Goal: Task Accomplishment & Management: Complete application form

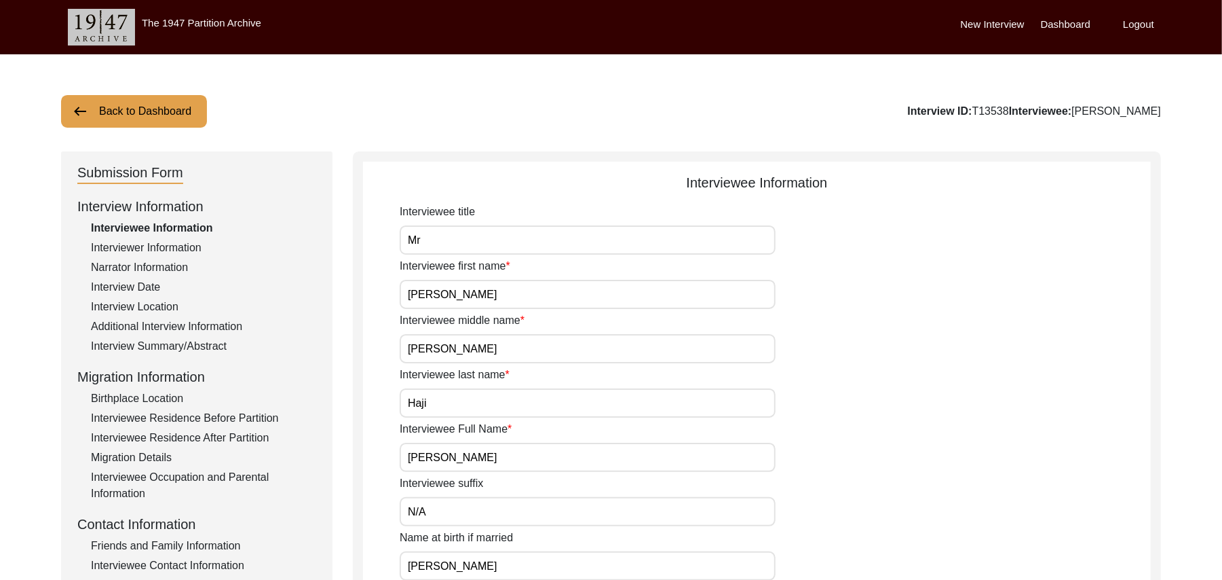
drag, startPoint x: 1227, startPoint y: 223, endPoint x: 1222, endPoint y: 88, distance: 135.2
click at [169, 109] on button "Back to Dashboard" at bounding box center [134, 111] width 146 height 33
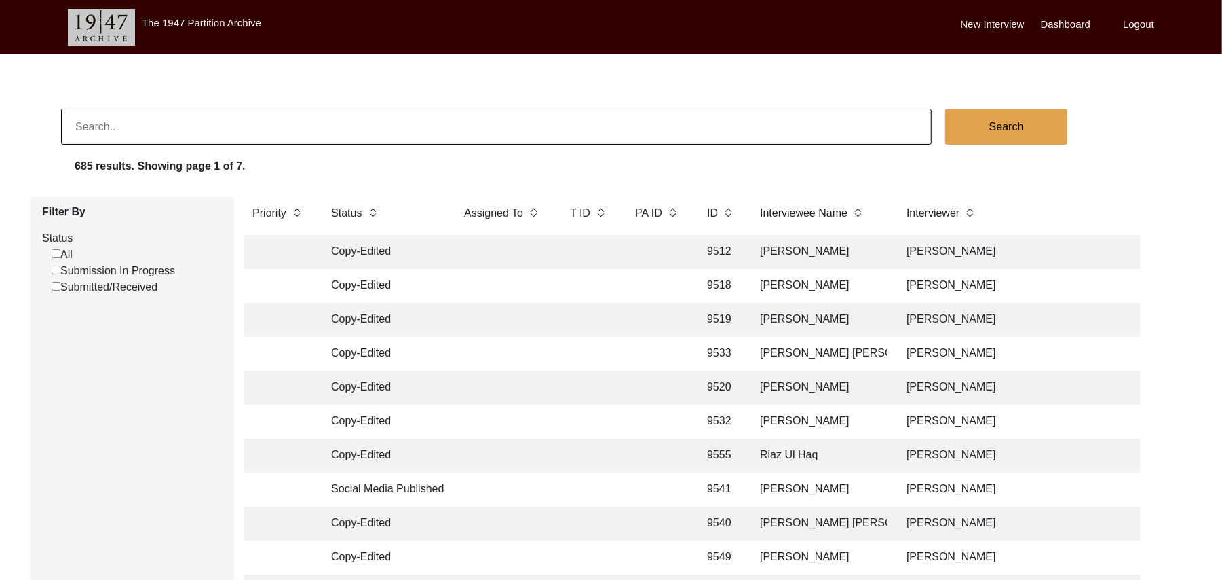
click at [55, 269] on input "Submission In Progress" at bounding box center [56, 269] width 9 height 9
checkbox input "false"
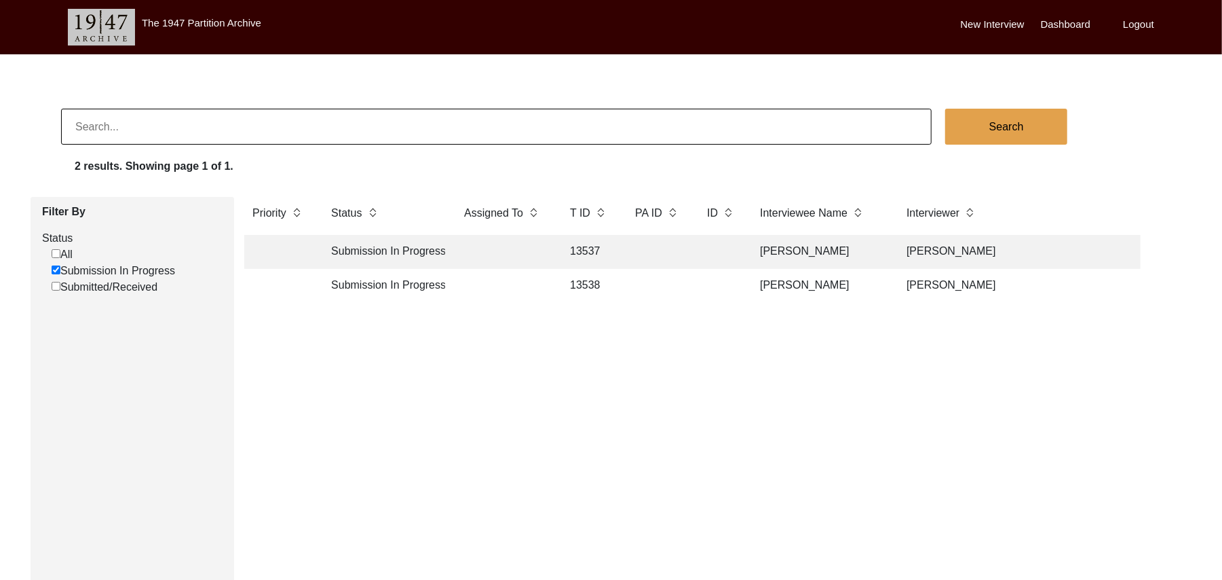
click at [767, 247] on td "[PERSON_NAME]" at bounding box center [820, 252] width 136 height 34
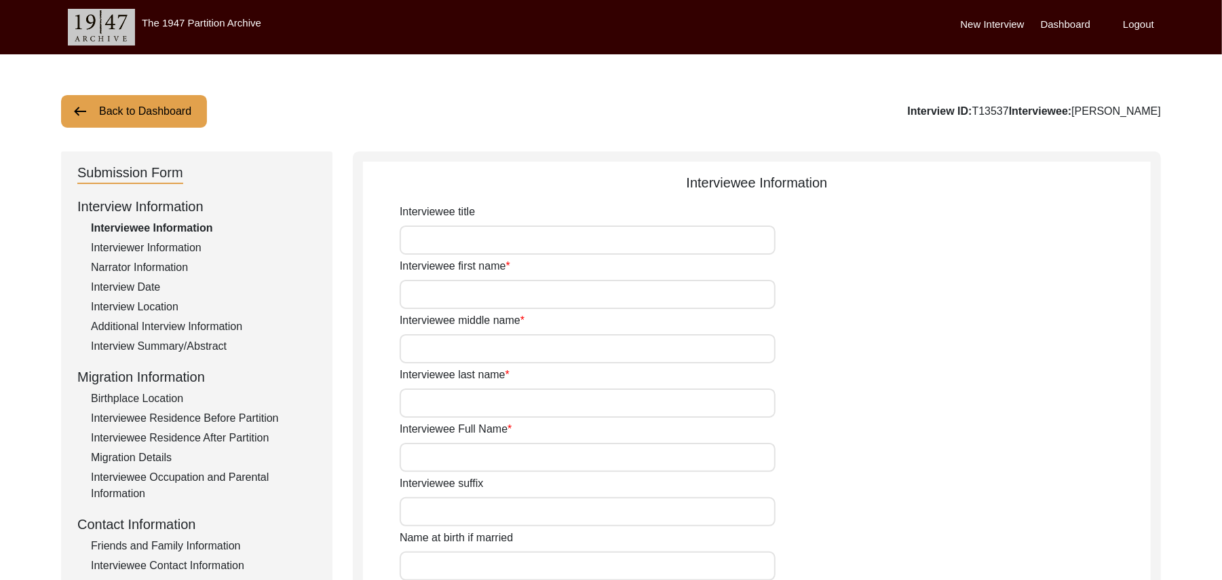
type input "Mr"
type input "Bashir"
type input "[PERSON_NAME]"
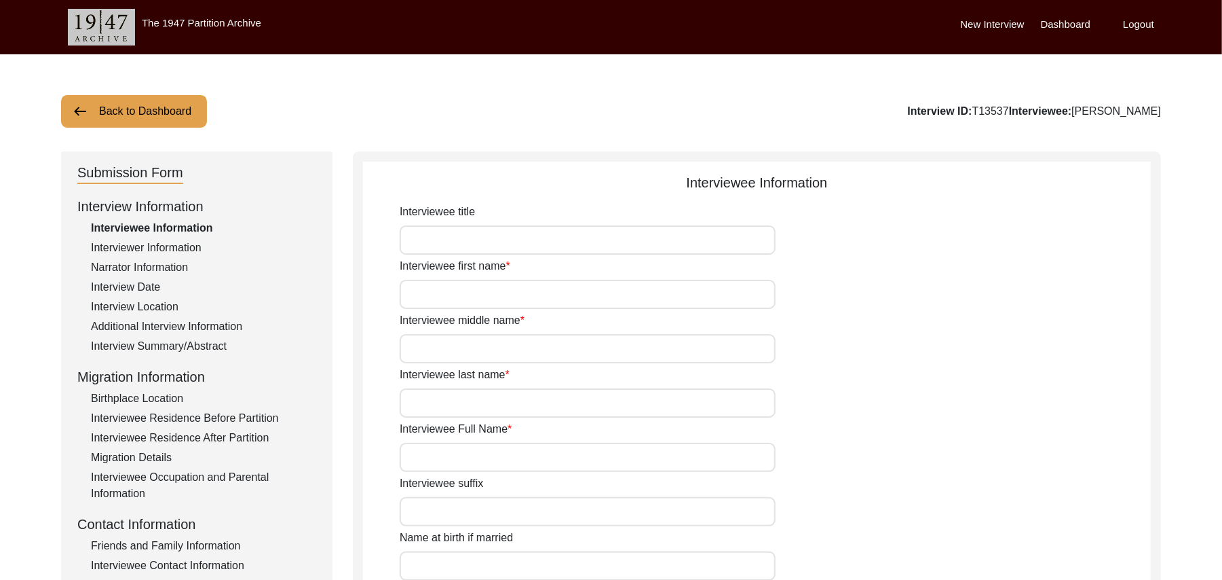
type input "N/A"
type input "[PERSON_NAME]"
type input "1941"
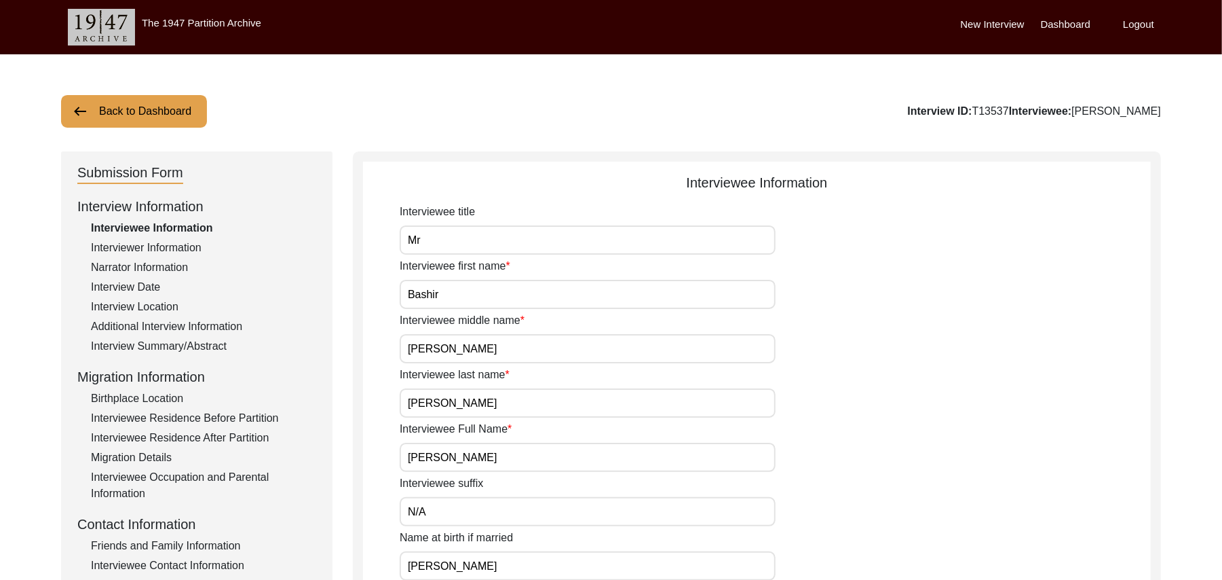
type input "86Years"
type input "[DEMOGRAPHIC_DATA]"
type input "N/A"
type textarea "N/A"
type input "Punjabi"
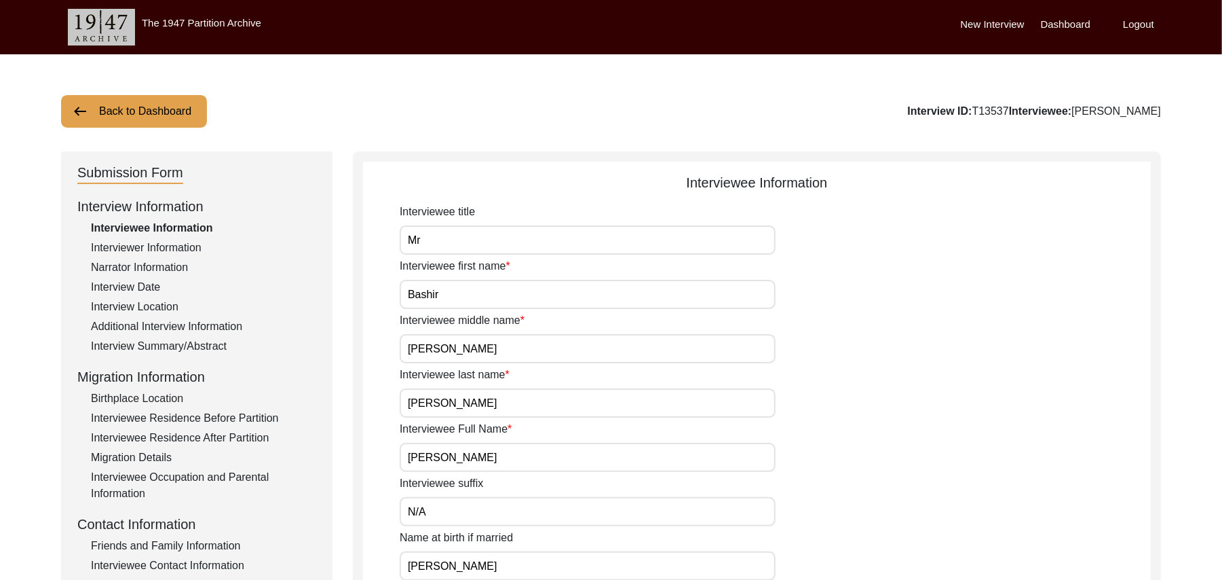
type input "Malwai"
type input "[DEMOGRAPHIC_DATA]"
type input "Mughal ([PERSON_NAME])"
click at [210, 345] on div "Interview Summary/Abstract" at bounding box center [203, 346] width 225 height 16
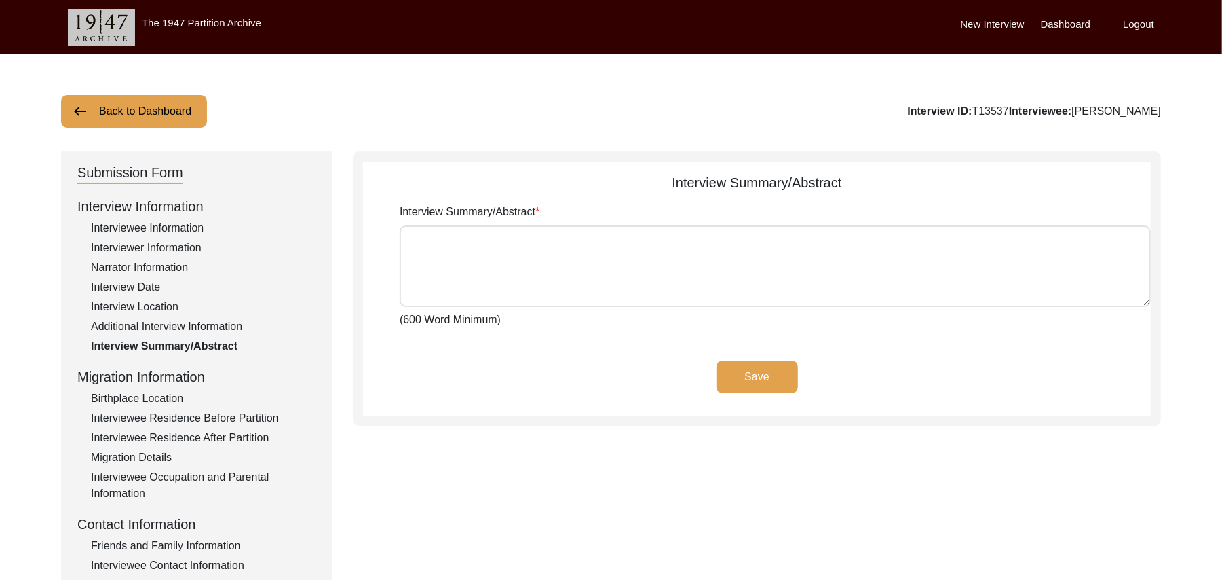
click at [429, 265] on textarea "Interview Summary/Abstract" at bounding box center [775, 265] width 751 height 81
paste textarea "[PERSON_NAME] [PERSON_NAME] [PERSON_NAME] [PERSON_NAME] son of [PERSON_NAME], p…"
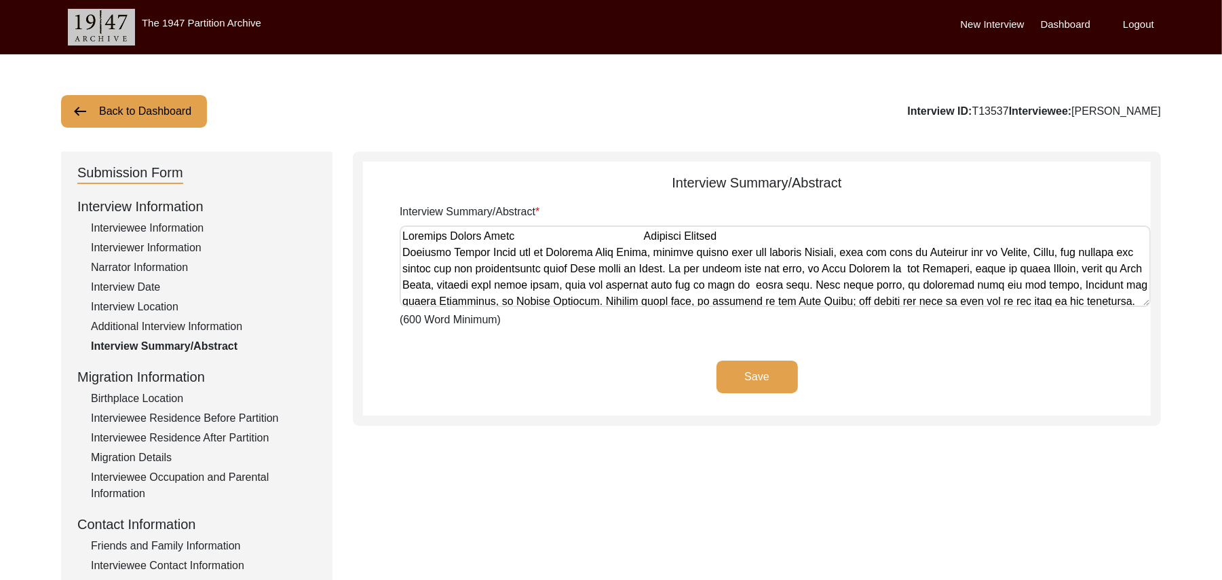
scroll to position [539, 0]
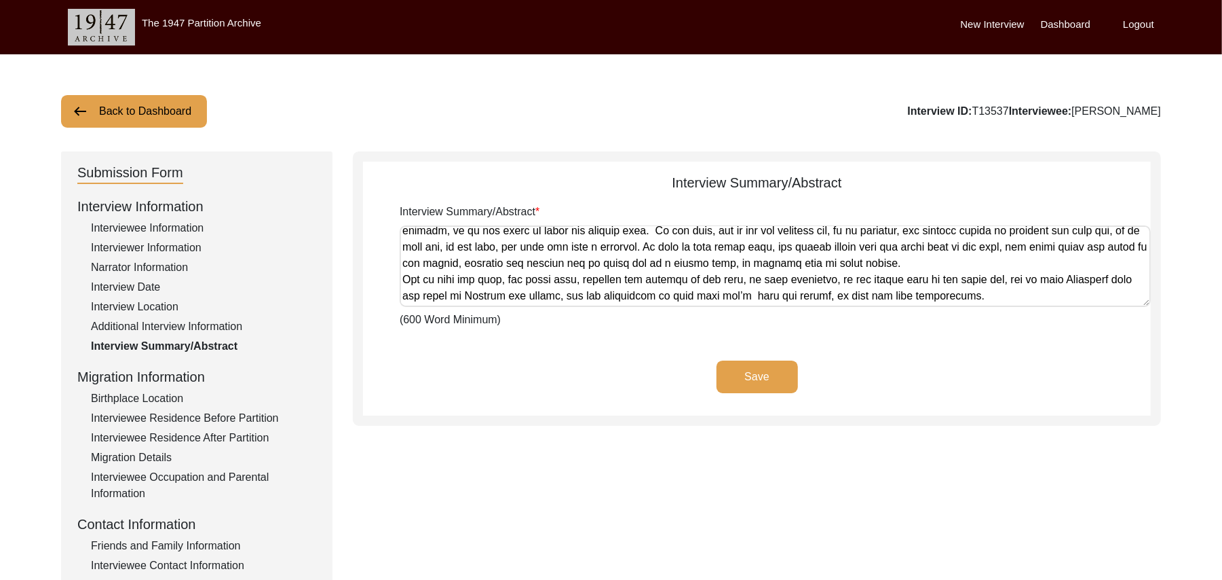
type textarea "[PERSON_NAME] [PERSON_NAME] [PERSON_NAME] [PERSON_NAME] son of [PERSON_NAME], p…"
click at [739, 371] on button "Save" at bounding box center [757, 376] width 81 height 33
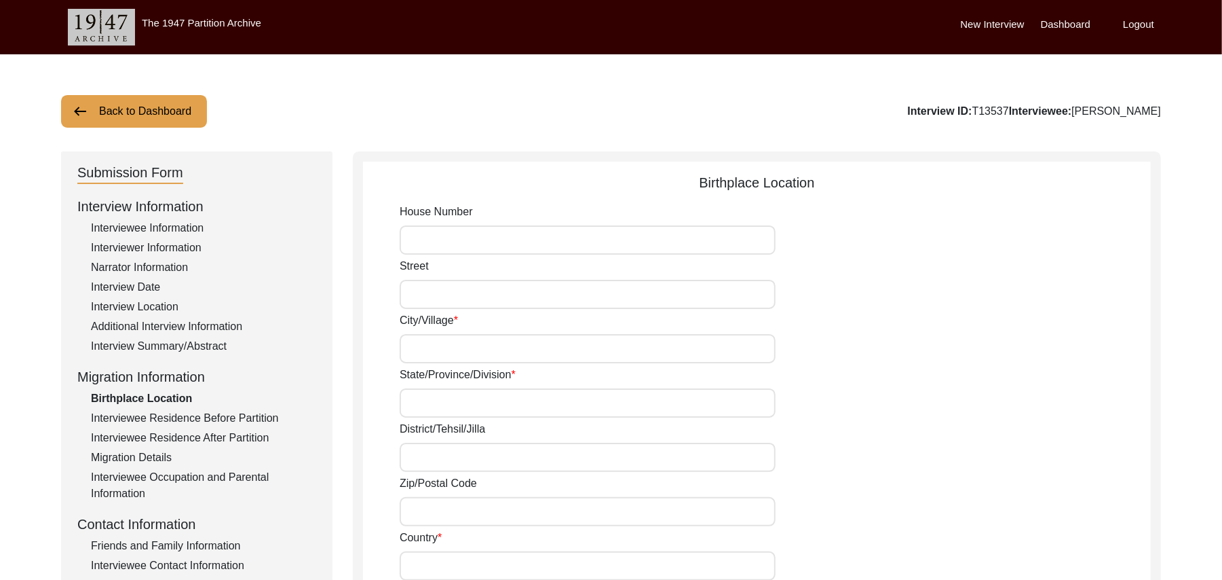
type input "N/A"
type input "Ludhiana"
type input "[GEOGRAPHIC_DATA]"
type input "Ludhiana/ [GEOGRAPHIC_DATA]"
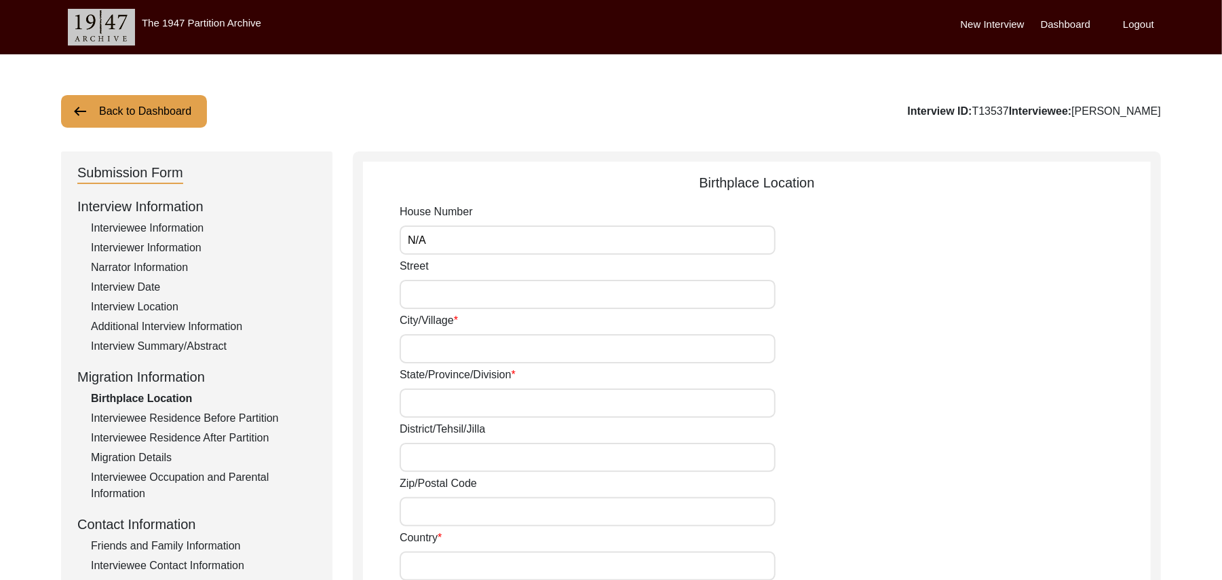
type input "141001"
type input "[GEOGRAPHIC_DATA]"
type input "Ludhiana"
type input "Ludhiana. [GEOGRAPHIC_DATA], [GEOGRAPHIC_DATA]"
type input "N/A"
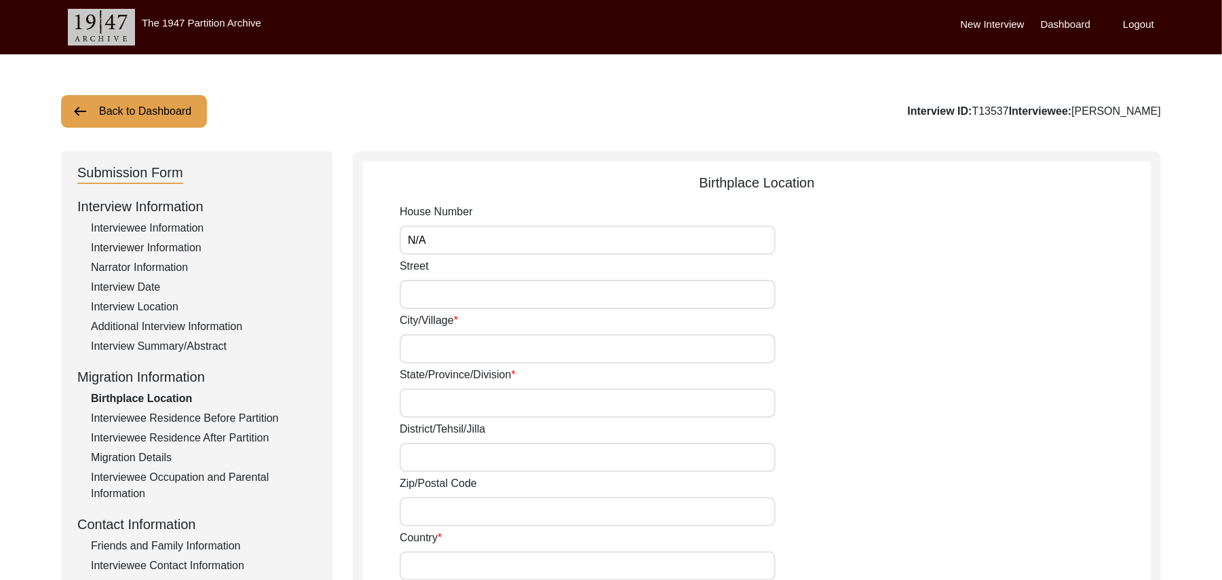
type input "N/A"
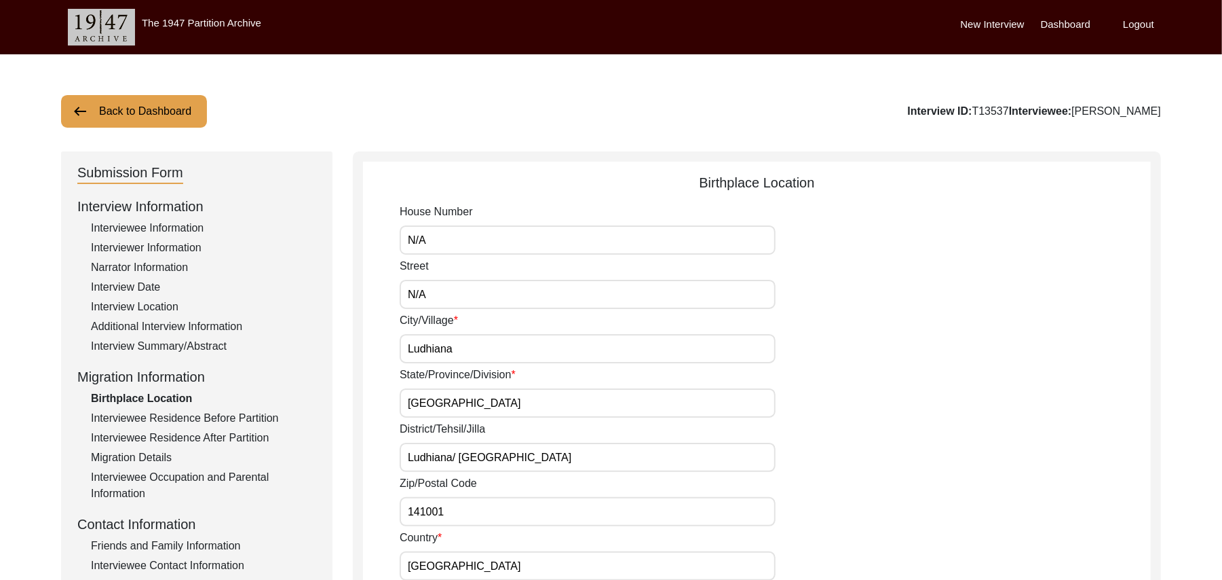
click at [190, 228] on div "Interviewee Information" at bounding box center [203, 228] width 225 height 16
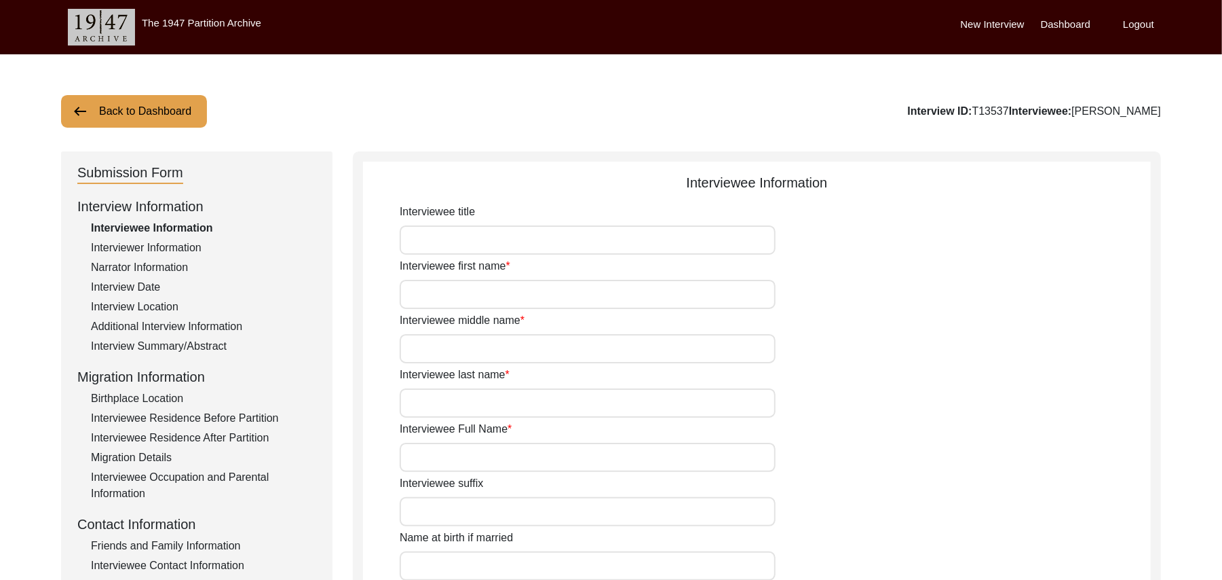
type input "Mr"
type input "Bashir"
type input "[PERSON_NAME]"
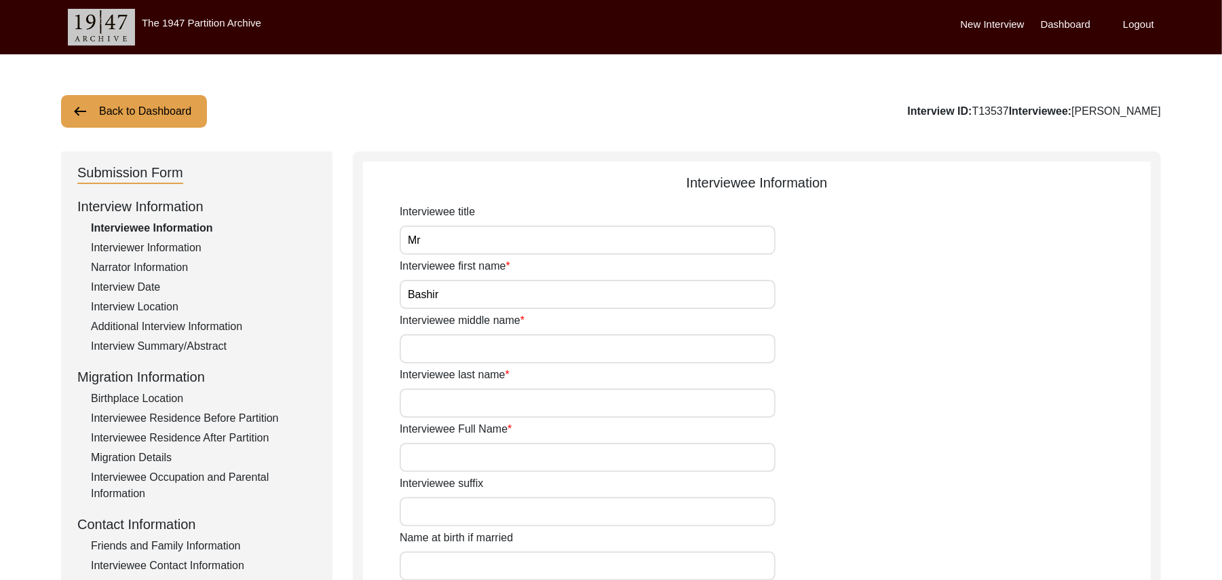
type input "N/A"
type input "[PERSON_NAME]"
type input "1941"
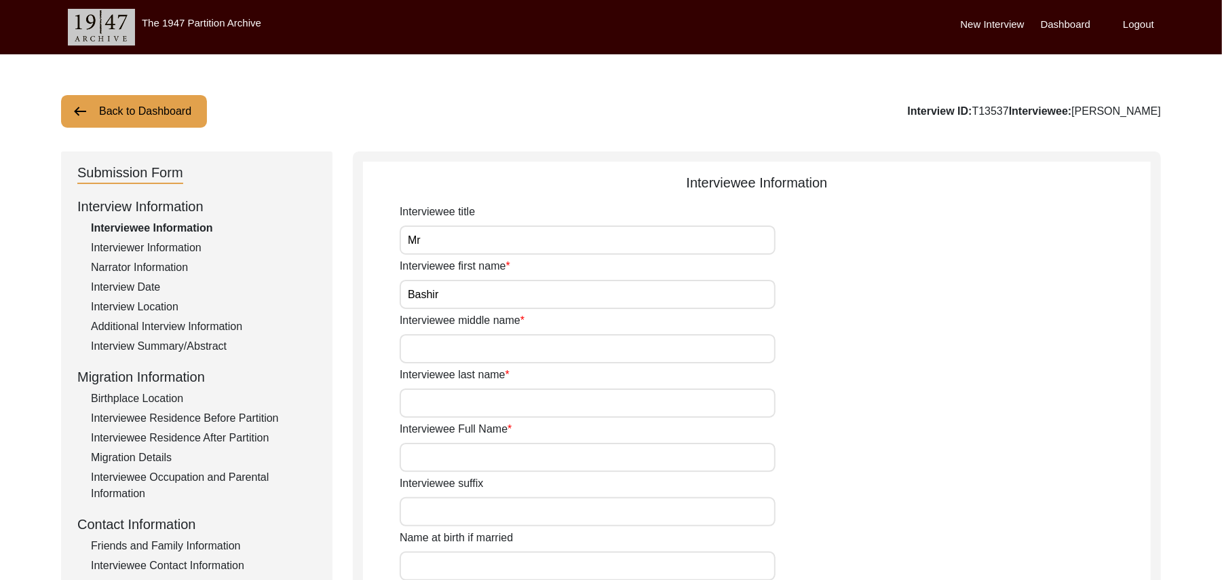
type input "86Years"
type input "[DEMOGRAPHIC_DATA]"
type input "N/A"
type textarea "N/A"
type input "Punjabi"
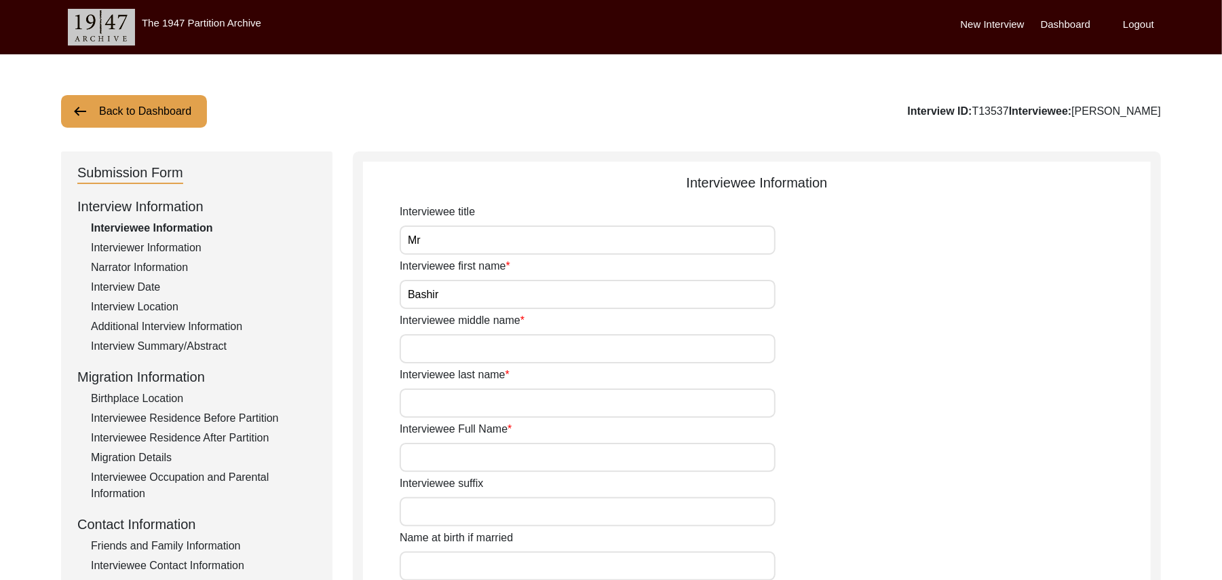
type input "Malwai"
type input "[DEMOGRAPHIC_DATA]"
type input "Mughal ([PERSON_NAME])"
click at [443, 297] on input "Bashir" at bounding box center [588, 294] width 376 height 29
type input "B"
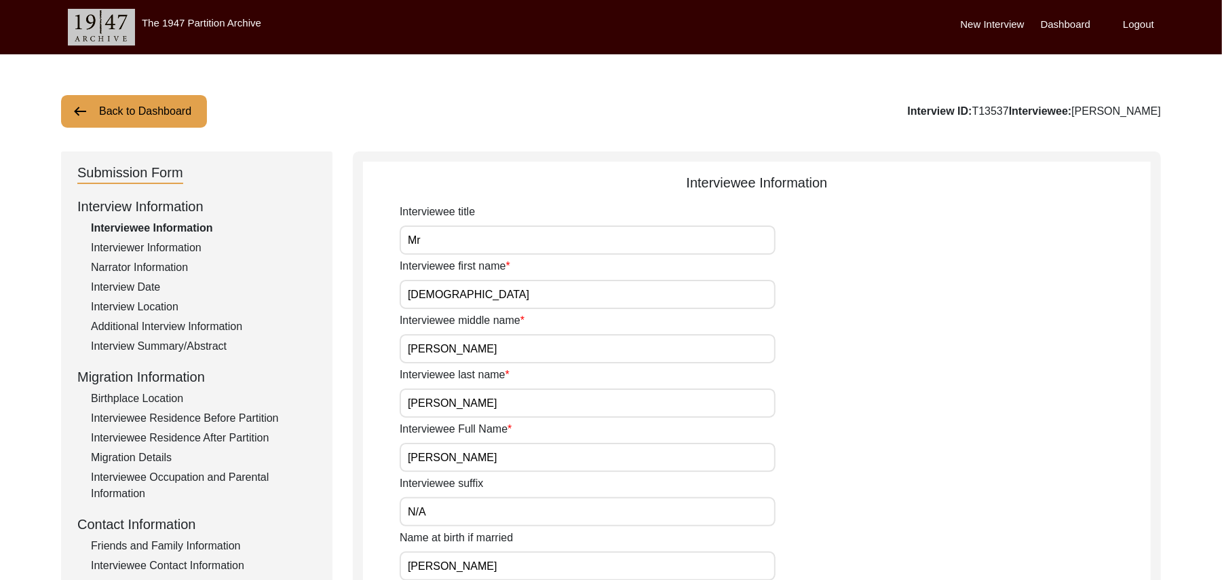
type input "[DEMOGRAPHIC_DATA]"
click at [451, 348] on input "[PERSON_NAME]" at bounding box center [588, 348] width 376 height 29
type input "A"
type input "Bashir"
click at [514, 459] on input "[PERSON_NAME]" at bounding box center [588, 457] width 376 height 29
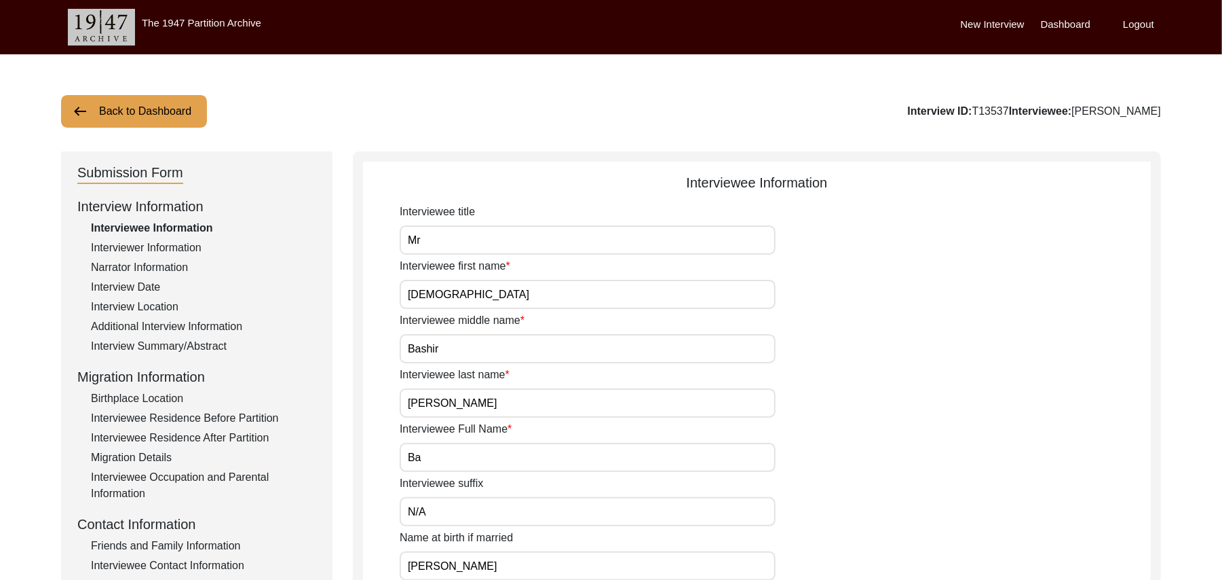
type input "B"
type input "[PERSON_NAME]"
click at [491, 563] on input "[PERSON_NAME]" at bounding box center [588, 565] width 376 height 29
type input "B"
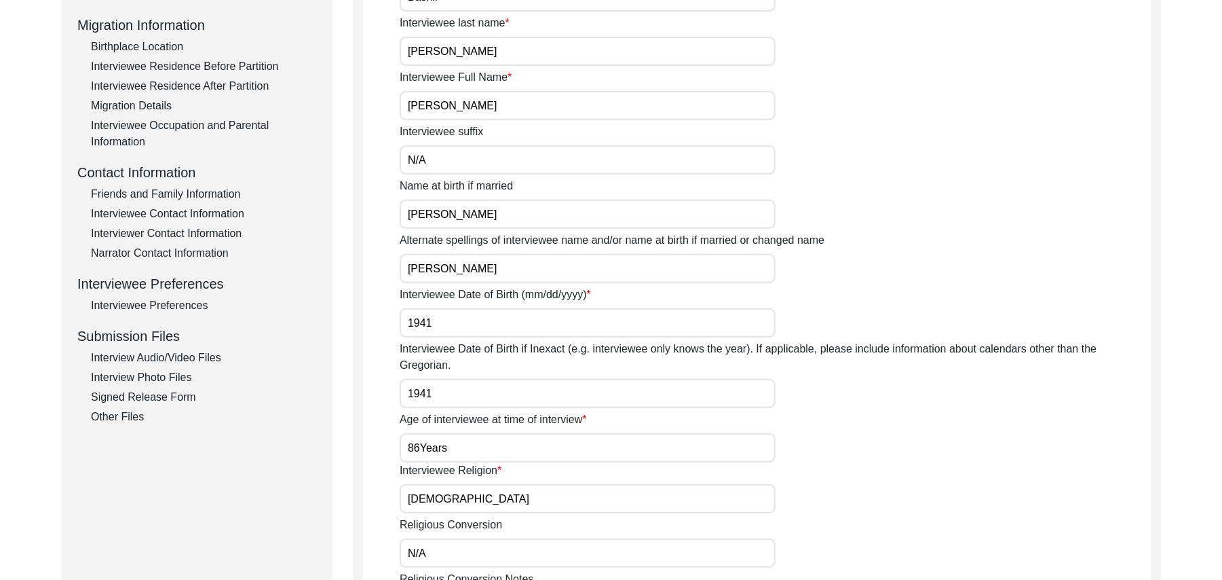
scroll to position [413, 0]
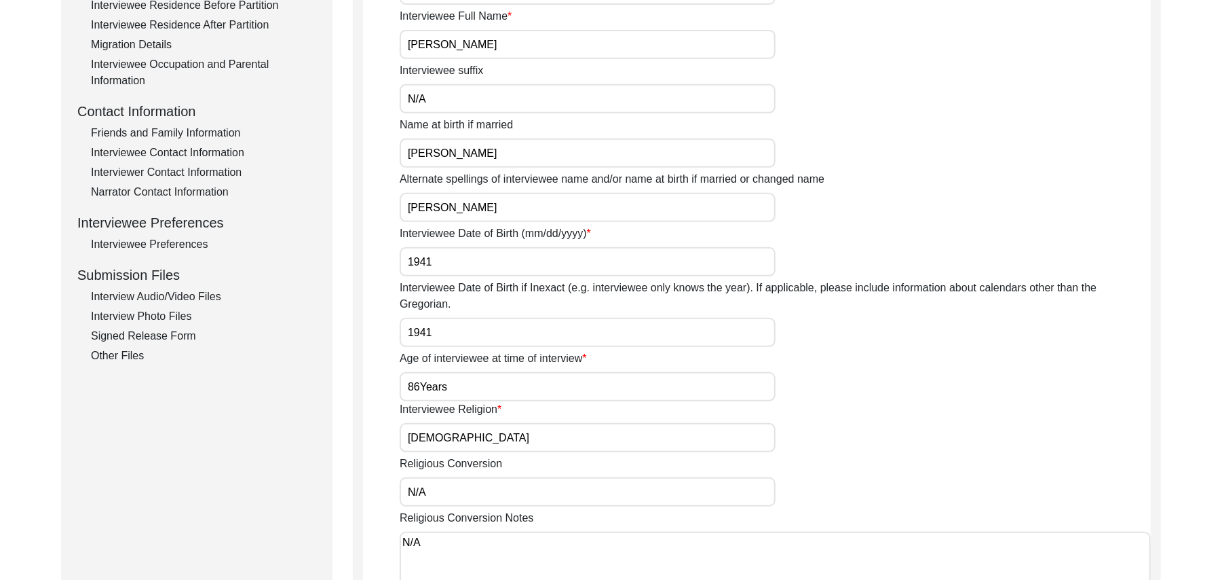
type input "[PERSON_NAME]"
click at [486, 210] on input "[PERSON_NAME]" at bounding box center [588, 207] width 376 height 29
type input "B"
type input "[PERSON_NAME]"
click at [449, 269] on input "1941" at bounding box center [588, 261] width 376 height 29
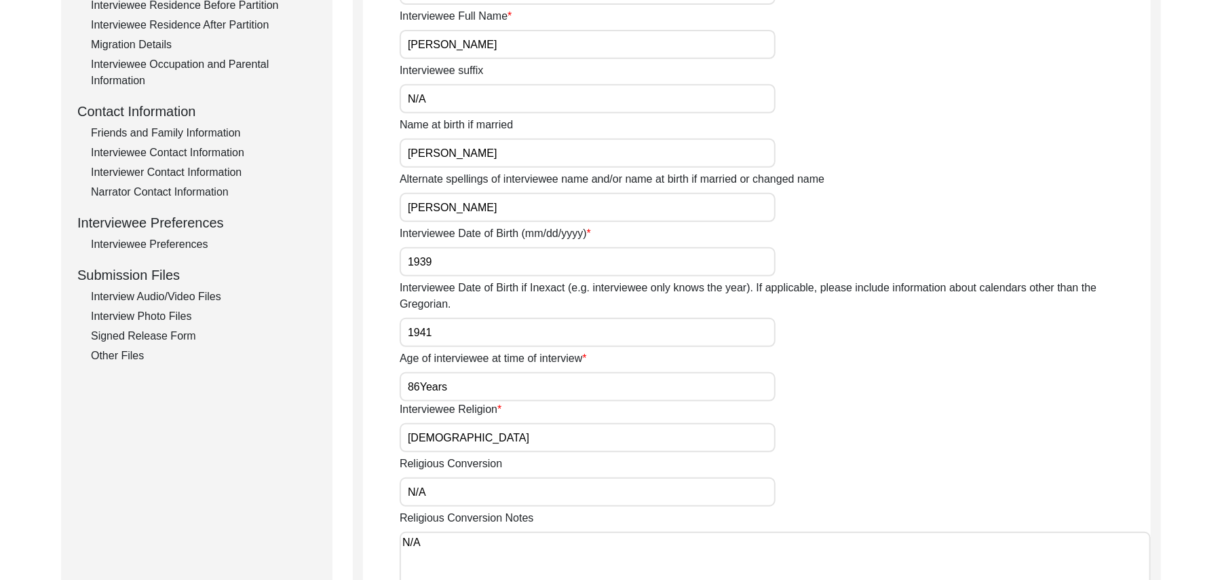
type input "1939"
click at [443, 318] on input "1941" at bounding box center [588, 332] width 376 height 29
type input "1939"
click at [489, 479] on input "N/A" at bounding box center [588, 491] width 376 height 29
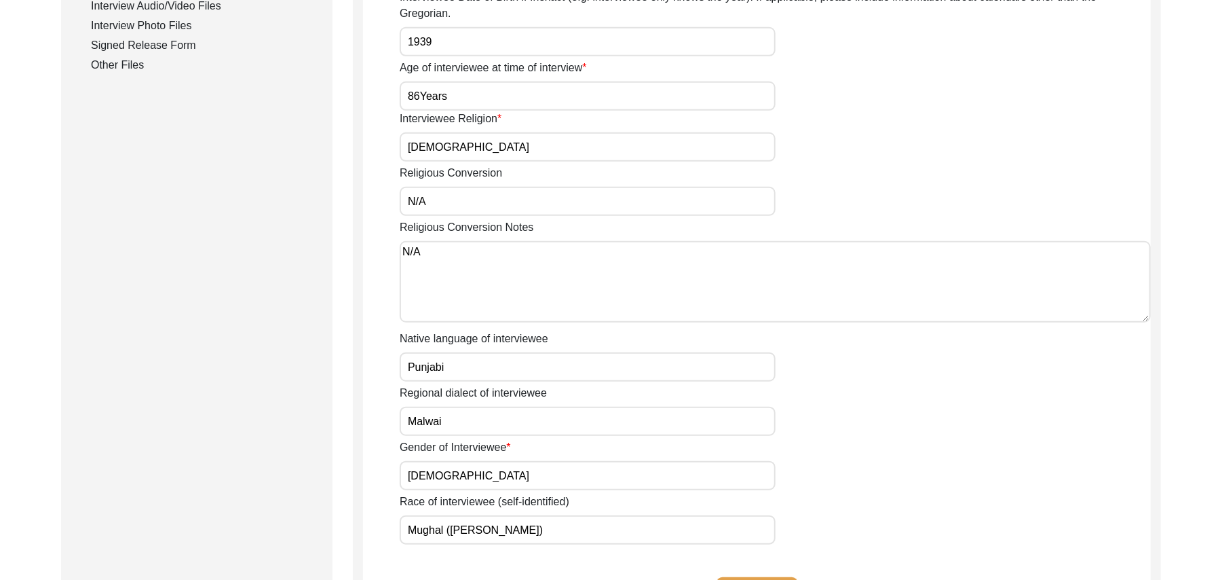
scroll to position [788, 0]
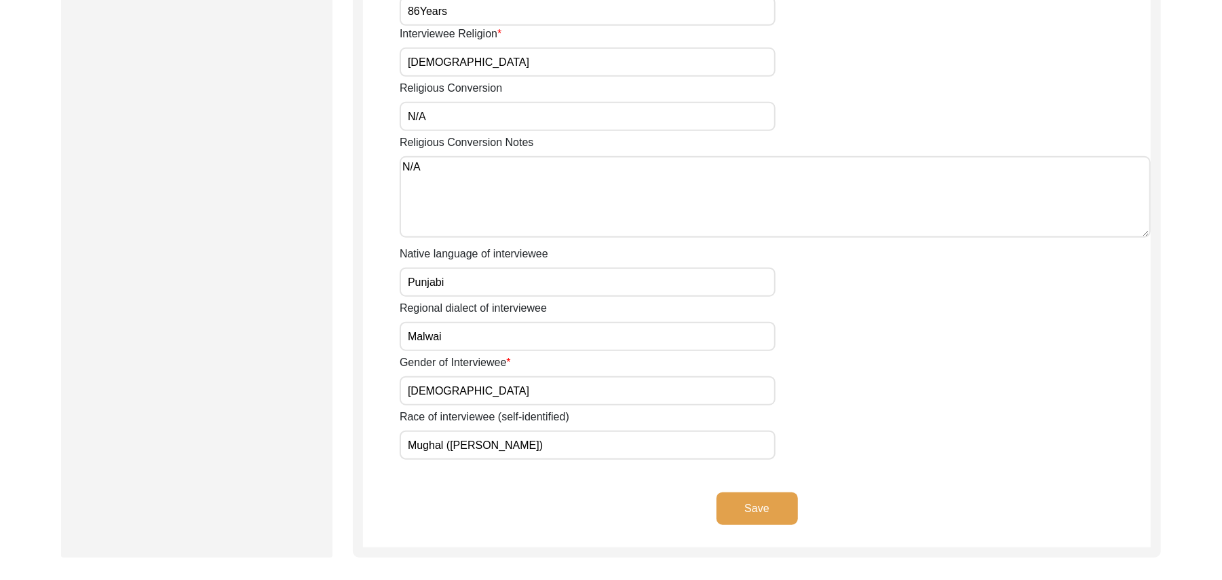
click at [768, 492] on button "Save" at bounding box center [757, 508] width 81 height 33
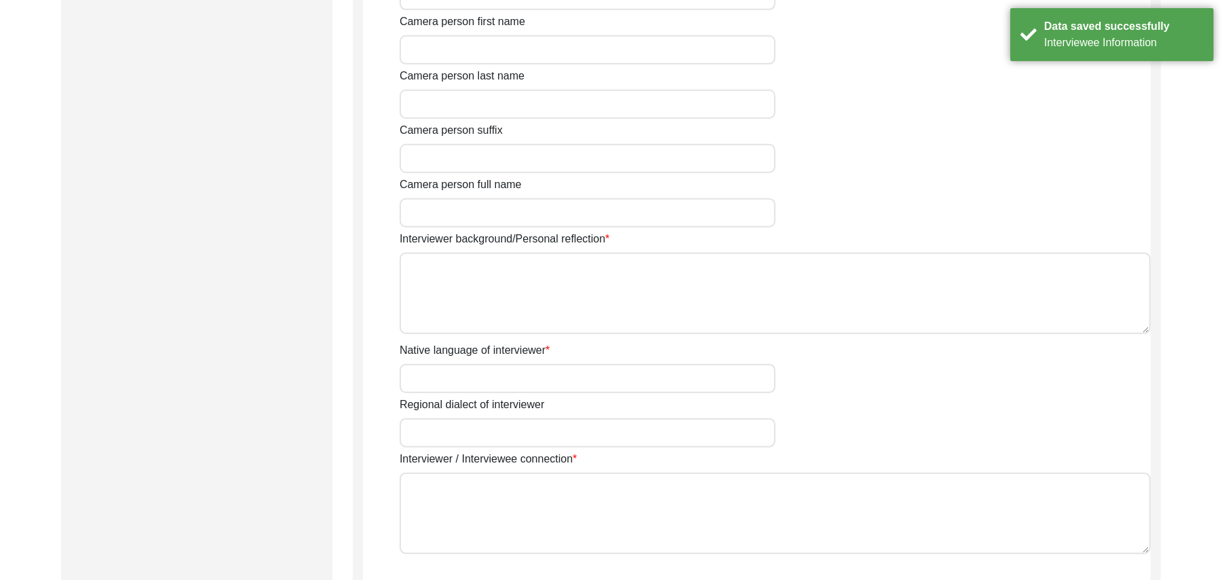
type input "Mr"
type input "[DEMOGRAPHIC_DATA]"
type input "[PERSON_NAME]"
type input "N/A"
type input "[PERSON_NAME]"
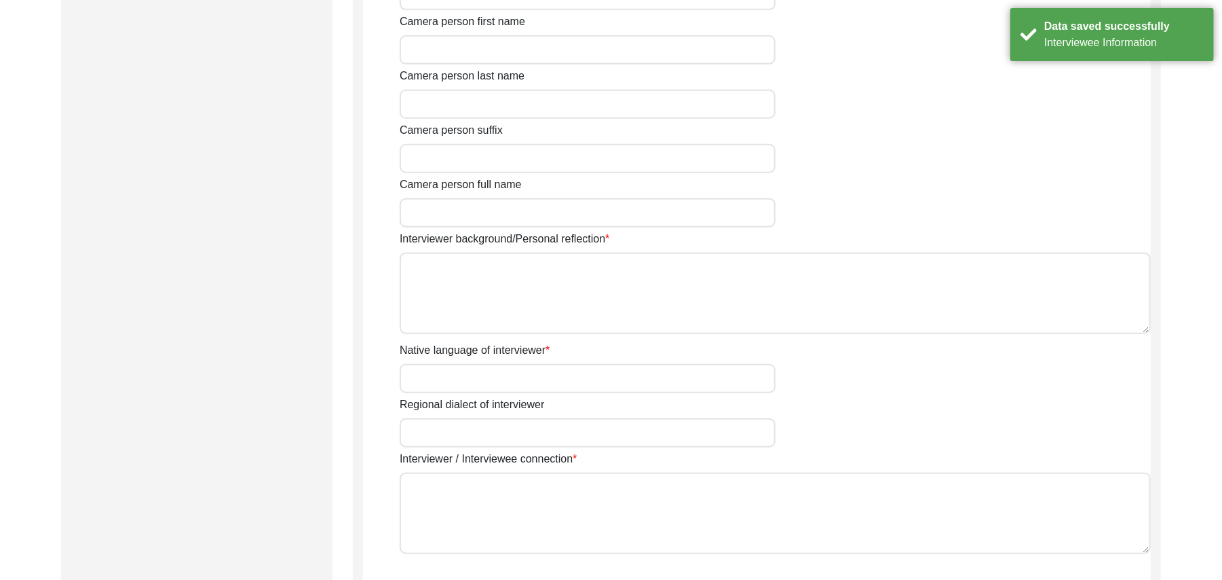
type input "[DEMOGRAPHIC_DATA]"
type input "[DATE]"
type input "[GEOGRAPHIC_DATA], [GEOGRAPHIC_DATA], [GEOGRAPHIC_DATA]"
type input "Retired Govt Servant"
type input "Mr"
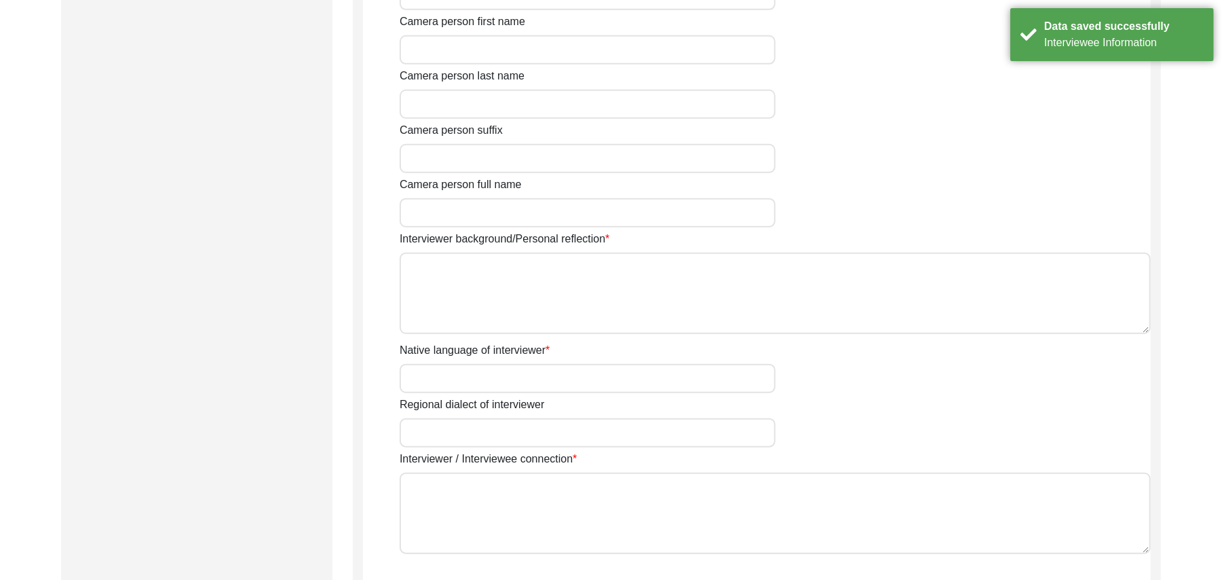
type input "[DEMOGRAPHIC_DATA]"
type input "[PERSON_NAME]"
type input "N/A"
type input "[PERSON_NAME]"
type textarea "A graduate in the subjects of education and [DEMOGRAPHIC_DATA] history."
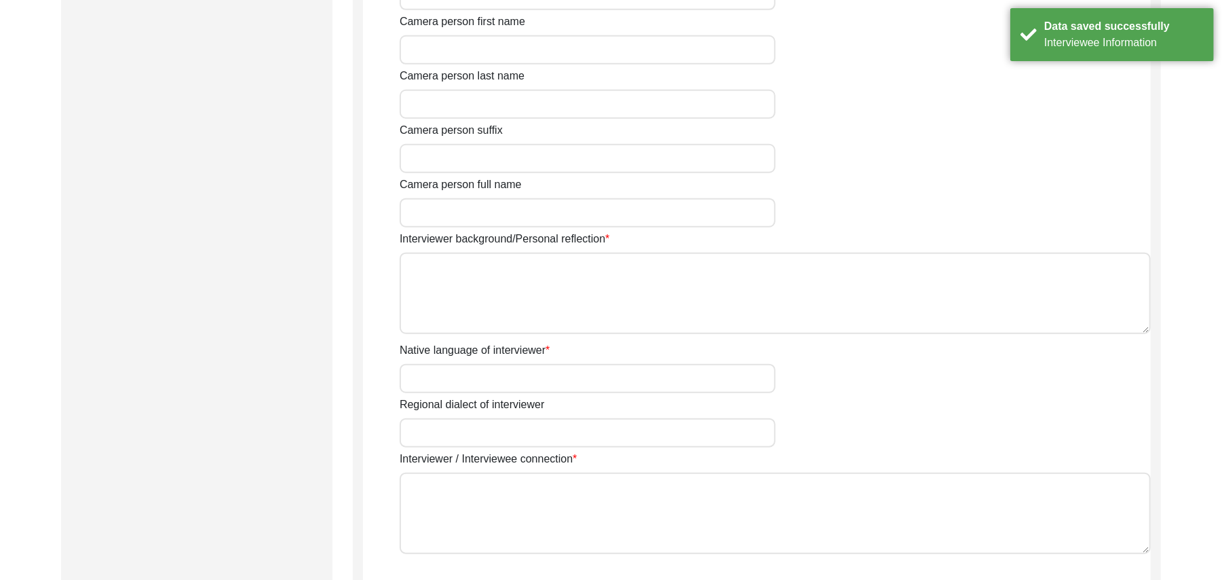
type input "Punjabi"
type input "Malwai"
type textarea "N/A"
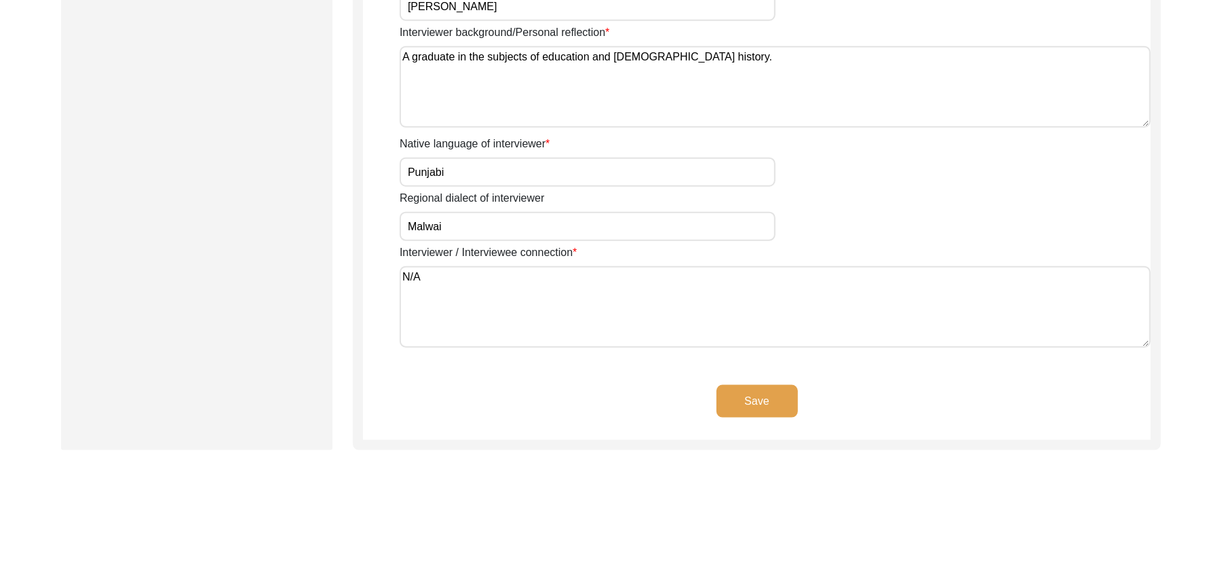
scroll to position [1058, 0]
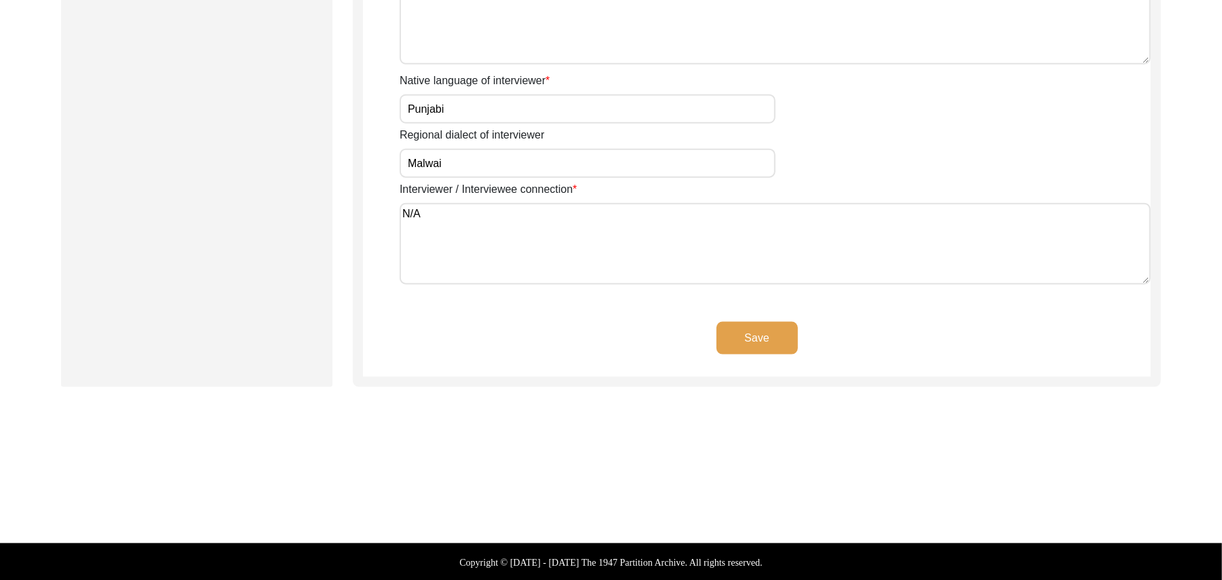
click at [764, 329] on button "Save" at bounding box center [757, 338] width 81 height 33
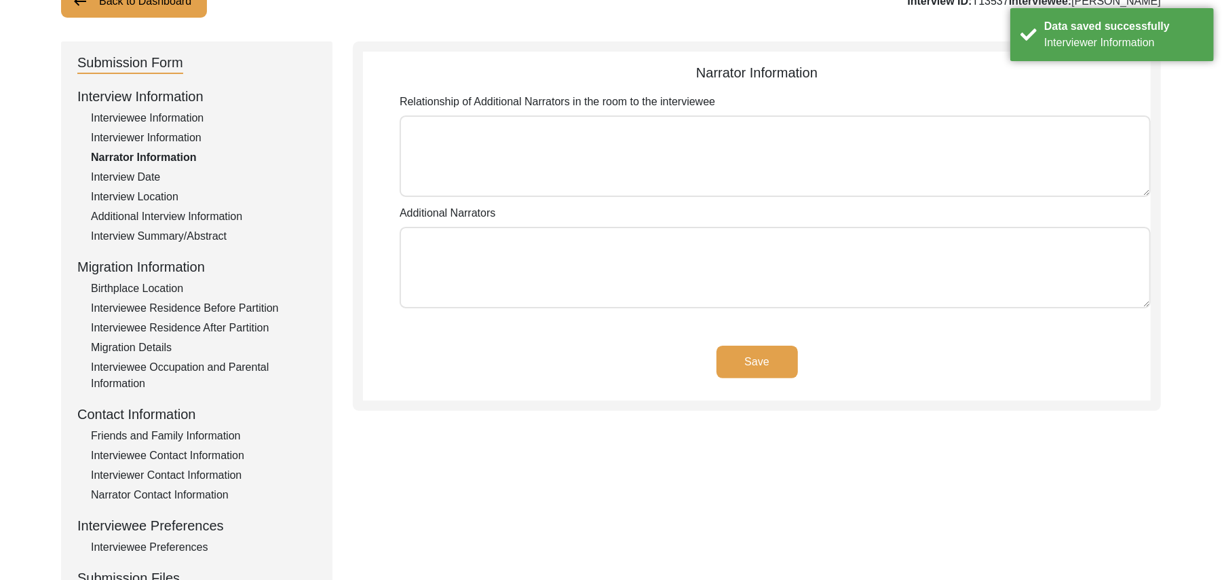
scroll to position [49, 0]
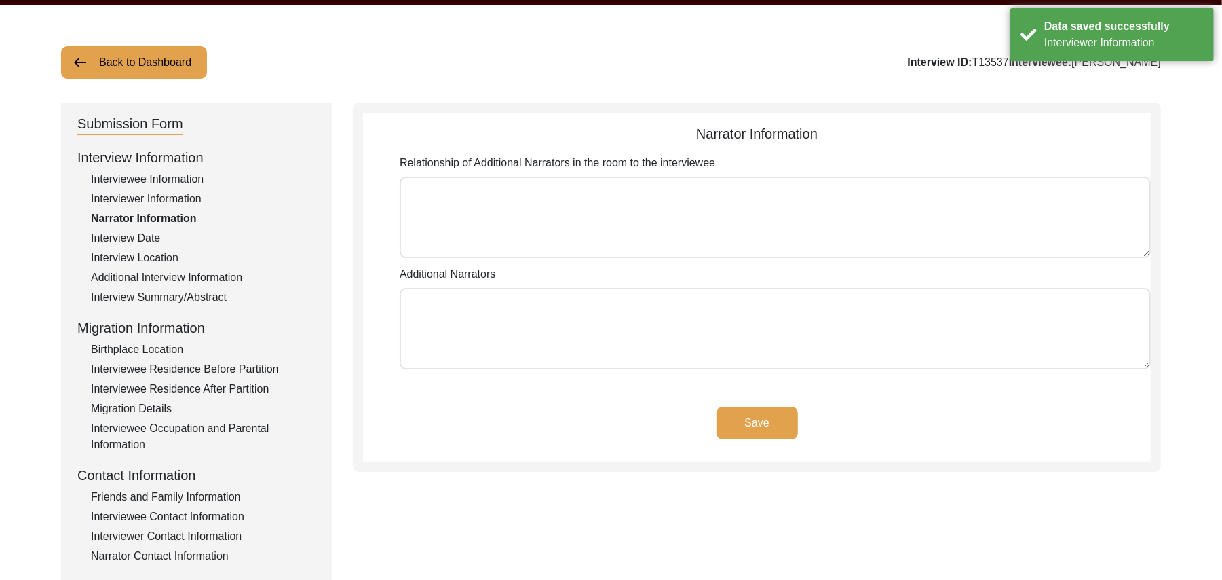
type textarea "N/A"
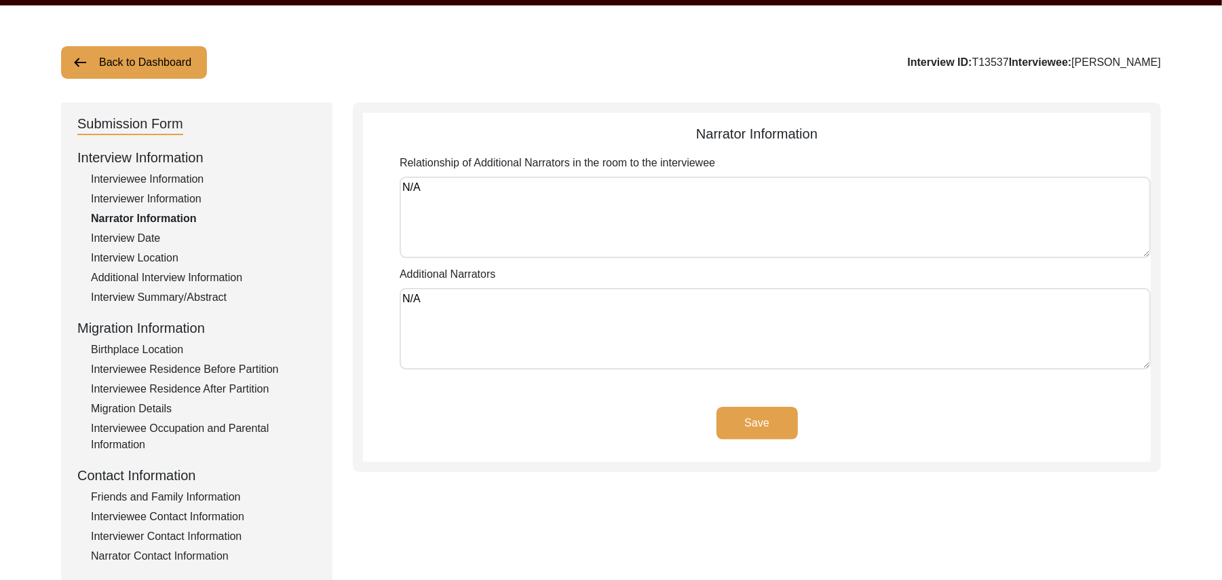
click at [742, 418] on button "Save" at bounding box center [757, 423] width 81 height 33
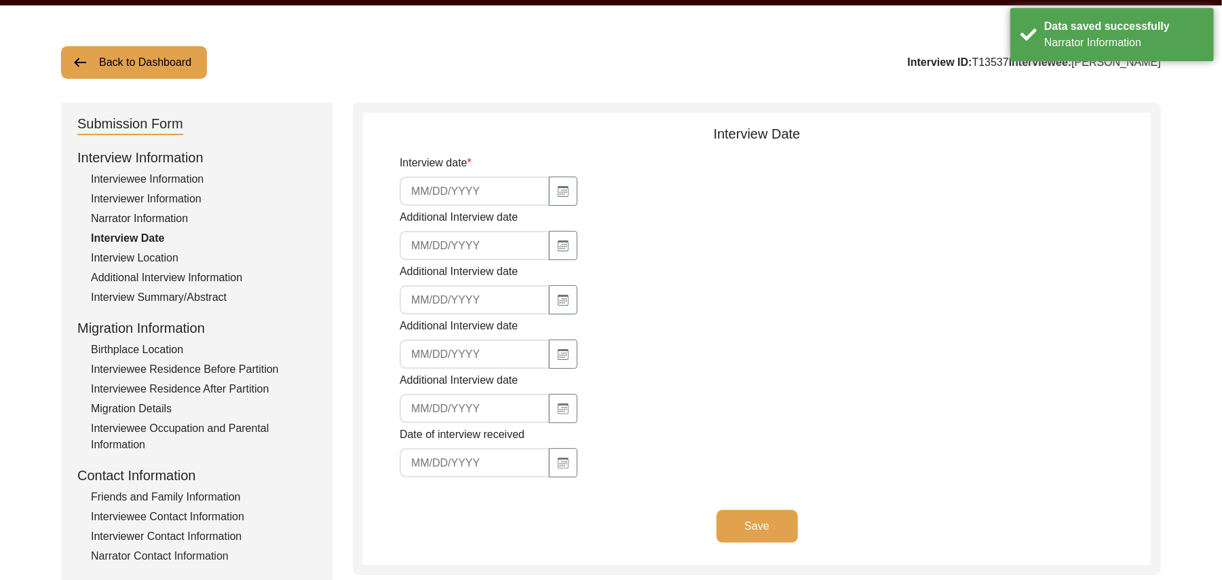
type input "[DATE]"
click at [752, 527] on button "Save" at bounding box center [757, 526] width 81 height 33
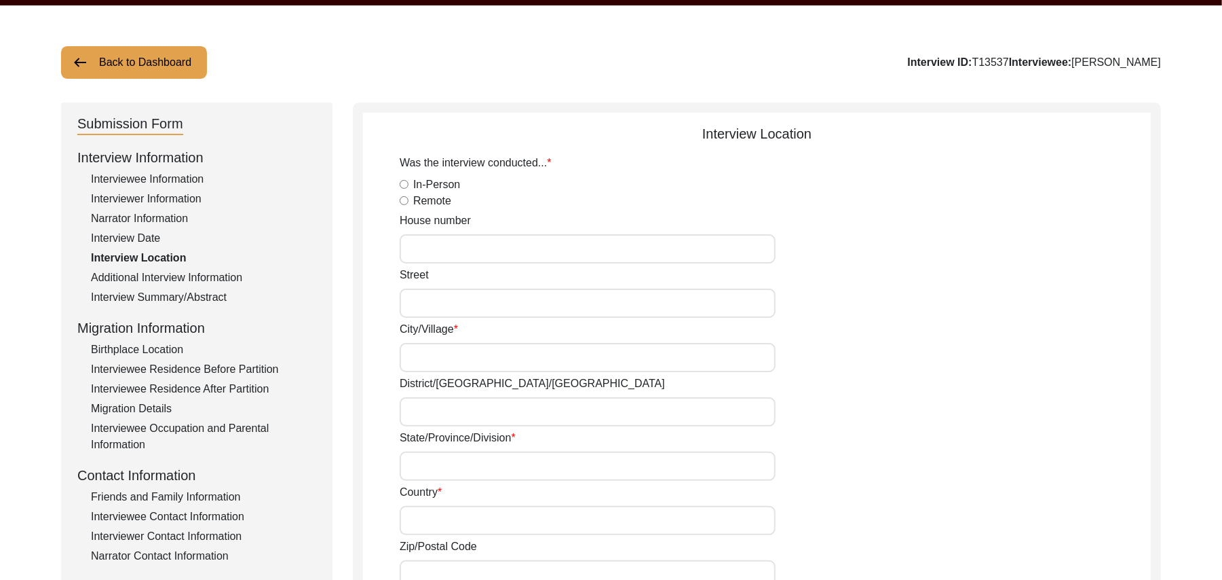
type input "20,"
type input "1"
type input "[PERSON_NAME]"
type input "[PERSON_NAME]/ [PERSON_NAME]"
type input "[GEOGRAPHIC_DATA]"
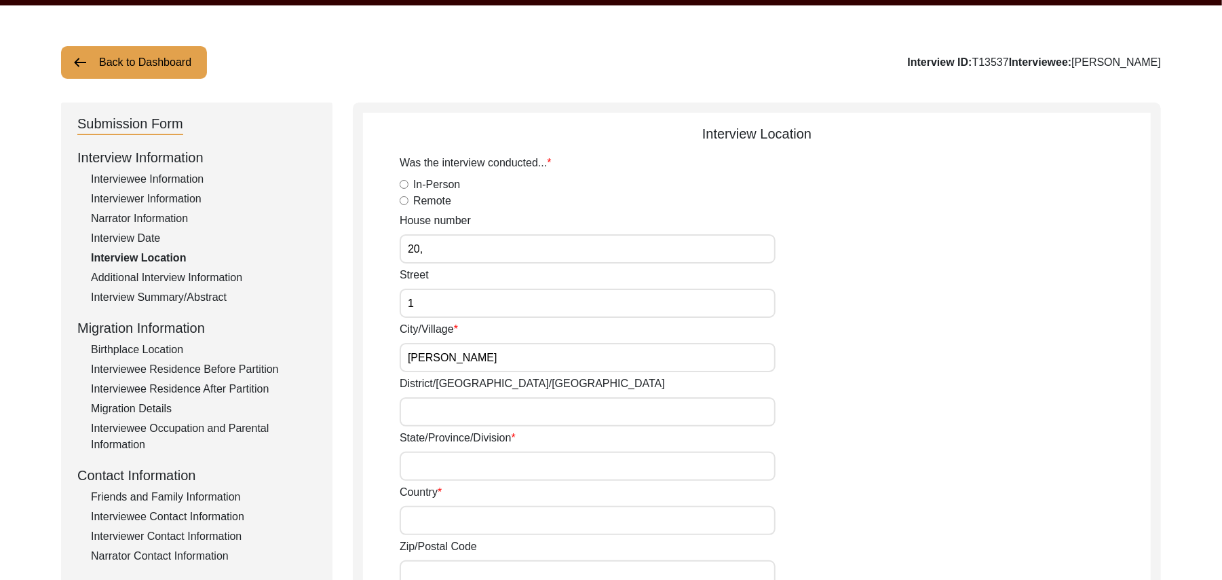
type input "[GEOGRAPHIC_DATA]"
type input "36050"
type input "Mohala Iqbal Nagar/ [GEOGRAPHIC_DATA] [PERSON_NAME]"
type input "[PERSON_NAME], [GEOGRAPHIC_DATA], [GEOGRAPHIC_DATA]"
type input "N/A"
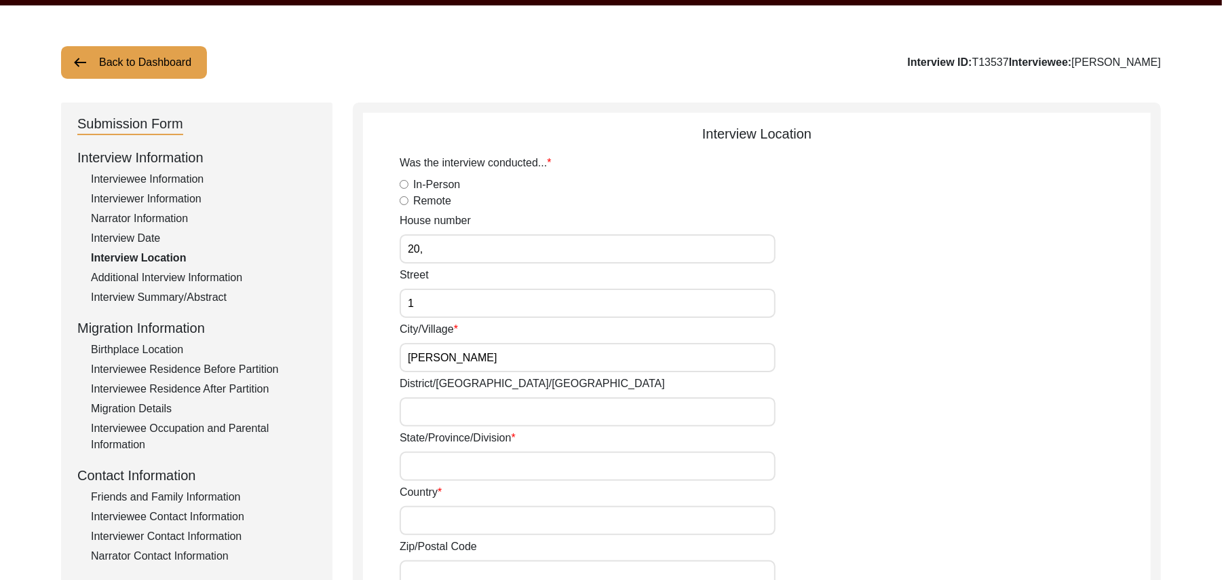
type input "N/A"
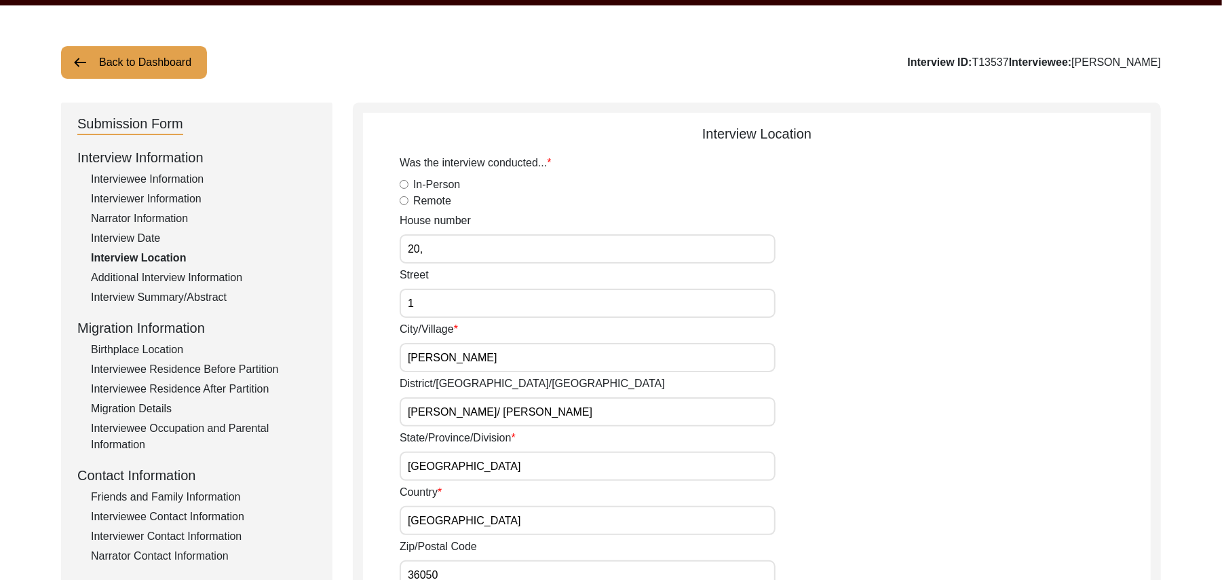
click at [229, 516] on div "Interviewee Contact Information" at bounding box center [203, 516] width 225 height 16
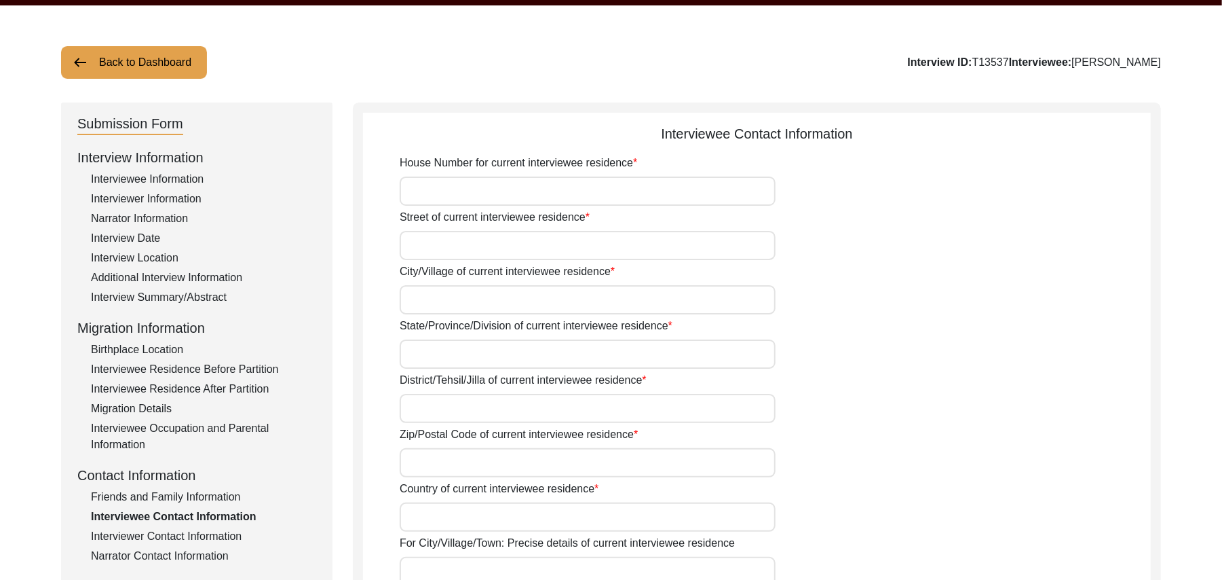
type input "20"
type input "1"
type input "[PERSON_NAME]"
type input "[GEOGRAPHIC_DATA]"
type input "[PERSON_NAME]/ [PERSON_NAME]"
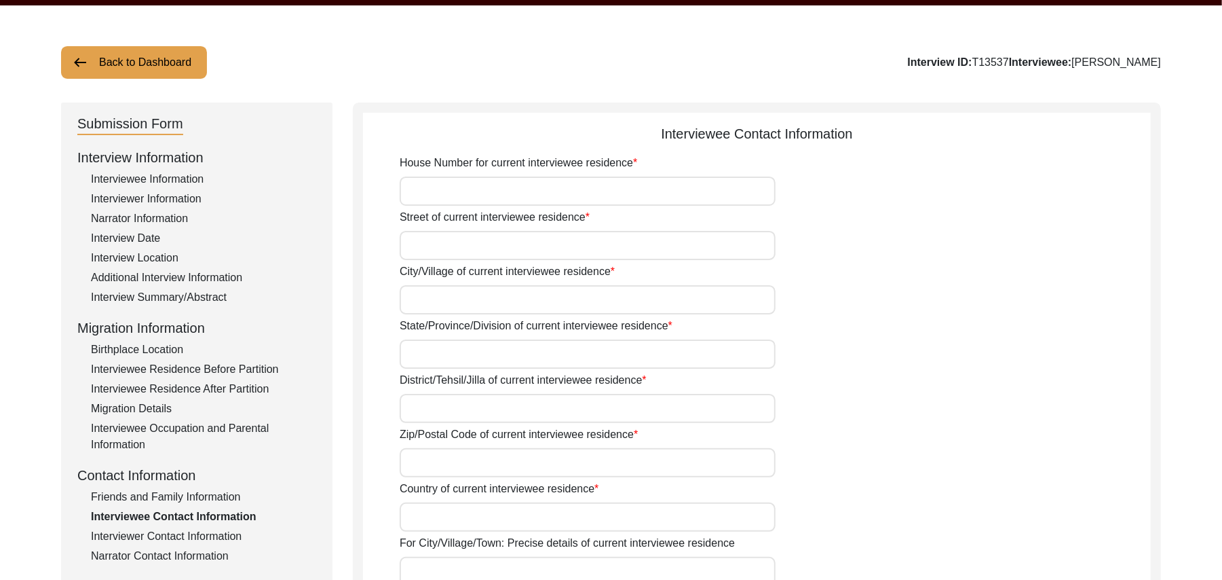
type input "36050"
type input "[GEOGRAPHIC_DATA]"
type input "Iqbal Nagar/ [GEOGRAPHIC_DATA] [PERSON_NAME]"
type input "[PERSON_NAME], [GEOGRAPHIC_DATA], [GEOGRAPHIC_DATA]"
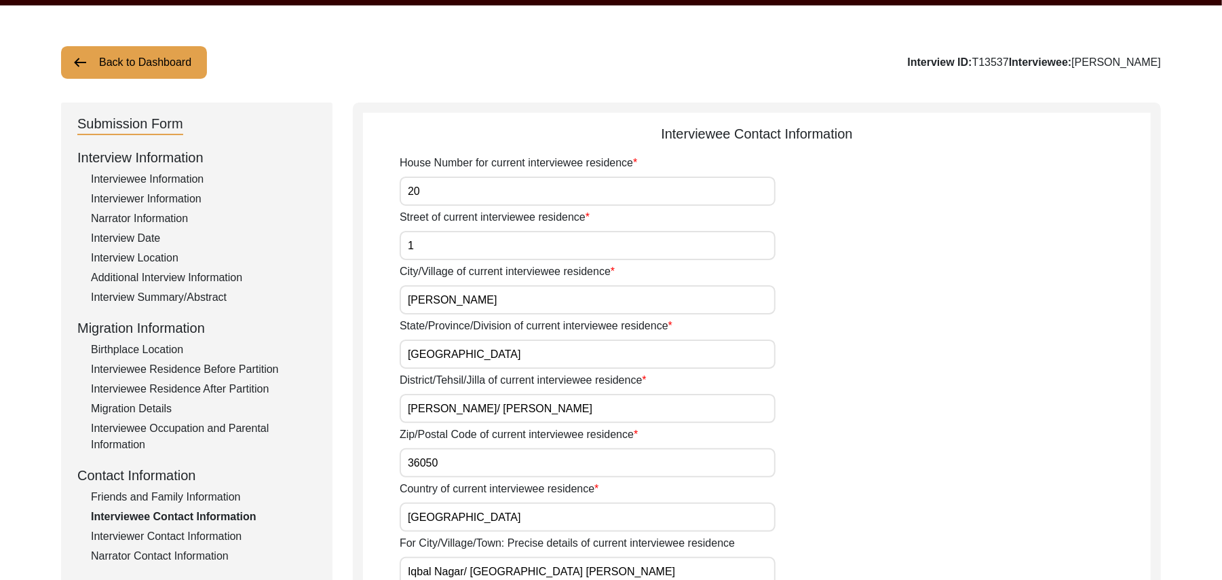
type input "N/A"
type input "03200698625"
type input "N/A"
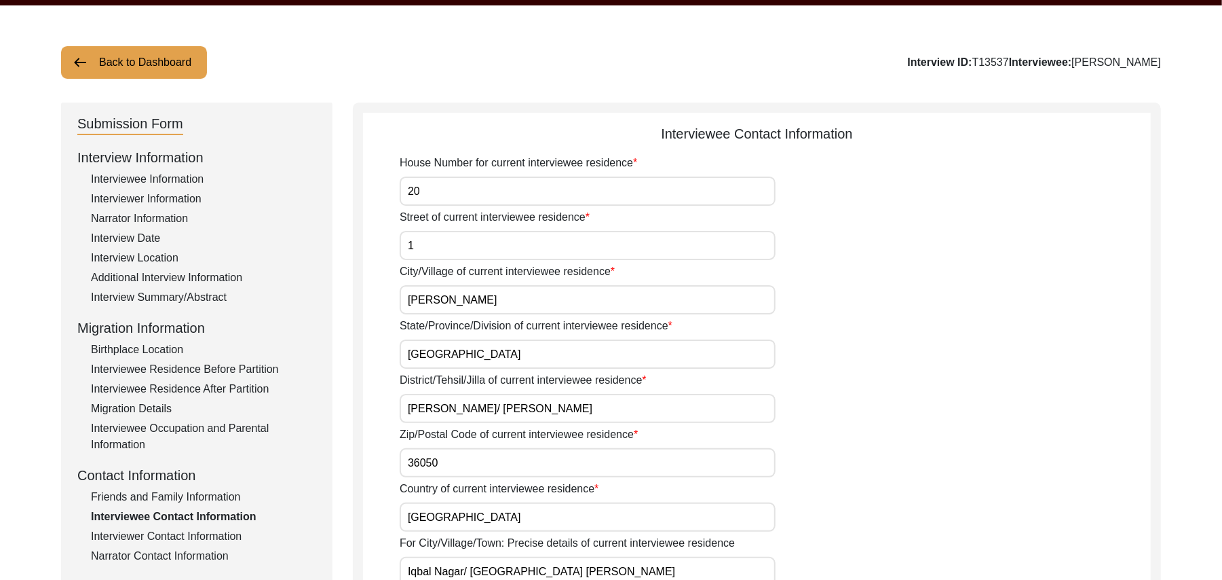
type input "N/A"
type textarea "N/A"
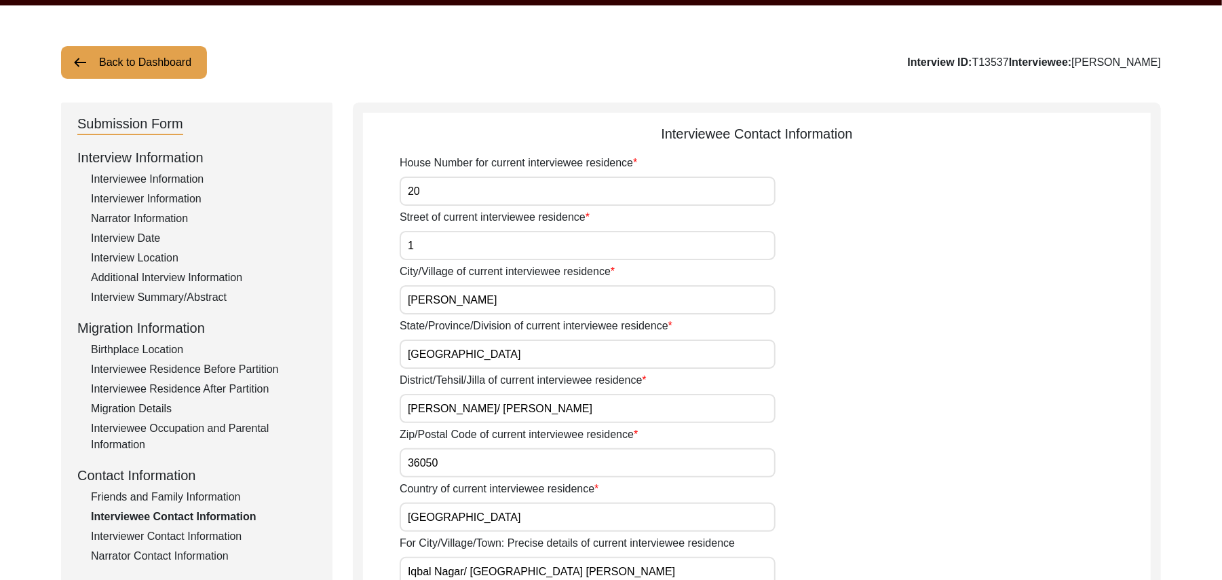
click at [231, 535] on div "Interviewer Contact Information" at bounding box center [203, 536] width 225 height 16
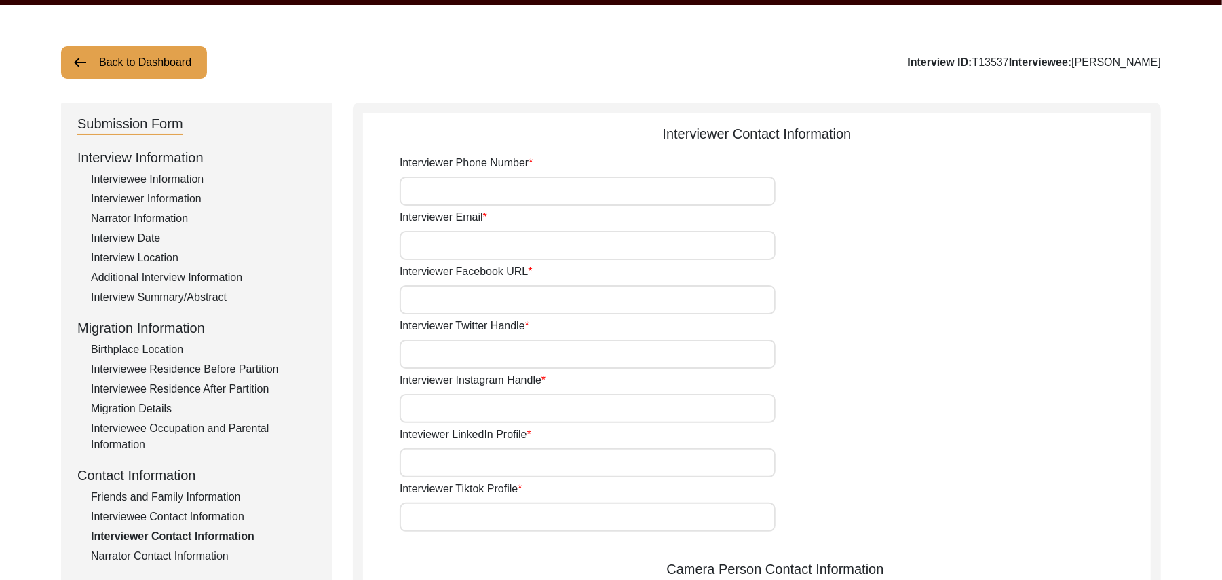
type input "03337682214"
type input "[EMAIL_ADDRESS][DOMAIN_NAME]"
type input "N/A"
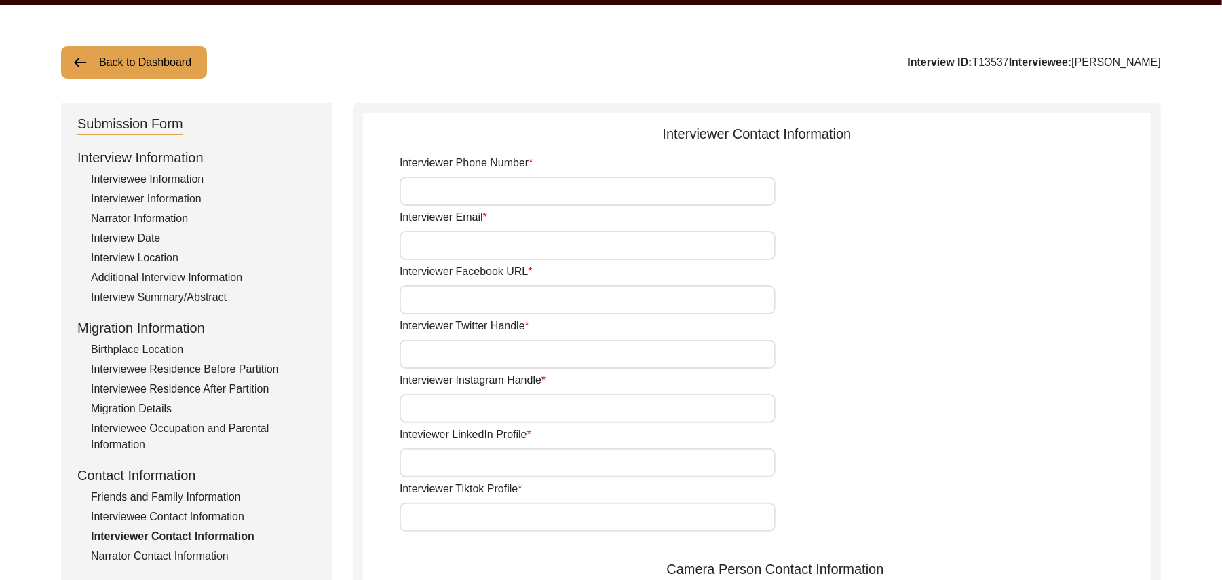
type input "N/A"
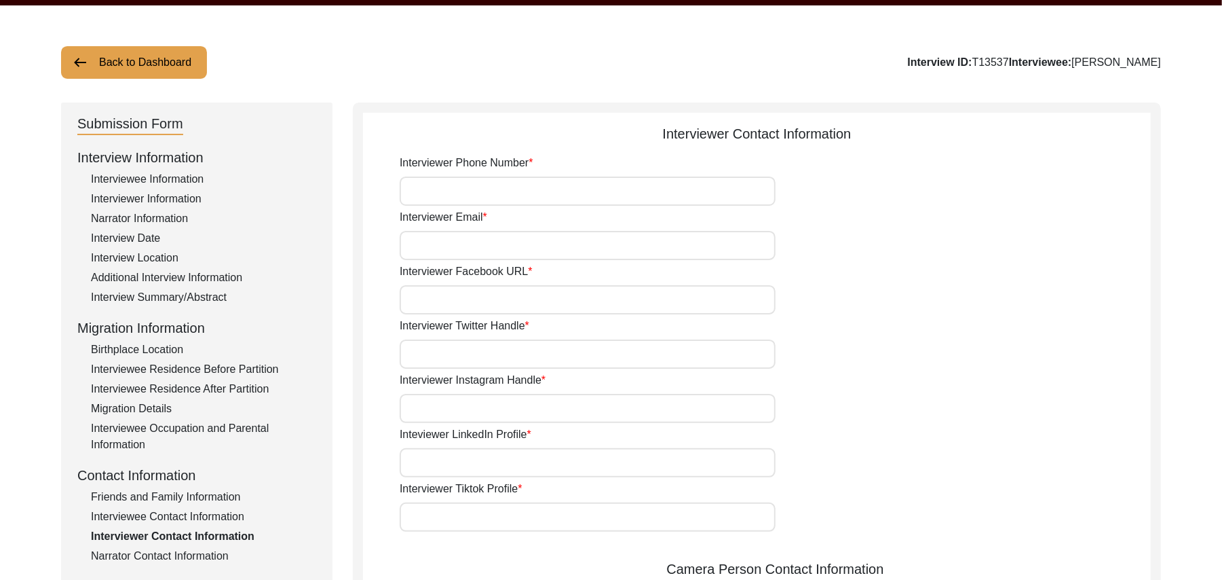
type input "N/A"
click at [220, 514] on div "Interviewee Contact Information" at bounding box center [203, 516] width 225 height 16
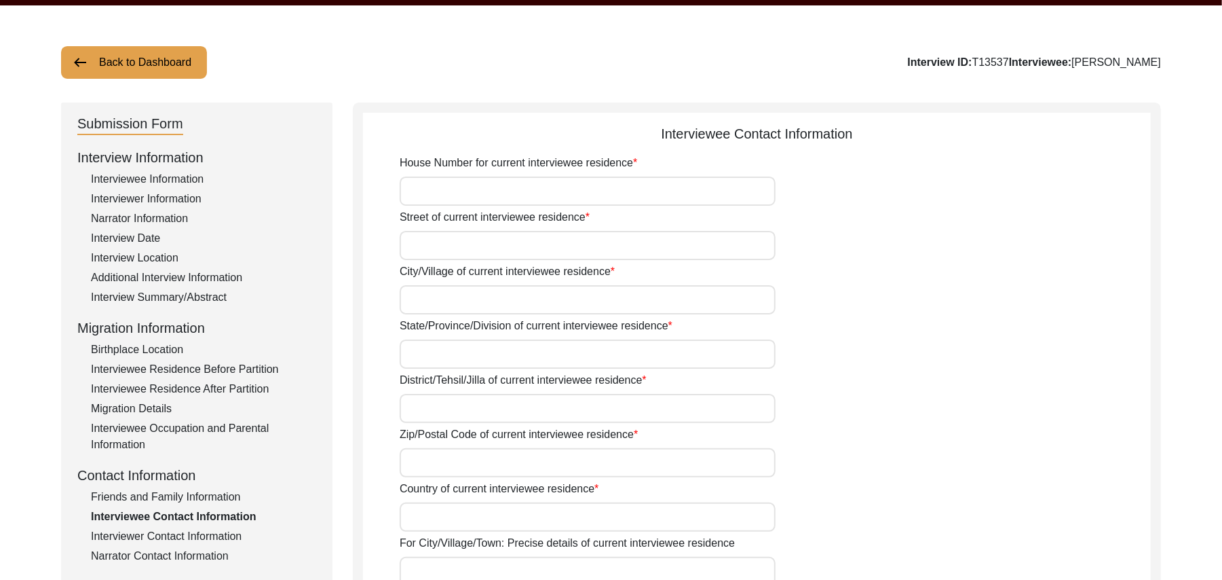
type input "20"
type input "1"
type input "[PERSON_NAME]"
type input "[GEOGRAPHIC_DATA]"
type input "[PERSON_NAME]/ [PERSON_NAME]"
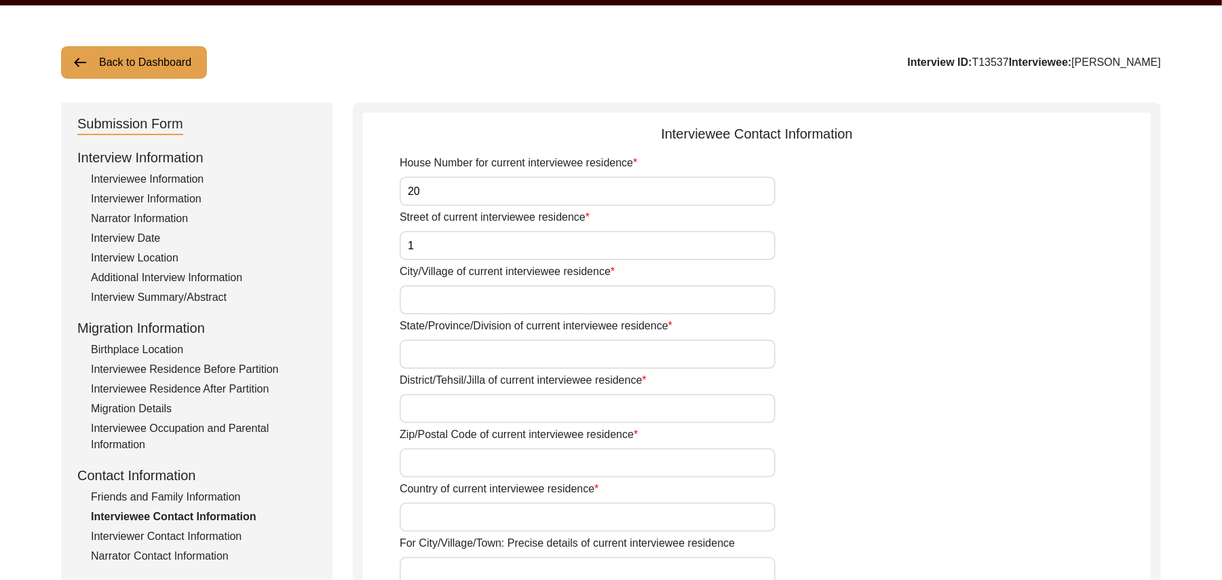
type input "36050"
type input "[GEOGRAPHIC_DATA]"
type input "Iqbal Nagar/ [GEOGRAPHIC_DATA] [PERSON_NAME]"
type input "[PERSON_NAME], [GEOGRAPHIC_DATA], [GEOGRAPHIC_DATA]"
type input "N/A"
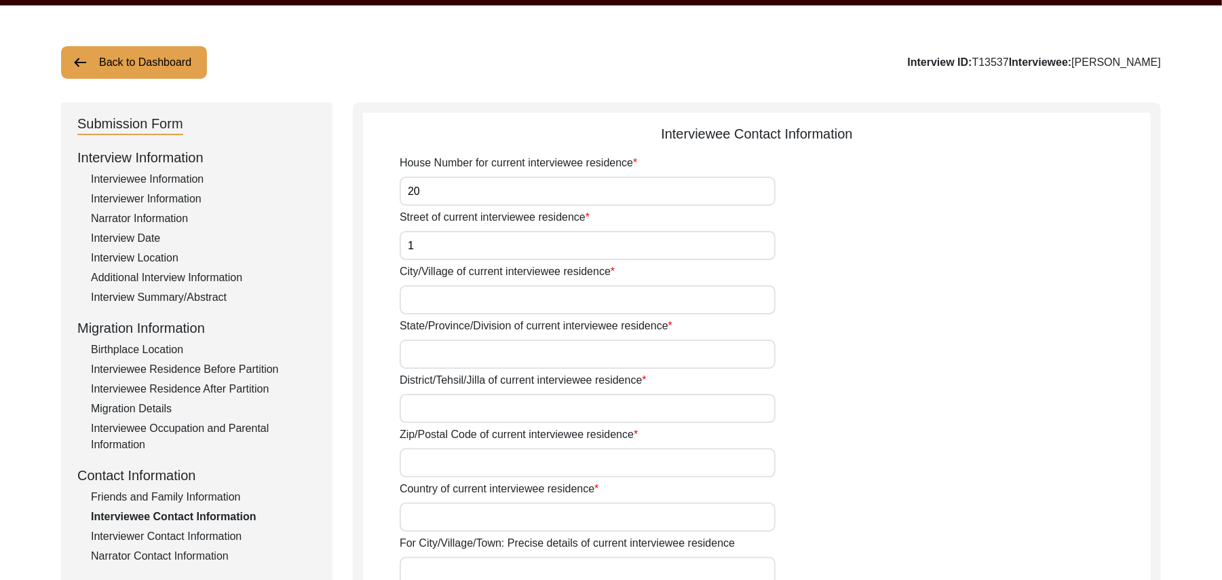
type input "N/A"
type input "03200698625"
type input "N/A"
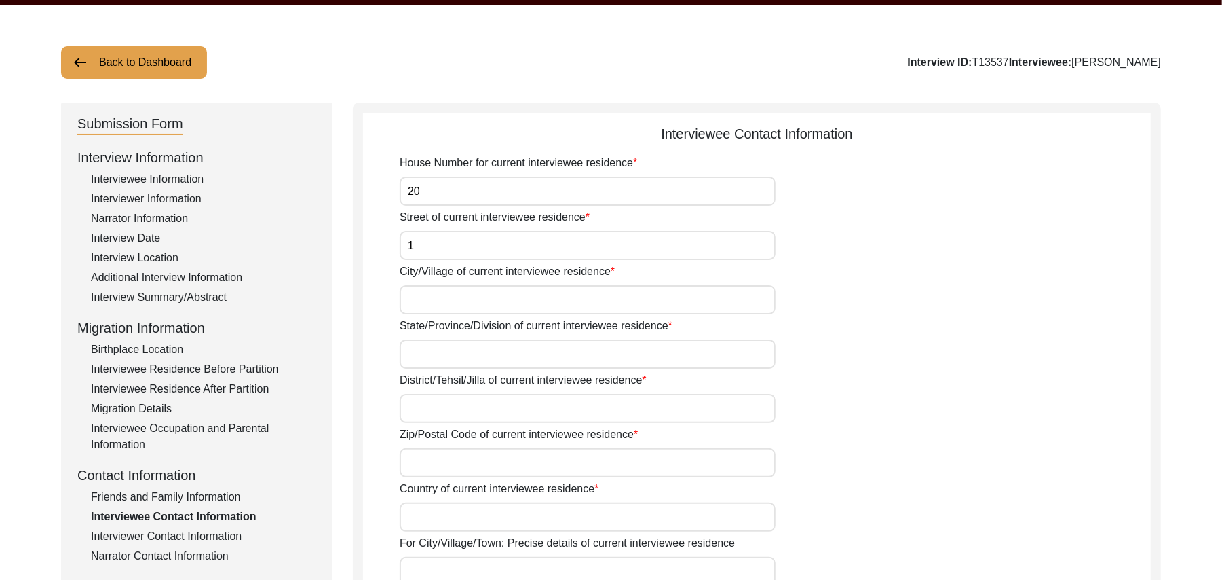
type input "N/A"
type textarea "N/A"
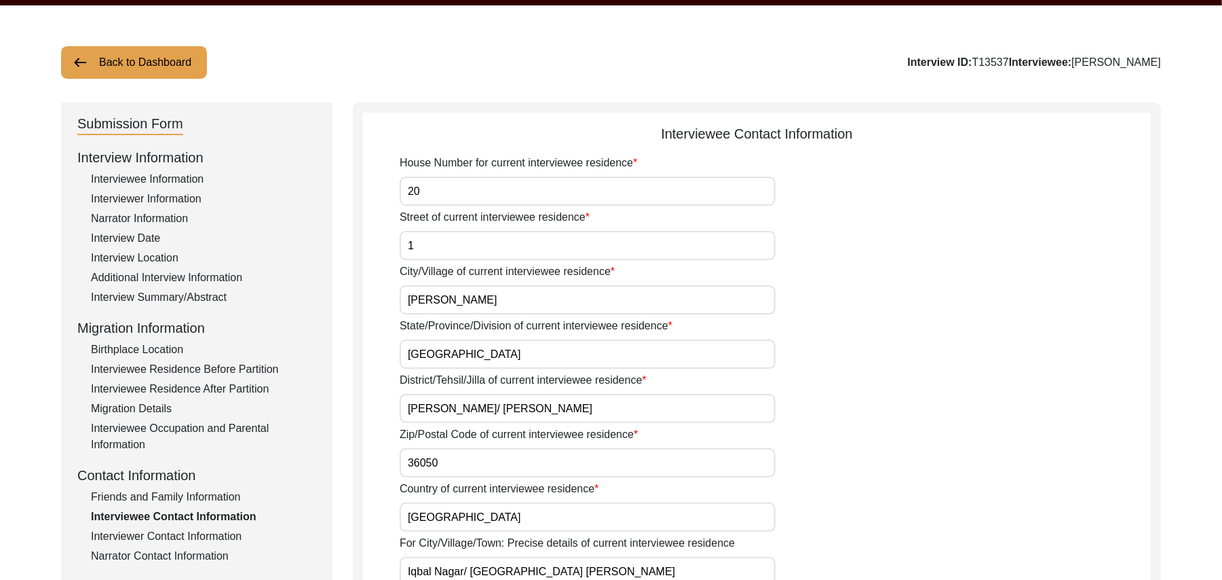
click at [221, 494] on div "Friends and Family Information" at bounding box center [203, 497] width 225 height 16
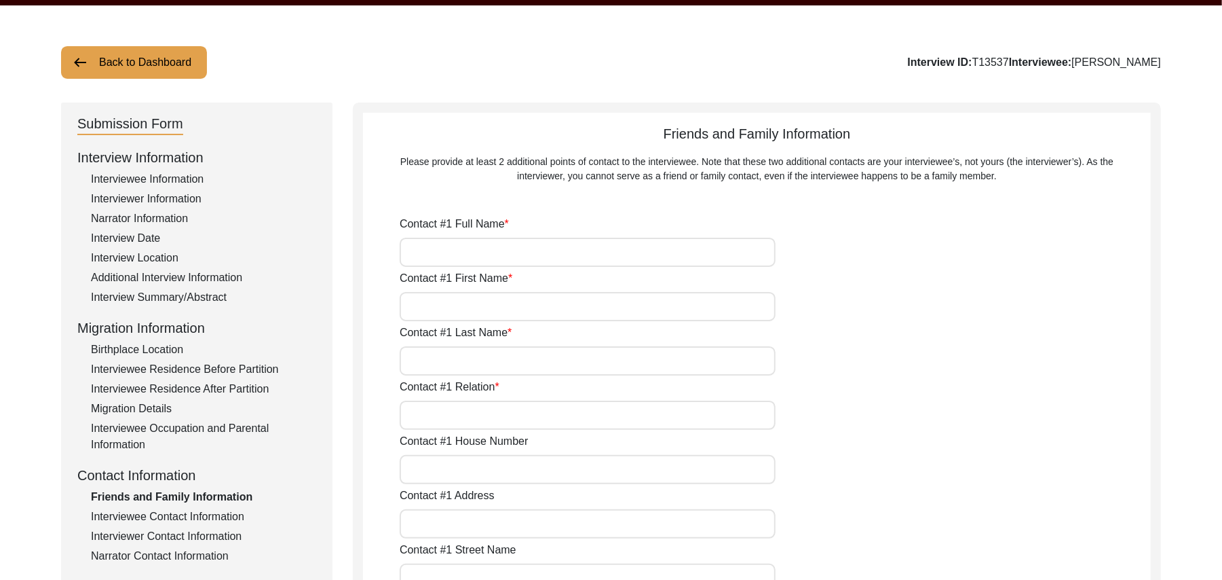
click at [233, 430] on div "Interviewee Occupation and Parental Information" at bounding box center [203, 436] width 225 height 33
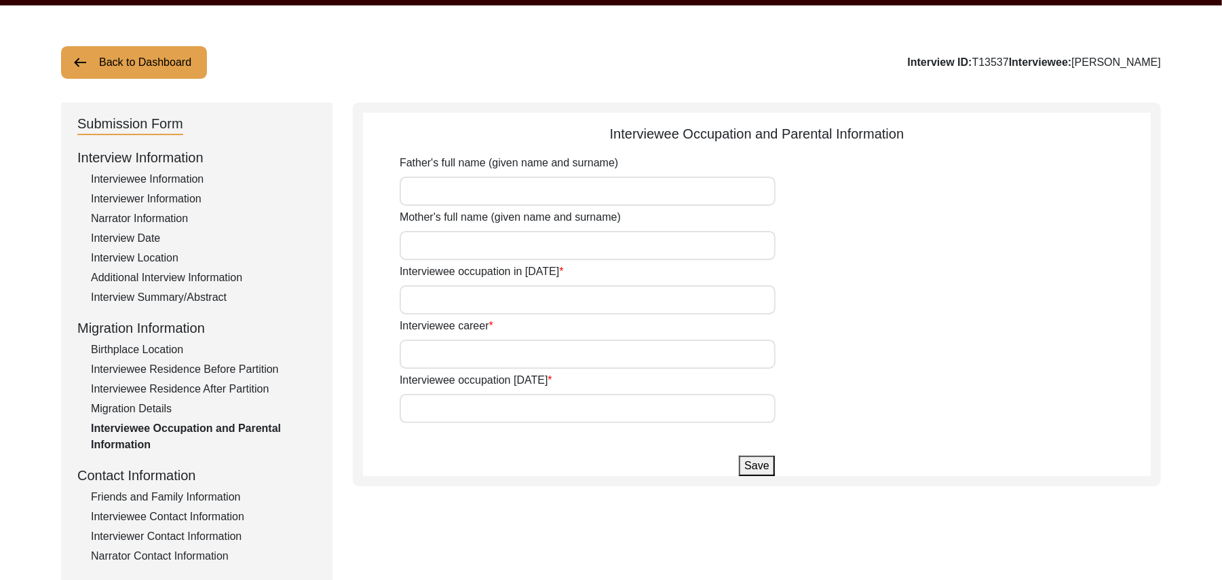
type input "[PERSON_NAME]"
type input "Does not know her name, as she died after his birth"
type input "House Boy"
type input "Laborer, worker"
type input "Don't work anymore"
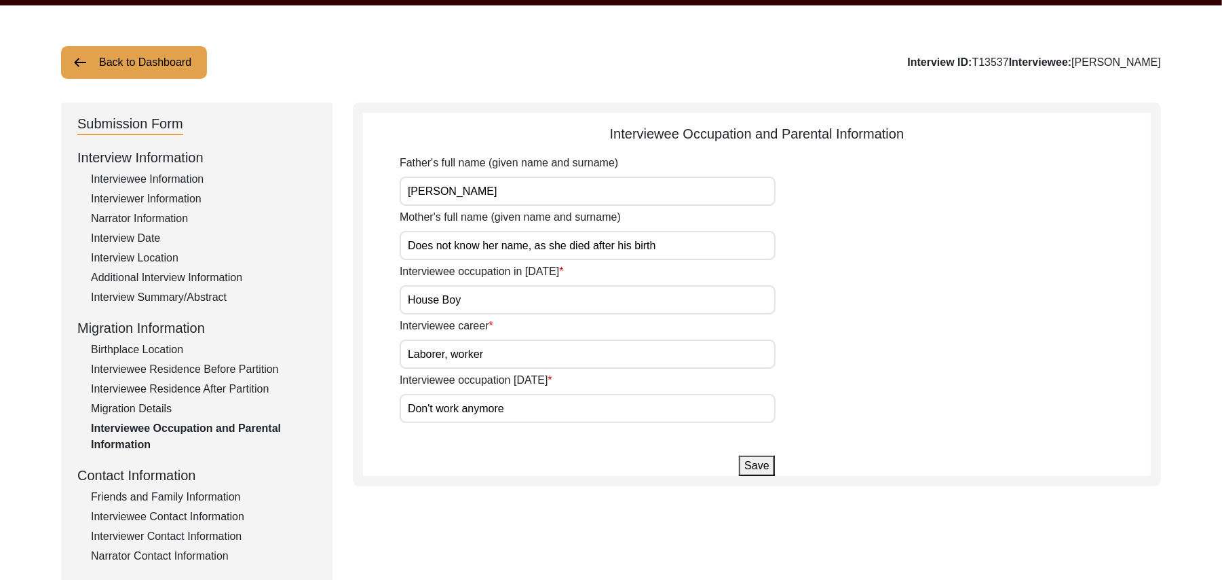
click at [225, 511] on div "Interviewee Contact Information" at bounding box center [203, 516] width 225 height 16
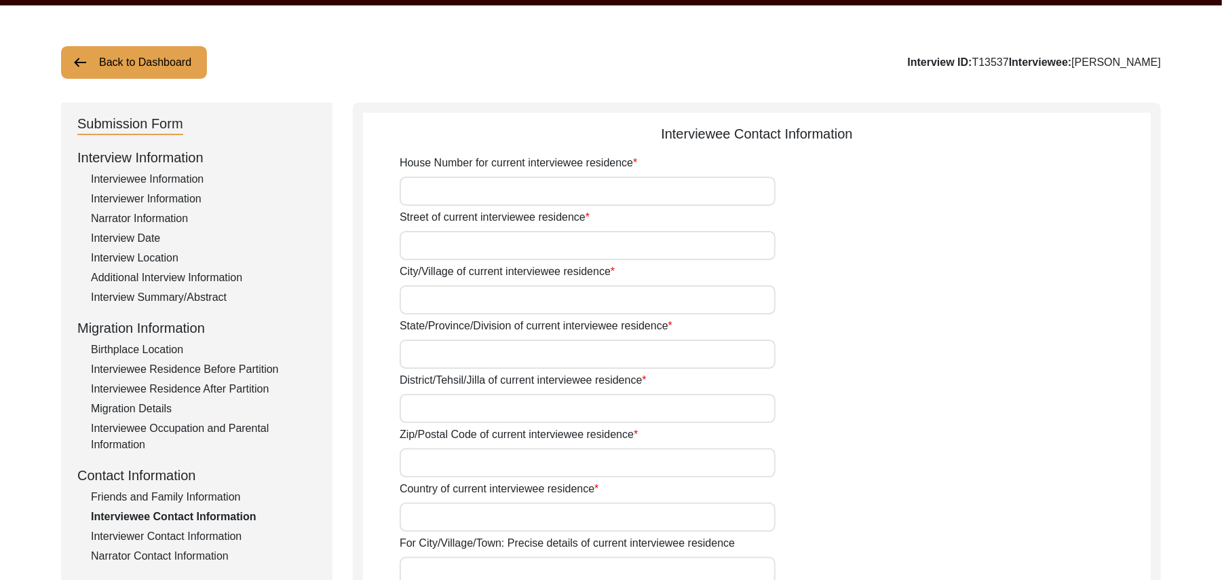
type input "20"
type input "1"
type input "[PERSON_NAME]"
type input "[GEOGRAPHIC_DATA]"
type input "[PERSON_NAME]/ [PERSON_NAME]"
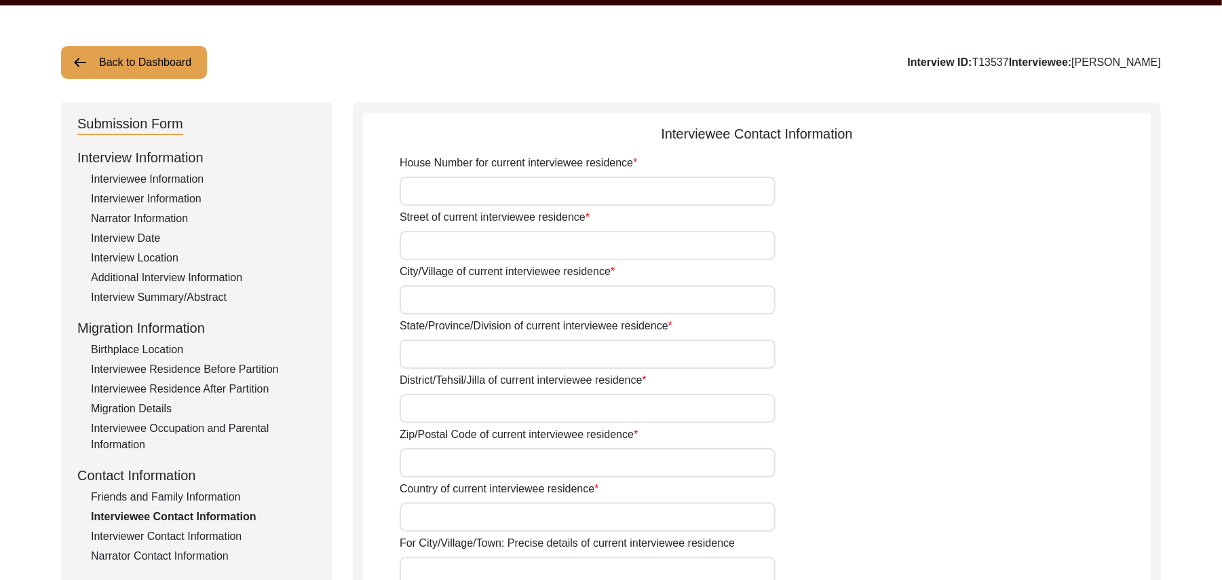
type input "36050"
type input "[GEOGRAPHIC_DATA]"
type input "Iqbal Nagar/ [GEOGRAPHIC_DATA] [PERSON_NAME]"
type input "[PERSON_NAME], [GEOGRAPHIC_DATA], [GEOGRAPHIC_DATA]"
type input "N/A"
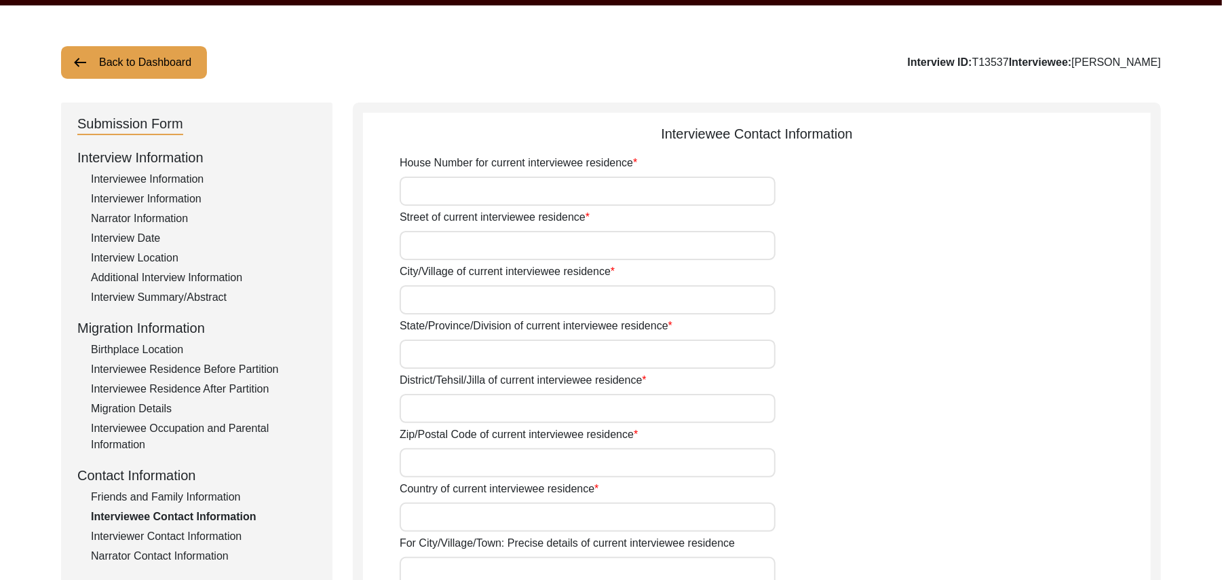
type input "N/A"
type input "03200698625"
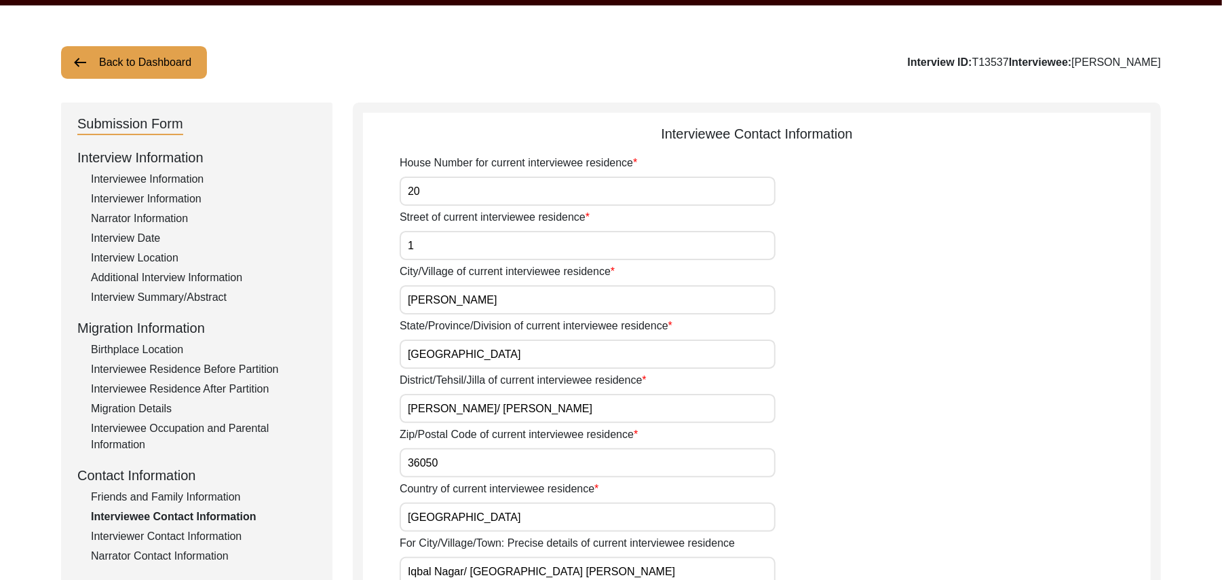
type input "N/A"
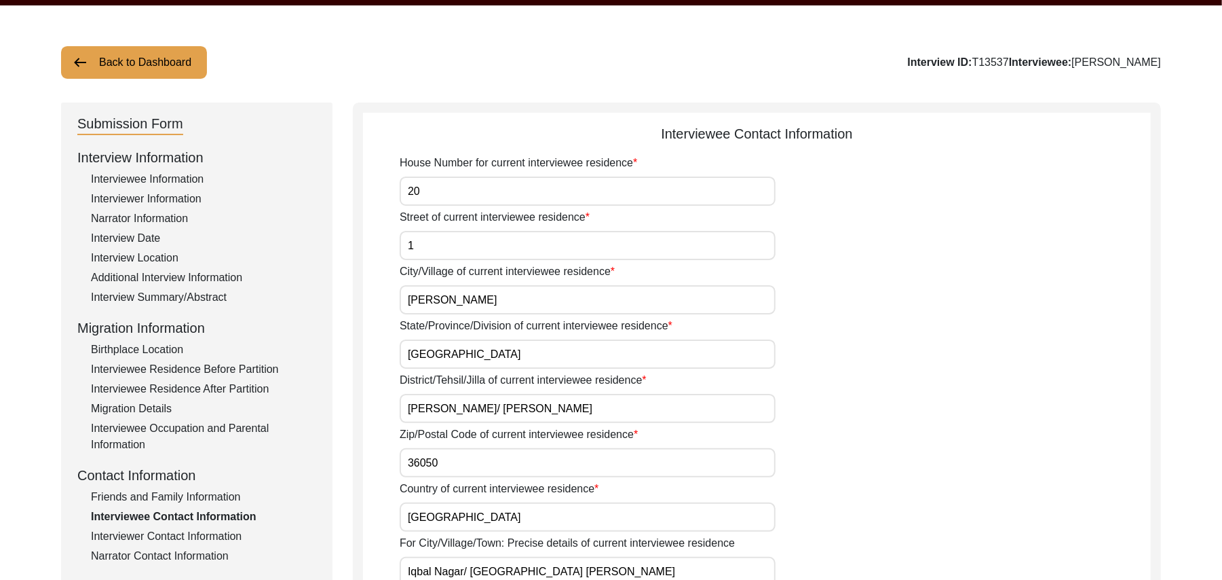
type input "N/A"
type textarea "N/A"
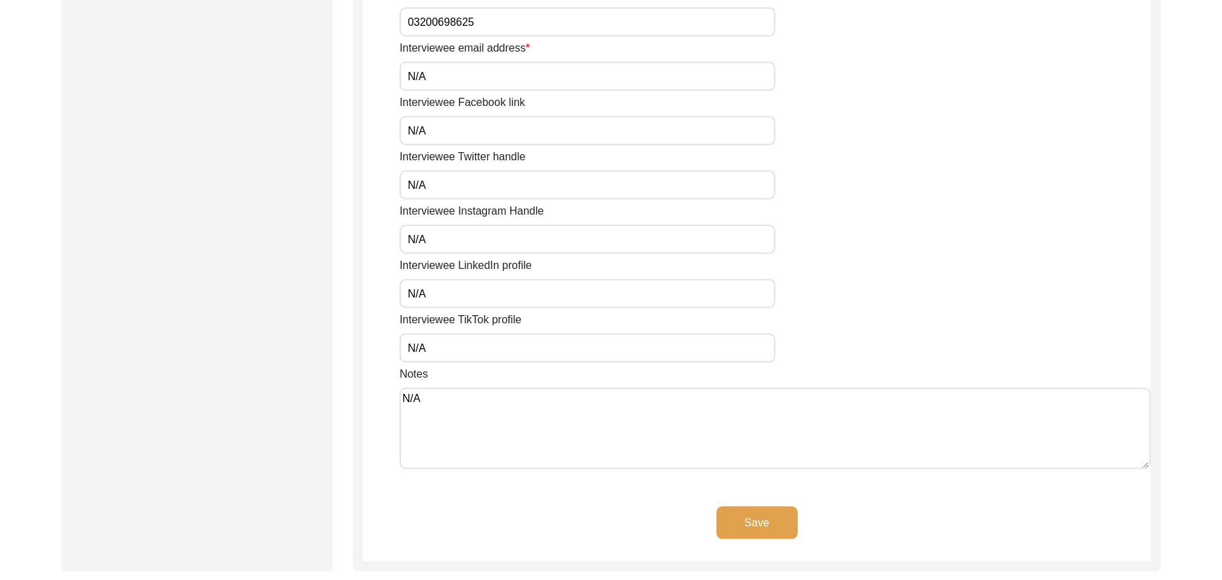
scroll to position [1036, 0]
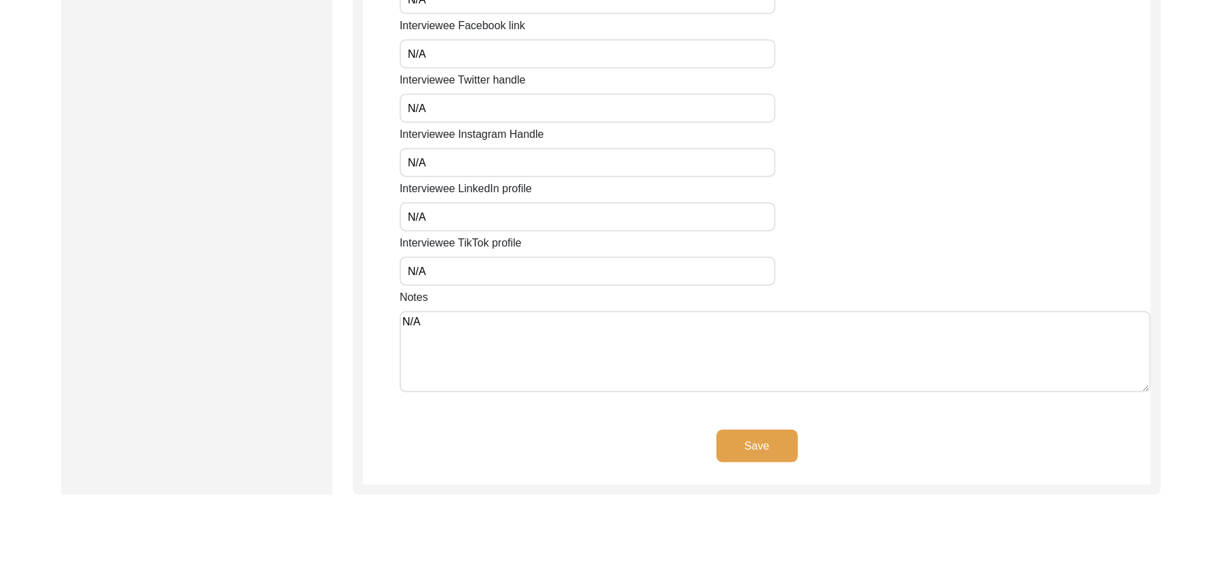
click at [769, 445] on button "Save" at bounding box center [757, 446] width 81 height 33
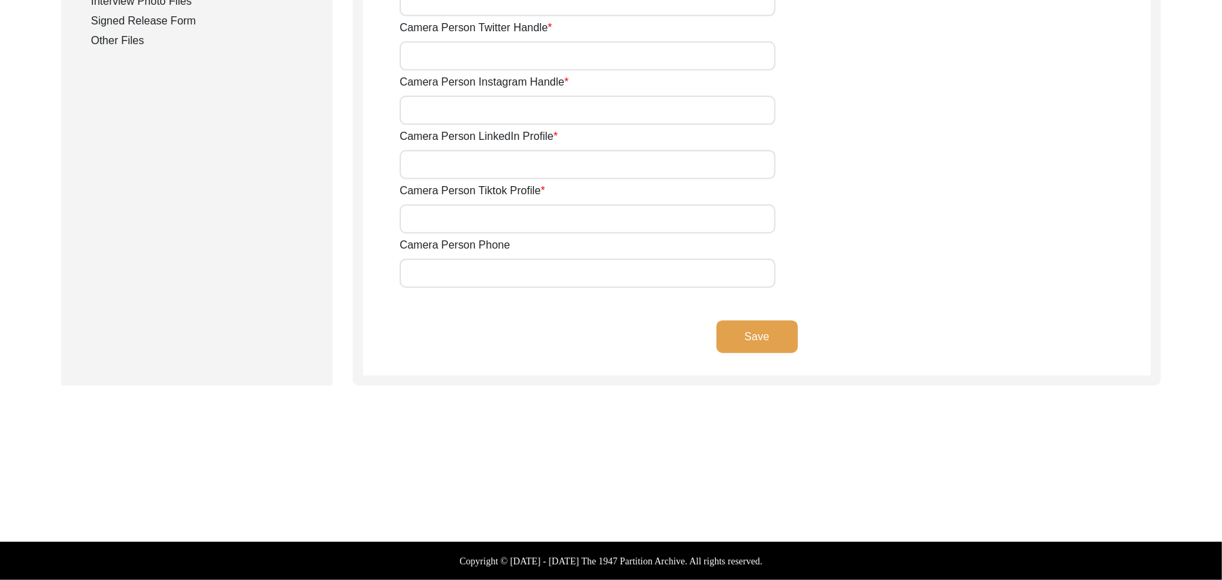
scroll to position [726, 0]
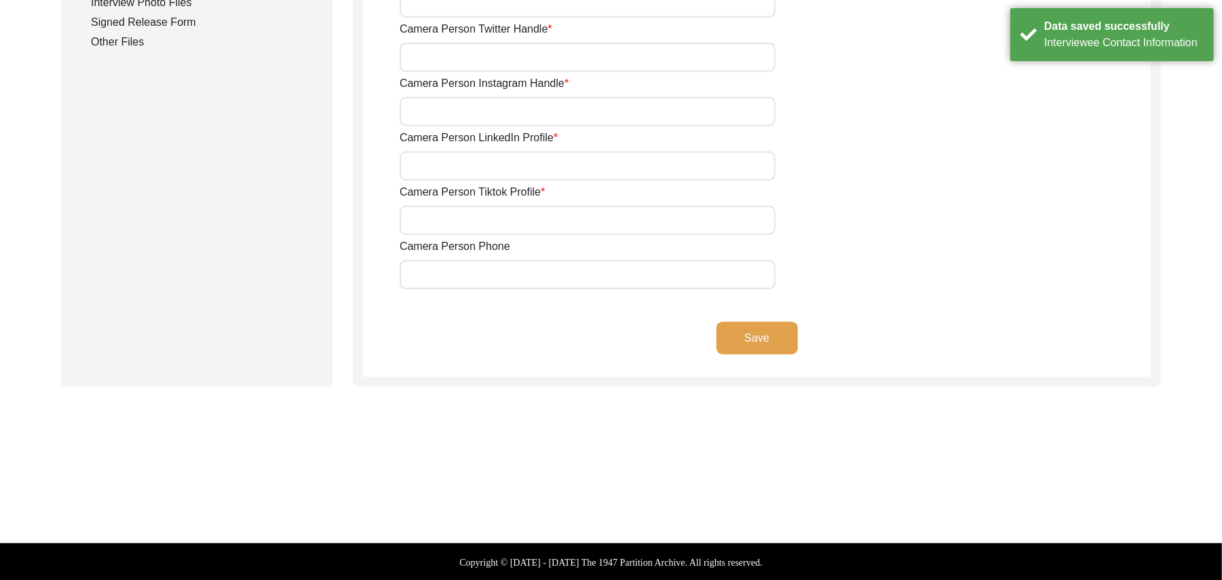
type input "03337682214"
type input "[EMAIL_ADDRESS][DOMAIN_NAME]"
type input "N/A"
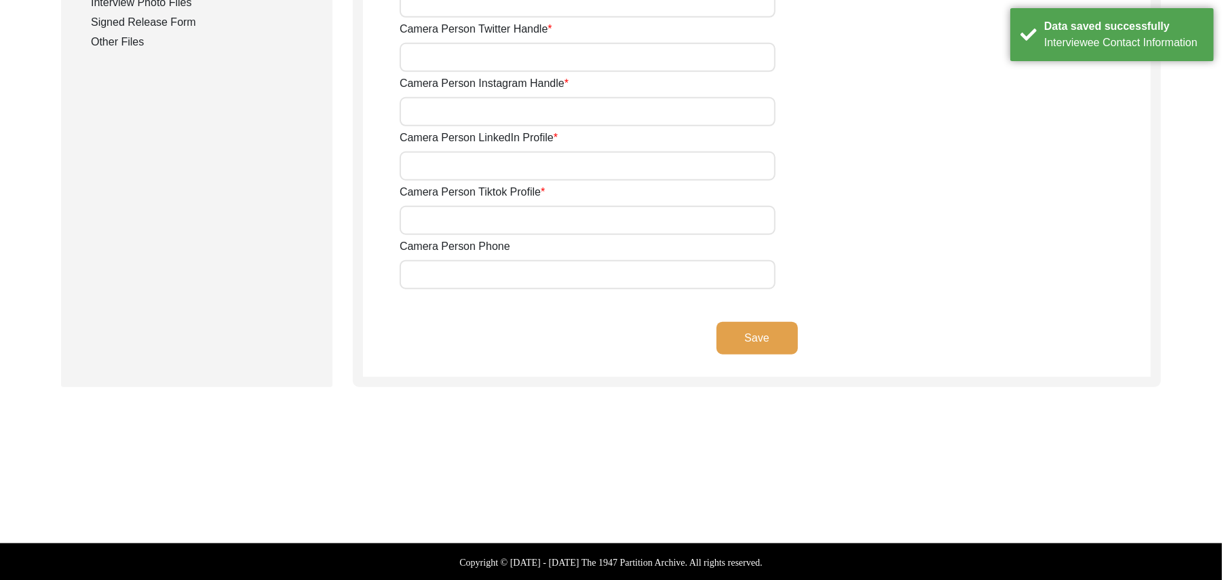
type input "N/A"
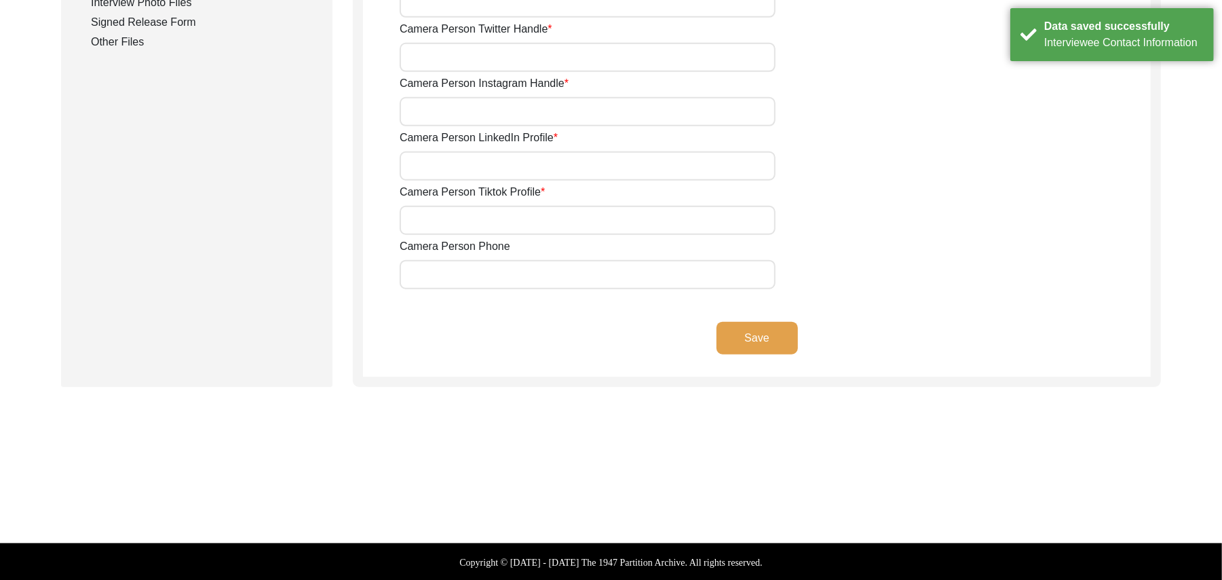
type input "N/A"
click at [761, 333] on button "Save" at bounding box center [757, 338] width 81 height 33
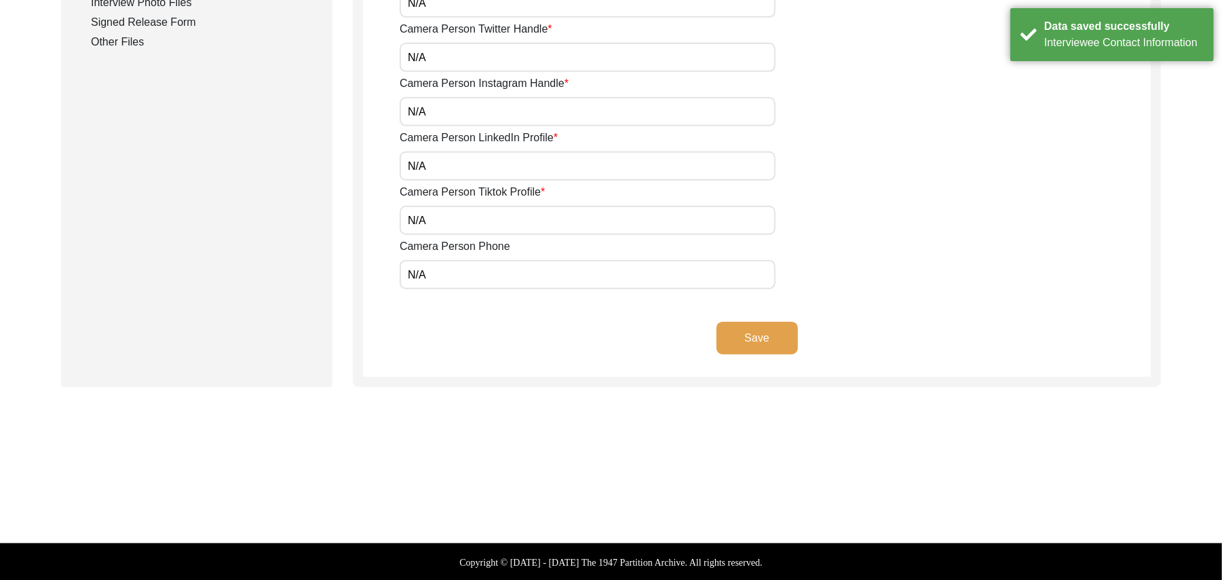
scroll to position [400, 0]
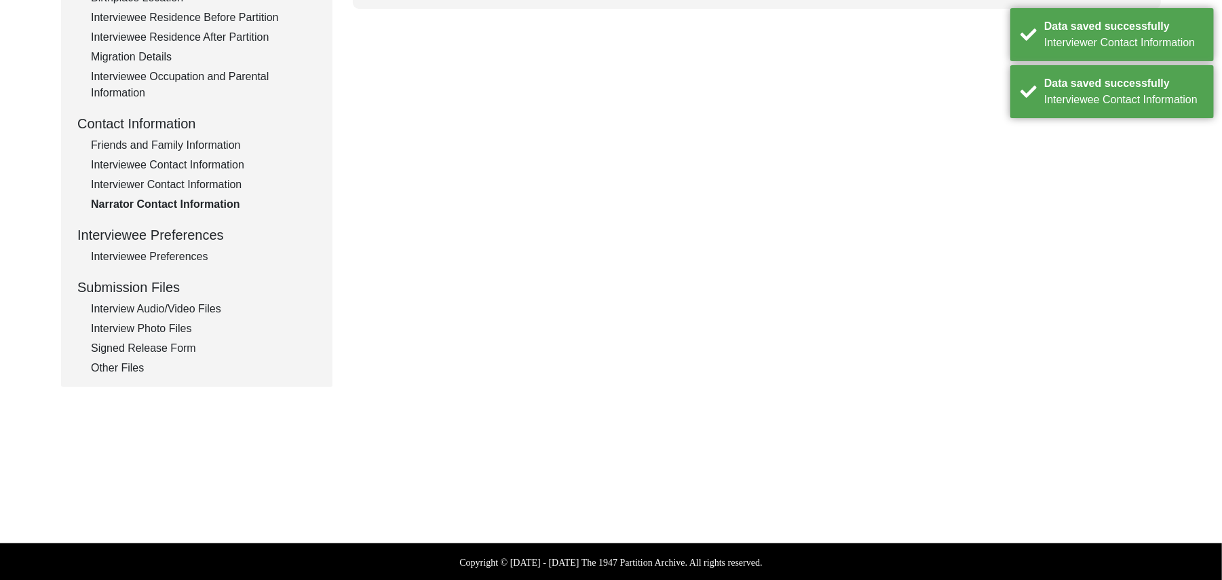
type textarea "N/A"
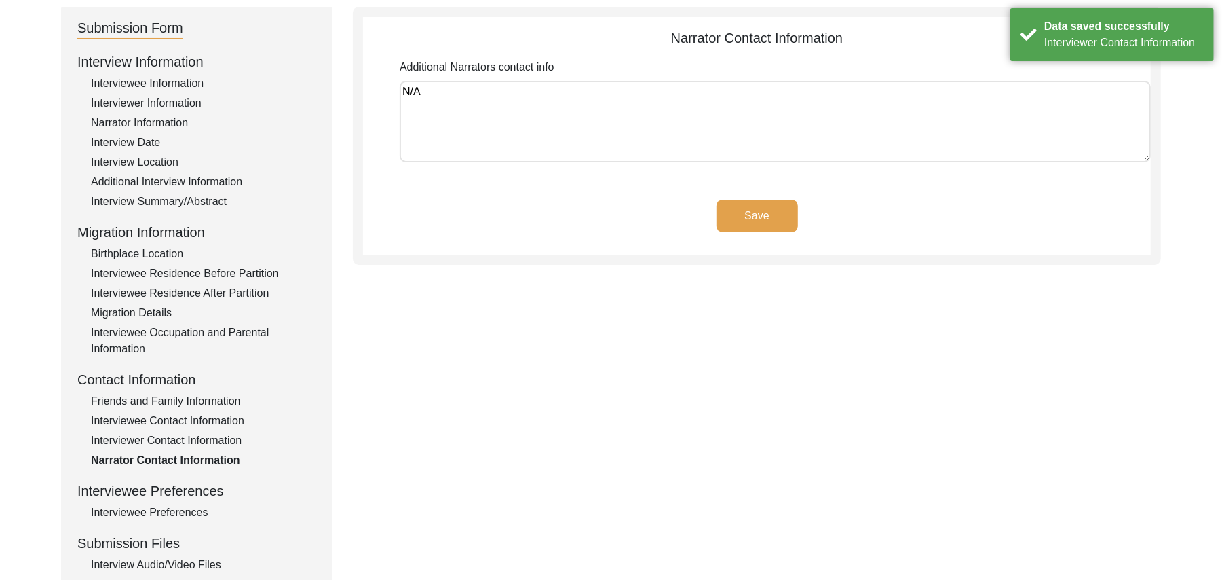
scroll to position [125, 0]
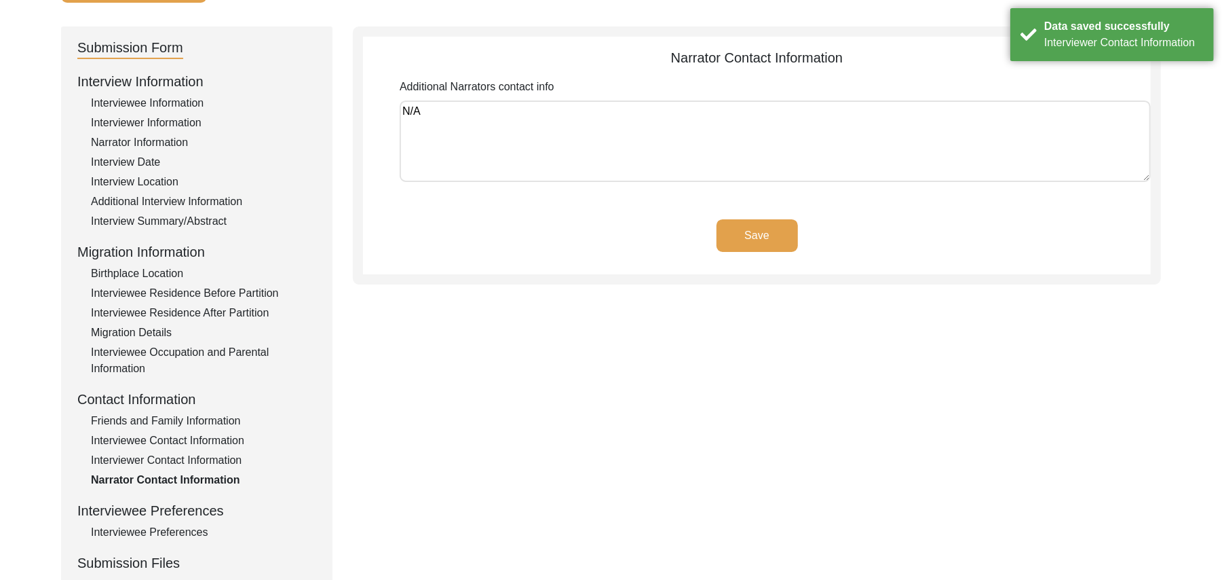
click at [778, 228] on button "Save" at bounding box center [757, 235] width 81 height 33
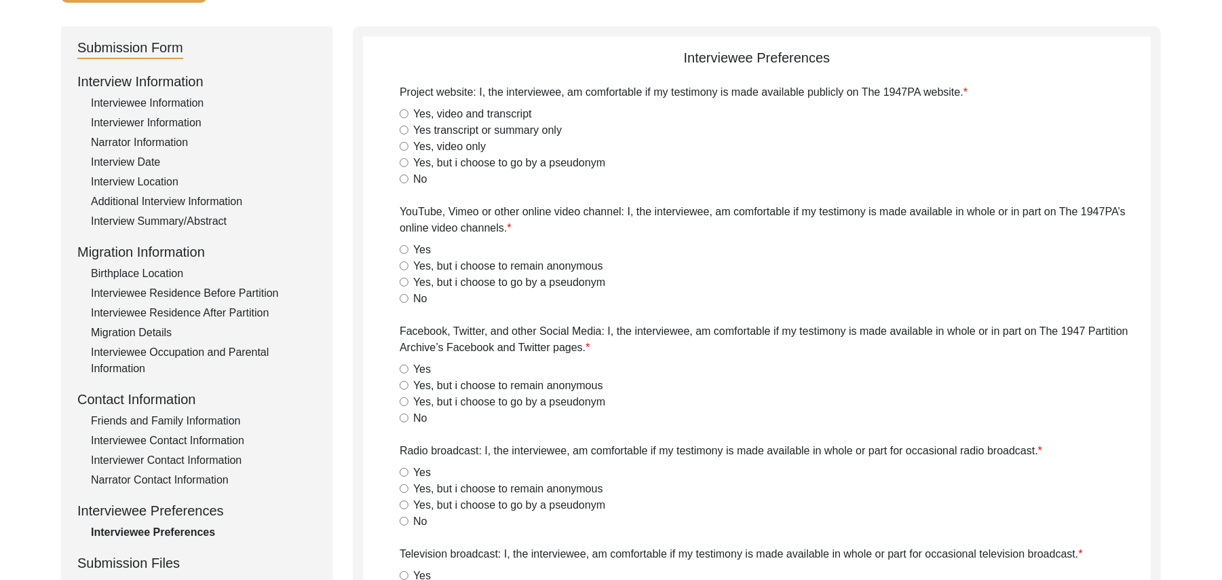
radio input "true"
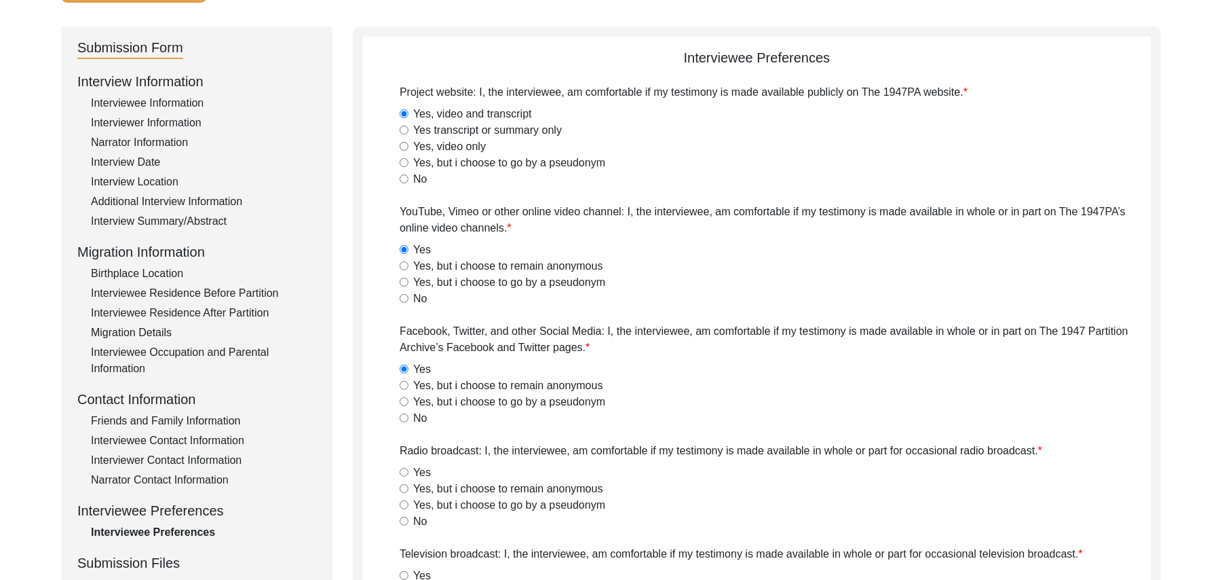
radio input "true"
type textarea "N/A"
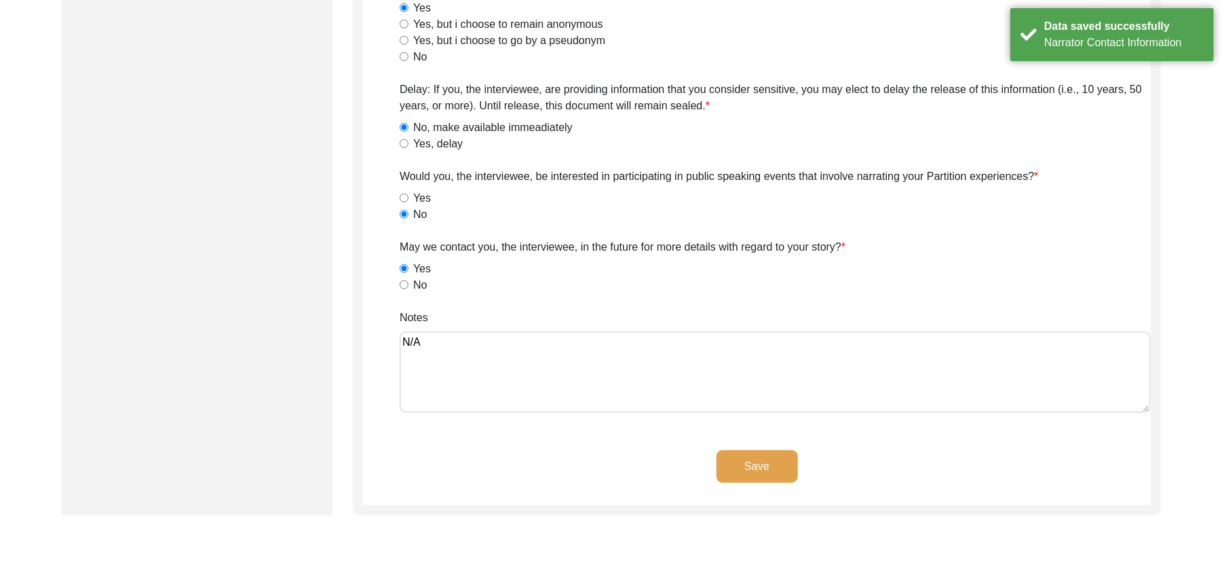
scroll to position [808, 0]
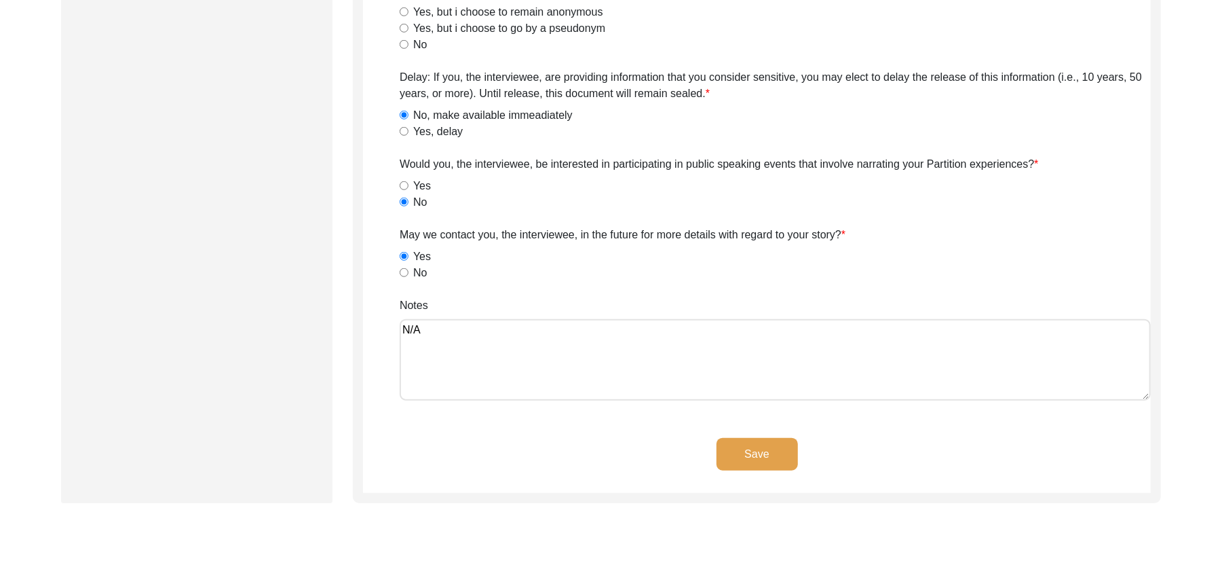
click at [753, 452] on button "Save" at bounding box center [757, 454] width 81 height 33
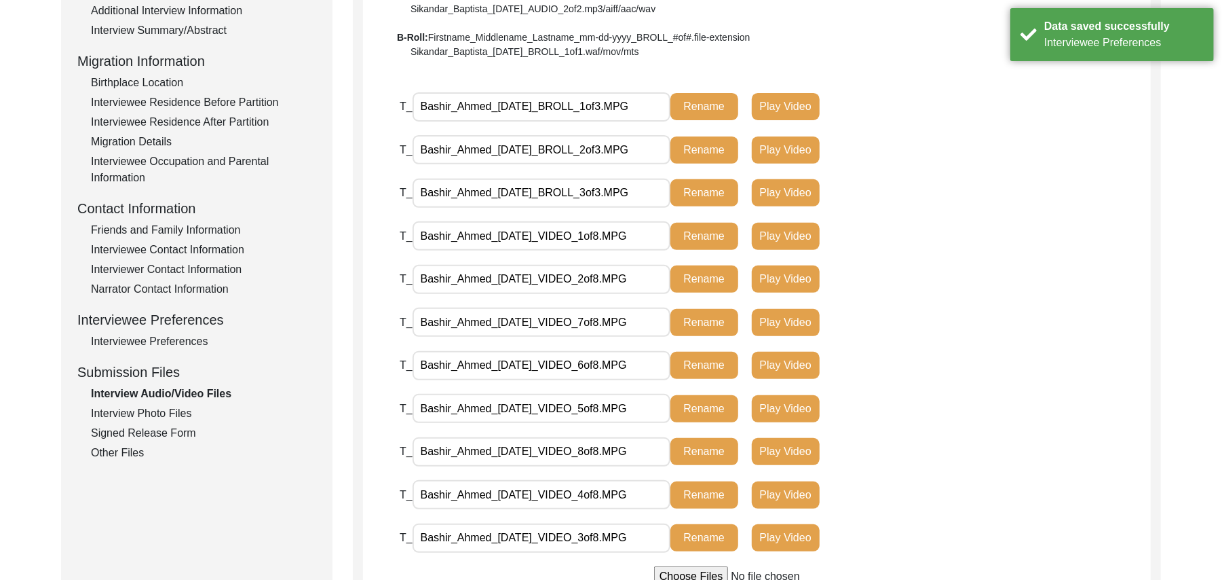
scroll to position [312, 0]
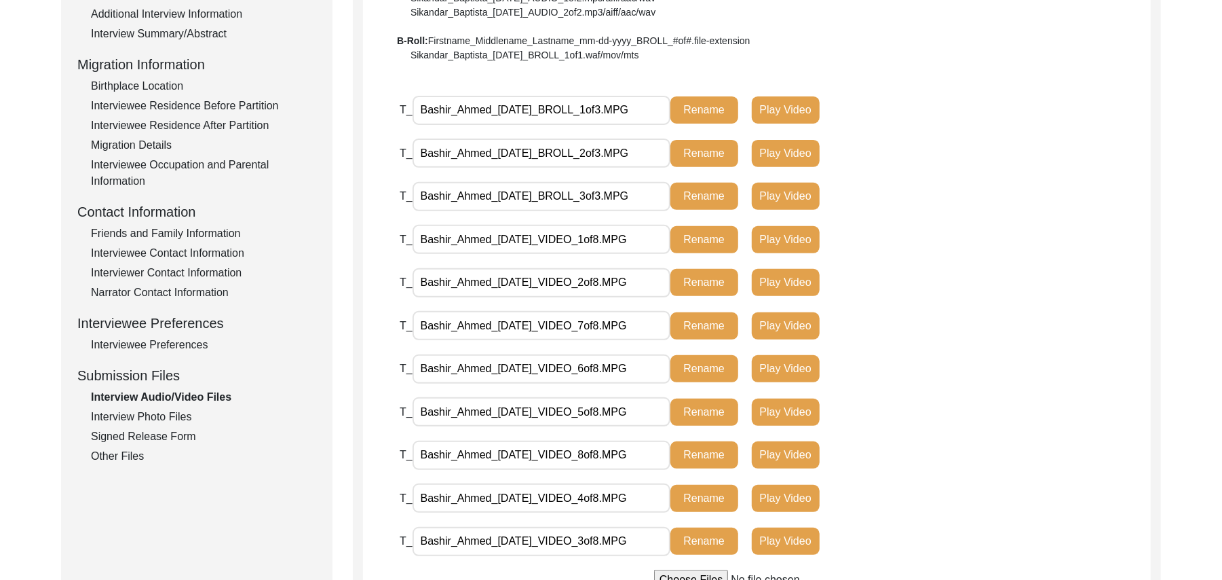
click at [182, 413] on div "Interview Photo Files" at bounding box center [203, 417] width 225 height 16
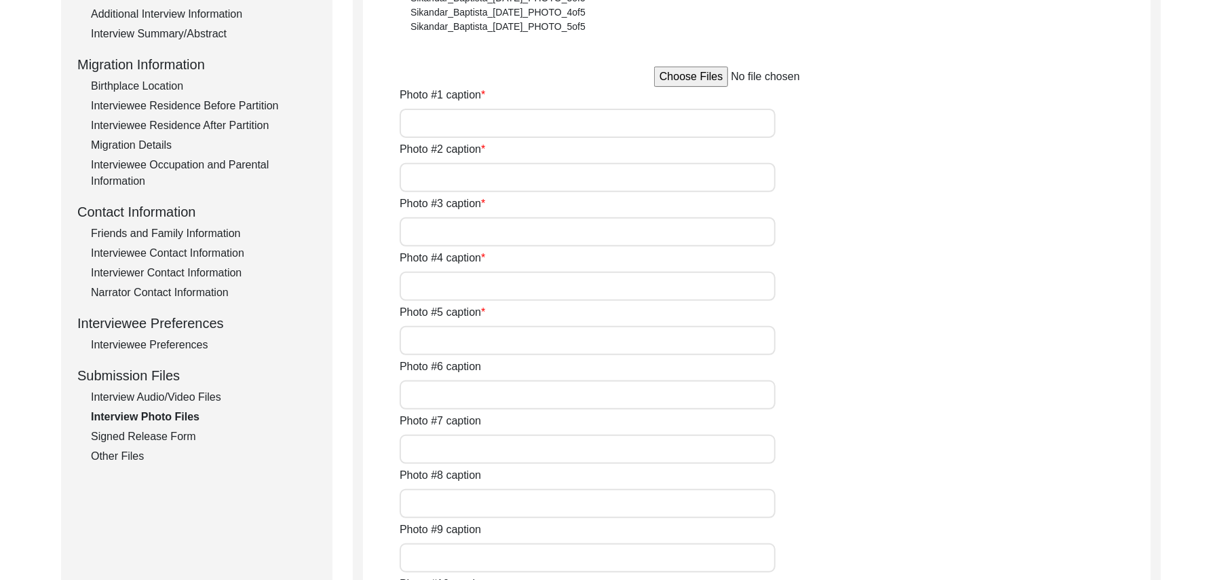
type input "[PERSON_NAME]"
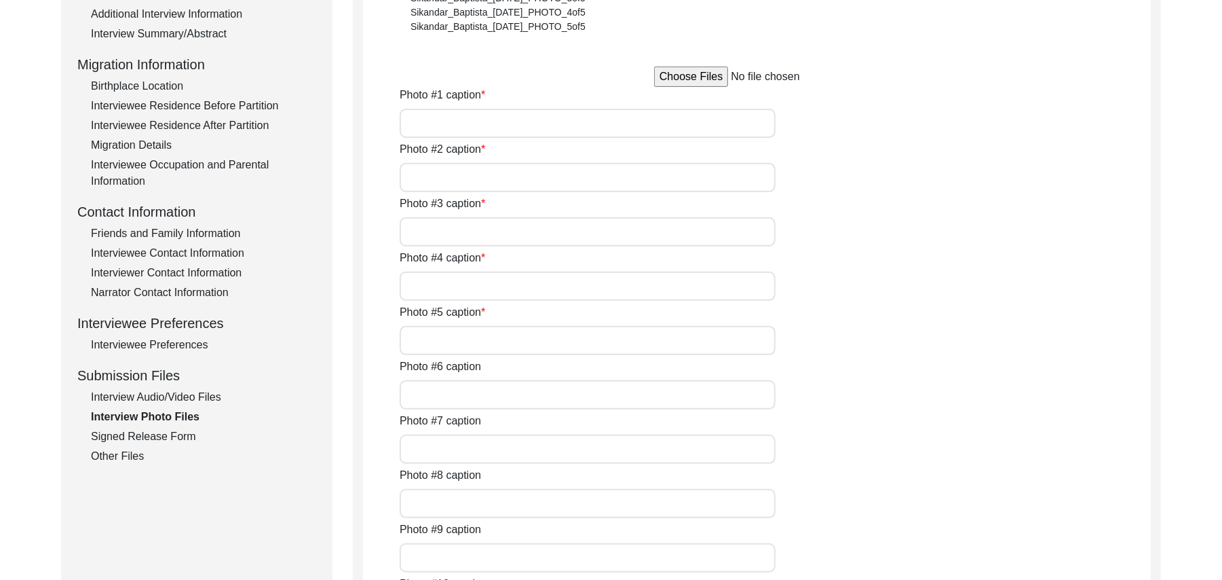
type input "N/A"
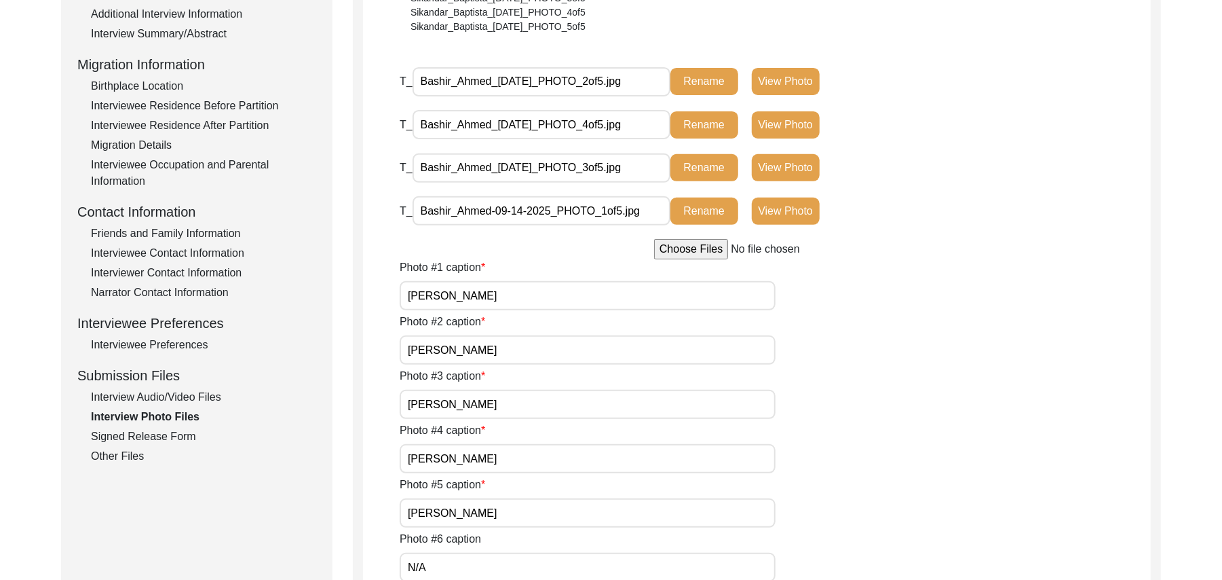
click at [694, 250] on input "file" at bounding box center [757, 249] width 206 height 20
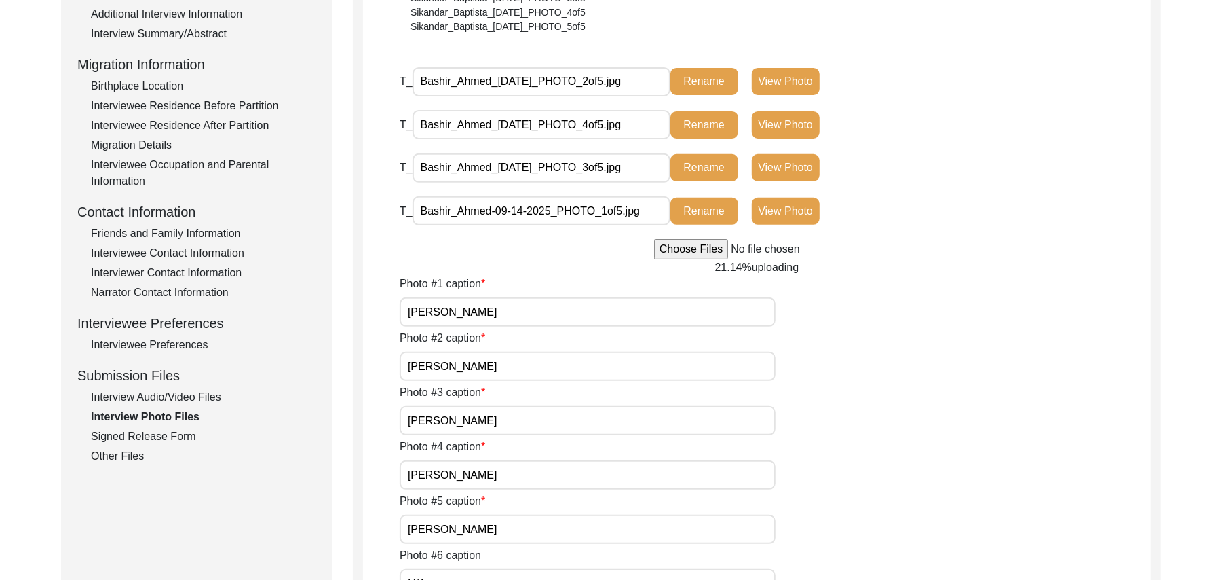
click at [511, 312] on input "[PERSON_NAME]" at bounding box center [588, 311] width 376 height 29
click at [503, 362] on input "[PERSON_NAME]" at bounding box center [588, 366] width 376 height 29
paste input "[PERSON_NAME]"
click at [484, 418] on input "[PERSON_NAME]" at bounding box center [588, 420] width 376 height 29
paste input "[PERSON_NAME]"
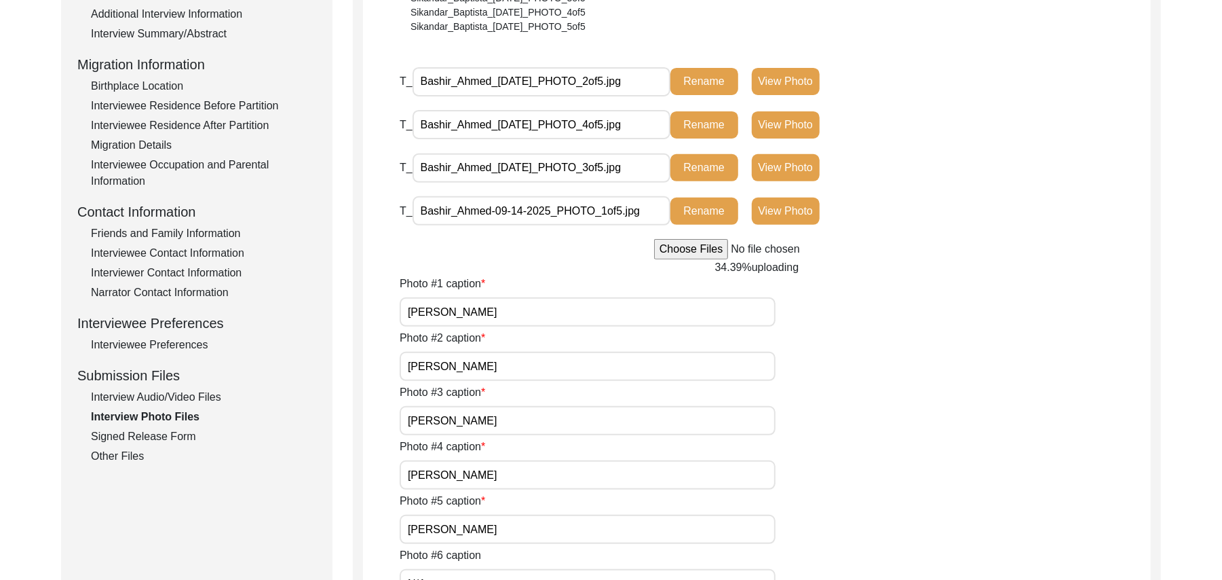
click at [485, 472] on input "[PERSON_NAME]" at bounding box center [588, 474] width 376 height 29
paste input "[PERSON_NAME]"
click at [489, 527] on input "[PERSON_NAME]" at bounding box center [588, 529] width 376 height 29
paste input "[PERSON_NAME]"
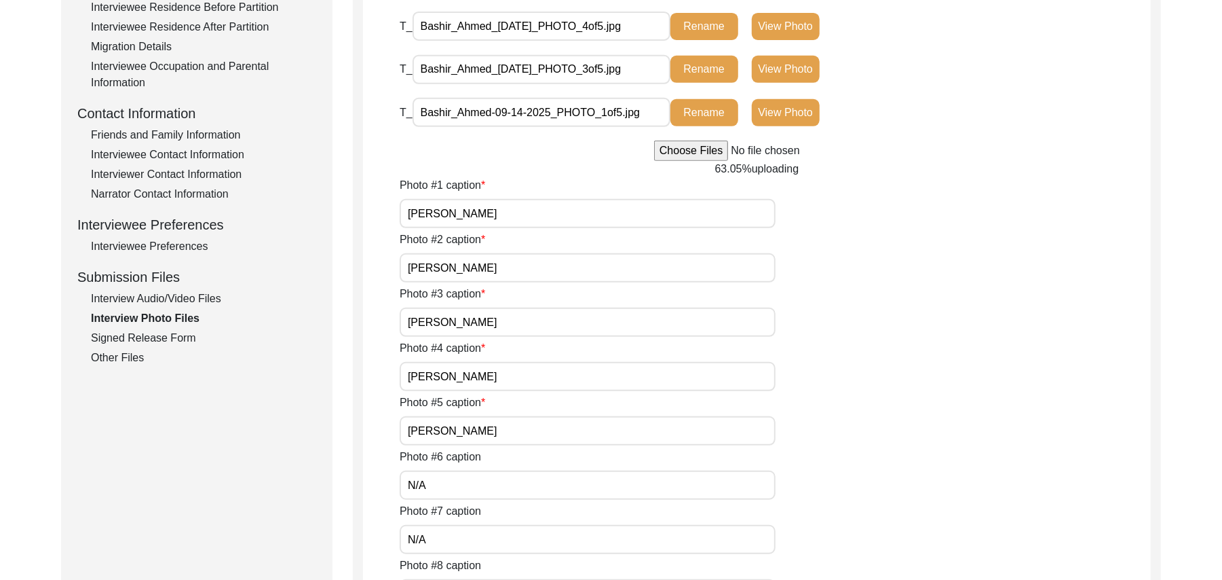
scroll to position [433, 0]
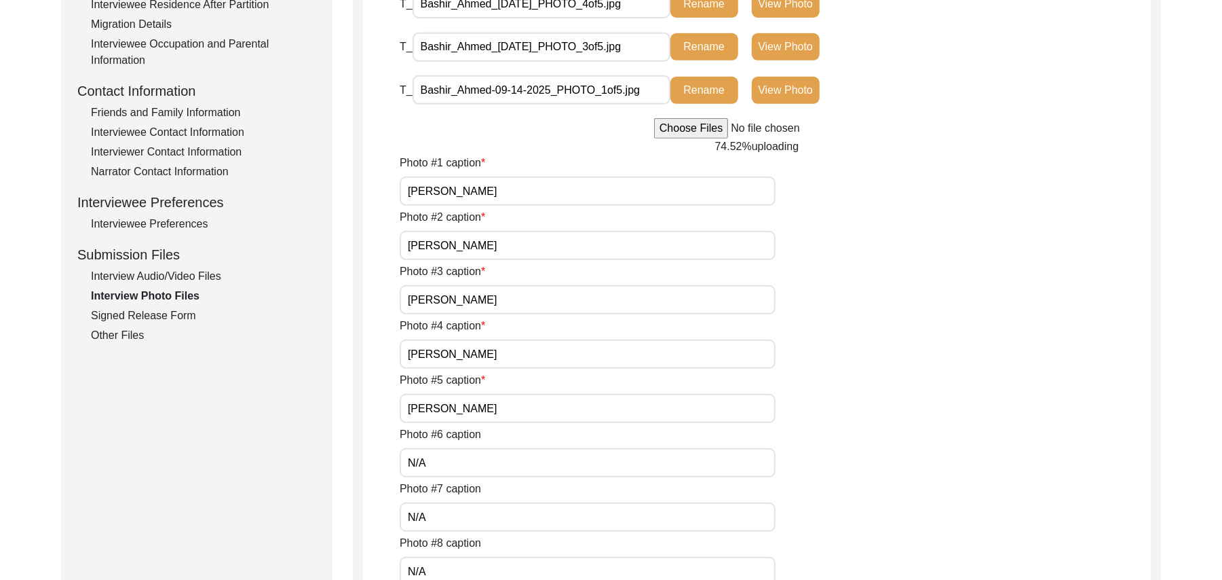
click at [720, 462] on input "N/A" at bounding box center [588, 462] width 376 height 29
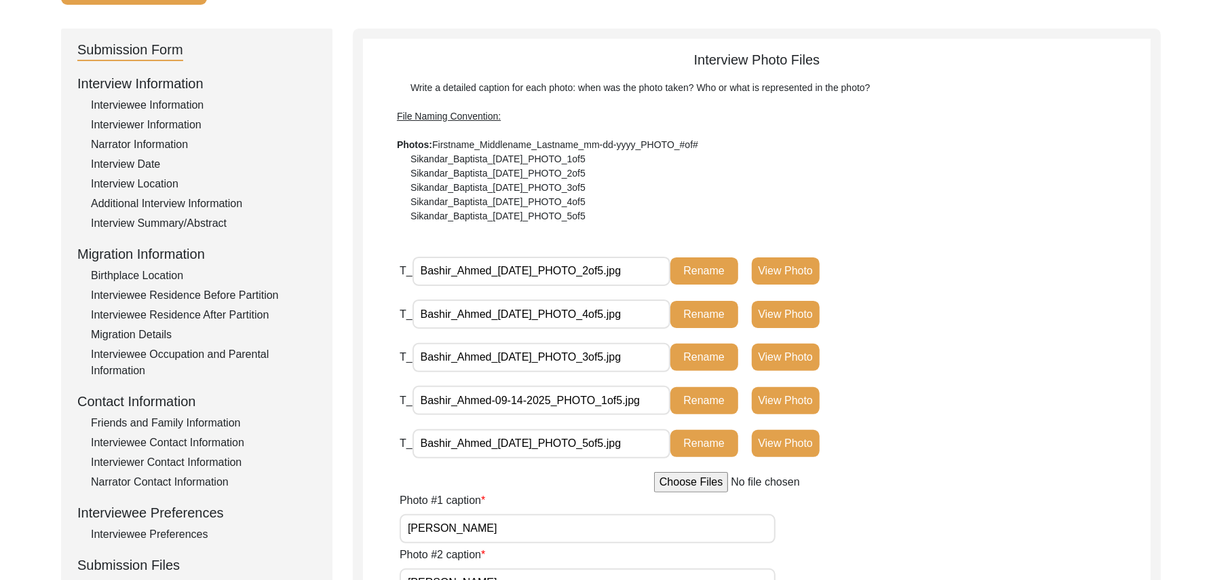
scroll to position [88, 0]
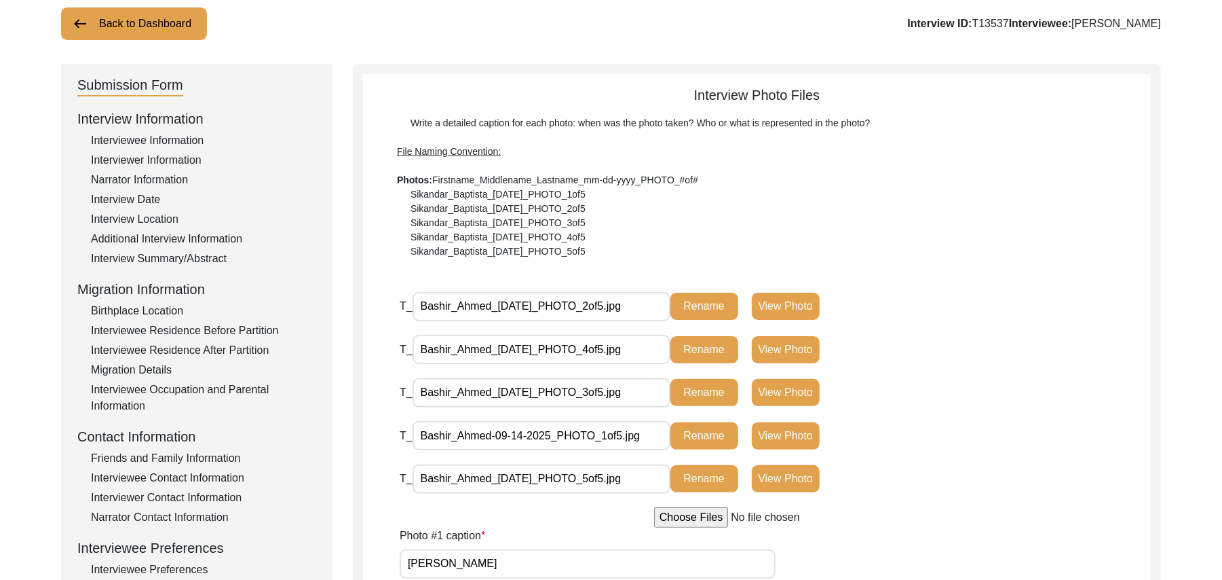
click at [490, 304] on input "Bashir_Ahmed_[DATE]_PHOTO_2of5.jpg" at bounding box center [542, 306] width 258 height 29
click at [713, 304] on button "Rename" at bounding box center [705, 306] width 68 height 27
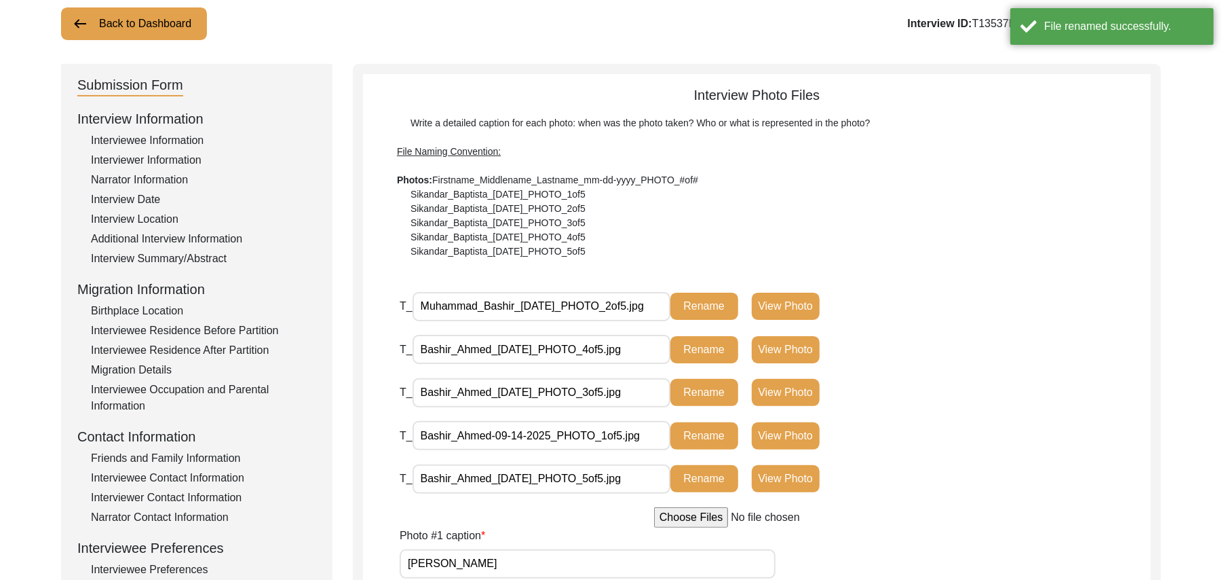
click at [487, 345] on input "Bashir_Ahmed_[DATE]_PHOTO_4of5.jpg" at bounding box center [542, 349] width 258 height 29
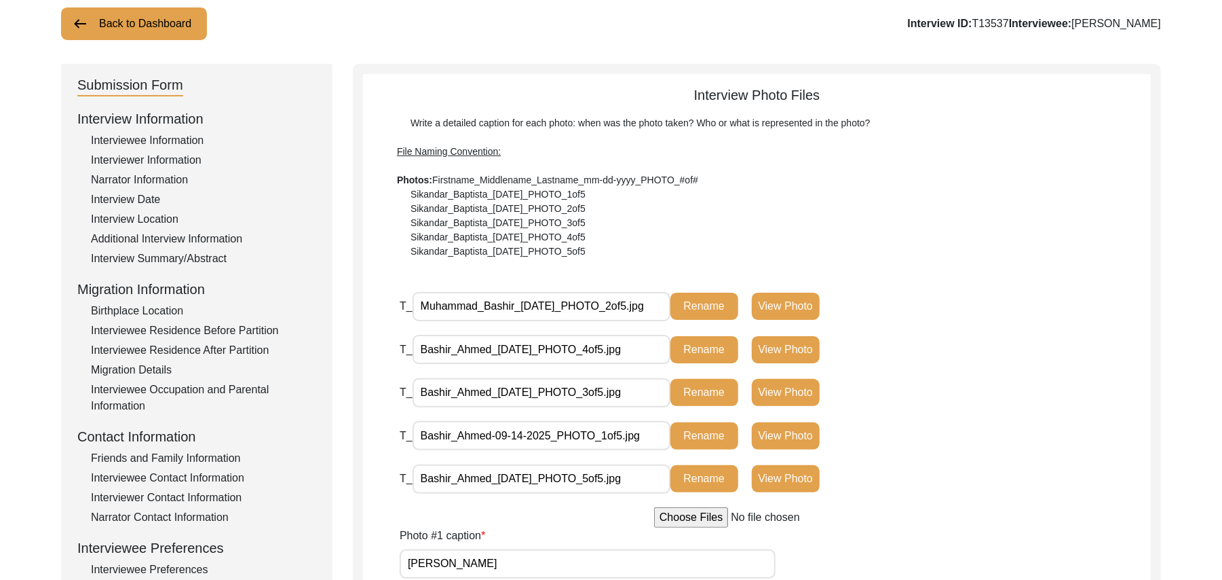
click at [492, 346] on input "Bashir_Ahmed_[DATE]_PHOTO_4of5.jpg" at bounding box center [542, 349] width 258 height 29
click at [711, 345] on button "Rename" at bounding box center [705, 349] width 68 height 27
click at [489, 395] on input "Bashir_Ahmed_[DATE]_PHOTO_3of5.jpg" at bounding box center [542, 392] width 258 height 29
click at [701, 394] on button "Rename" at bounding box center [705, 392] width 68 height 27
click at [489, 433] on input "Bashir_Ahmed-09-14-2025_PHOTO_1of5.jpg" at bounding box center [542, 435] width 258 height 29
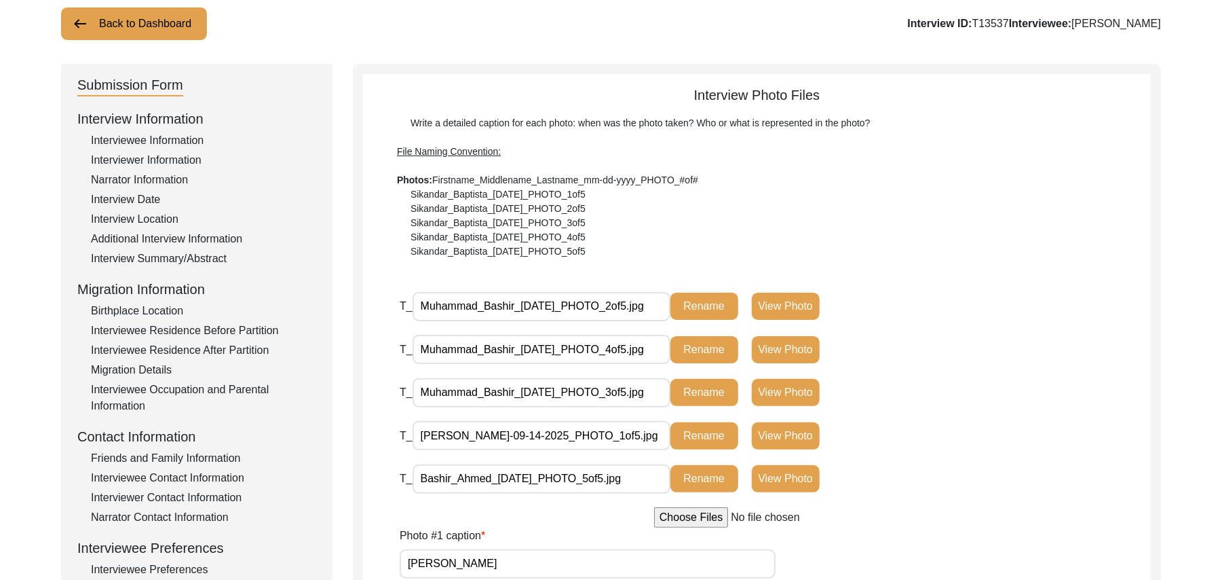
click at [693, 434] on button "Rename" at bounding box center [705, 435] width 68 height 27
click at [517, 434] on input "[PERSON_NAME]-09-14-2025_PHOTO_1of5.jpg" at bounding box center [542, 435] width 258 height 29
click at [699, 432] on button "Rename" at bounding box center [705, 435] width 68 height 27
click at [491, 478] on input "Bashir_Ahmed_[DATE]_PHOTO_5of5.jpg" at bounding box center [542, 478] width 258 height 29
click at [700, 476] on button "Rename" at bounding box center [705, 478] width 68 height 27
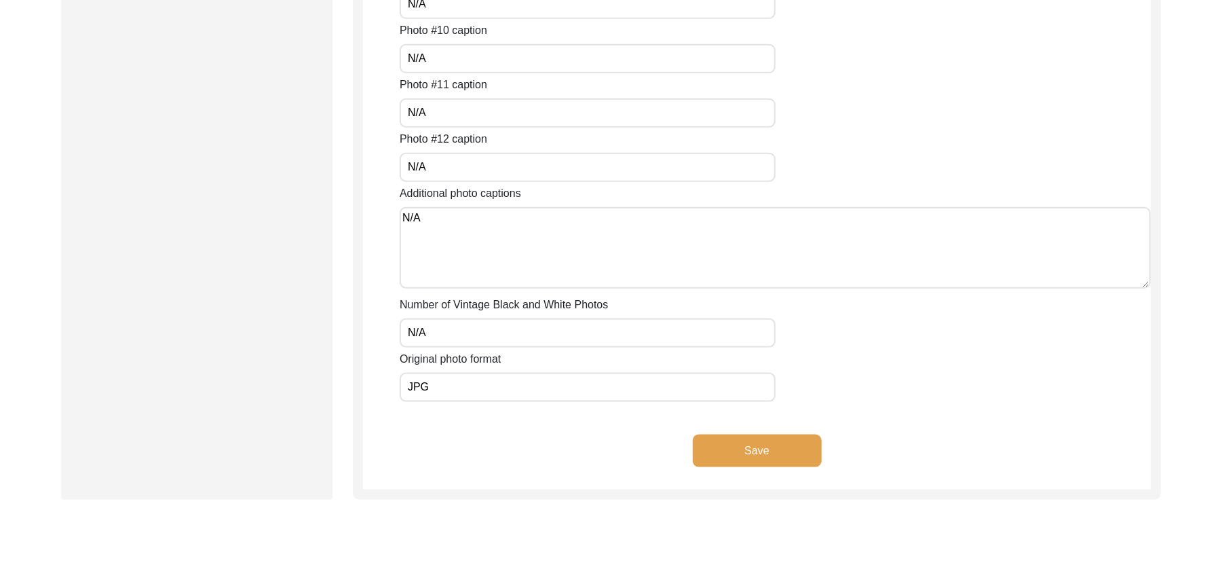
scroll to position [1084, 0]
click at [801, 437] on button "Save" at bounding box center [757, 448] width 129 height 33
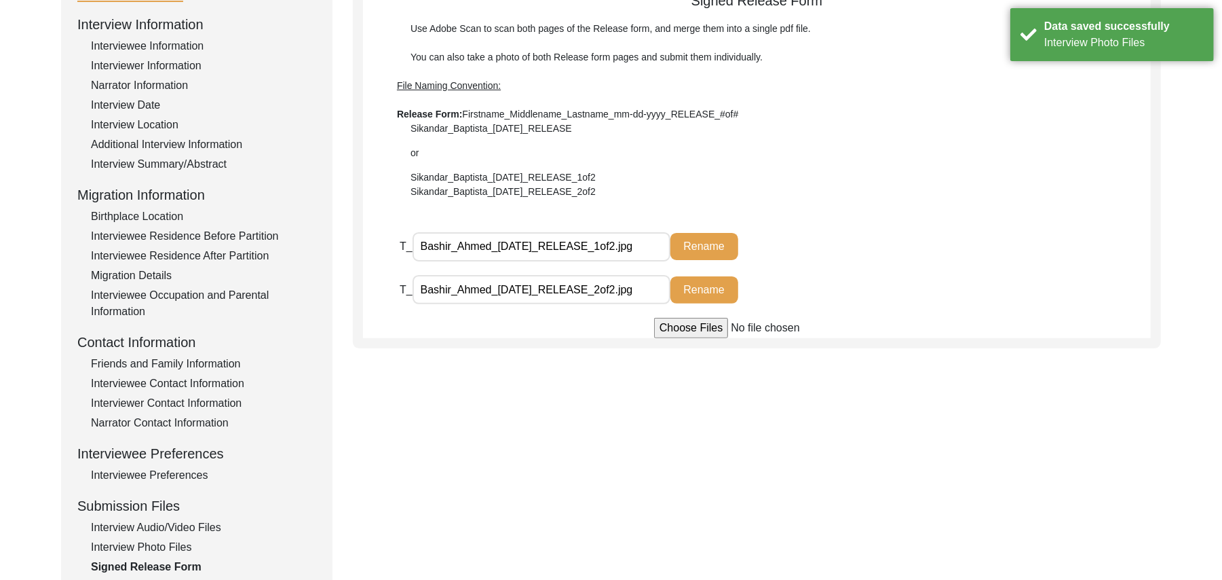
scroll to position [170, 0]
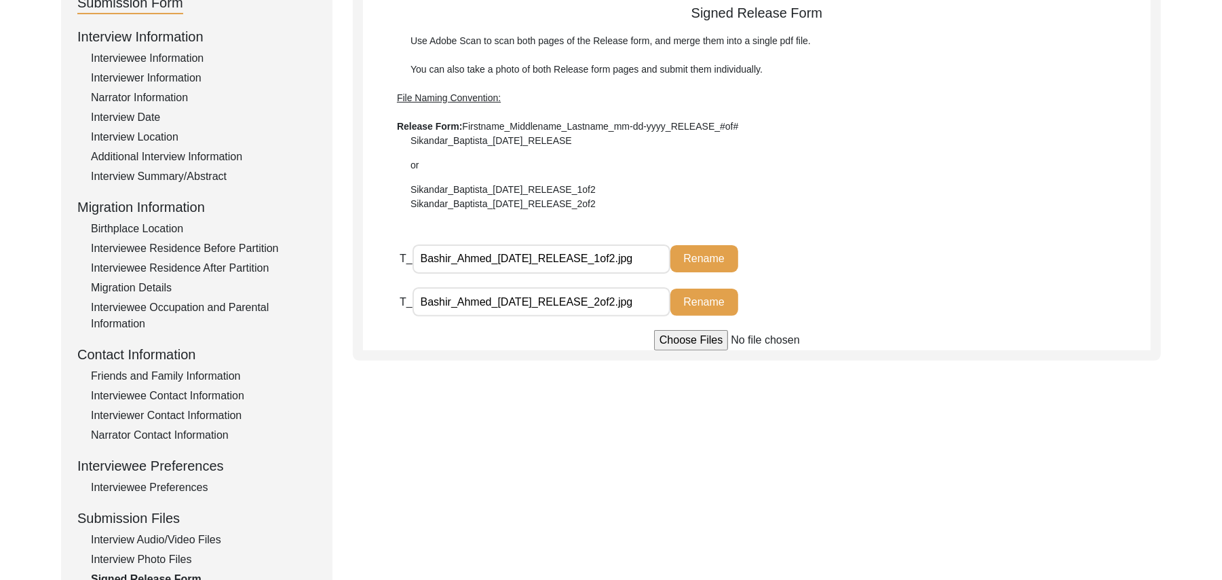
click at [489, 256] on input "Bashir_Ahmed_[DATE]_RELEASE_1of2.jpg" at bounding box center [542, 258] width 258 height 29
click at [706, 254] on button "Rename" at bounding box center [705, 258] width 68 height 27
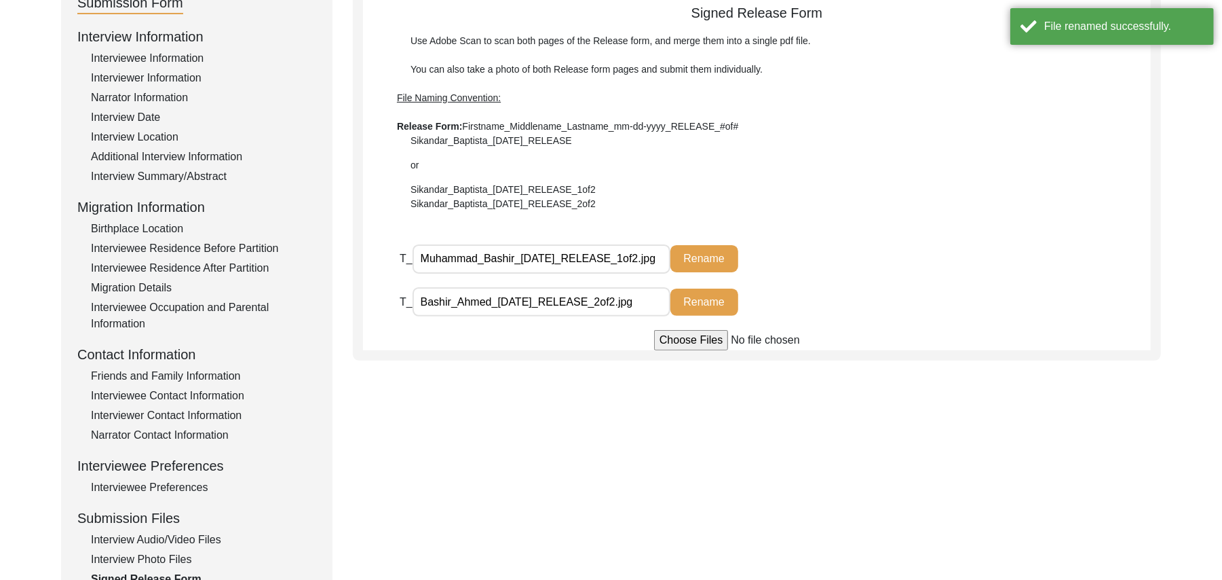
click at [490, 304] on input "Bashir_Ahmed_[DATE]_RELEASE_2of2.jpg" at bounding box center [542, 301] width 258 height 29
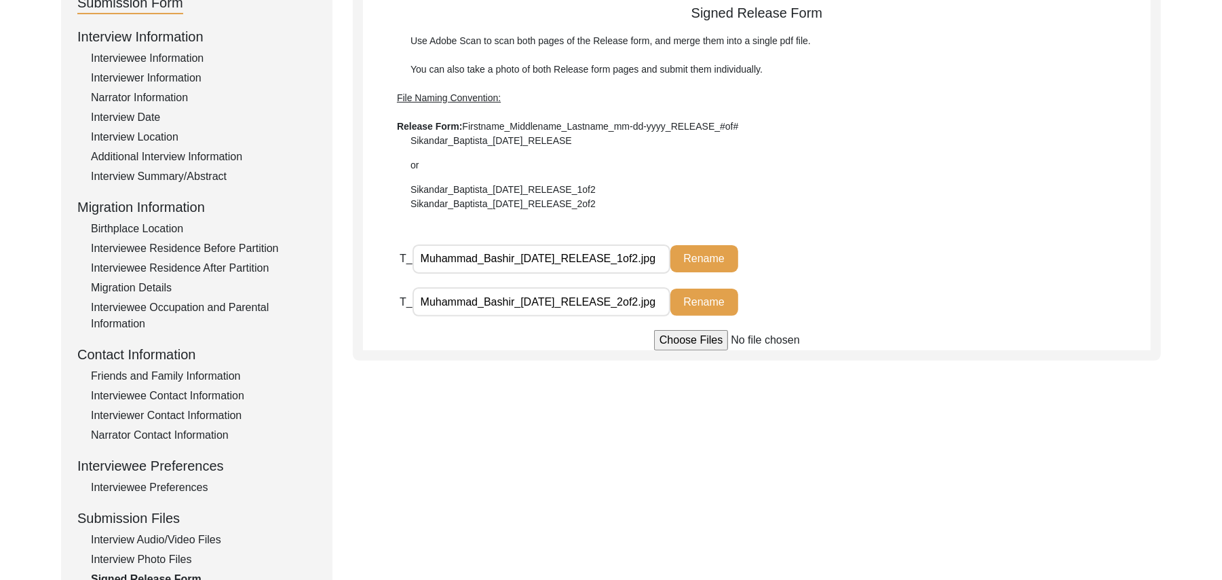
click at [701, 299] on button "Rename" at bounding box center [705, 301] width 68 height 27
click at [213, 536] on div "Interview Audio/Video Files" at bounding box center [203, 539] width 225 height 16
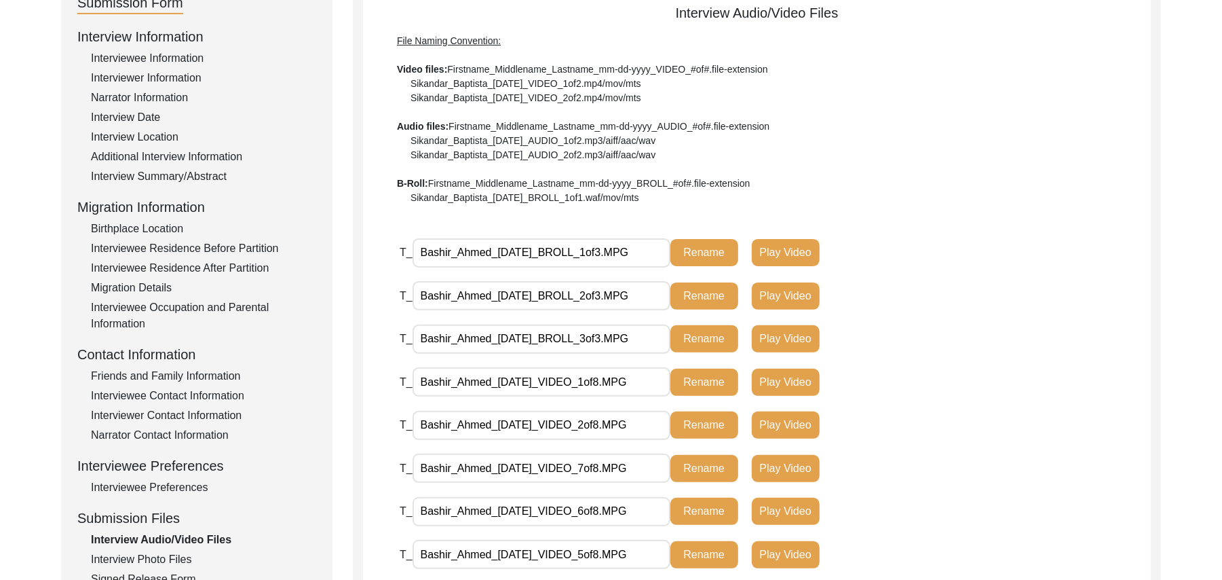
click at [489, 250] on input "Bashir_Ahmed_[DATE]_BROLL_1of3.MPG" at bounding box center [542, 252] width 258 height 29
click at [690, 244] on button "Rename" at bounding box center [705, 252] width 68 height 27
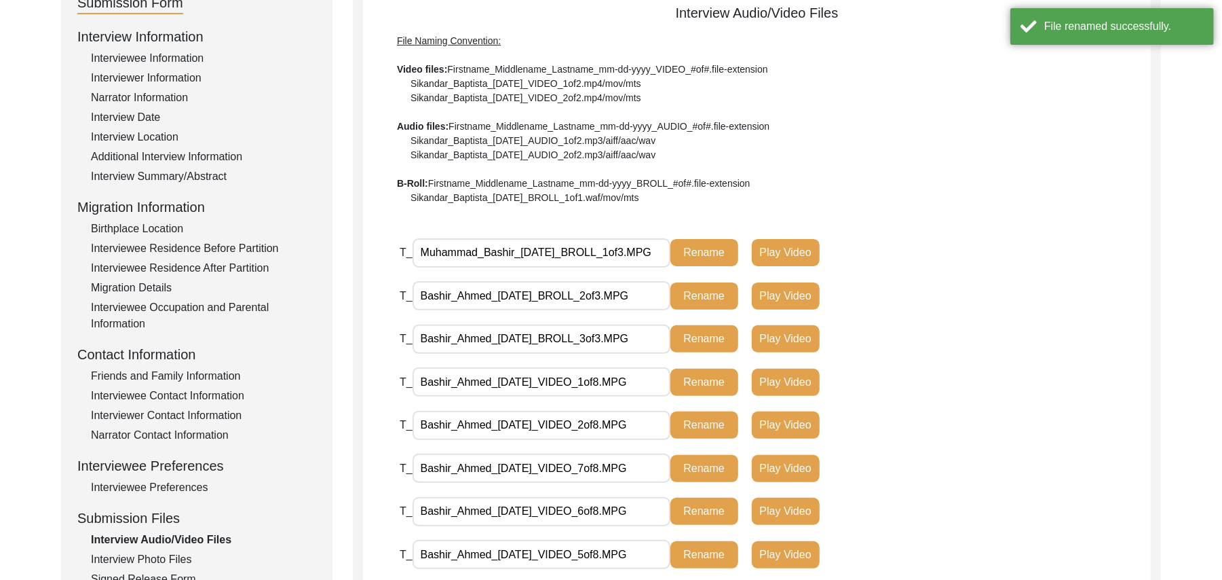
click at [489, 293] on input "Bashir_Ahmed_[DATE]_BROLL_2of3.MPG" at bounding box center [542, 295] width 258 height 29
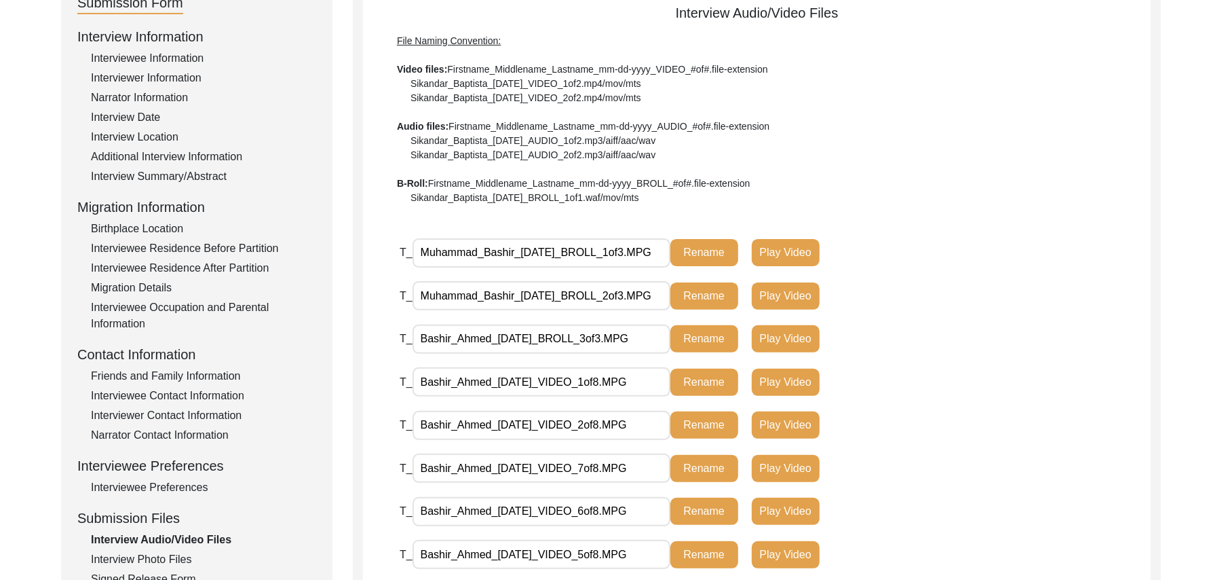
click at [692, 293] on button "Rename" at bounding box center [705, 295] width 68 height 27
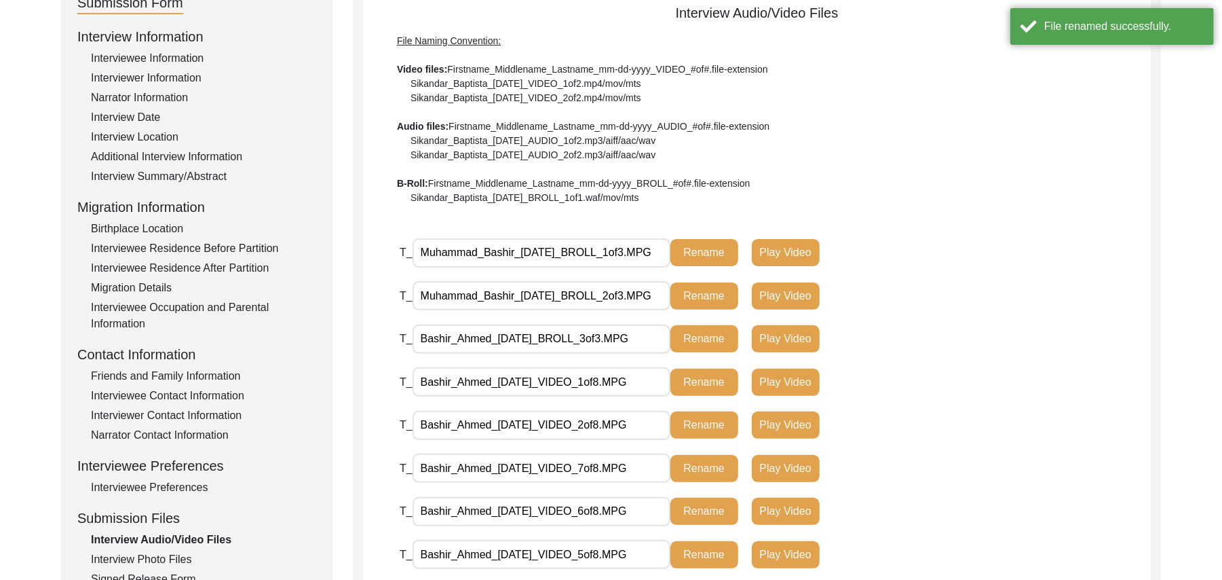
click at [492, 338] on input "Bashir_Ahmed_[DATE]_BROLL_3of3.MPG" at bounding box center [542, 338] width 258 height 29
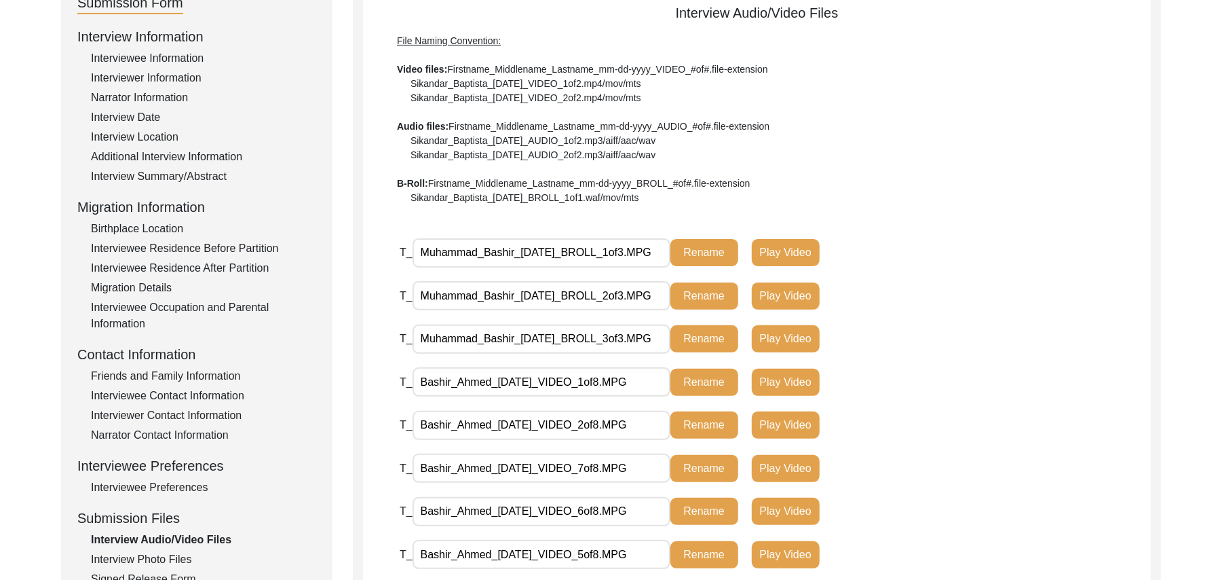
click at [698, 337] on button "Rename" at bounding box center [705, 338] width 68 height 27
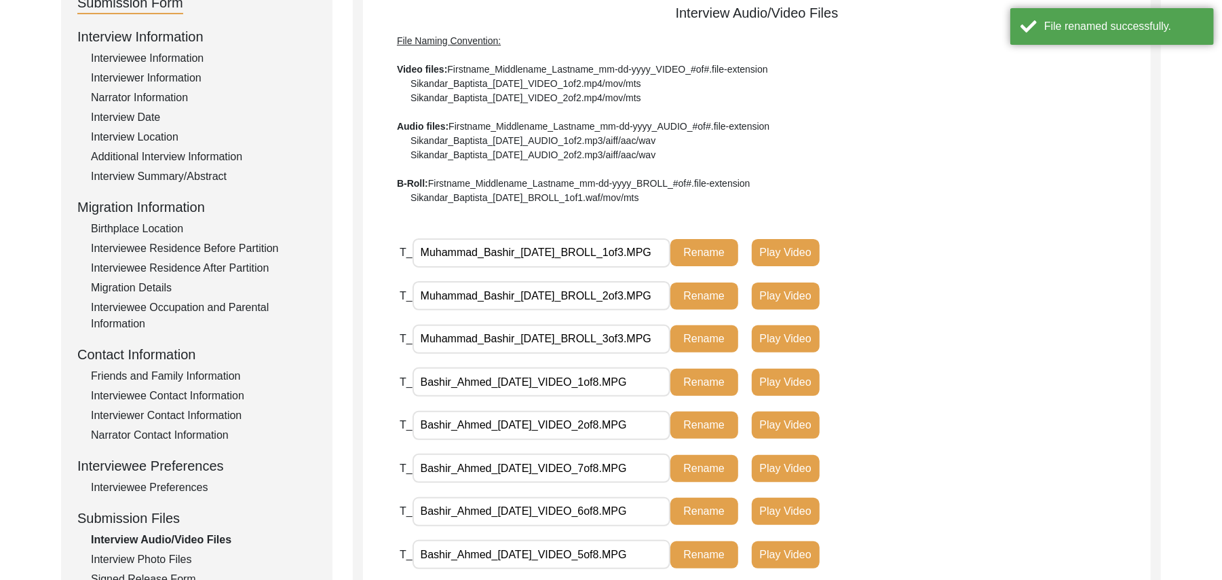
click at [489, 381] on input "Bashir_Ahmed_[DATE]_VIDEO_1of8.MPG" at bounding box center [542, 381] width 258 height 29
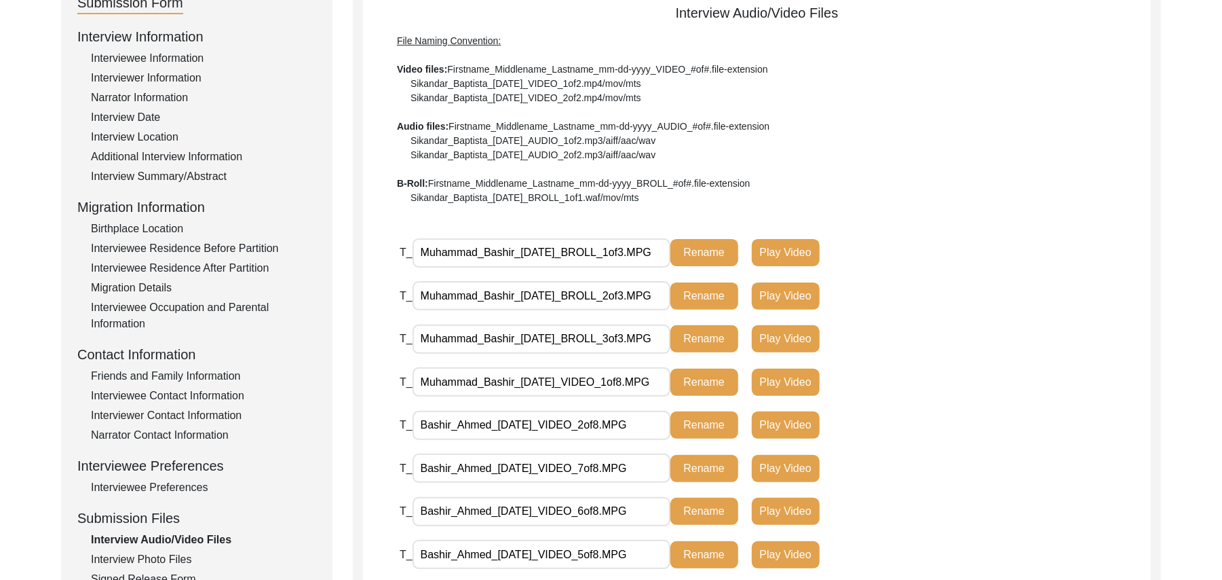
click at [691, 380] on button "Rename" at bounding box center [705, 382] width 68 height 27
click at [489, 422] on input "Bashir_Ahmed_[DATE]_VIDEO_2of8.MPG" at bounding box center [542, 425] width 258 height 29
click at [698, 419] on button "Rename" at bounding box center [705, 424] width 68 height 27
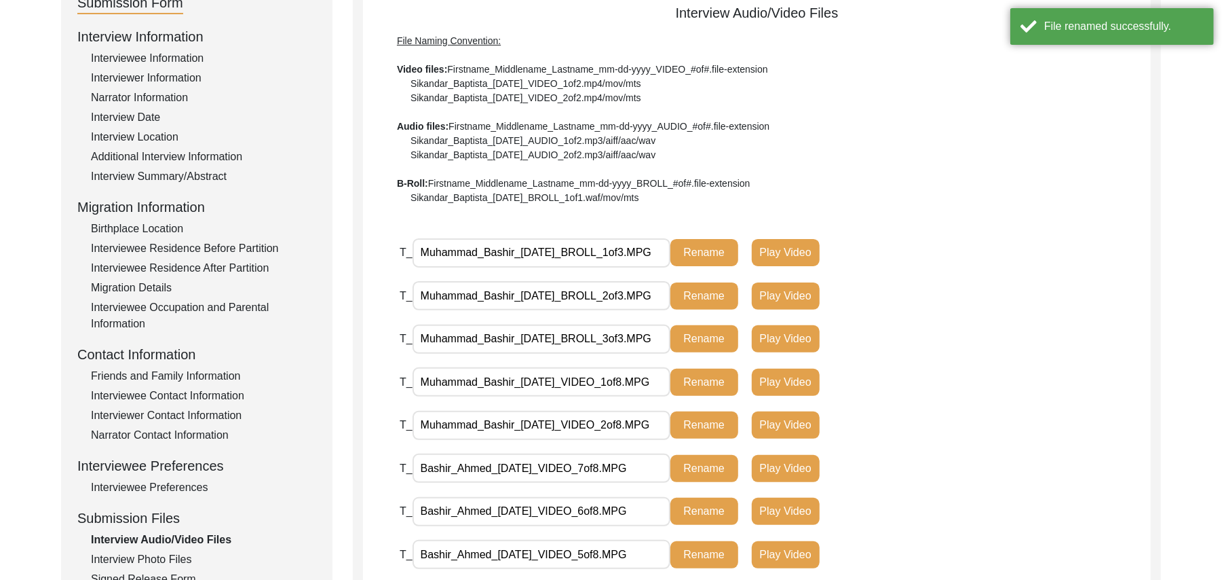
drag, startPoint x: 696, startPoint y: 419, endPoint x: 572, endPoint y: 463, distance: 132.5
click at [572, 463] on div "T_ Muhammad_Bashir_[DATE]_BROLL_1of3.MPG Rename Play Video T_ Muhammad_Bashir_[…" at bounding box center [775, 475] width 751 height 474
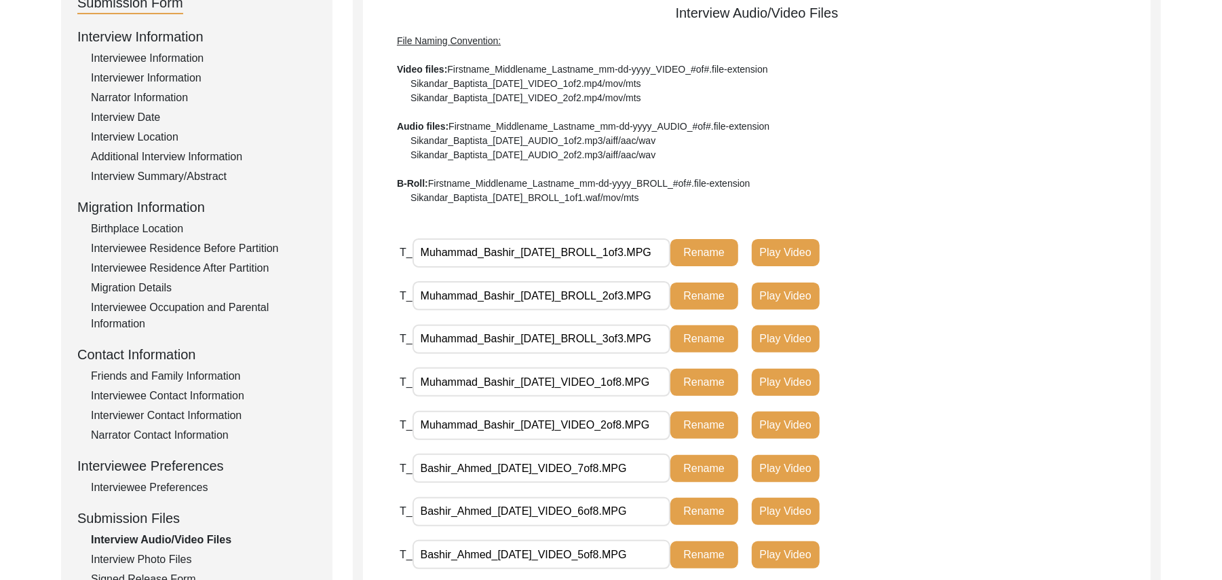
click at [490, 466] on input "Bashir_Ahmed_[DATE]_VIDEO_7of8.MPG" at bounding box center [542, 467] width 258 height 29
click at [700, 462] on button "Rename" at bounding box center [705, 468] width 68 height 27
click at [490, 508] on input "Bashir_Ahmed_[DATE]_VIDEO_6of8.MPG" at bounding box center [542, 511] width 258 height 29
click at [698, 503] on button "Rename" at bounding box center [705, 511] width 68 height 27
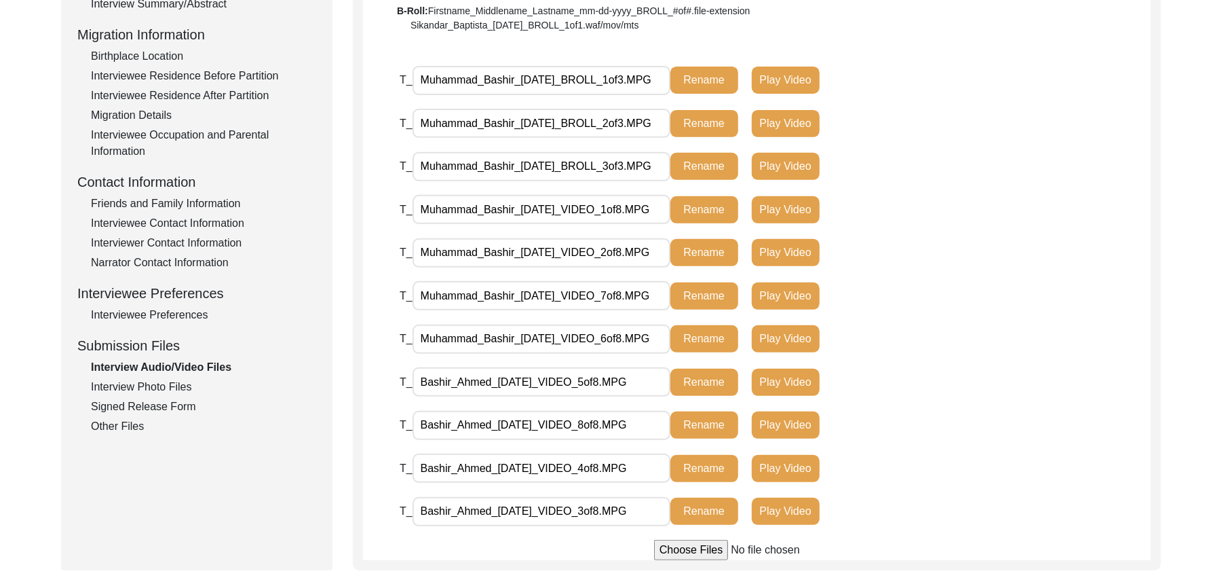
scroll to position [348, 0]
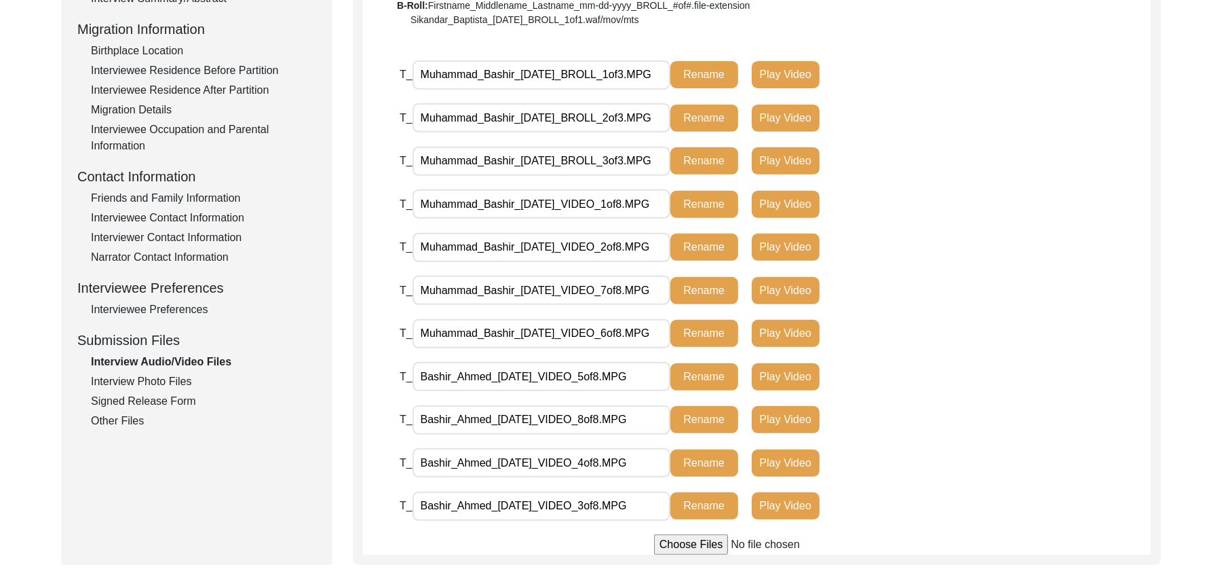
click at [489, 377] on input "Bashir_Ahmed_[DATE]_VIDEO_5of8.MPG" at bounding box center [542, 376] width 258 height 29
click at [705, 375] on button "Rename" at bounding box center [705, 376] width 68 height 27
click at [707, 371] on button "Rename" at bounding box center [705, 376] width 68 height 27
click at [487, 419] on input "Bashir_Ahmed_[DATE]_VIDEO_8of8.MPG" at bounding box center [542, 419] width 258 height 29
click at [489, 421] on input "Bashir_Ahmed_[DATE]_VIDEO_8of8.MPG" at bounding box center [542, 419] width 258 height 29
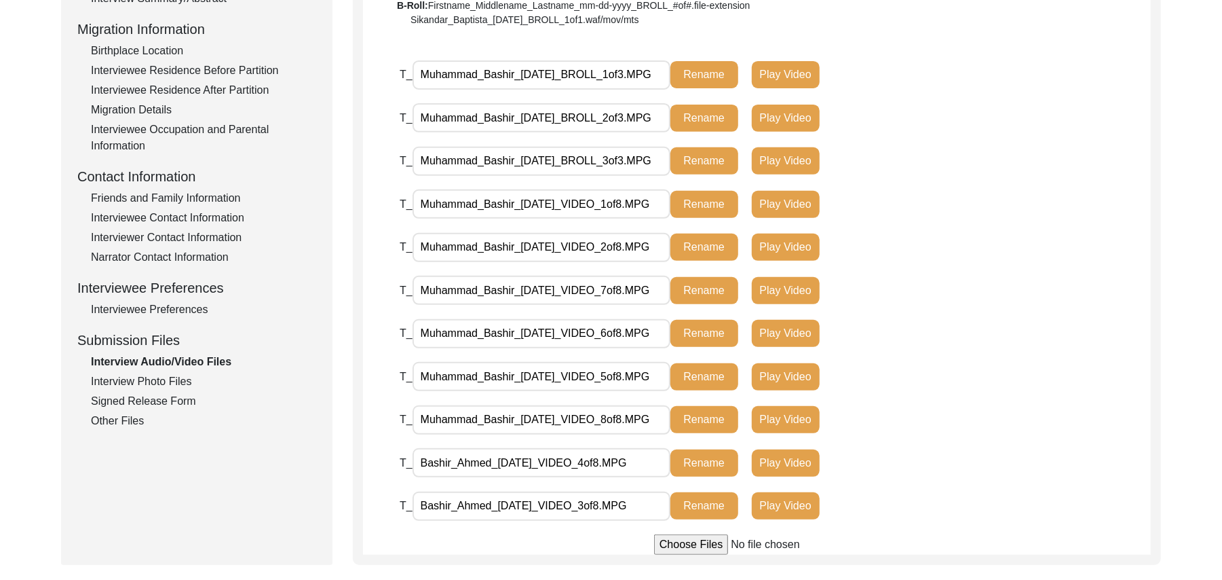
click at [693, 418] on button "Rename" at bounding box center [705, 419] width 68 height 27
click at [702, 418] on button "Rename" at bounding box center [705, 419] width 68 height 27
click at [489, 462] on input "Bashir_Ahmed_[DATE]_VIDEO_4of8.MPG" at bounding box center [542, 462] width 258 height 29
click at [707, 465] on button "Rename" at bounding box center [705, 462] width 68 height 27
click at [490, 504] on input "Bashir_Ahmed_[DATE]_VIDEO_3of8.MPG" at bounding box center [542, 505] width 258 height 29
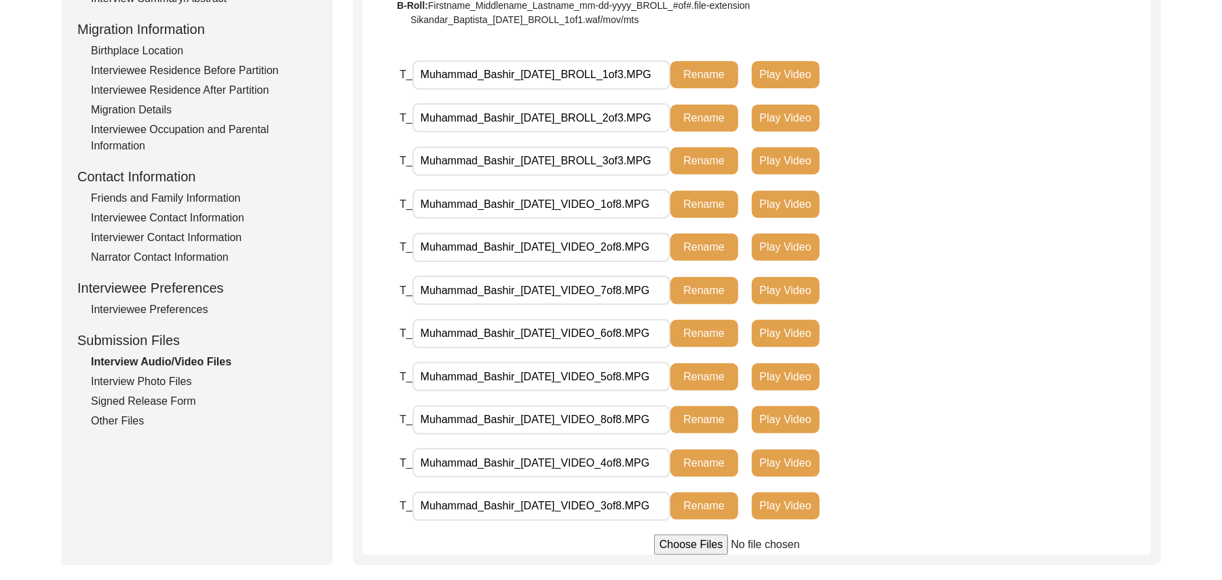
click at [691, 500] on button "Rename" at bounding box center [705, 505] width 68 height 27
click at [491, 502] on input "Bashir_Ahmed_[DATE]_VIDEO_3of8.MPG" at bounding box center [542, 505] width 258 height 29
click at [695, 505] on button "Rename" at bounding box center [705, 505] width 68 height 27
click at [709, 498] on button "Rename" at bounding box center [705, 505] width 68 height 27
click at [711, 502] on button "Rename" at bounding box center [705, 505] width 68 height 27
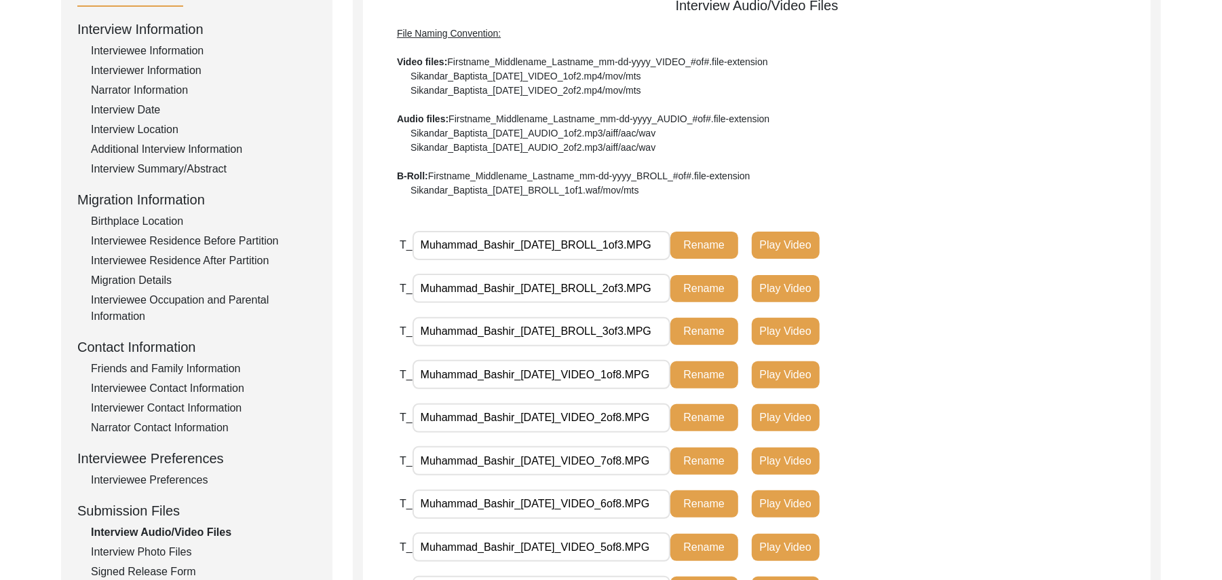
scroll to position [0, 0]
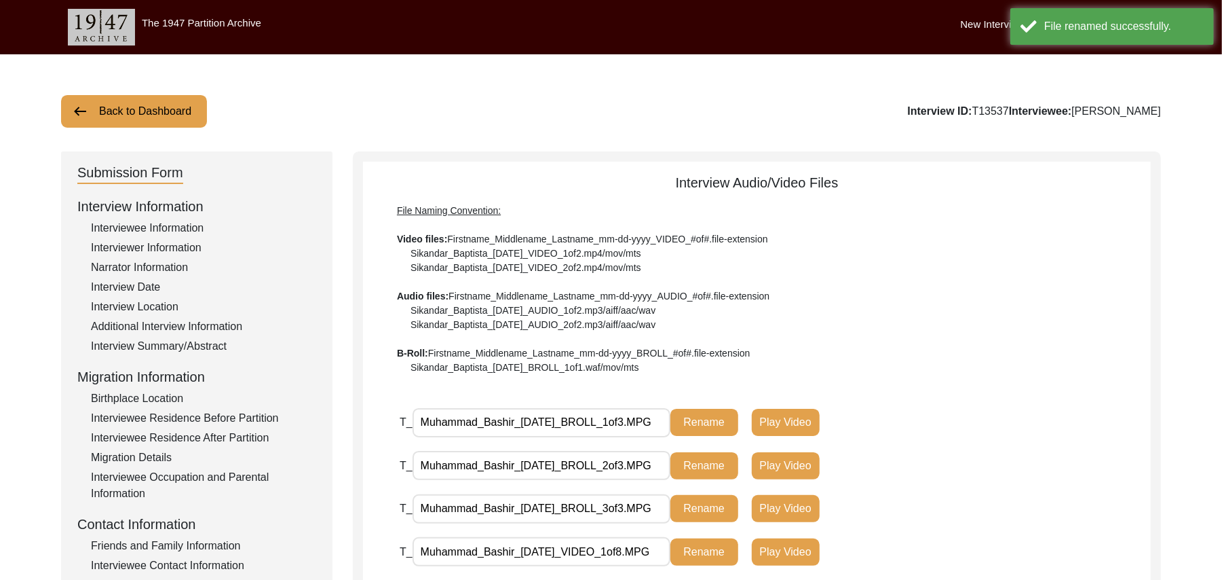
click at [169, 101] on button "Back to Dashboard" at bounding box center [134, 111] width 146 height 33
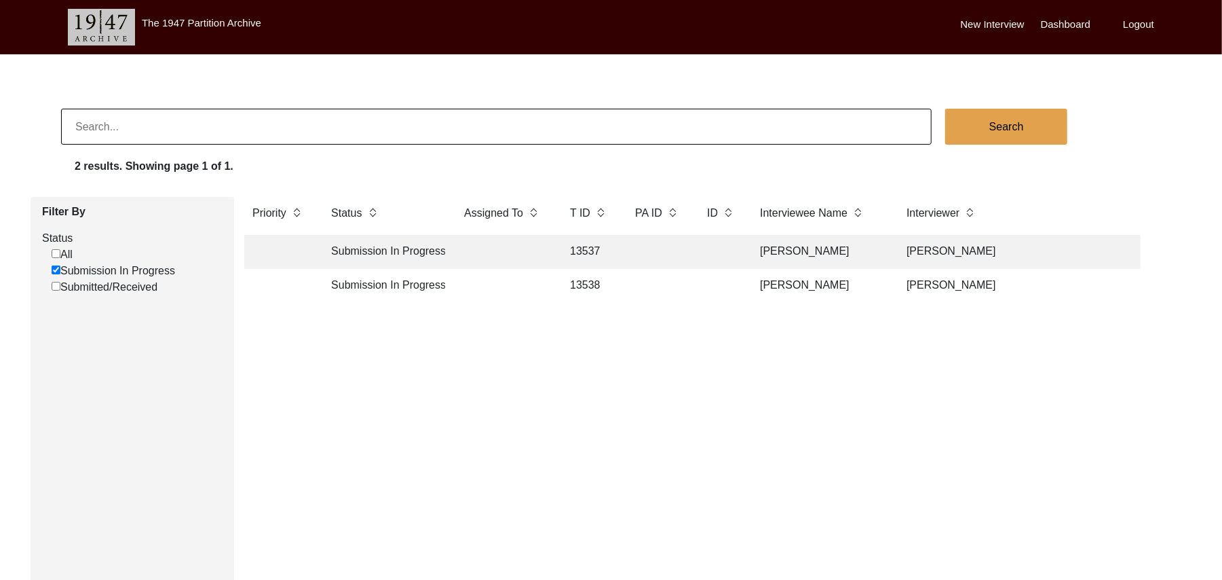
click at [593, 246] on td "13537" at bounding box center [589, 252] width 54 height 34
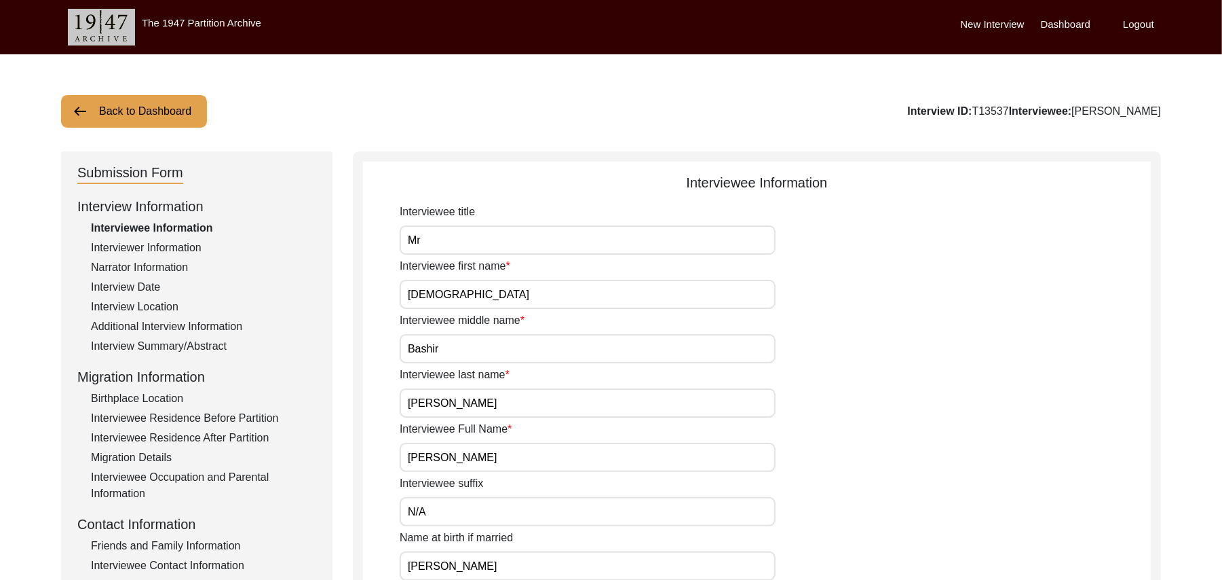
click at [219, 544] on div "Friends and Family Information" at bounding box center [203, 546] width 225 height 16
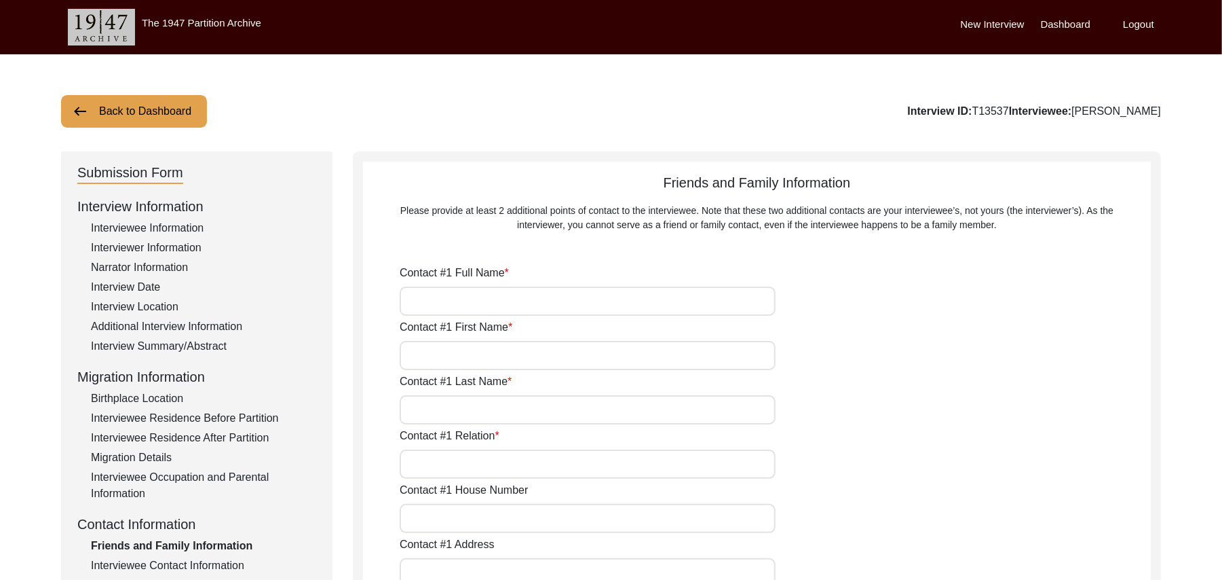
click at [481, 305] on input "Contact #1 Full Name" at bounding box center [588, 300] width 376 height 29
click at [478, 358] on input "Contact #1 First Name" at bounding box center [588, 355] width 376 height 29
click at [466, 411] on input "Contact #1 Last Name" at bounding box center [588, 409] width 376 height 29
click at [460, 468] on input "Contact #1 Relation" at bounding box center [588, 463] width 376 height 29
click at [456, 519] on input "Contact #1 House Number" at bounding box center [588, 518] width 376 height 29
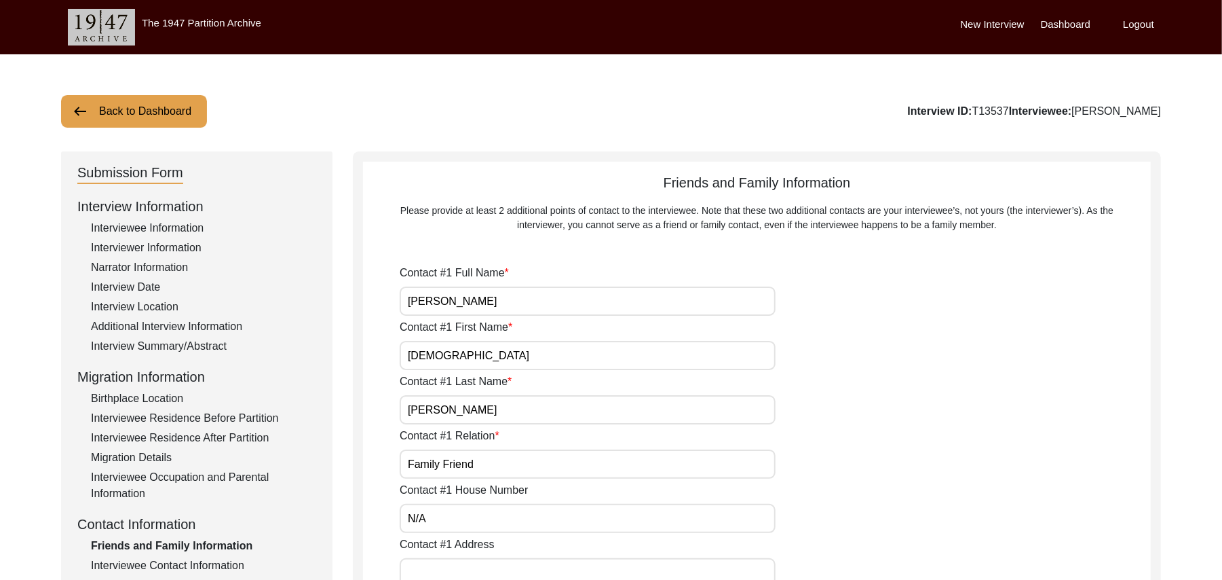
click at [464, 570] on input "Contact #1 Address" at bounding box center [588, 572] width 376 height 29
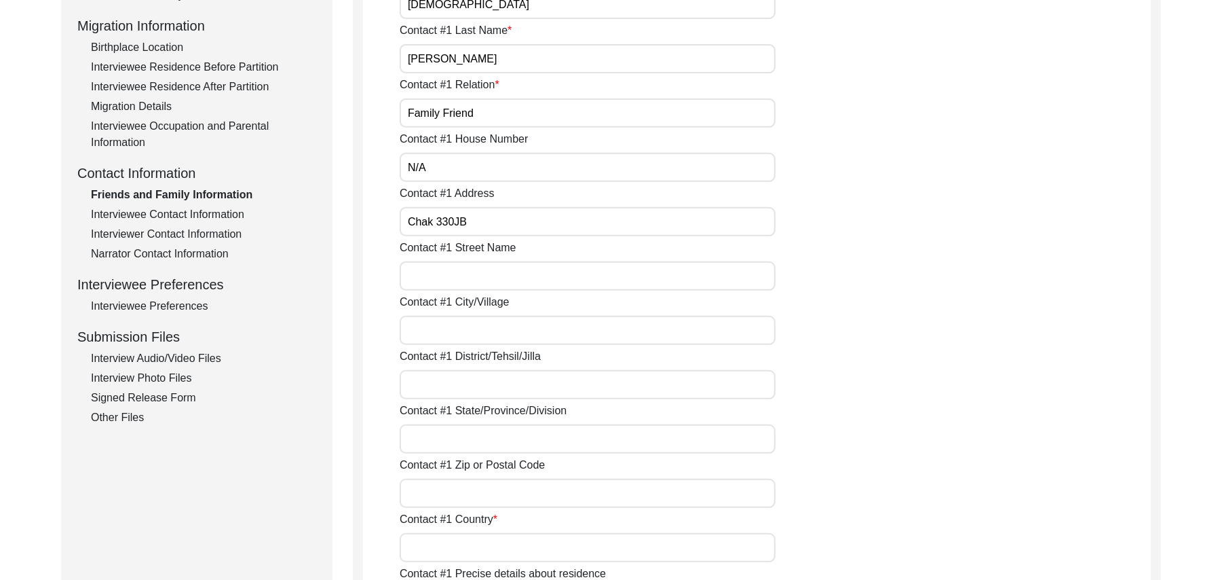
scroll to position [362, 0]
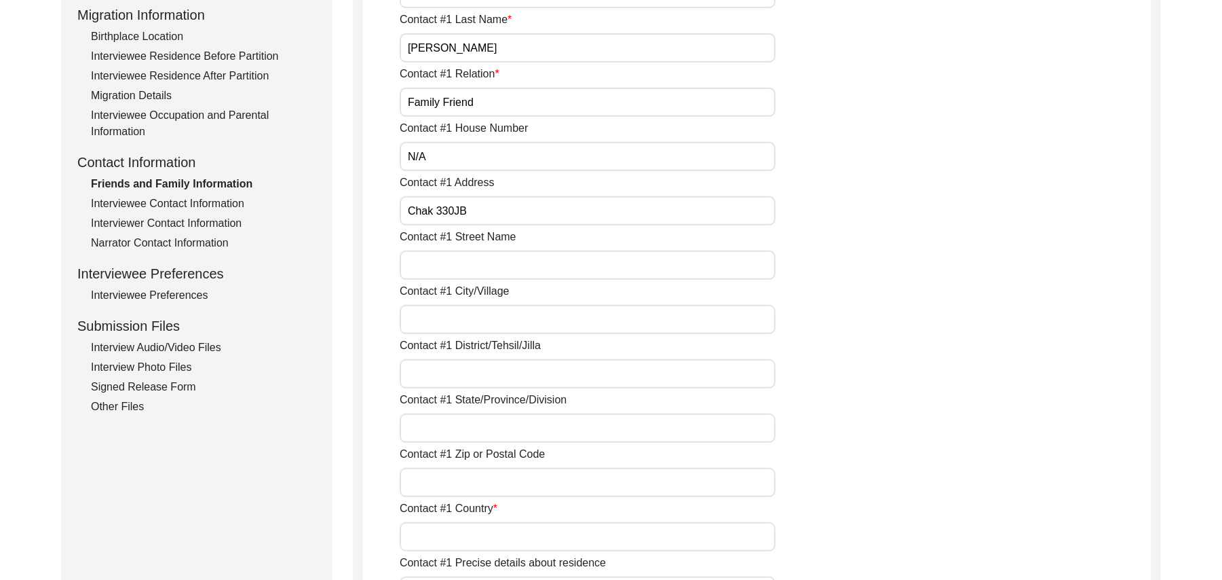
click at [534, 269] on input "Contact #1 Street Name" at bounding box center [588, 264] width 376 height 29
paste input "N/A"
click at [498, 318] on input "Contact #1 City/Village" at bounding box center [588, 319] width 376 height 29
click at [479, 373] on input "Contact #1 District/Tehsil/Jilla" at bounding box center [588, 373] width 376 height 29
click at [475, 426] on input "Contact #1 State/Province/Division" at bounding box center [588, 427] width 376 height 29
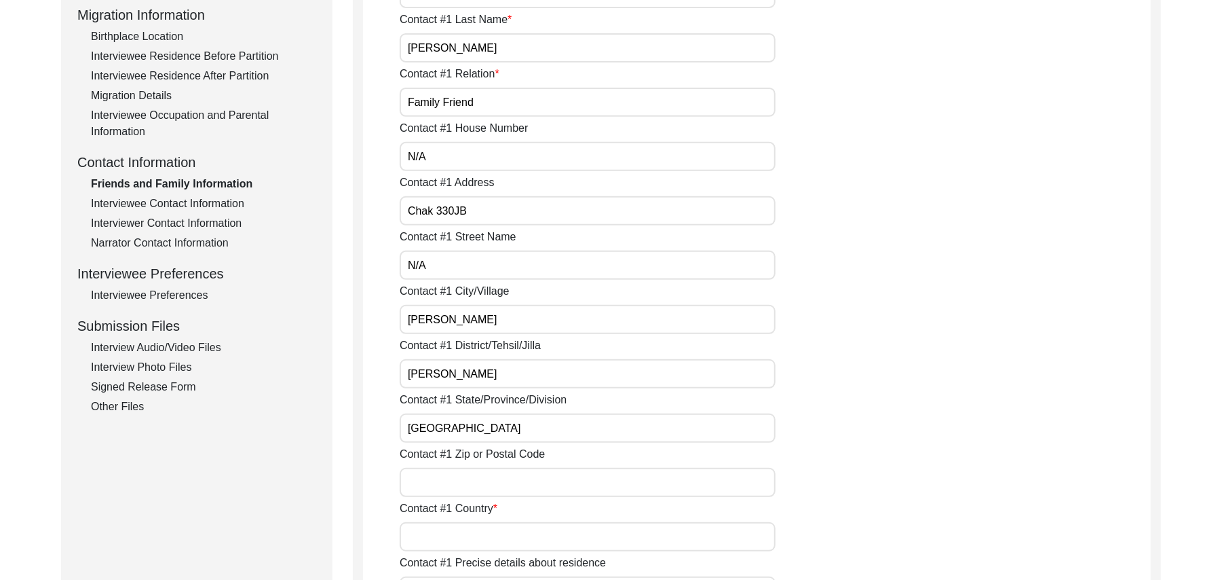
click at [468, 481] on input "Contact #1 Zip or Postal Code" at bounding box center [588, 482] width 376 height 29
click at [454, 534] on input "Contact #1 Country" at bounding box center [588, 536] width 376 height 29
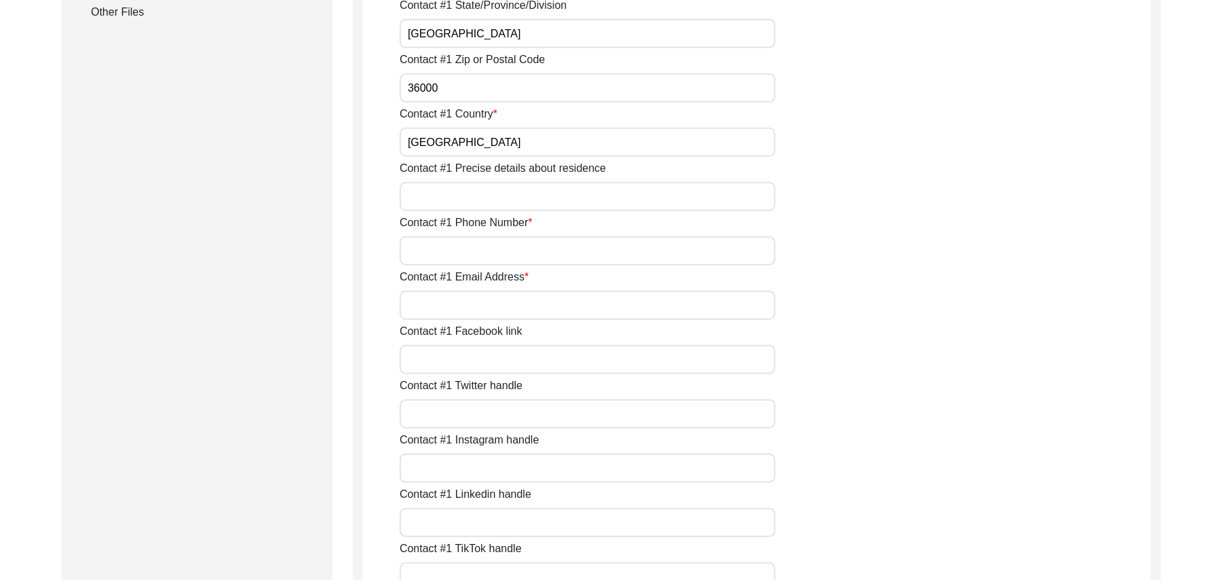
scroll to position [778, 0]
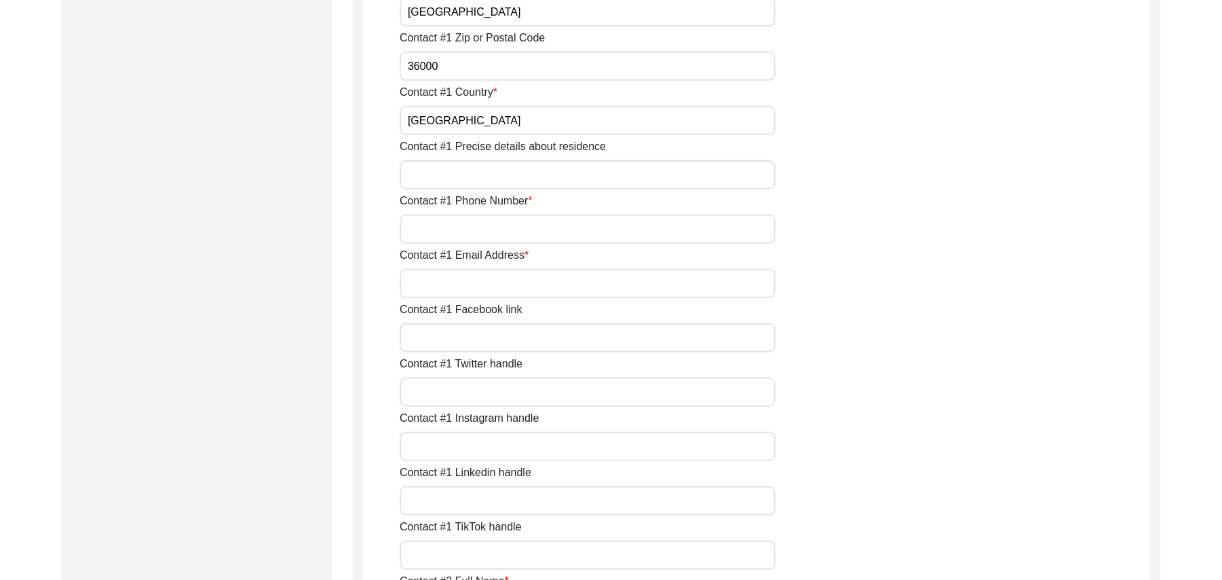
click at [625, 169] on input "Contact #1 Precise details about residence" at bounding box center [588, 174] width 376 height 29
click at [606, 232] on input "Contact #1 Phone Number" at bounding box center [588, 228] width 376 height 29
click at [549, 280] on input "Contact #1 Email Address" at bounding box center [588, 283] width 376 height 29
paste input "N/A"
click at [506, 337] on input "Contact #1 Facebook link" at bounding box center [588, 337] width 376 height 29
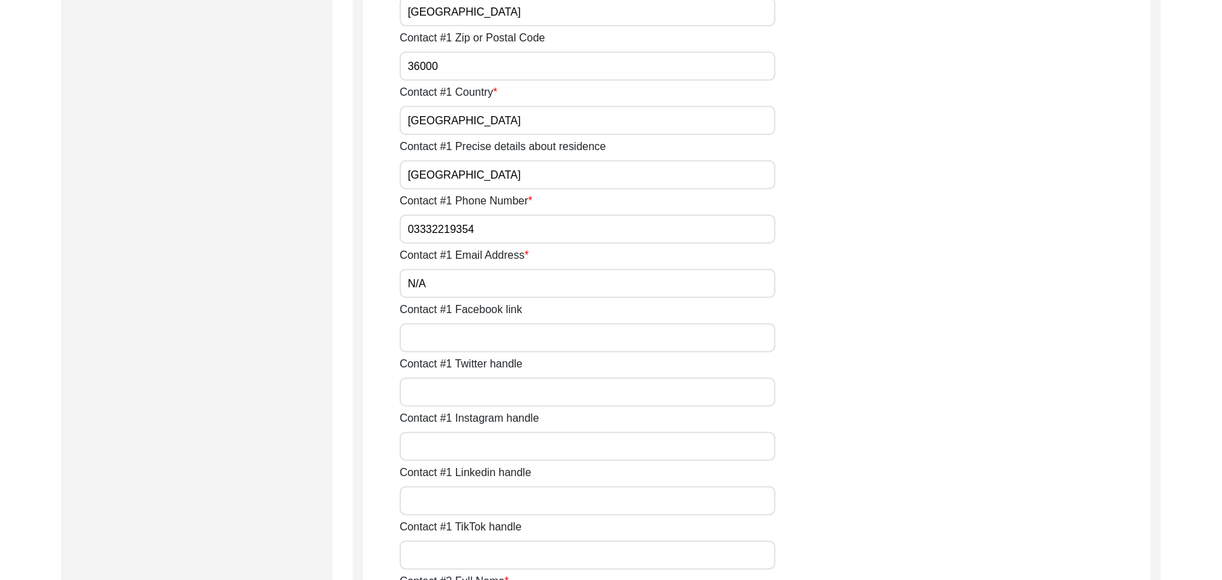
paste input "N/A"
click at [489, 390] on input "Contact #1 Twitter handle" at bounding box center [588, 391] width 376 height 29
paste input "N/A"
click at [484, 444] on input "Contact #1 Instagram handle" at bounding box center [588, 446] width 376 height 29
paste input "N/A"
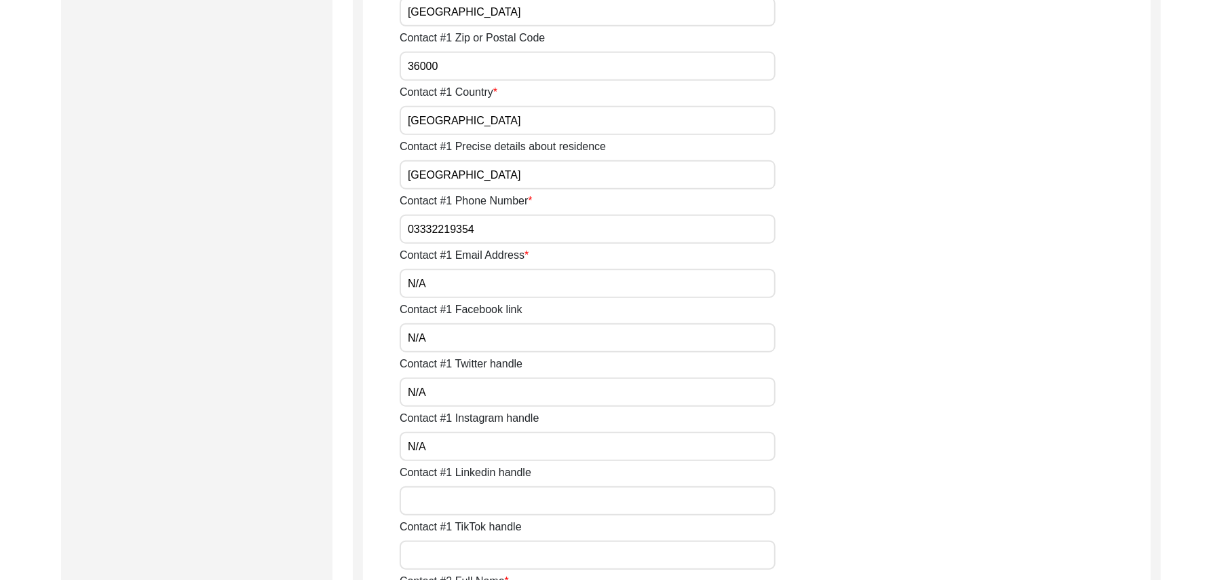
click at [475, 502] on input "Contact #1 Linkedin handle" at bounding box center [588, 500] width 376 height 29
paste input "N/A"
click at [472, 555] on input "Contact #1 TikTok handle" at bounding box center [588, 554] width 376 height 29
paste input "N/A"
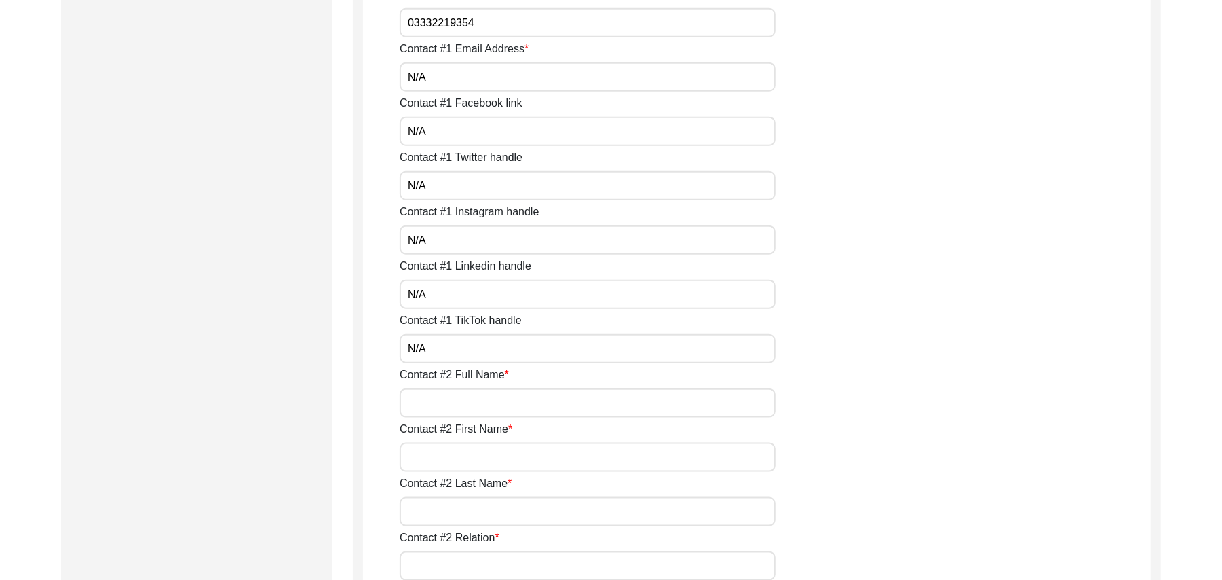
scroll to position [1155, 0]
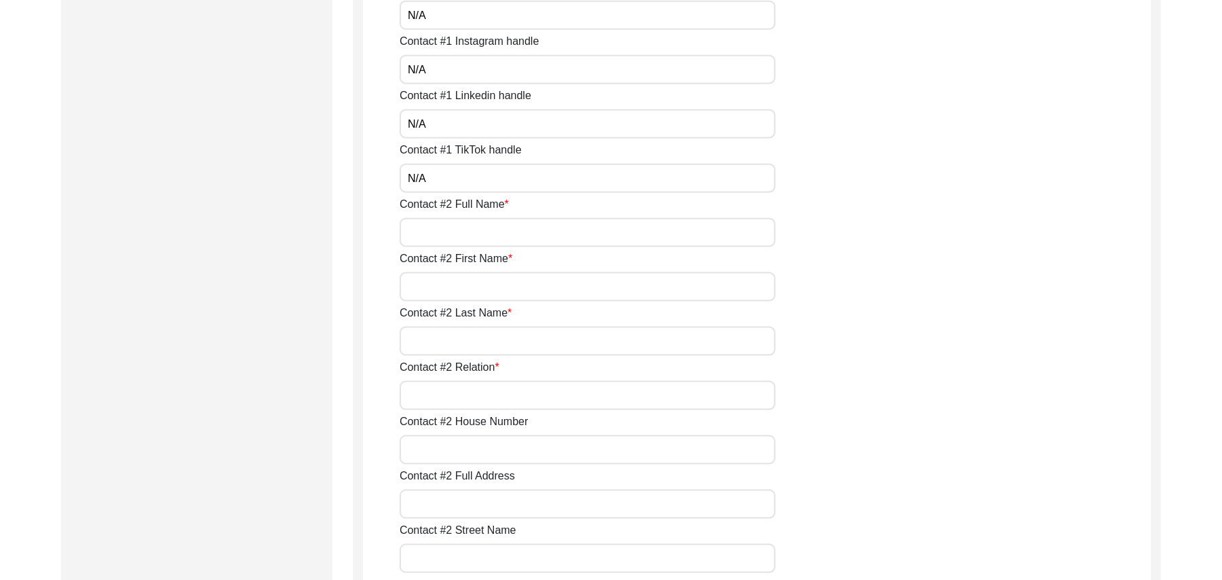
click at [618, 242] on input "Contact #2 Full Name" at bounding box center [588, 232] width 376 height 29
click at [597, 299] on input "Contact #2 First Name" at bounding box center [588, 286] width 376 height 29
click at [555, 342] on input "Contact #2 Last Name" at bounding box center [588, 340] width 376 height 29
click at [524, 397] on input "Contact #2 Relation" at bounding box center [588, 395] width 376 height 29
click at [502, 448] on input "Contact #2 House Number" at bounding box center [588, 449] width 376 height 29
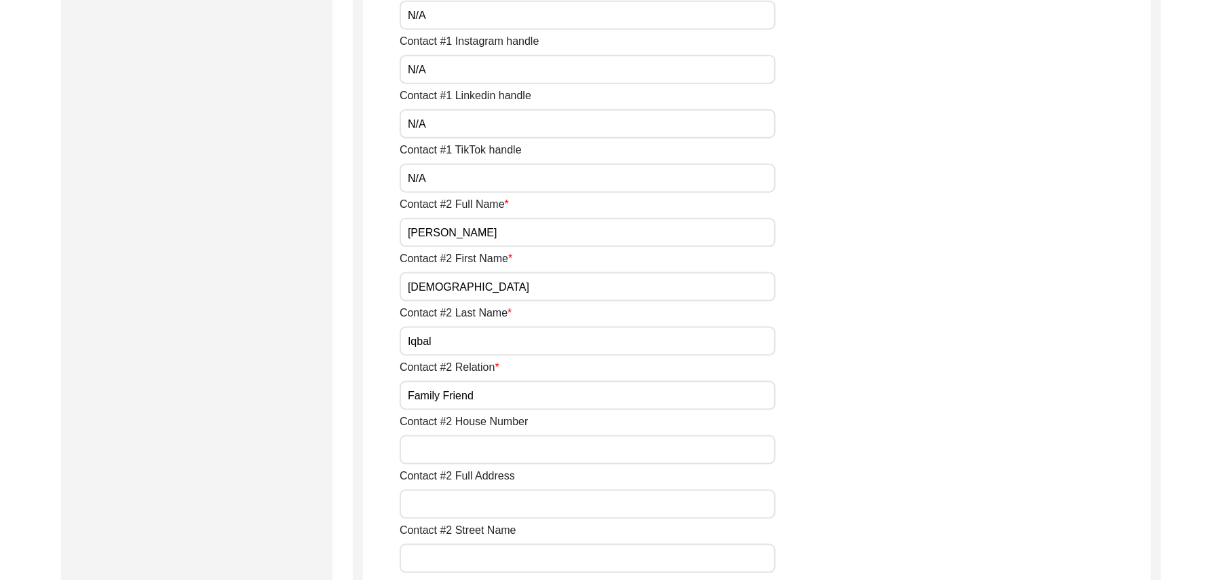
paste input "N/A"
click at [489, 498] on input "Contact #2 Full Address" at bounding box center [588, 503] width 376 height 29
click at [477, 561] on input "Contact #2 Street Name" at bounding box center [588, 558] width 376 height 29
paste input "N/A"
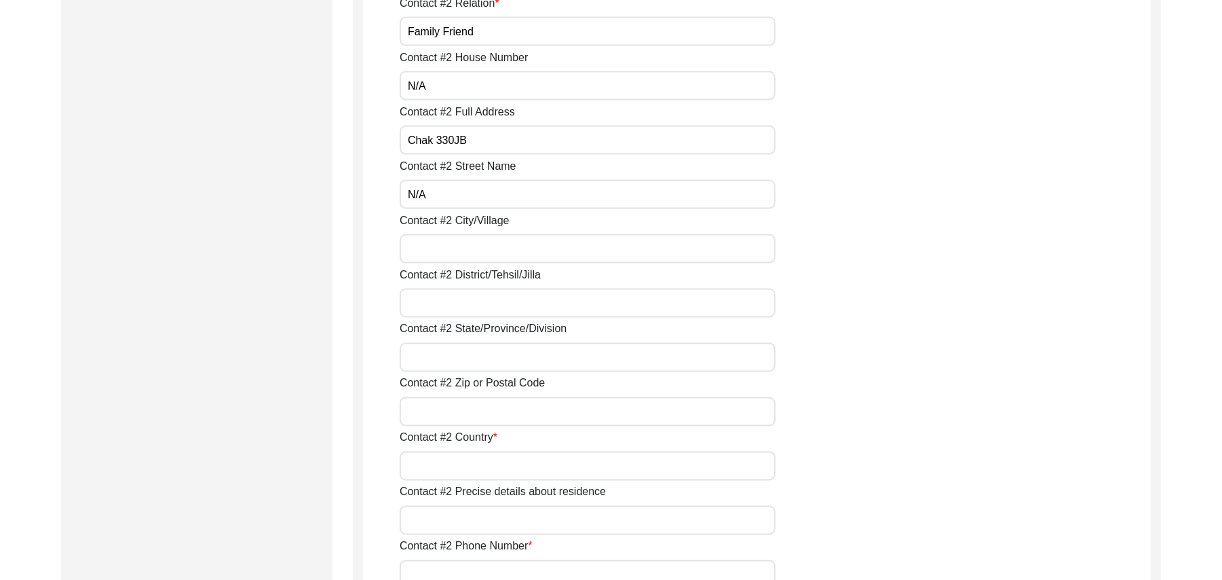
scroll to position [1615, 0]
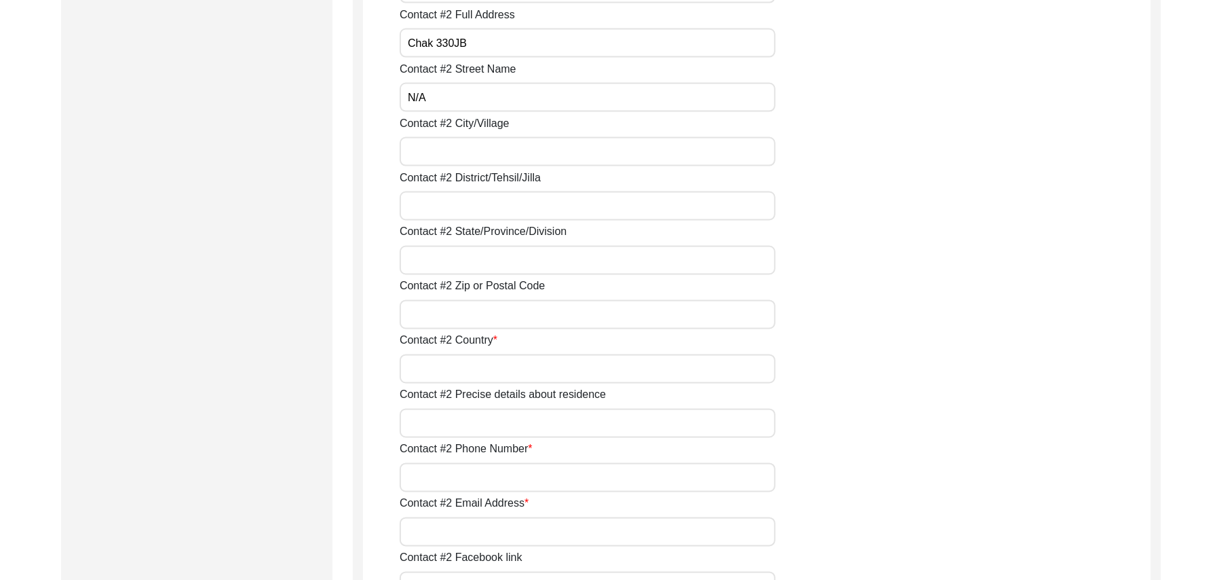
click at [546, 158] on input "Contact #2 City/Village" at bounding box center [588, 151] width 376 height 29
click at [508, 205] on input "Contact #2 District/Tehsil/Jilla" at bounding box center [588, 205] width 376 height 29
click at [487, 259] on input "Contact #2 State/Province/Division" at bounding box center [588, 260] width 376 height 29
click at [477, 314] on input "Contact #2 Zip or Postal Code" at bounding box center [588, 314] width 376 height 29
click at [462, 368] on input "Contact #2 Country" at bounding box center [588, 368] width 376 height 29
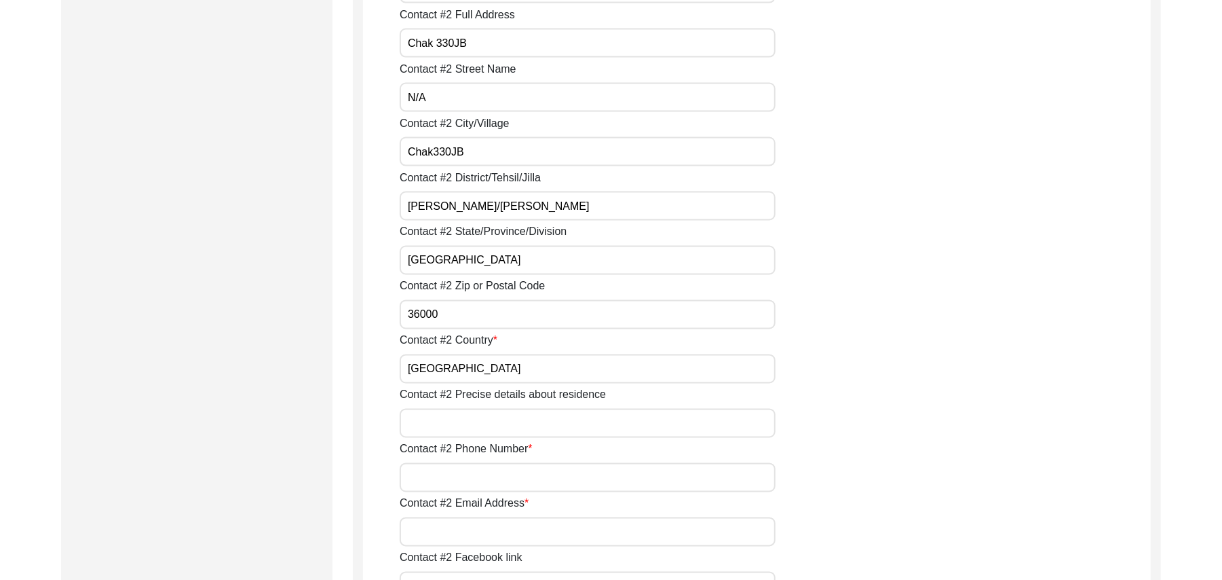
click at [462, 425] on input "Contact #2 Precise details about residence" at bounding box center [588, 423] width 376 height 29
click at [468, 473] on input "Contact #2 Phone Number" at bounding box center [588, 477] width 376 height 29
click at [467, 535] on input "Contact #2 Email Address" at bounding box center [588, 531] width 376 height 29
paste input "N/A"
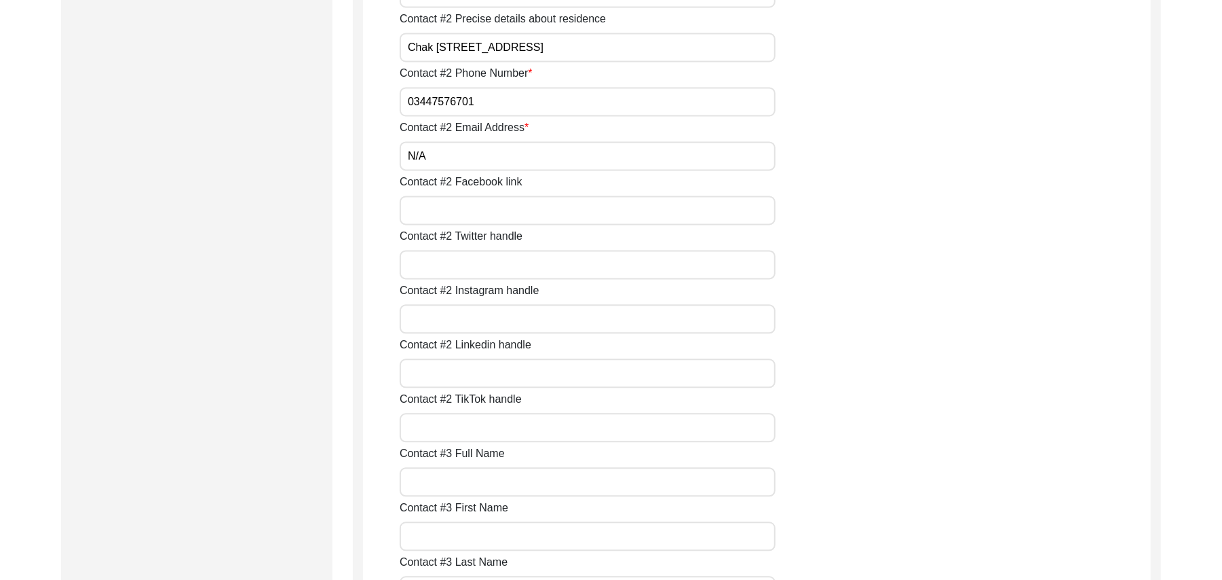
scroll to position [2064, 0]
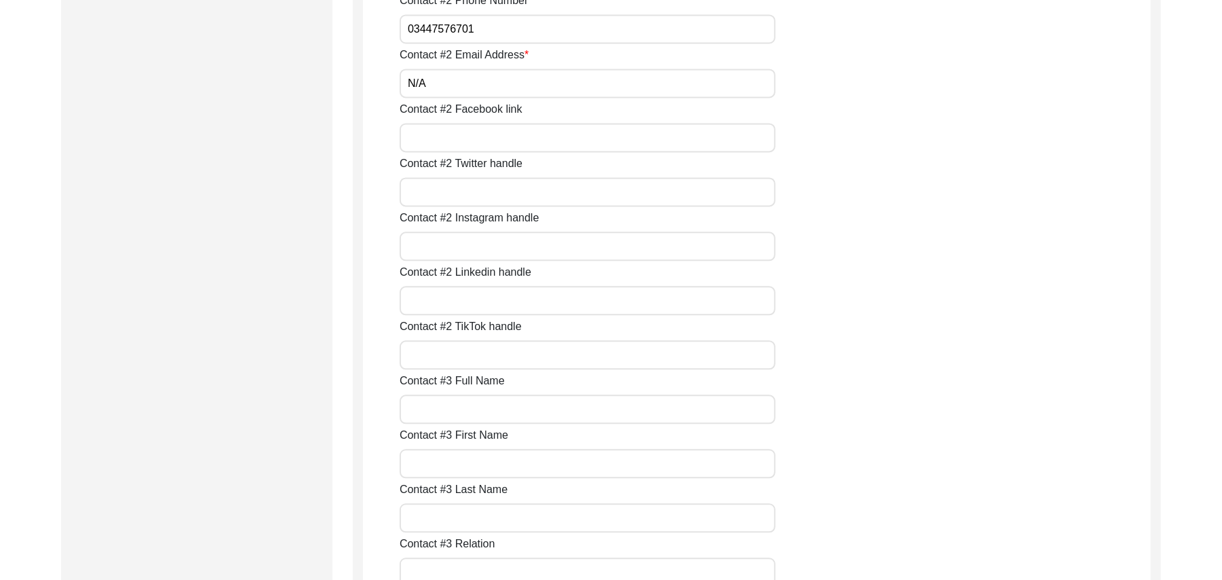
click at [611, 141] on input "Contact #2 Facebook link" at bounding box center [588, 137] width 376 height 29
paste input "N/A"
click at [565, 185] on input "Contact #2 Twitter handle" at bounding box center [588, 191] width 376 height 29
paste input "N/A"
click at [524, 242] on input "Contact #2 Instagram handle" at bounding box center [588, 245] width 376 height 29
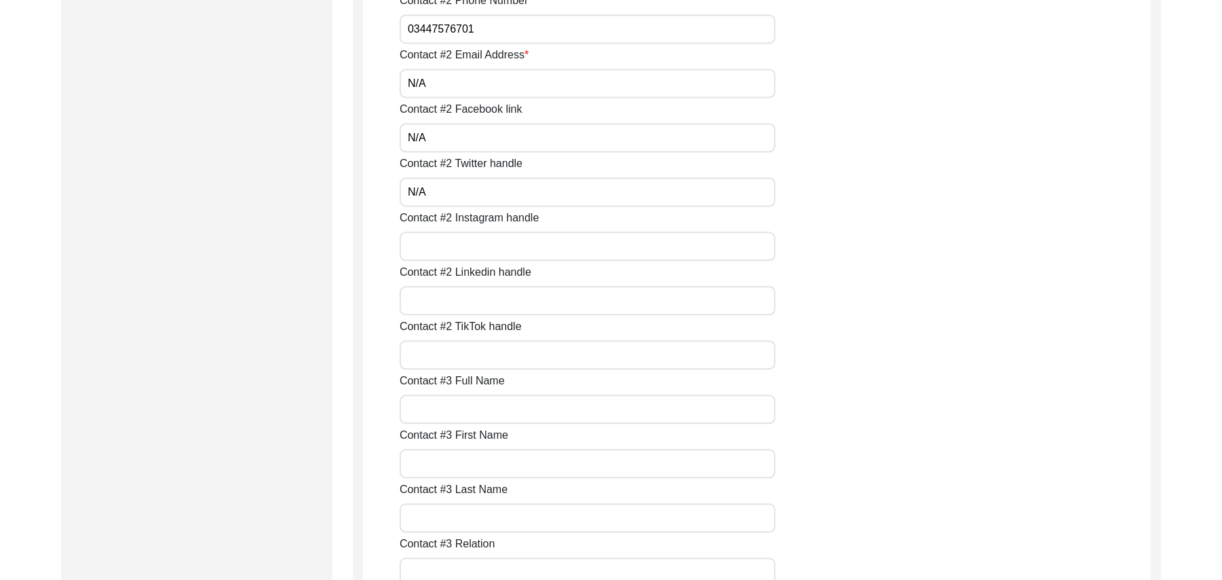
paste input "N/A"
click at [501, 293] on input "Contact #2 Linkedin handle" at bounding box center [588, 300] width 376 height 29
paste input "N/A"
click at [481, 356] on input "Contact #2 TikTok handle" at bounding box center [588, 354] width 376 height 29
paste input "N/A"
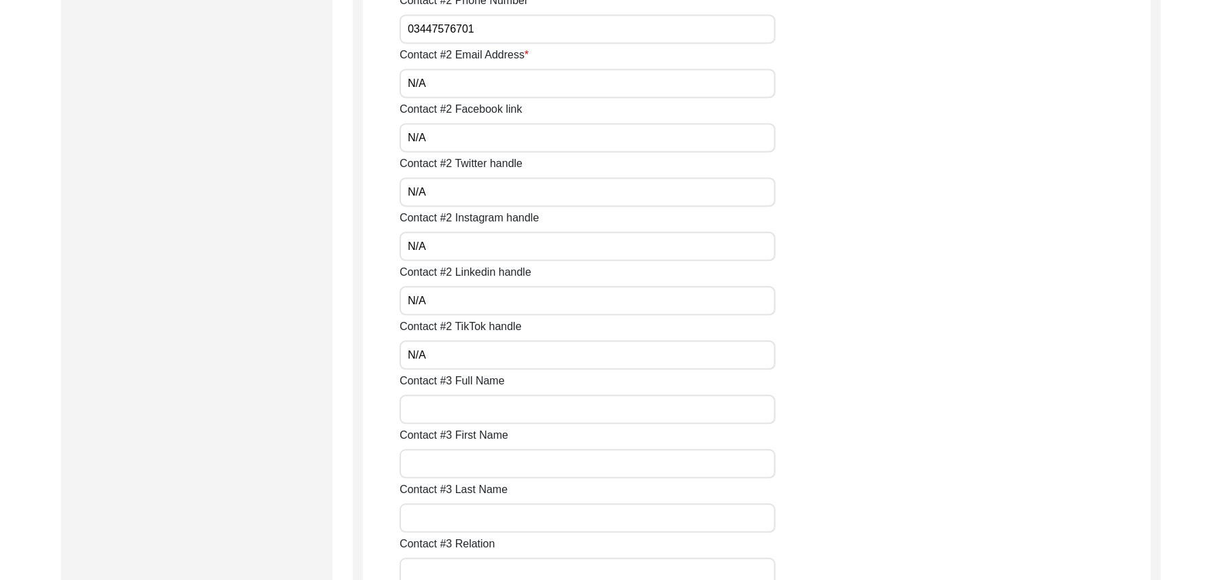
click at [476, 409] on input "Contact #3 Full Name" at bounding box center [588, 408] width 376 height 29
paste input "N/A"
click at [468, 460] on input "Contact #3 First Name" at bounding box center [588, 463] width 376 height 29
paste input "N/A"
click at [466, 527] on input "Contact #3 Last Name" at bounding box center [588, 517] width 376 height 29
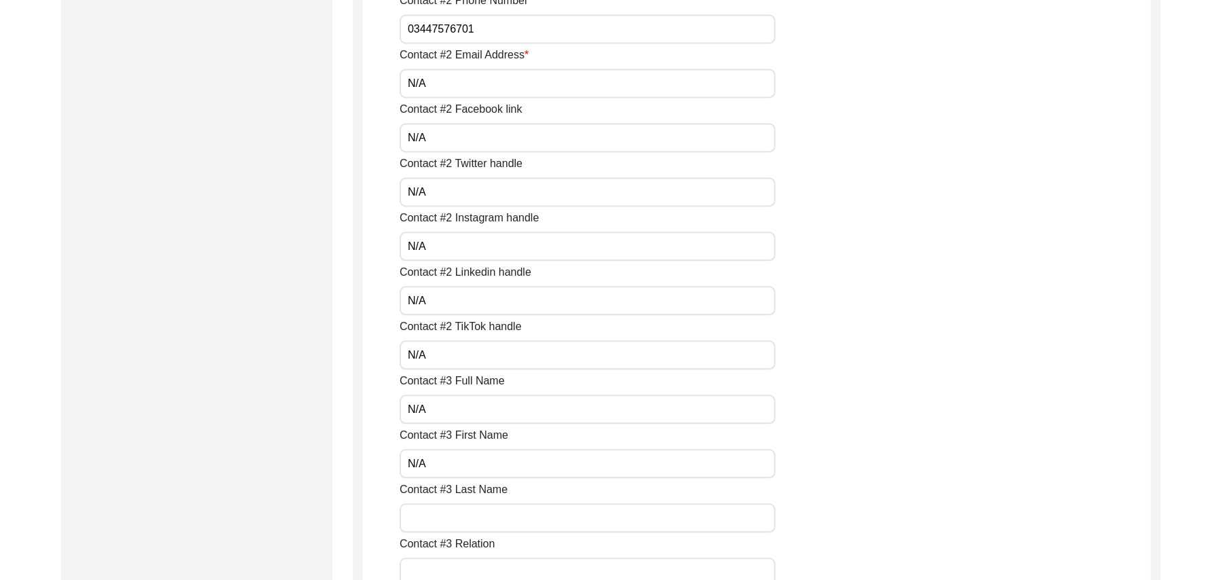
paste input "N/A"
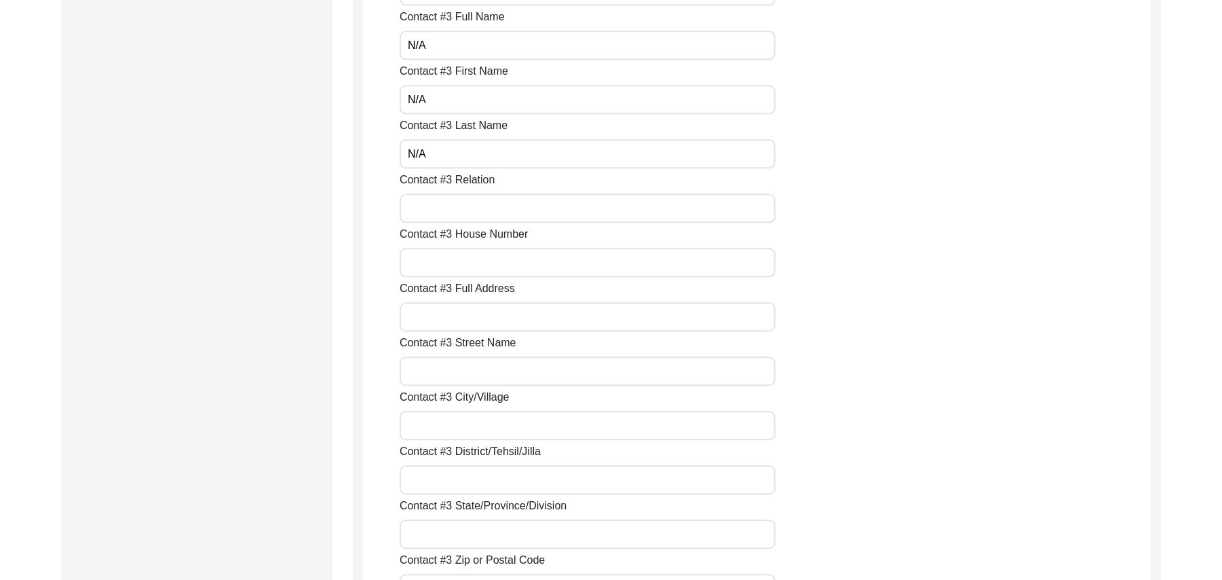
scroll to position [2488, 0]
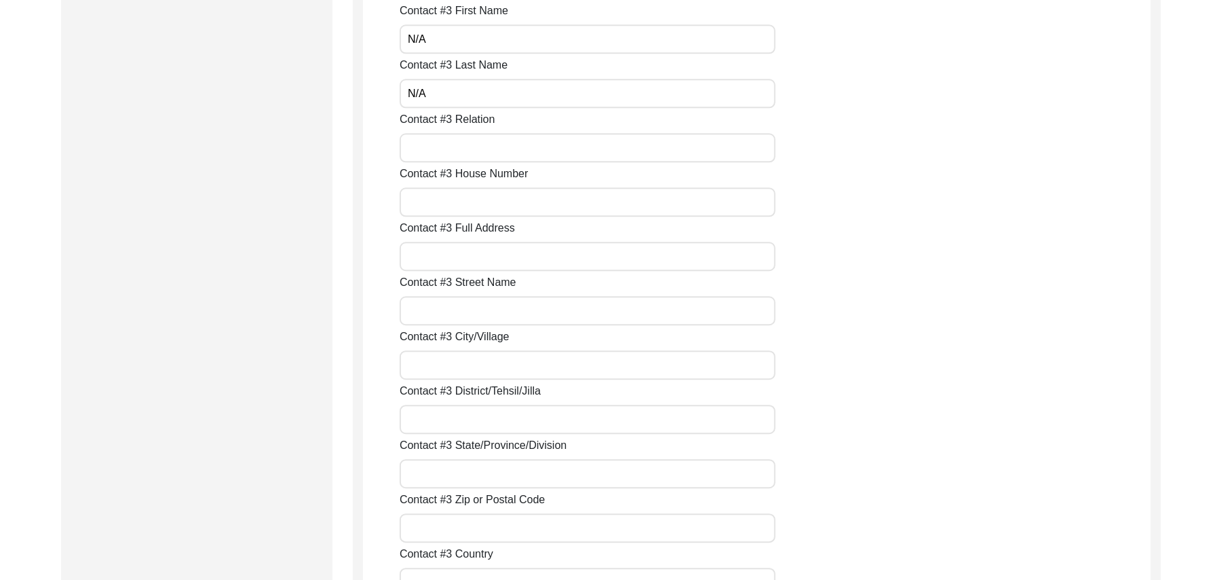
click at [475, 150] on input "Contact #3 Relation" at bounding box center [588, 147] width 376 height 29
paste input "N/A"
click at [467, 199] on input "Contact #3 House Number" at bounding box center [588, 201] width 376 height 29
paste input "N/A"
click at [460, 254] on input "Contact #3 Full Address" at bounding box center [588, 256] width 376 height 29
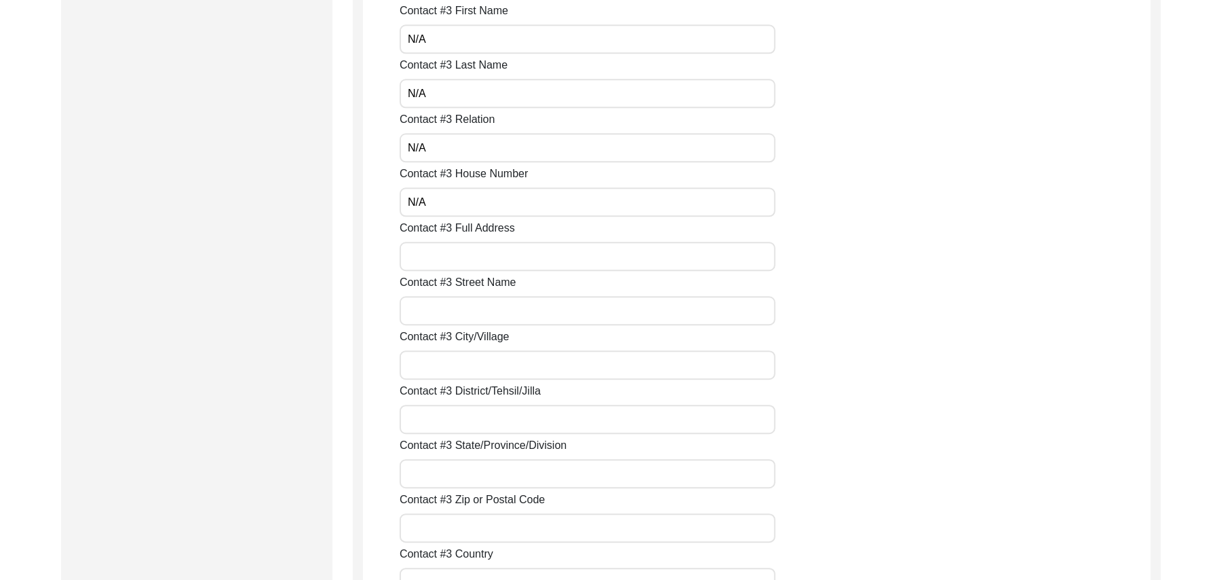
paste input "N/A"
click at [460, 312] on input "Contact #3 Street Name" at bounding box center [588, 310] width 376 height 29
paste input "N/A"
click at [460, 367] on input "Contact #3 City/Village" at bounding box center [588, 364] width 376 height 29
paste input "N/A"
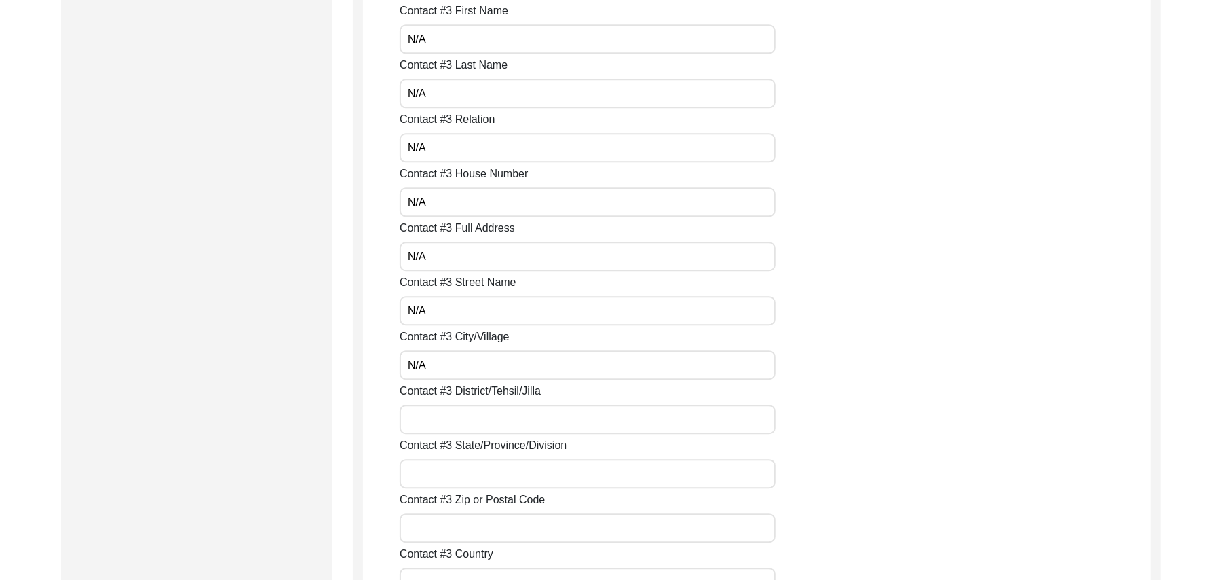
click at [460, 417] on input "Contact #3 District/Tehsil/Jilla" at bounding box center [588, 419] width 376 height 29
paste input "N/A"
click at [457, 475] on input "Contact #3 State/Province/Division" at bounding box center [588, 473] width 376 height 29
paste input "N/A"
click at [457, 534] on input "Contact #3 Zip or Postal Code" at bounding box center [588, 527] width 376 height 29
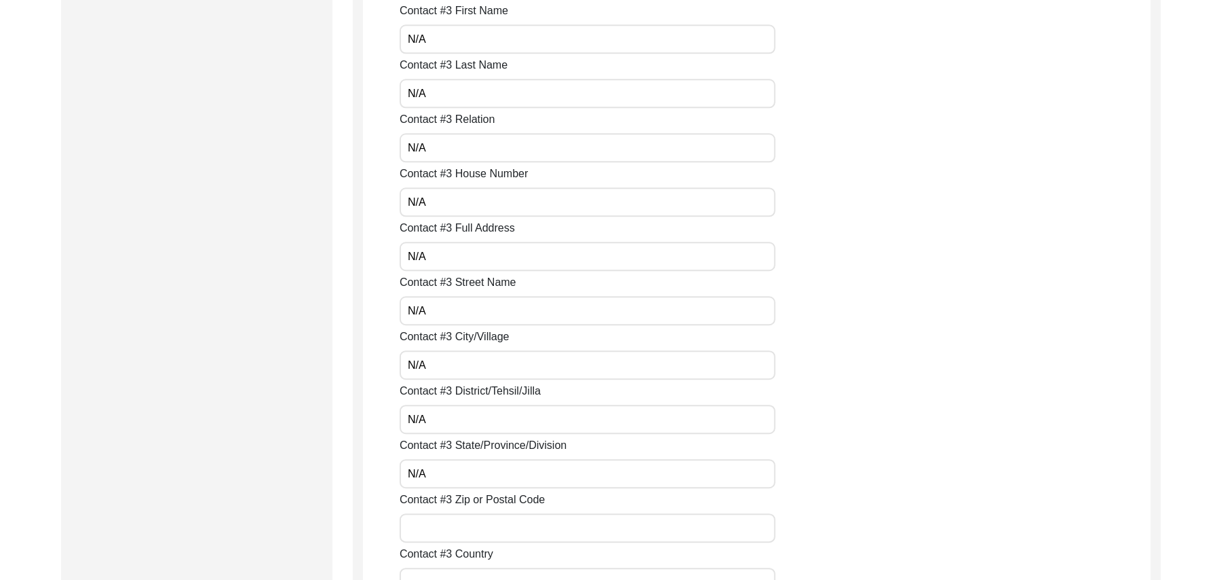
paste input "N/A"
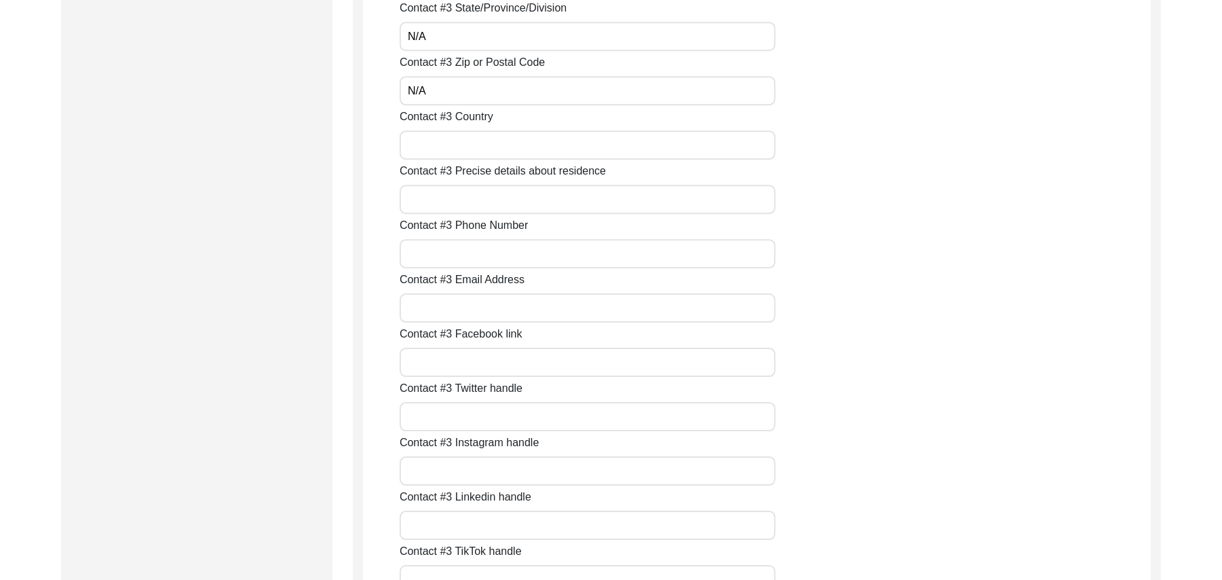
scroll to position [2974, 0]
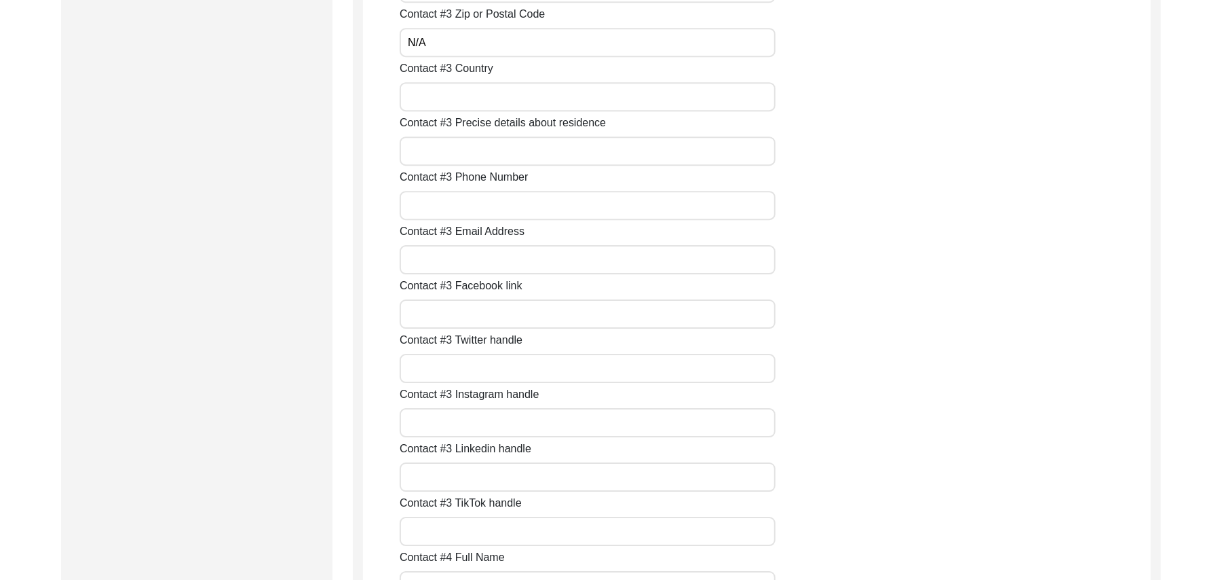
click at [557, 103] on input "Contact #3 Country" at bounding box center [588, 96] width 376 height 29
paste input "N/A"
click at [519, 155] on input "Contact #3 Precise details about residence" at bounding box center [588, 150] width 376 height 29
paste input "N/A"
click at [508, 207] on input "Contact #3 Phone Number" at bounding box center [588, 205] width 376 height 29
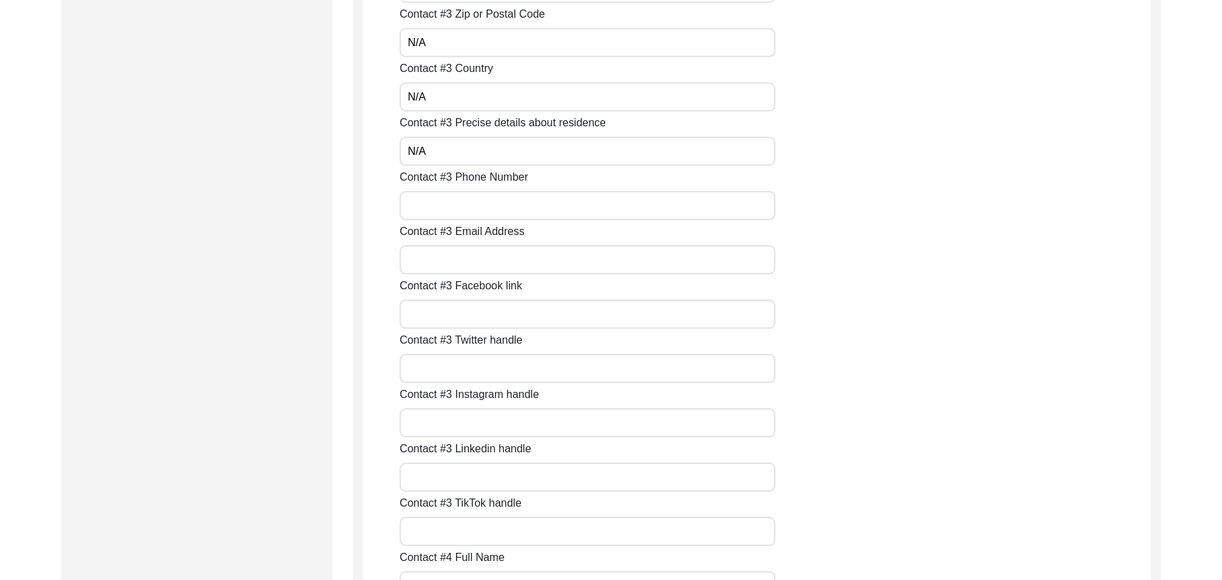
paste input "N/A"
click at [500, 259] on input "Contact #3 Email Address" at bounding box center [588, 259] width 376 height 29
paste input "N/A"
click at [484, 316] on input "Contact #3 Facebook link" at bounding box center [588, 313] width 376 height 29
paste input "N/A"
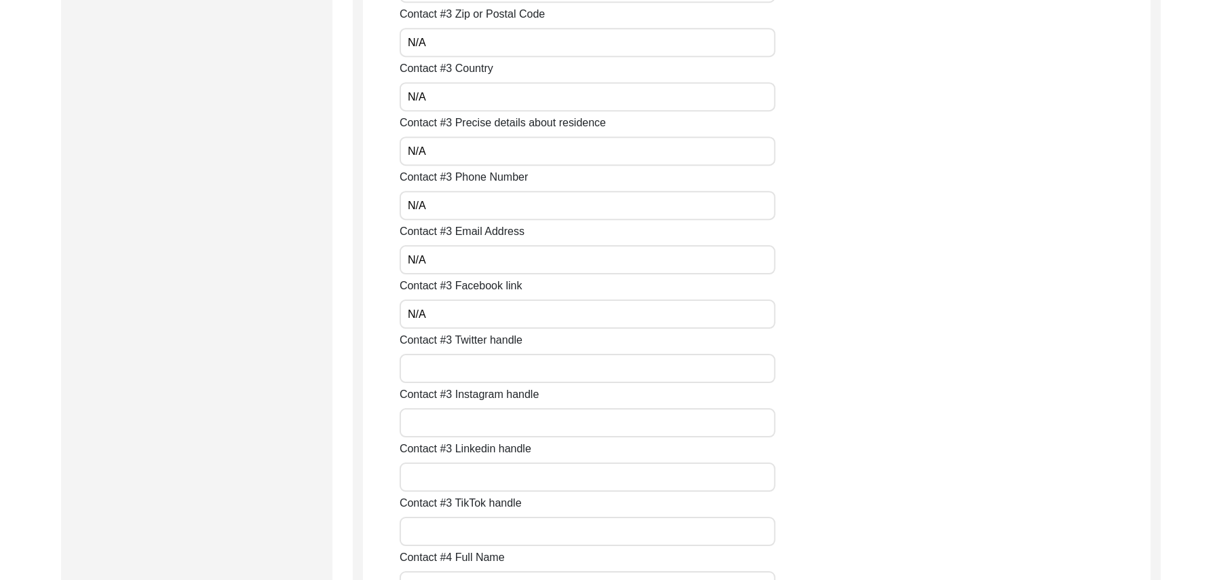
click at [476, 367] on input "Contact #3 Twitter handle" at bounding box center [588, 368] width 376 height 29
paste input "N/A"
click at [459, 427] on input "Contact #3 Instagram handle" at bounding box center [588, 422] width 376 height 29
paste input "N/A"
click at [460, 472] on input "Contact #3 Linkedin handle" at bounding box center [588, 476] width 376 height 29
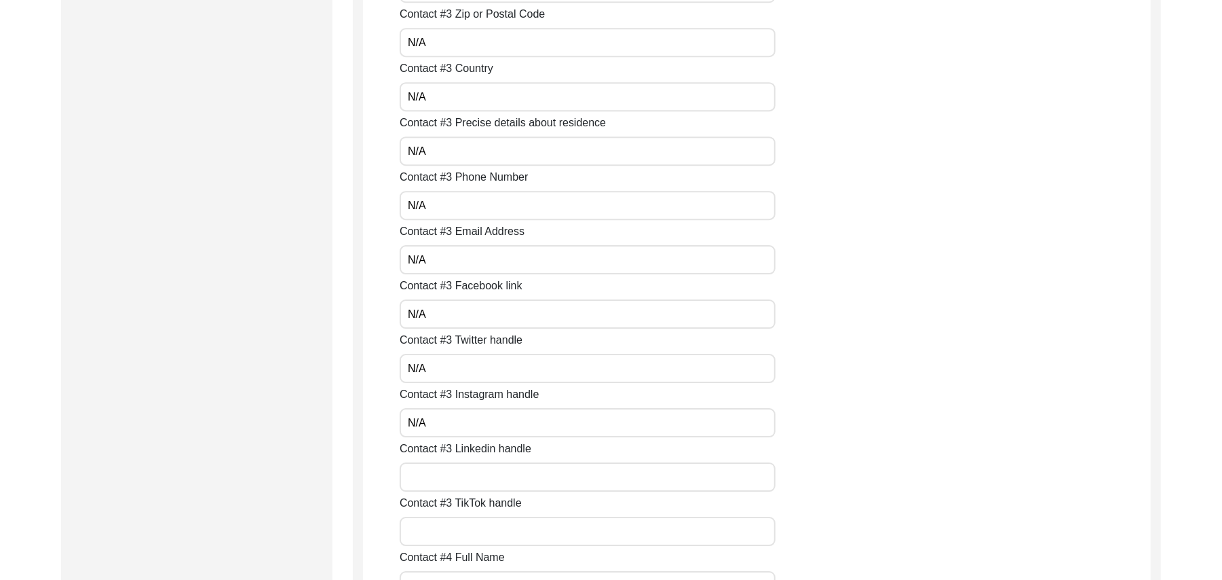
paste input "N/A"
click at [462, 538] on input "Contact #3 TikTok handle" at bounding box center [588, 531] width 376 height 29
paste input "N/A"
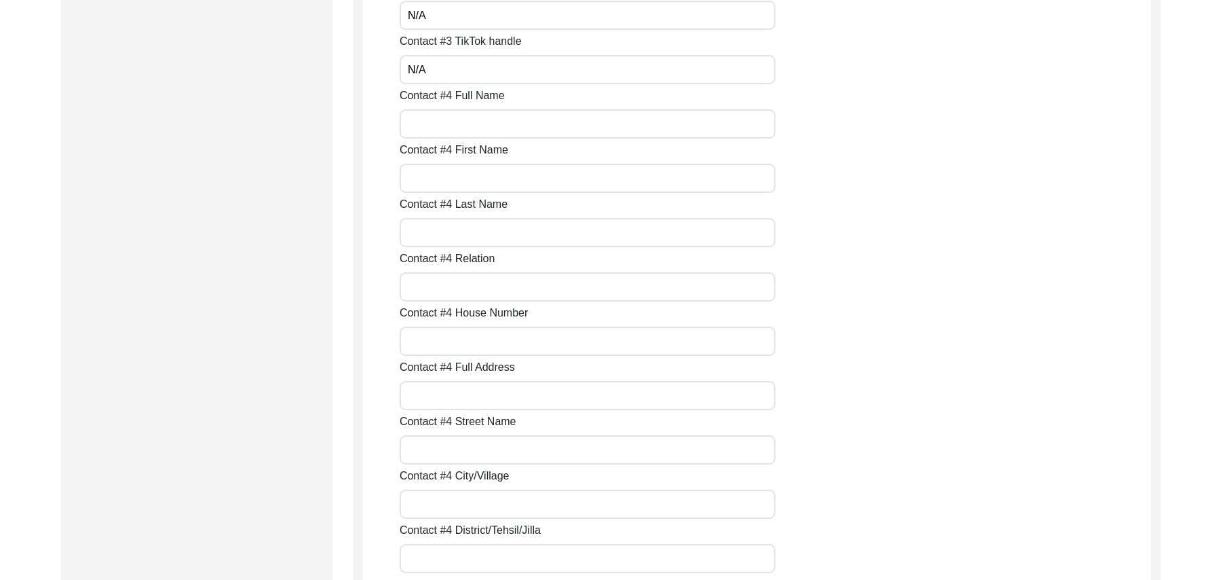
scroll to position [3447, 0]
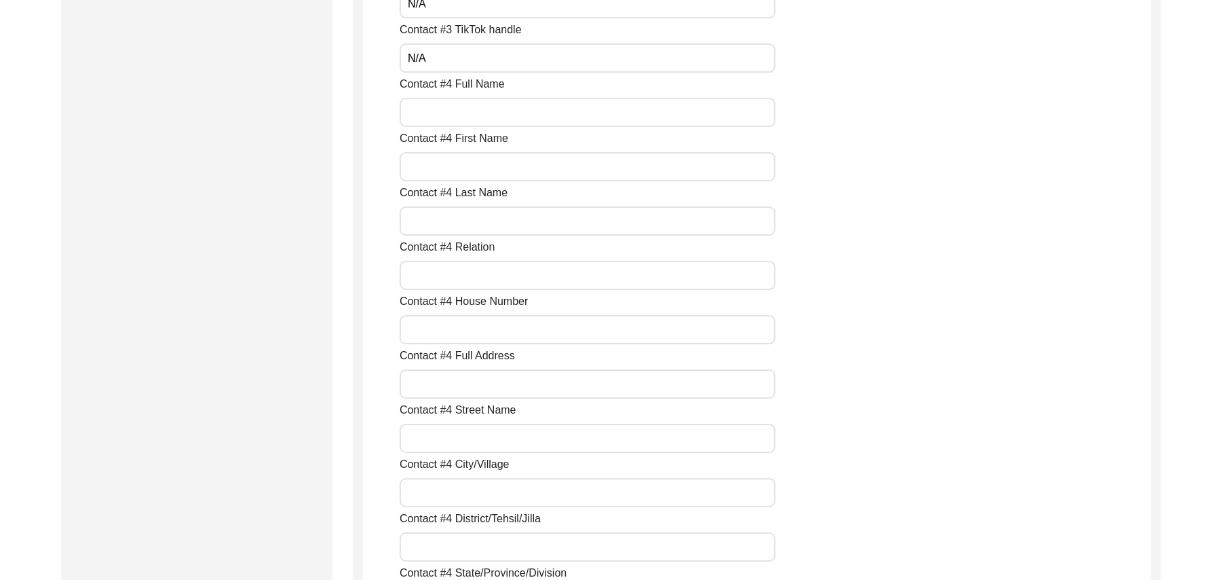
click at [506, 119] on input "Contact #4 Full Name" at bounding box center [588, 112] width 376 height 29
paste input "N/A"
click at [487, 167] on input "Contact #4 First Name" at bounding box center [588, 166] width 376 height 29
paste input "N/A"
click at [474, 226] on input "Contact #4 Last Name" at bounding box center [588, 220] width 376 height 29
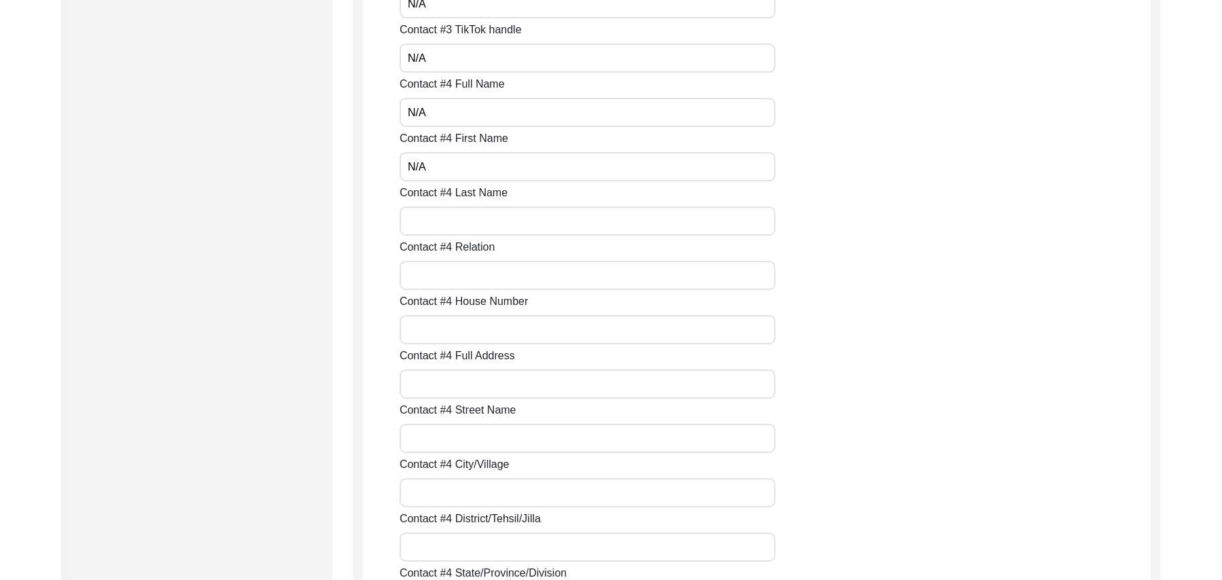
paste input "N/A"
click at [468, 273] on input "Contact #4 Relation" at bounding box center [588, 275] width 376 height 29
paste input "N/A"
click at [460, 326] on input "Contact #4 House Number" at bounding box center [588, 329] width 376 height 29
paste input "N/A"
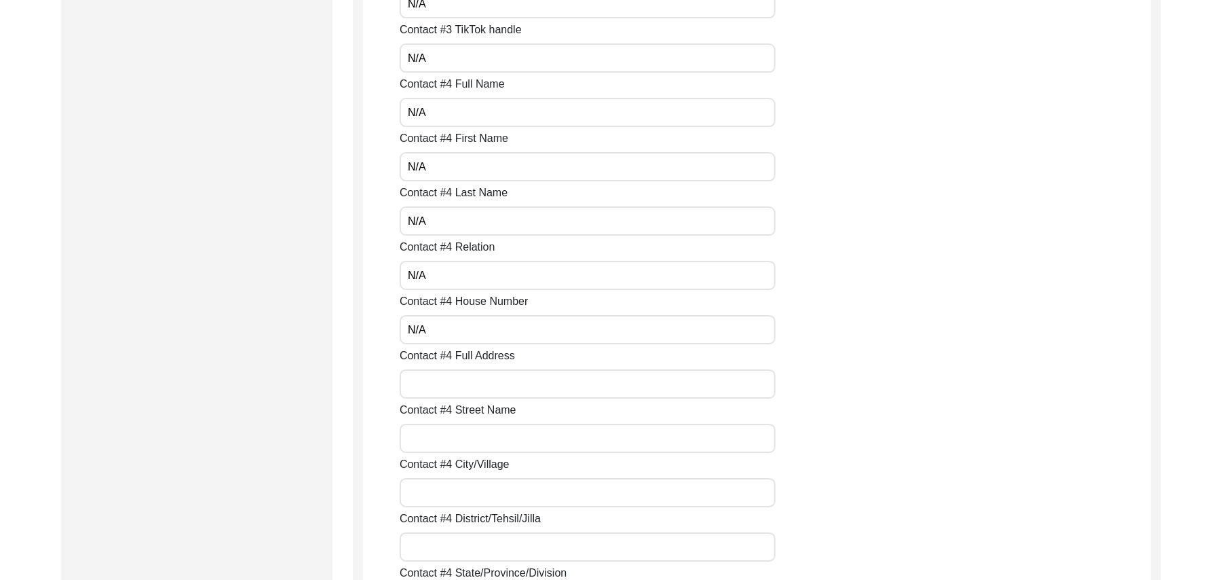
click at [454, 392] on input "Contact #4 Full Address" at bounding box center [588, 383] width 376 height 29
paste input "N/A"
click at [457, 451] on input "Contact #4 Street Name" at bounding box center [588, 438] width 376 height 29
paste input "N/A"
click at [451, 490] on input "Contact #4 City/Village" at bounding box center [588, 492] width 376 height 29
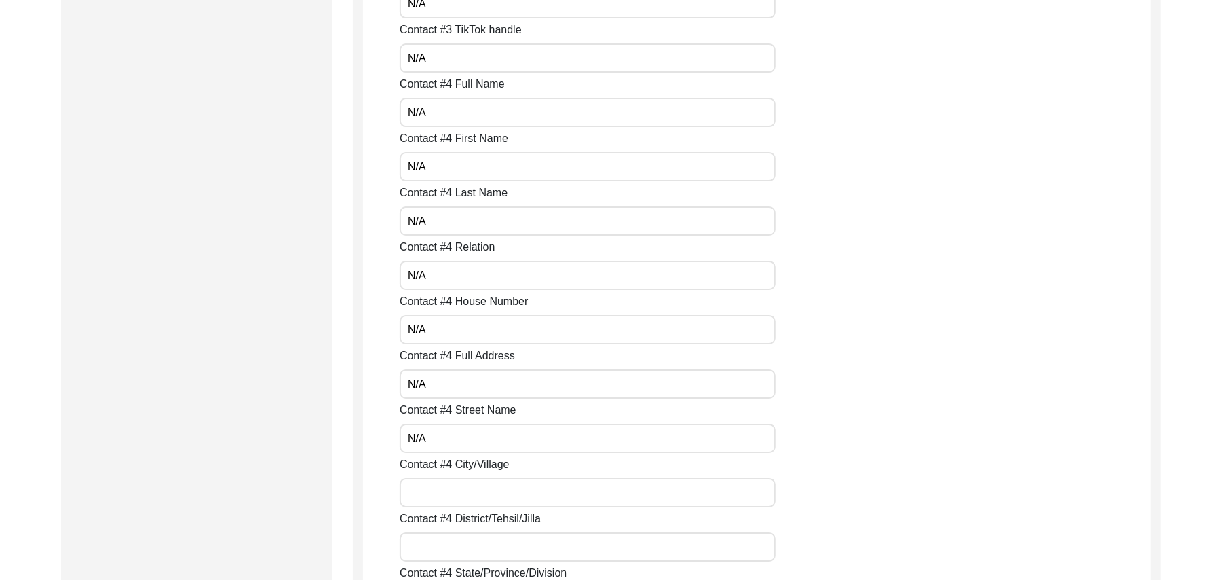
paste input "N/A"
click at [452, 546] on input "Contact #4 District/Tehsil/Jilla" at bounding box center [588, 546] width 376 height 29
paste input "N/A"
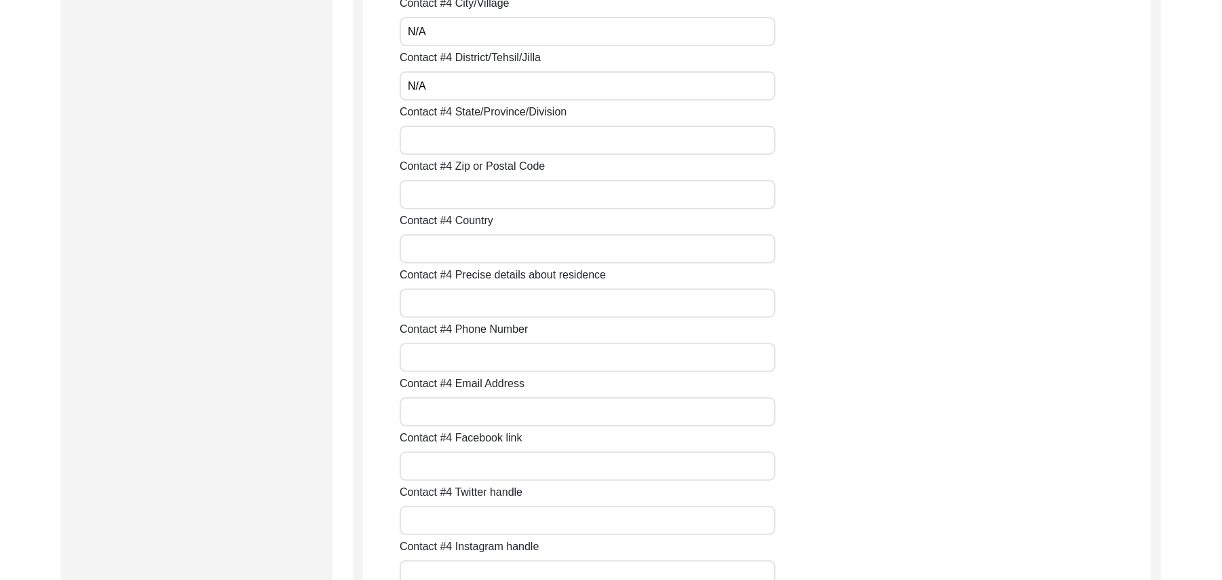
scroll to position [3957, 0]
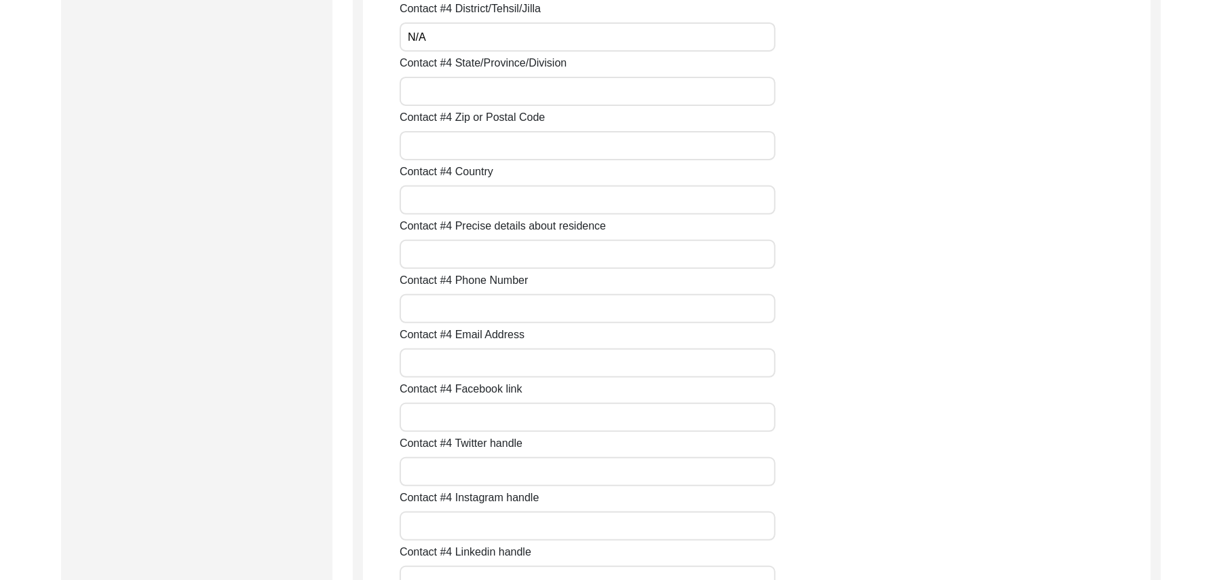
click at [584, 94] on input "Contact #4 State/Province/Division" at bounding box center [588, 91] width 376 height 29
paste input "N/A"
click at [565, 145] on input "Contact #4 Zip or Postal Code" at bounding box center [588, 145] width 376 height 29
paste input "N/A"
click at [530, 199] on input "Contact #4 Country" at bounding box center [588, 199] width 376 height 29
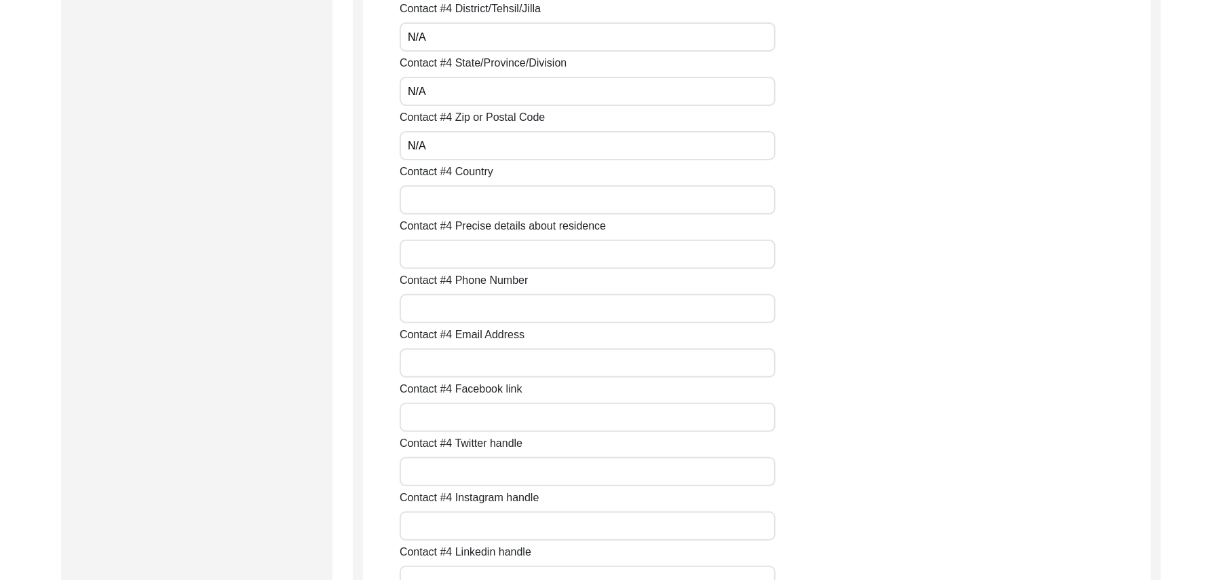
paste input "N/A"
click at [506, 255] on input "Contact #4 Precise details about residence" at bounding box center [588, 254] width 376 height 29
paste input "N/A"
click at [487, 302] on input "Contact #4 Phone Number" at bounding box center [588, 308] width 376 height 29
paste input "N/A"
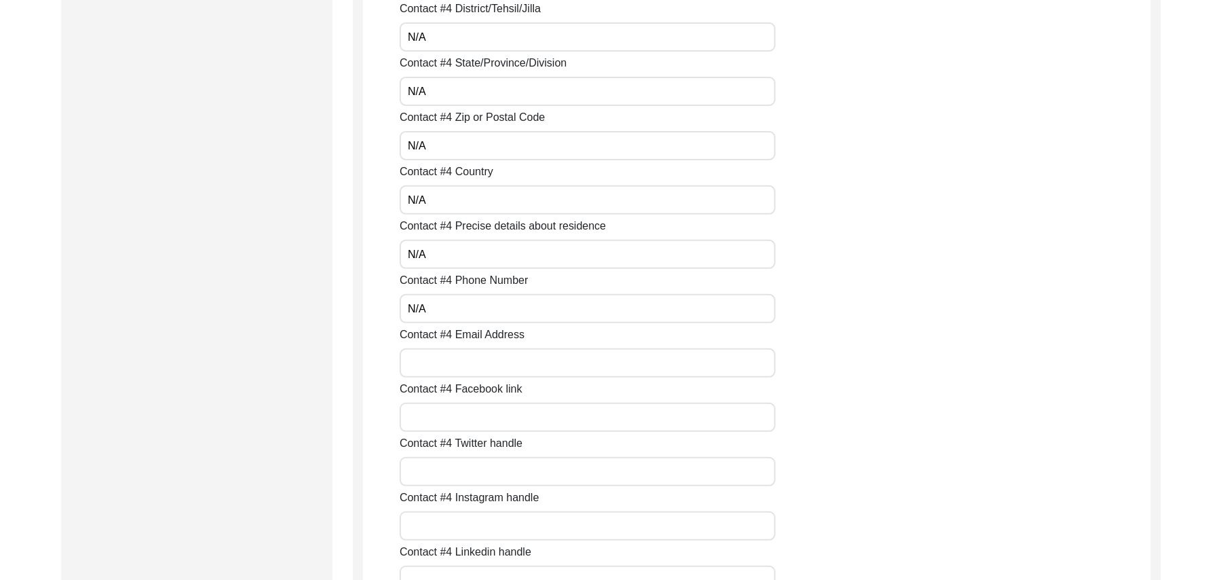
click at [471, 361] on input "Contact #4 Email Address" at bounding box center [588, 362] width 376 height 29
paste input "N/A"
click at [460, 419] on input "Contact #4 Facebook link" at bounding box center [588, 417] width 376 height 29
paste input "N/A"
click at [462, 472] on input "Contact #4 Twitter handle" at bounding box center [588, 471] width 376 height 29
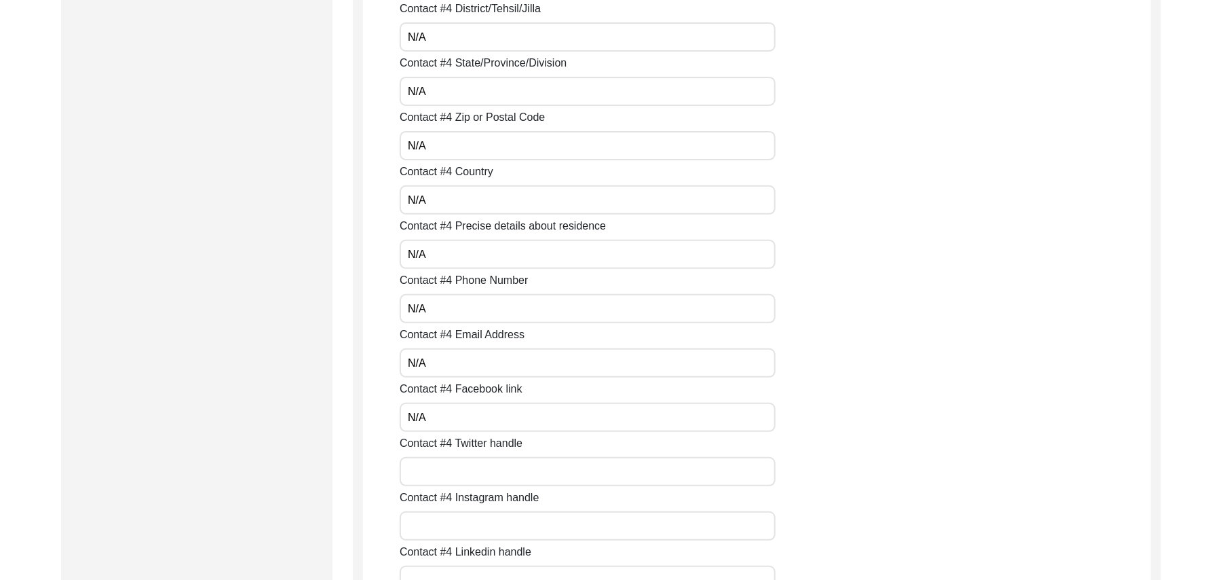
paste input "N/A"
click at [460, 530] on input "Contact #4 Instagram handle" at bounding box center [588, 525] width 376 height 29
paste input "N/A"
click at [529, 570] on input "Contact #4 Linkedin handle" at bounding box center [588, 579] width 376 height 29
paste input "N/A"
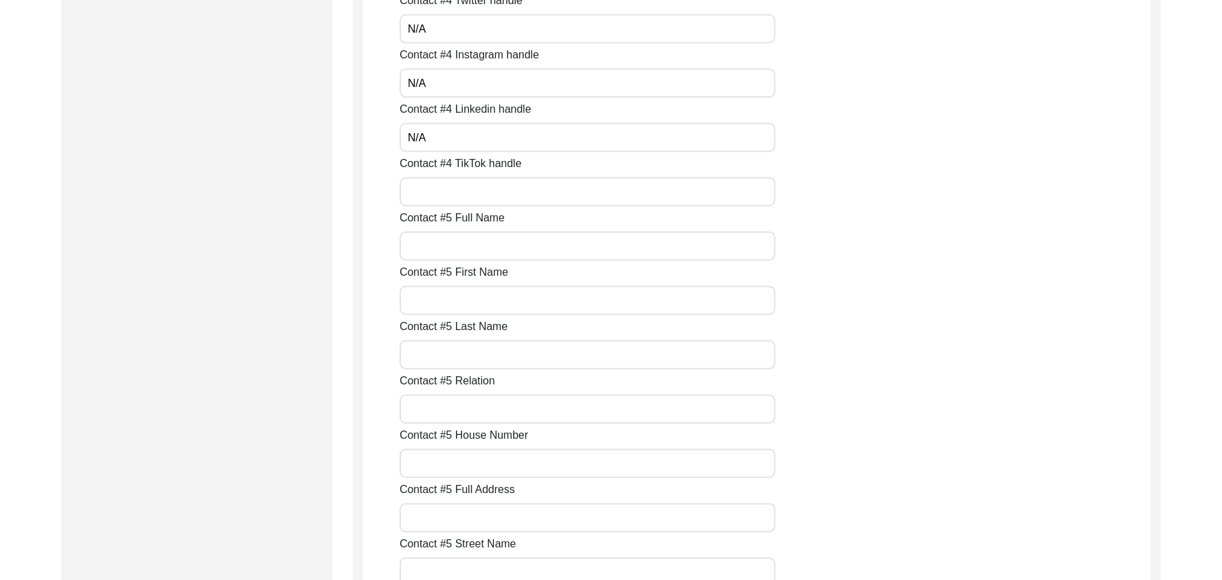
scroll to position [4447, 0]
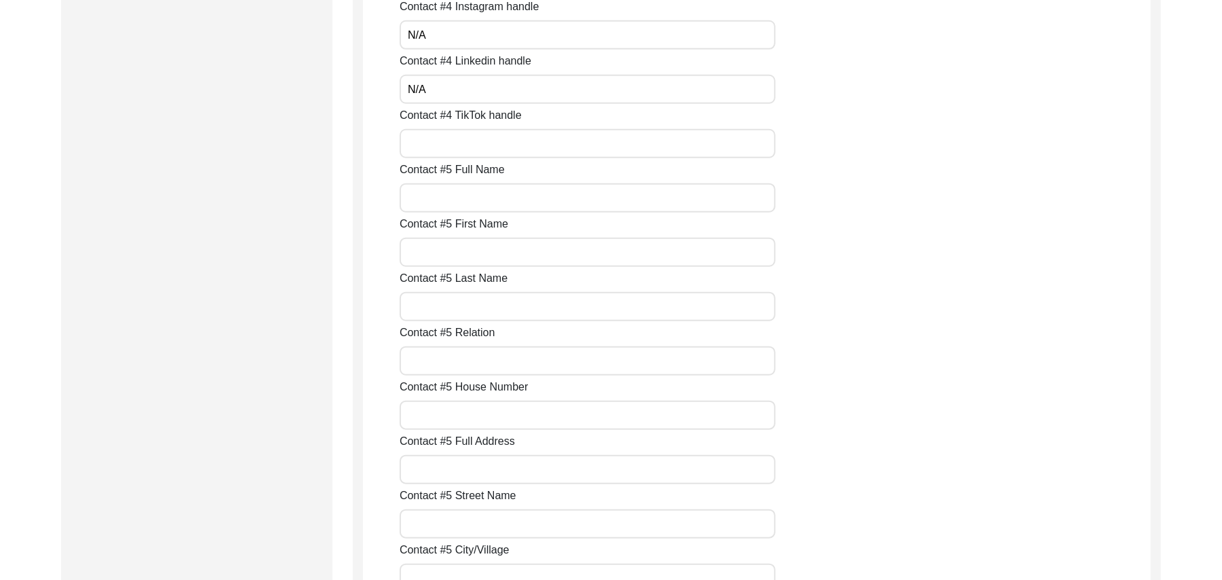
click at [462, 143] on input "Contact #4 TikTok handle" at bounding box center [588, 143] width 376 height 29
paste input "N/A"
click at [460, 194] on input "Contact #5 Full Name" at bounding box center [588, 197] width 376 height 29
paste input "N/A"
click at [459, 259] on input "Contact #5 First Name" at bounding box center [588, 252] width 376 height 29
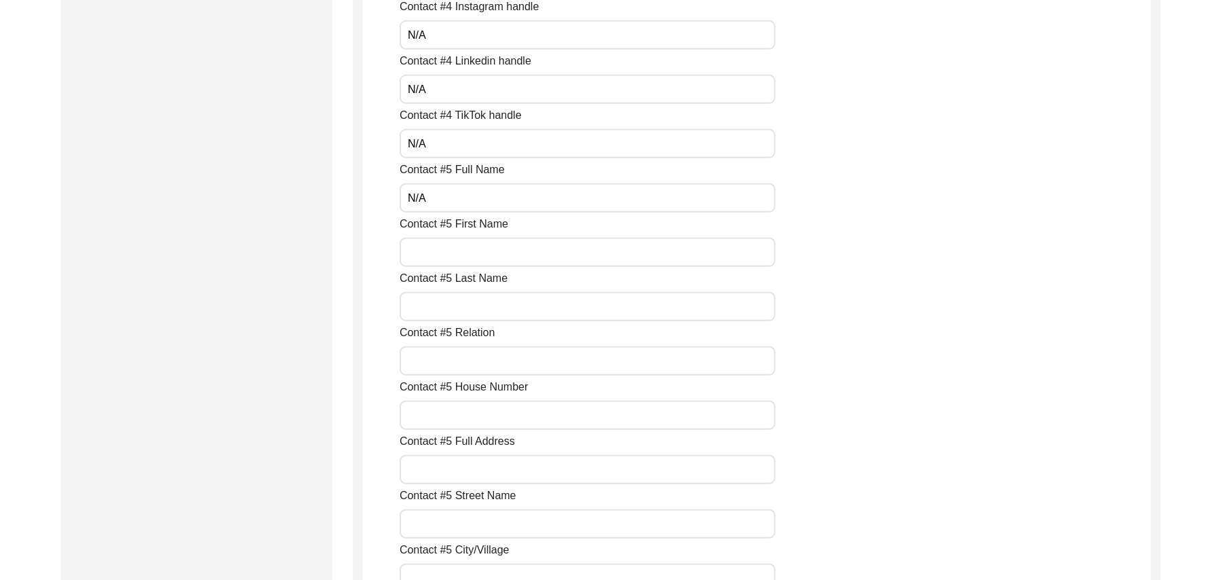
paste input "N/A"
click at [457, 305] on input "Contact #5 Last Name" at bounding box center [588, 306] width 376 height 29
paste input "N/A"
click at [455, 358] on input "Contact #5 Relation" at bounding box center [588, 360] width 376 height 29
paste input "N/A"
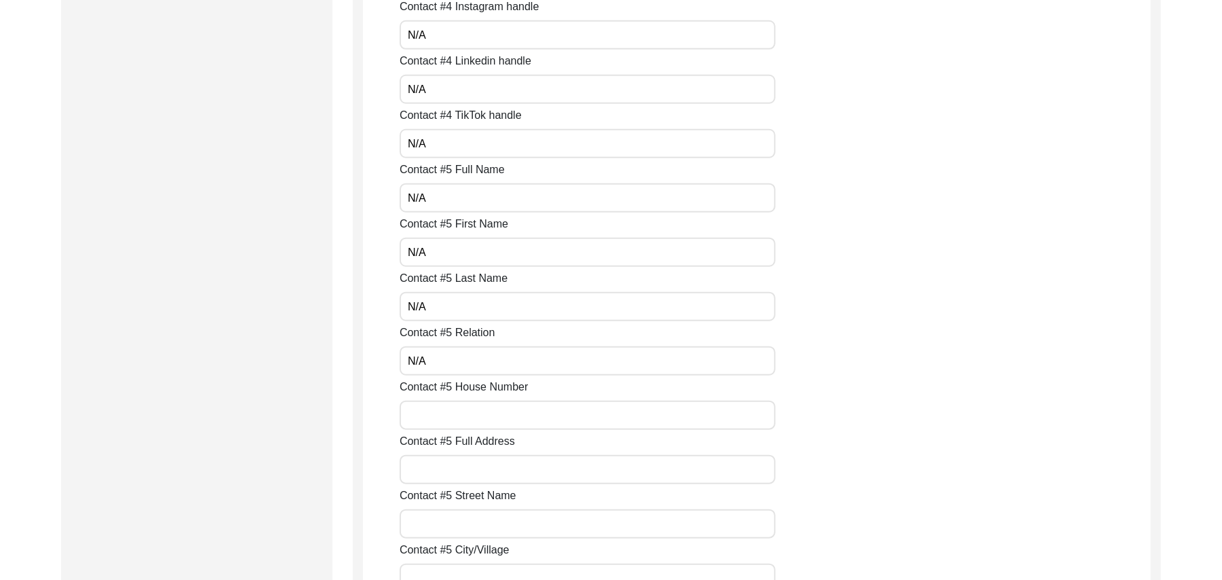
click at [453, 416] on input "Contact #5 House Number" at bounding box center [588, 414] width 376 height 29
paste input "N/A"
click at [451, 467] on input "Contact #5 Full Address" at bounding box center [588, 469] width 376 height 29
paste input "N/A"
click at [453, 520] on input "Contact #5 Street Name" at bounding box center [588, 523] width 376 height 29
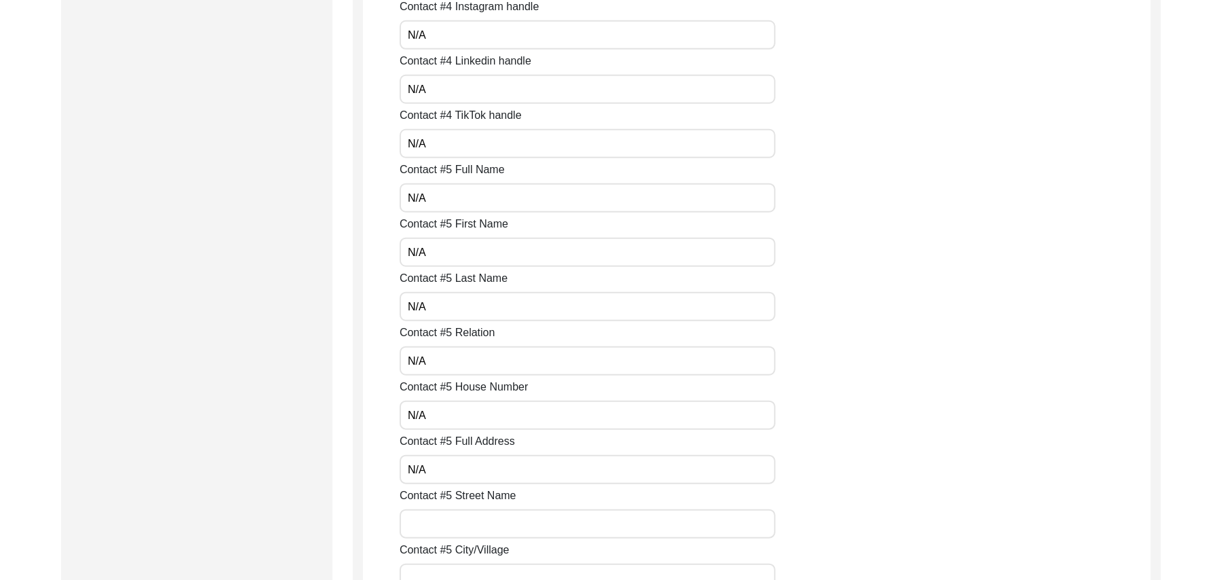
paste input "N/A"
click at [453, 568] on input "Contact #5 City/Village" at bounding box center [588, 577] width 376 height 29
paste input "N/A"
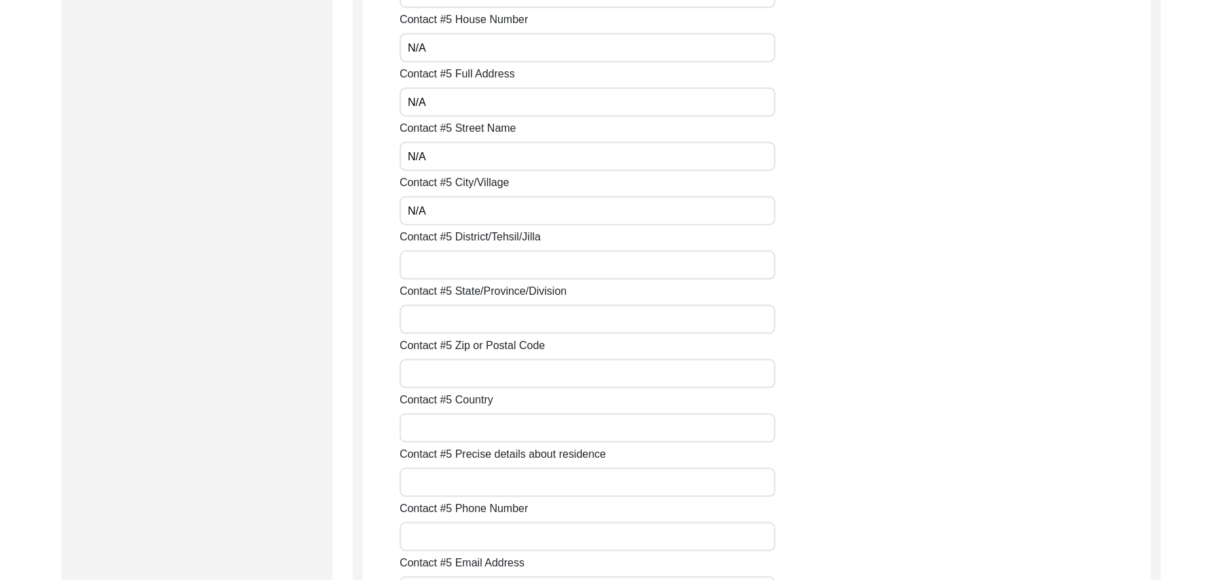
scroll to position [4924, 0]
click at [413, 162] on input "Contact #5 District/Tehsil/Jilla" at bounding box center [588, 155] width 376 height 29
paste input "N/A"
click at [424, 212] on input "Contact #5 State/Province/Division" at bounding box center [588, 209] width 376 height 29
paste input "N/A"
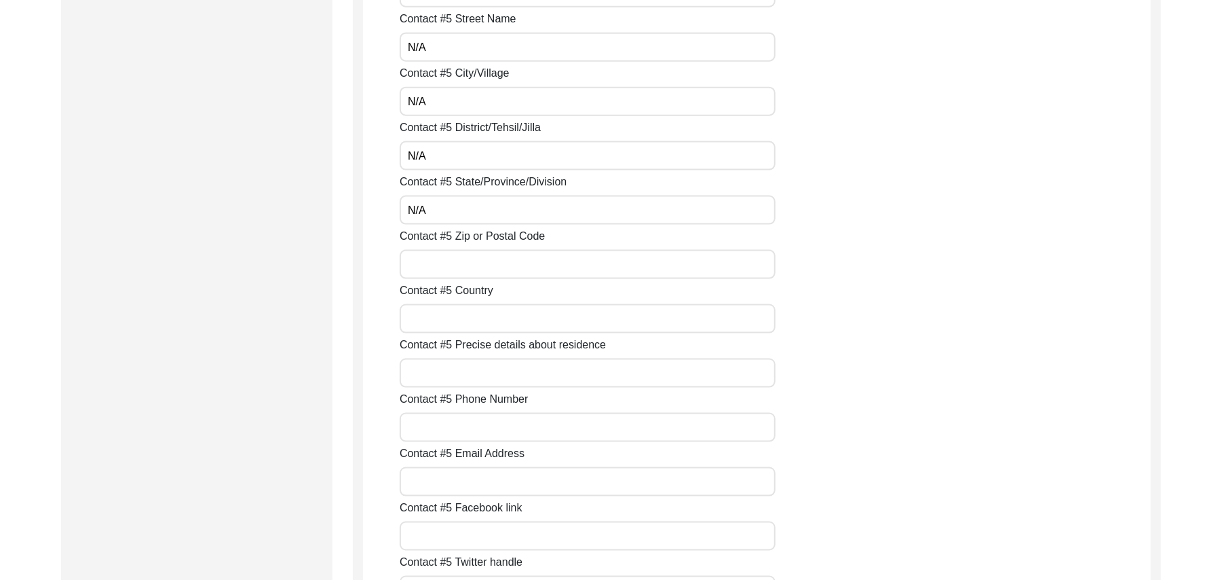
click at [433, 262] on input "Contact #5 Zip or Postal Code" at bounding box center [588, 264] width 376 height 29
paste input "N/A"
click at [434, 318] on input "Contact #5 Country" at bounding box center [588, 318] width 376 height 29
paste input "N/A"
click at [436, 371] on input "Contact #5 Precise details about residence" at bounding box center [588, 372] width 376 height 29
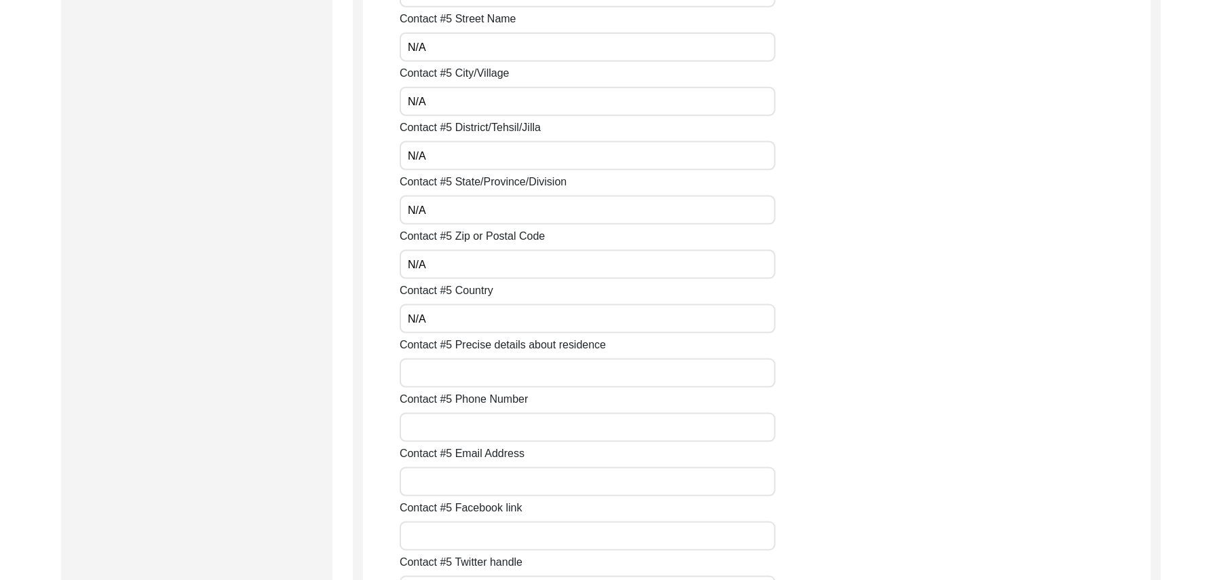
paste input "N/A"
click at [441, 434] on input "Contact #5 Phone Number" at bounding box center [588, 427] width 376 height 29
paste input "N/A"
click at [444, 481] on input "Contact #5 Email Address" at bounding box center [588, 481] width 376 height 29
paste input "N/A"
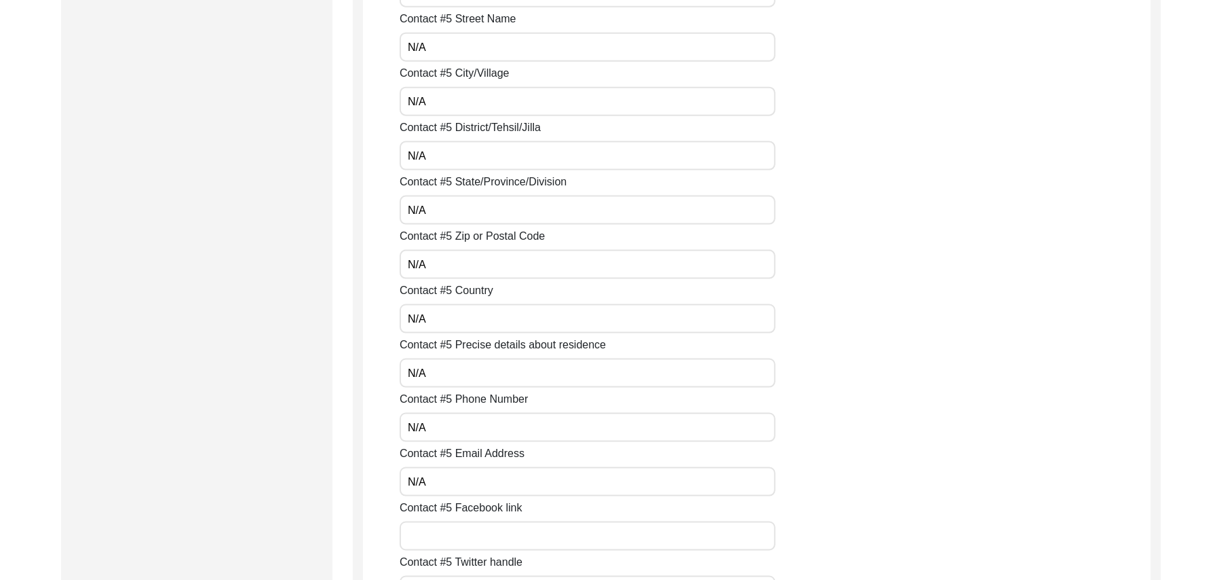
click at [445, 535] on input "Contact #5 Facebook link" at bounding box center [588, 535] width 376 height 29
paste input "N/A"
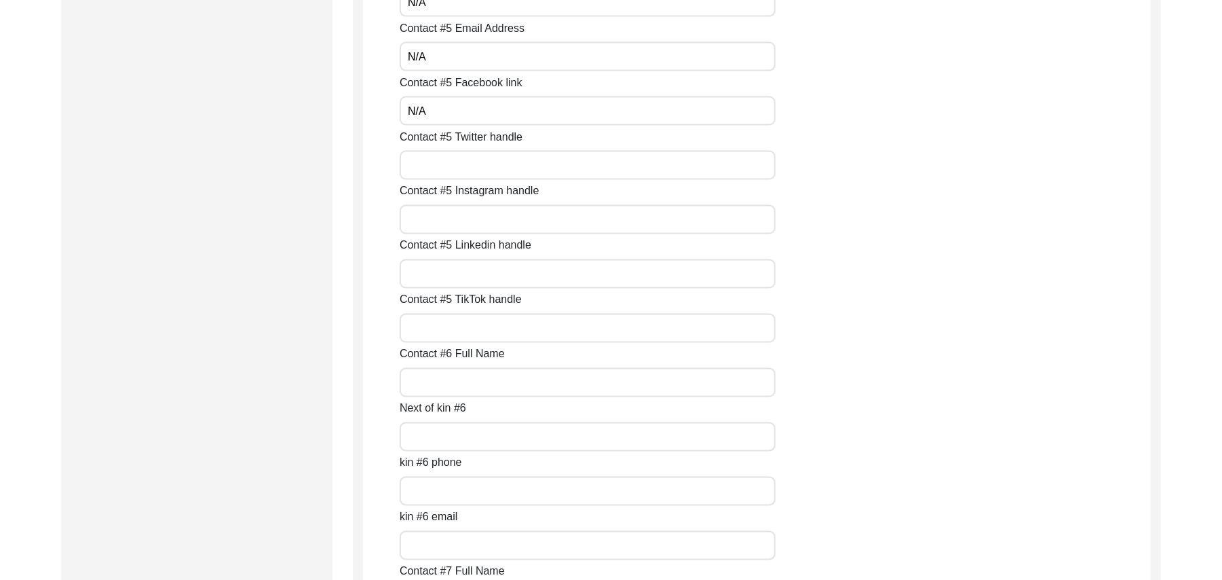
scroll to position [5398, 0]
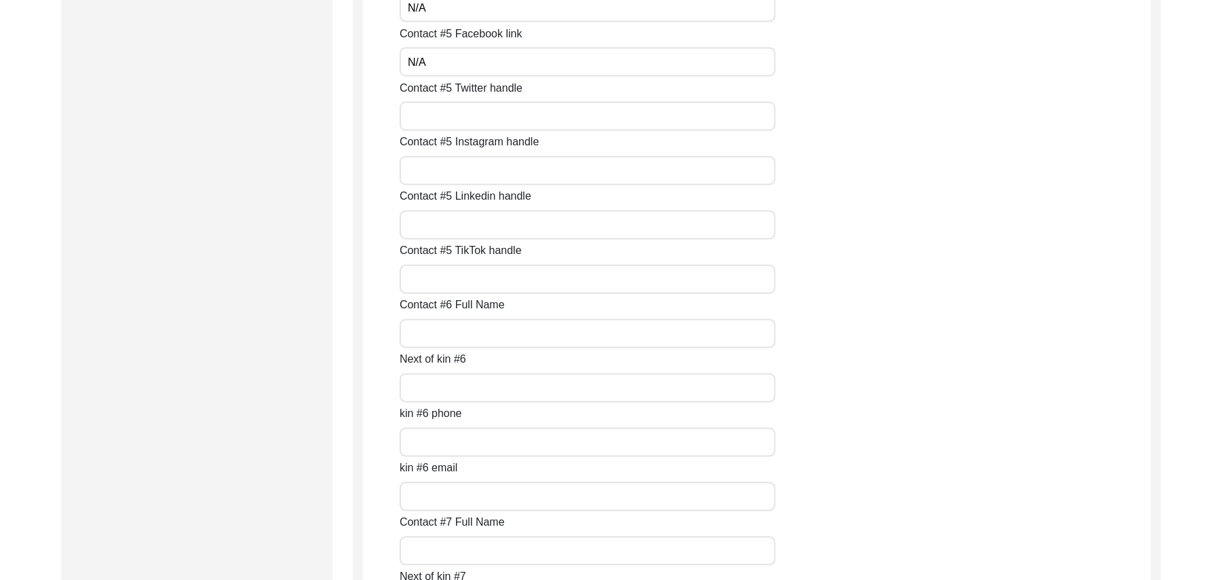
click at [503, 126] on input "Contact #5 Twitter handle" at bounding box center [588, 116] width 376 height 29
paste input "N/A"
click at [491, 167] on input "Contact #5 Instagram handle" at bounding box center [588, 170] width 376 height 29
paste input "N/A"
click at [481, 223] on input "Contact #5 Linkedin handle" at bounding box center [588, 224] width 376 height 29
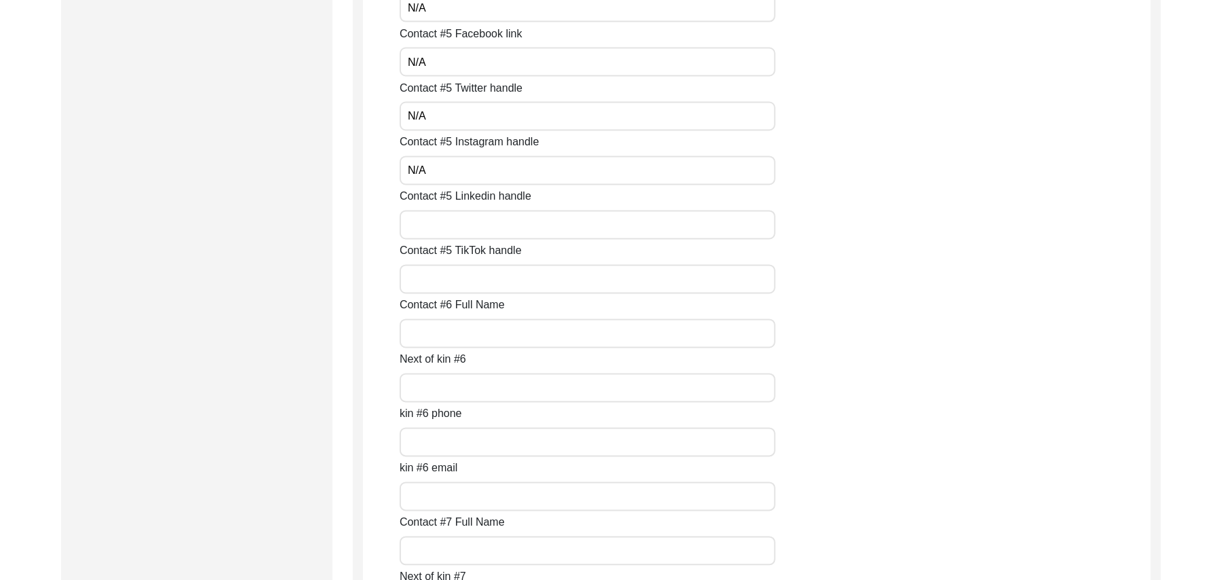
paste input "N/A"
click at [474, 280] on input "Contact #5 TikTok handle" at bounding box center [588, 279] width 376 height 29
paste input "N/A"
click at [468, 329] on input "Contact #6 Full Name" at bounding box center [588, 333] width 376 height 29
paste input "N/A"
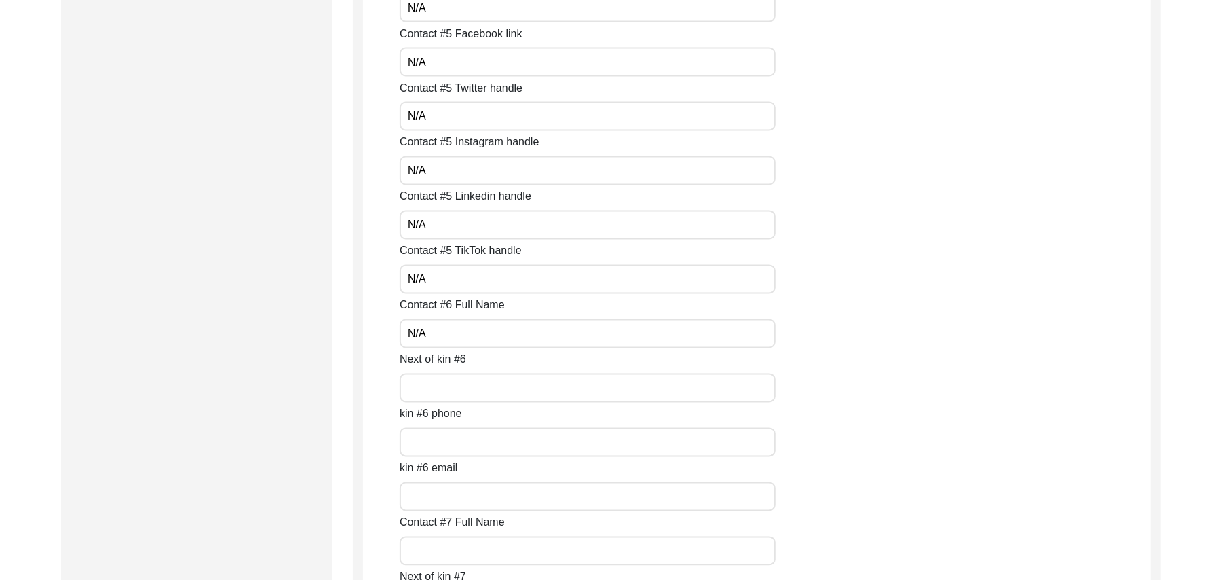
click at [457, 380] on input "Next of kin #6" at bounding box center [588, 387] width 376 height 29
paste input "N/A"
click at [456, 430] on input "kin #6 phone" at bounding box center [588, 442] width 376 height 29
paste input "N/A"
click at [454, 495] on input "kin #6 email" at bounding box center [588, 496] width 376 height 29
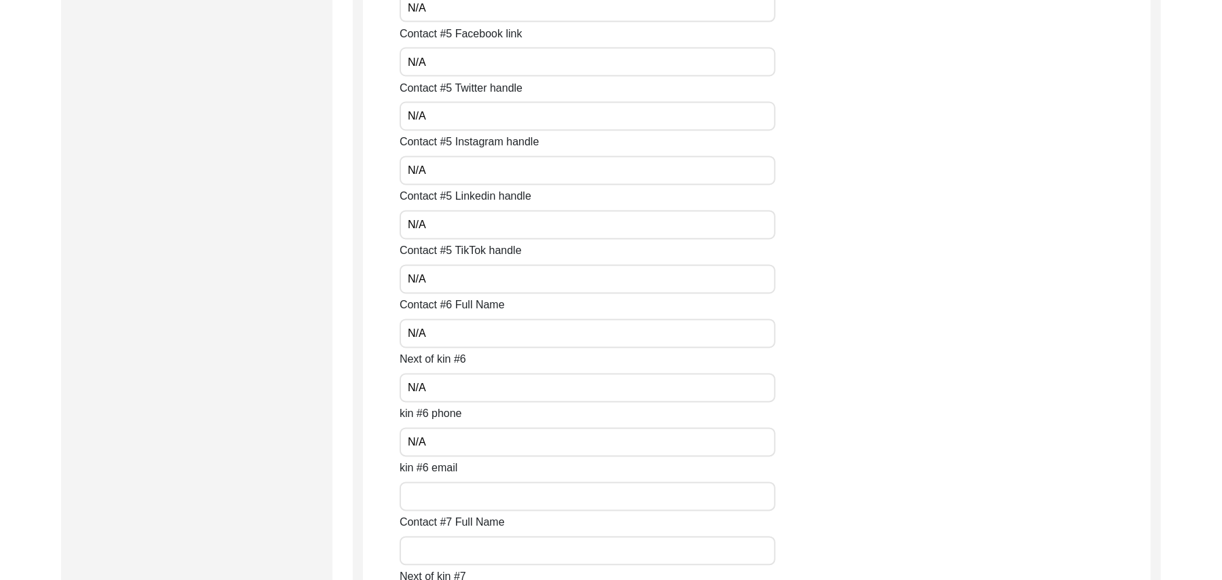
paste input "N/A"
click at [451, 547] on input "Contact #7 Full Name" at bounding box center [588, 550] width 376 height 29
paste input "N/A"
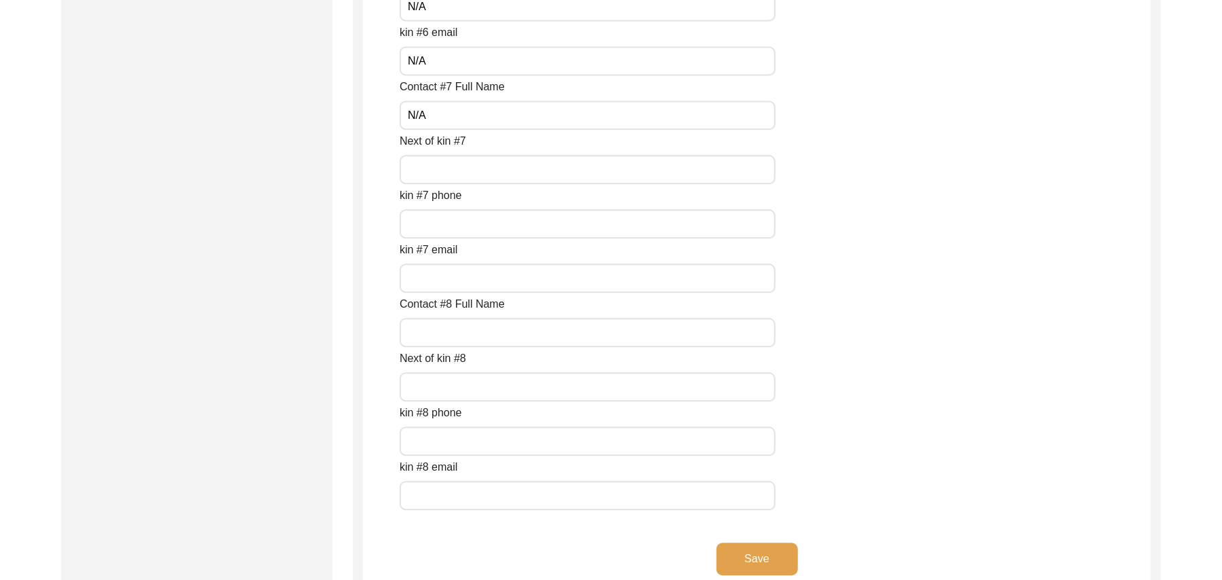
scroll to position [5846, 0]
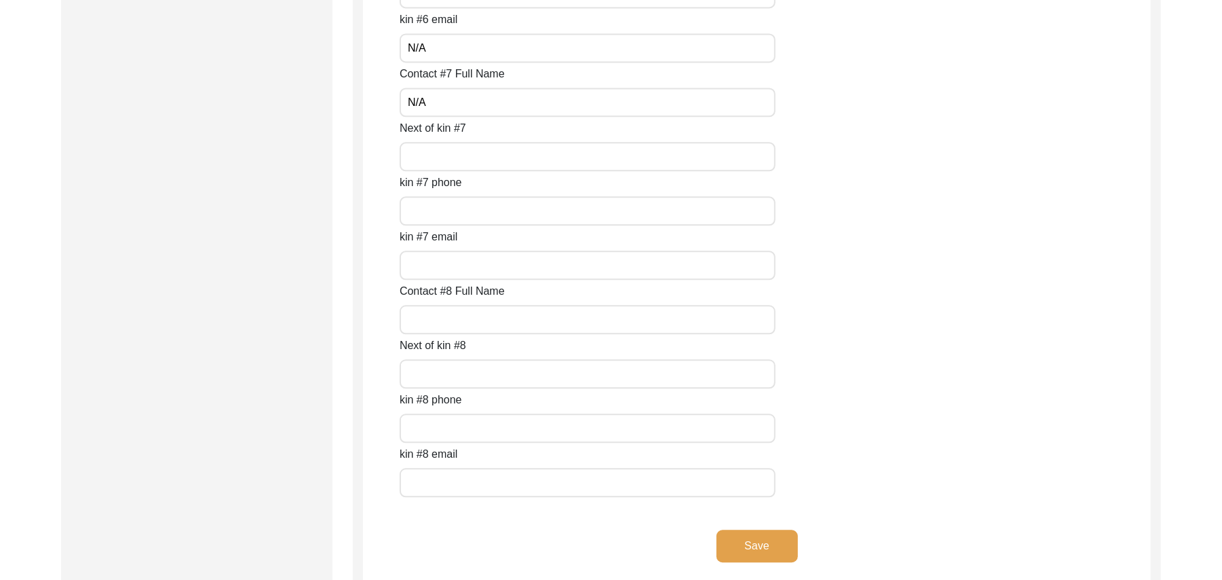
click at [421, 150] on input "Next of kin #7" at bounding box center [588, 156] width 376 height 29
paste input "N/A"
click at [419, 213] on input "kin #7 phone" at bounding box center [588, 210] width 376 height 29
paste input "N/A"
click at [421, 263] on input "kin #7 email" at bounding box center [588, 264] width 376 height 29
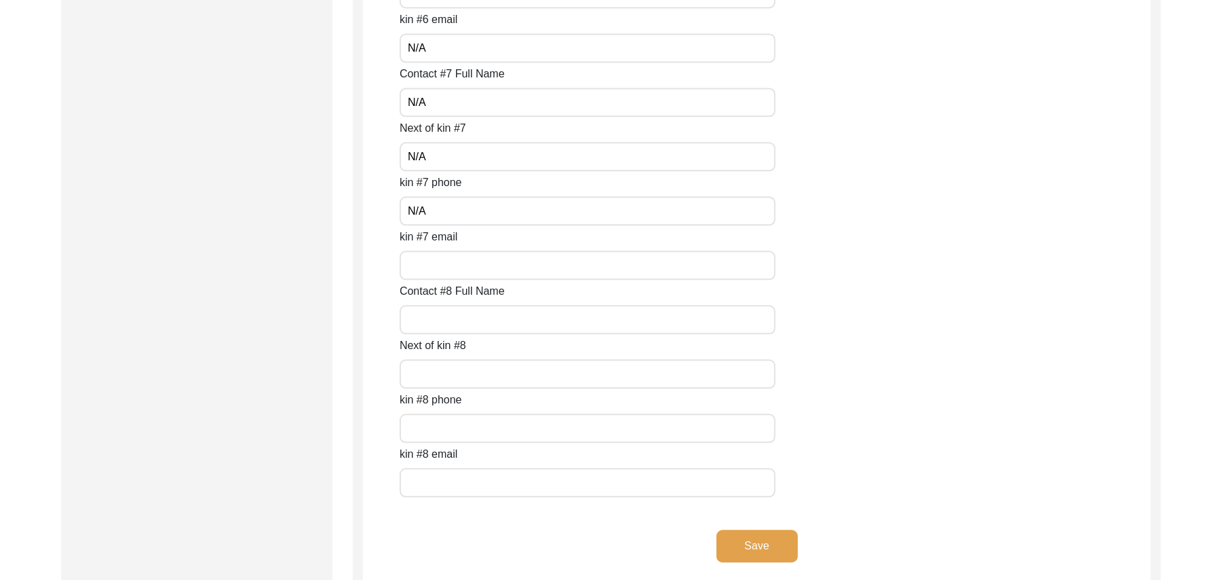
paste input "N/A"
click at [440, 318] on input "Contact #8 Full Name" at bounding box center [588, 319] width 376 height 29
paste input "N/A"
click at [447, 369] on input "Next of kin #8" at bounding box center [588, 373] width 376 height 29
paste input "N/A"
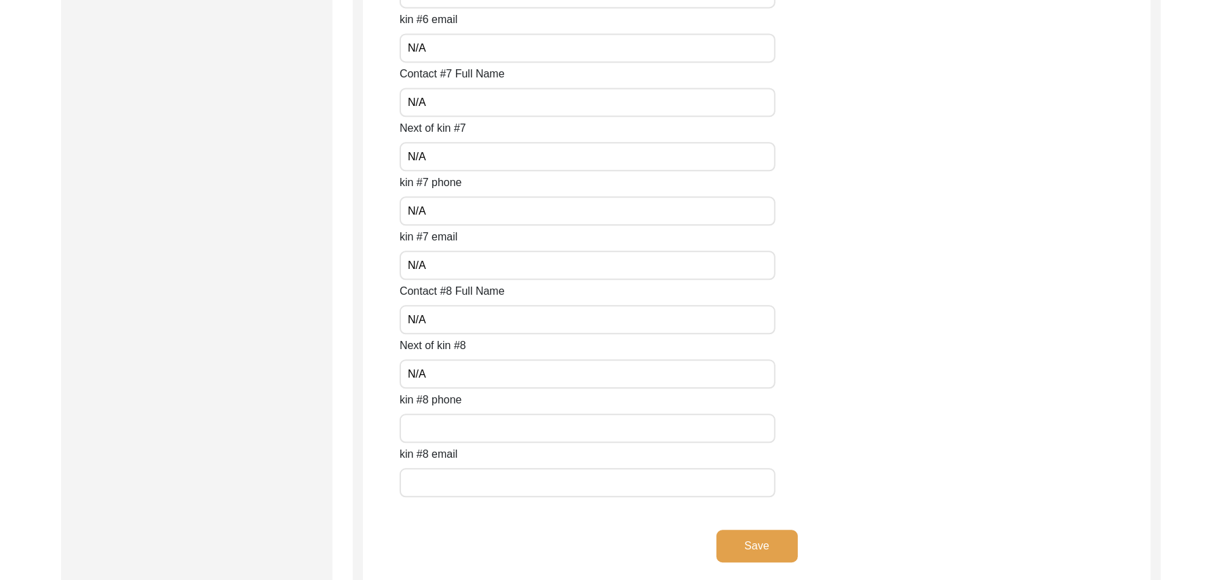
click at [452, 424] on input "text" at bounding box center [588, 427] width 376 height 29
paste input "N/A"
click at [454, 481] on input "text" at bounding box center [588, 482] width 376 height 29
paste input "N/A"
click at [761, 543] on button "Save" at bounding box center [757, 545] width 81 height 33
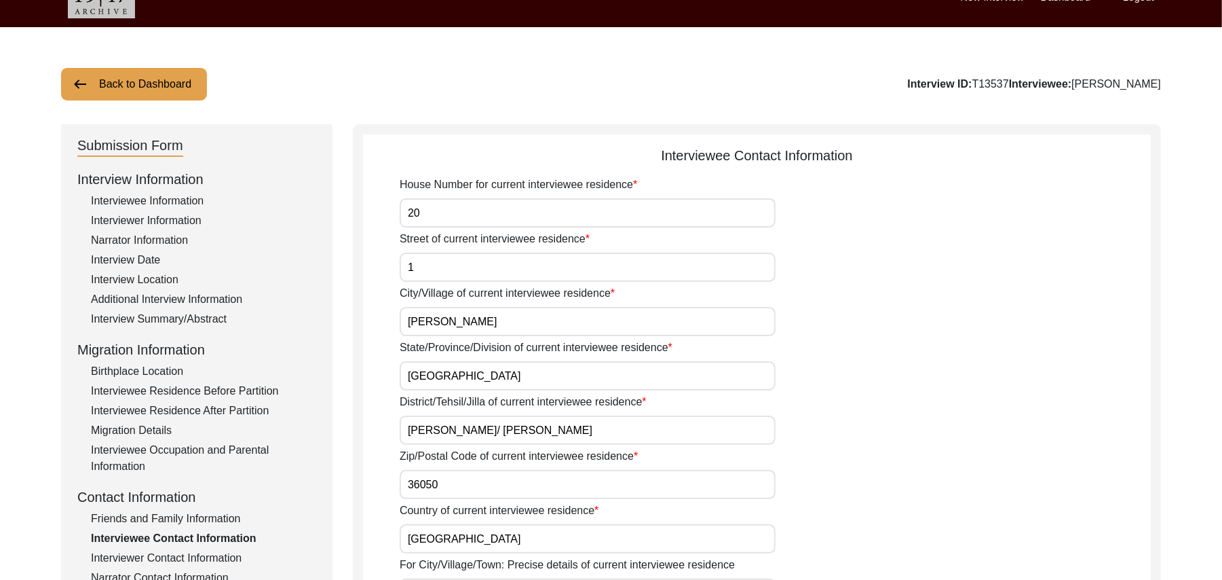
scroll to position [0, 0]
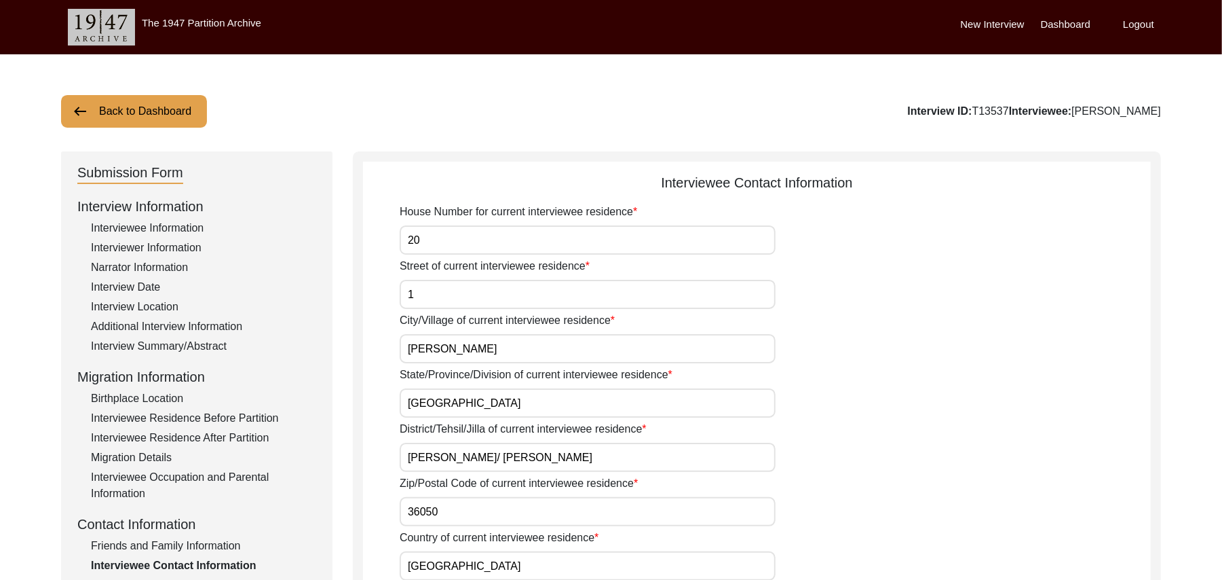
click at [189, 226] on div "Interviewee Information" at bounding box center [203, 228] width 225 height 16
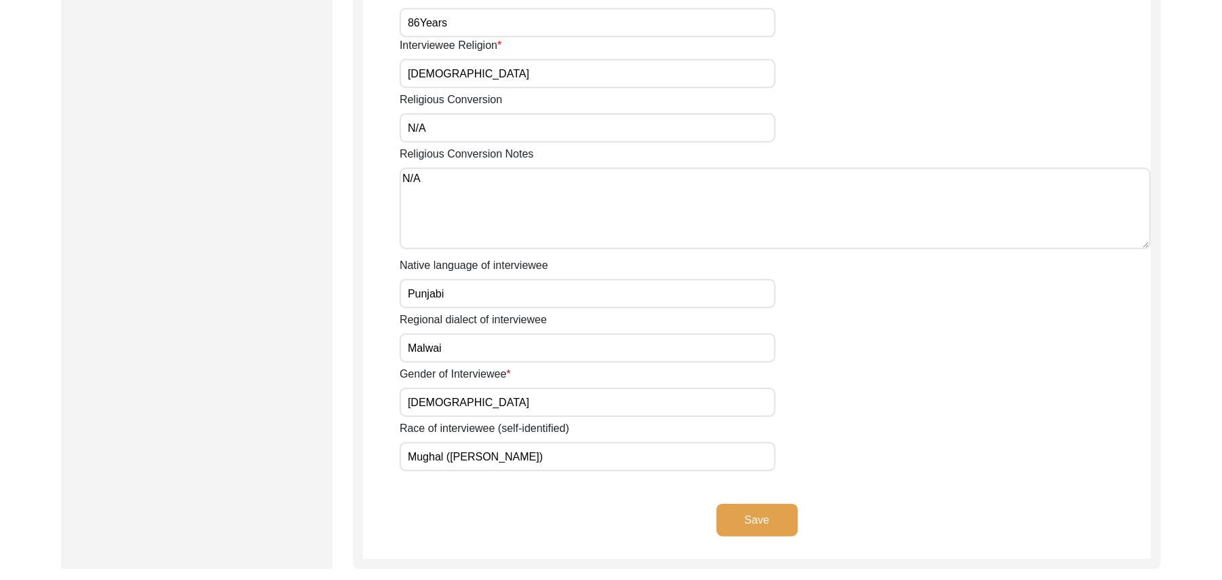
scroll to position [850, 0]
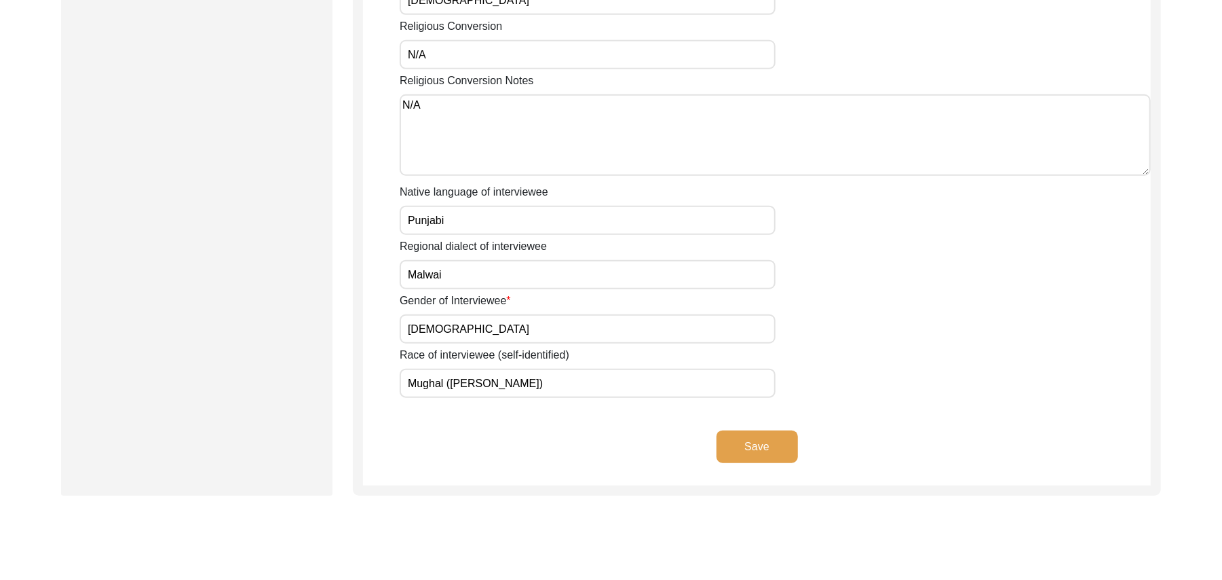
click at [770, 430] on button "Save" at bounding box center [757, 446] width 81 height 33
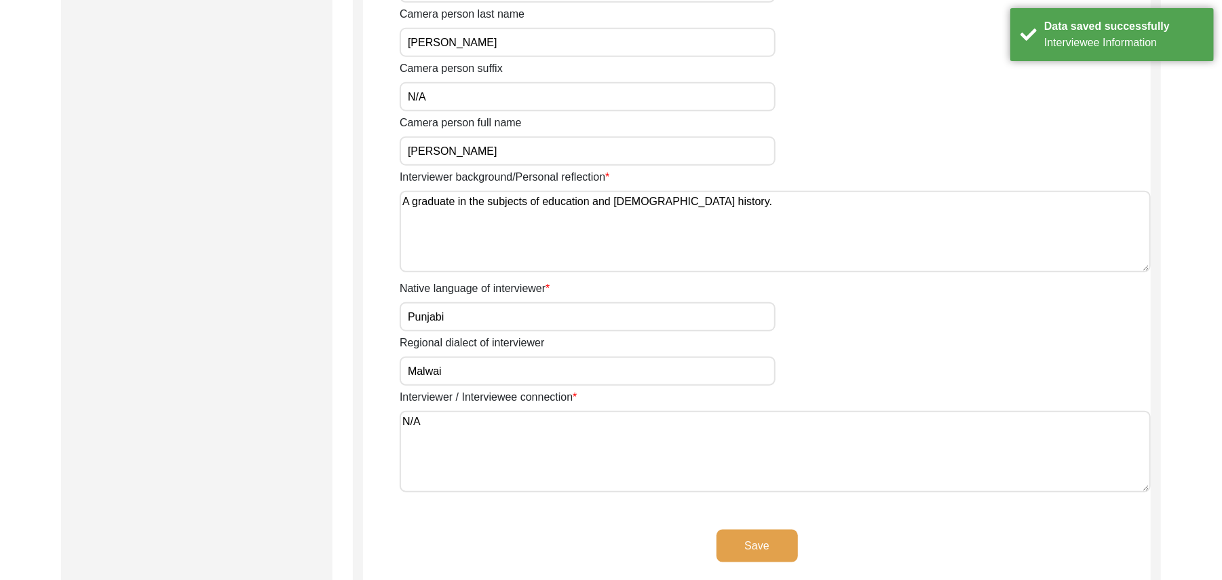
click at [758, 538] on button "Save" at bounding box center [757, 545] width 81 height 33
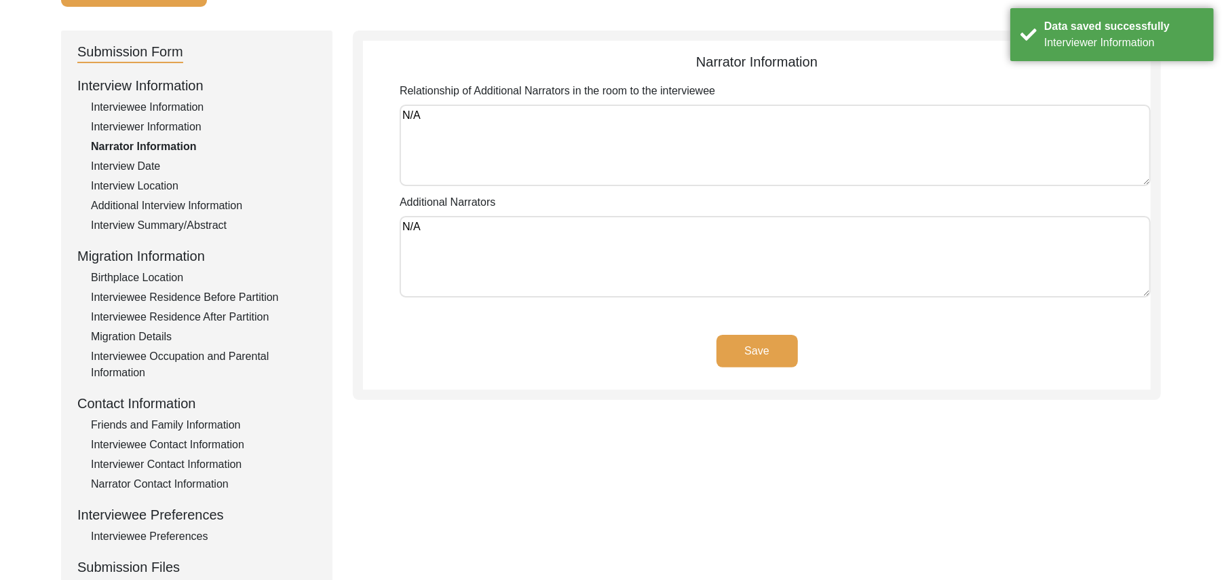
scroll to position [98, 0]
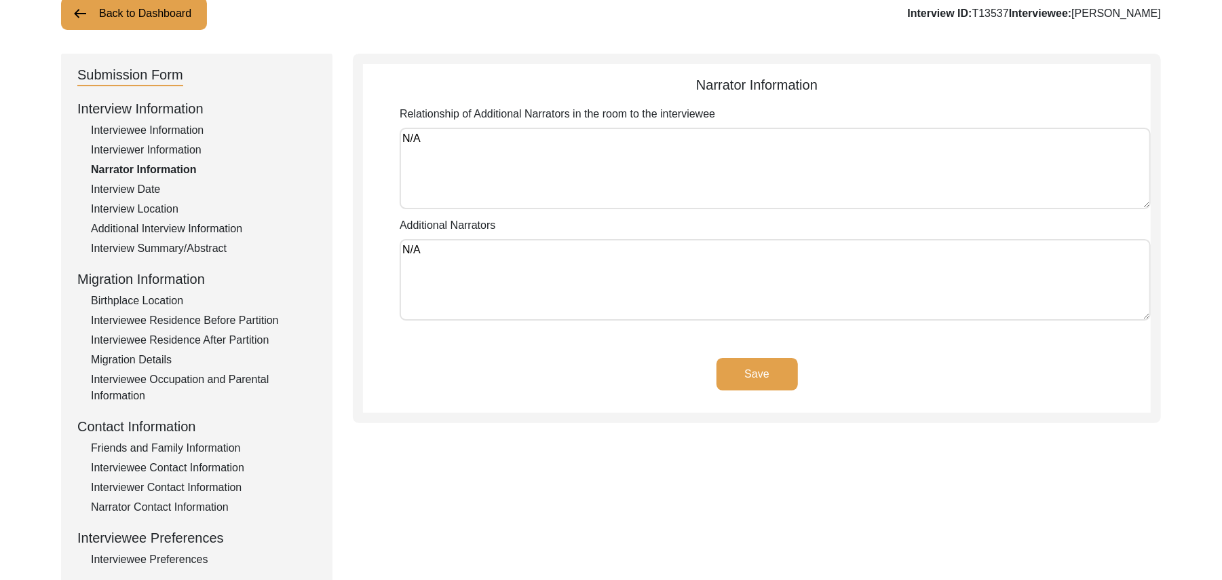
click at [774, 370] on button "Save" at bounding box center [757, 374] width 81 height 33
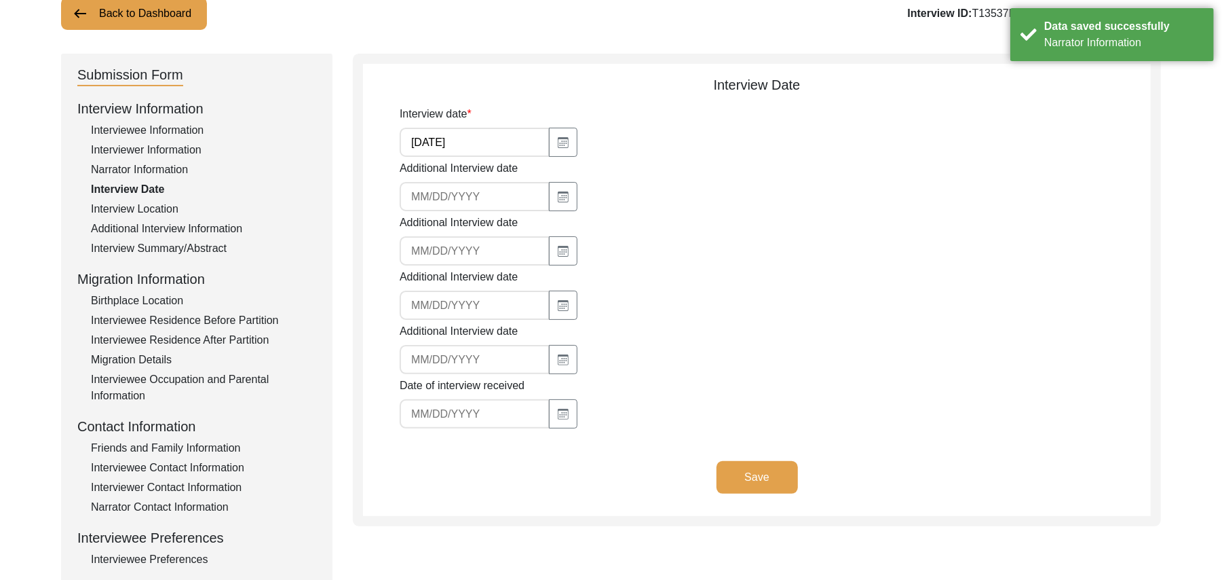
click at [741, 468] on button "Save" at bounding box center [757, 477] width 81 height 33
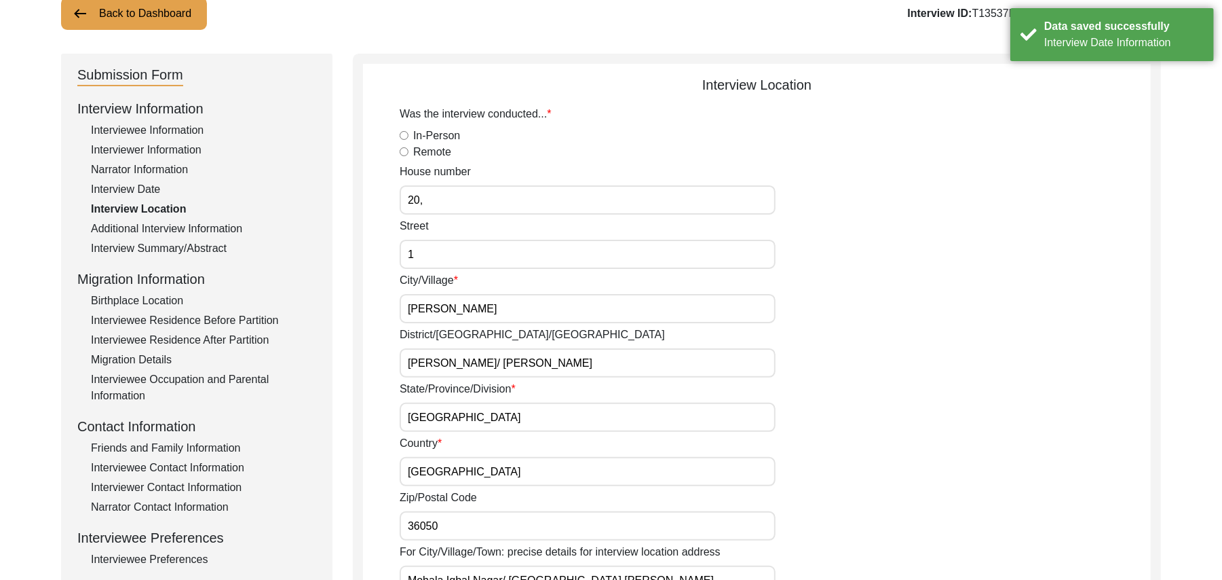
click at [448, 527] on input "36050" at bounding box center [588, 525] width 376 height 29
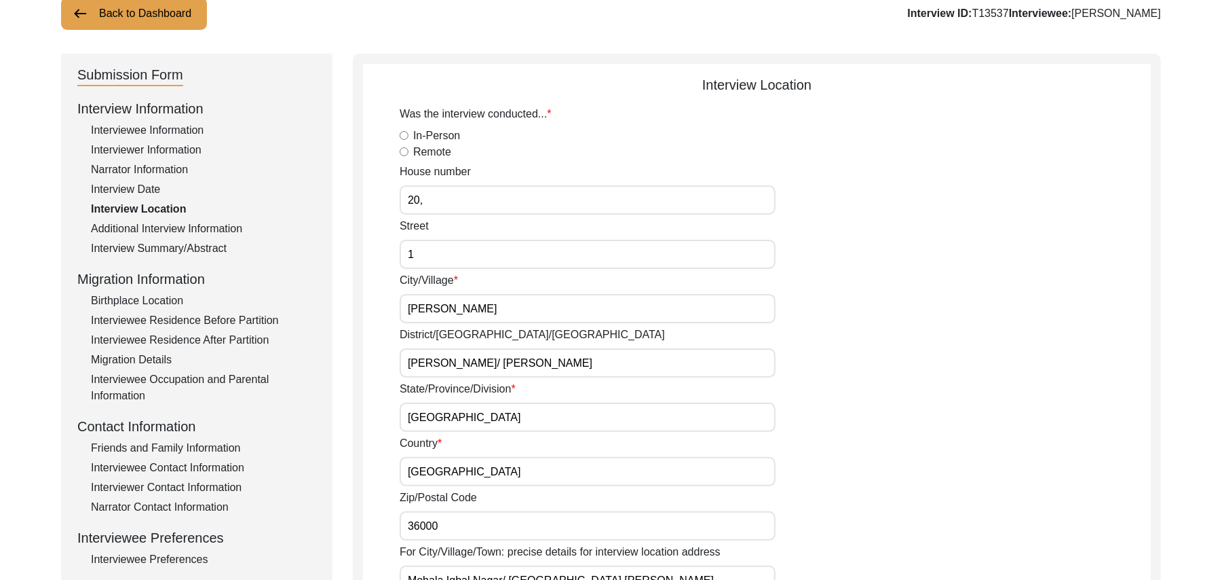
click at [443, 525] on input "36000" at bounding box center [588, 525] width 376 height 29
click at [403, 133] on input "In-Person" at bounding box center [404, 135] width 9 height 9
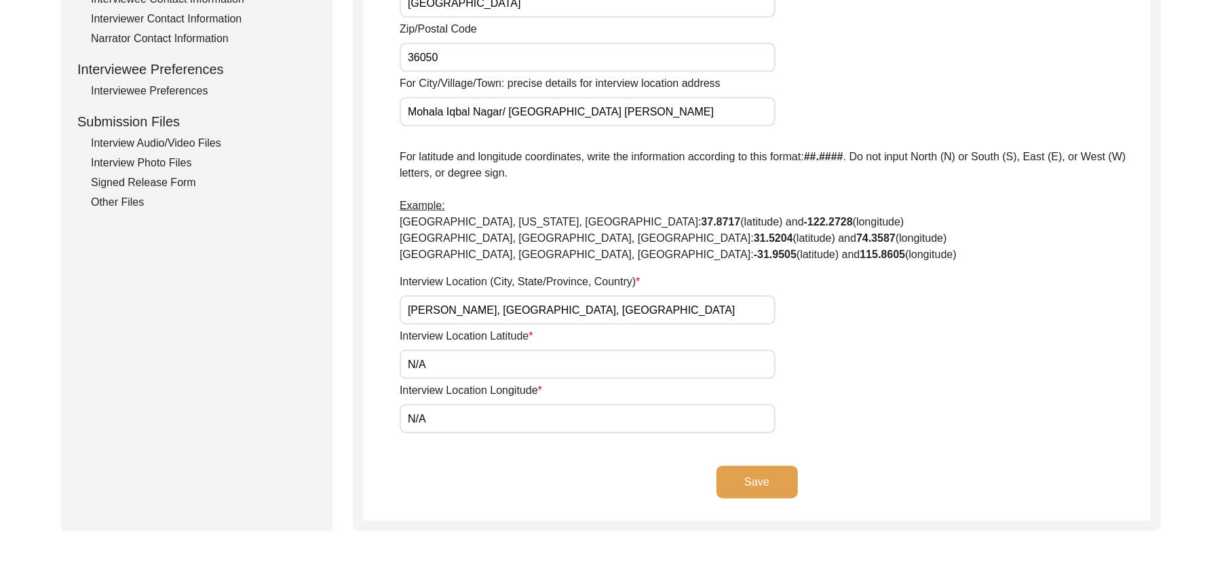
scroll to position [582, 0]
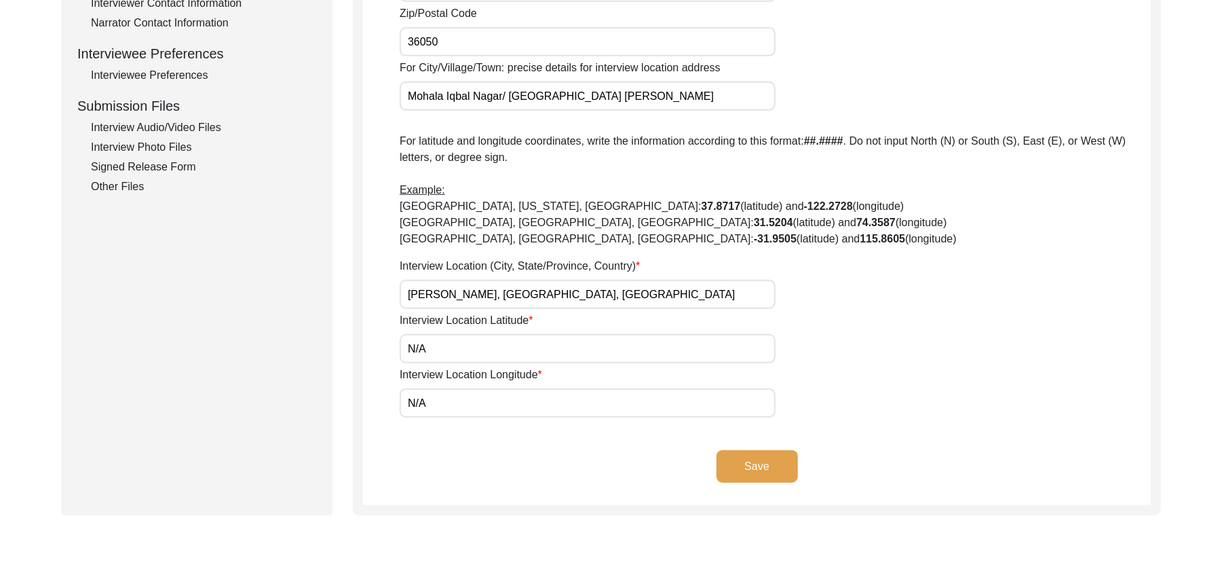
click at [783, 460] on button "Save" at bounding box center [757, 466] width 81 height 33
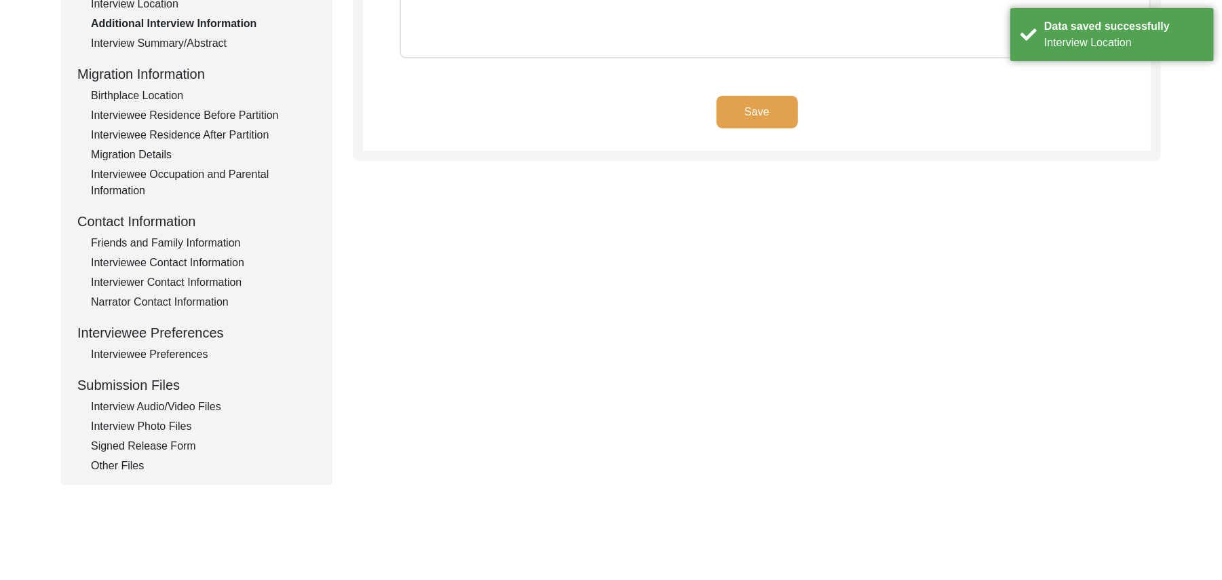
scroll to position [145, 0]
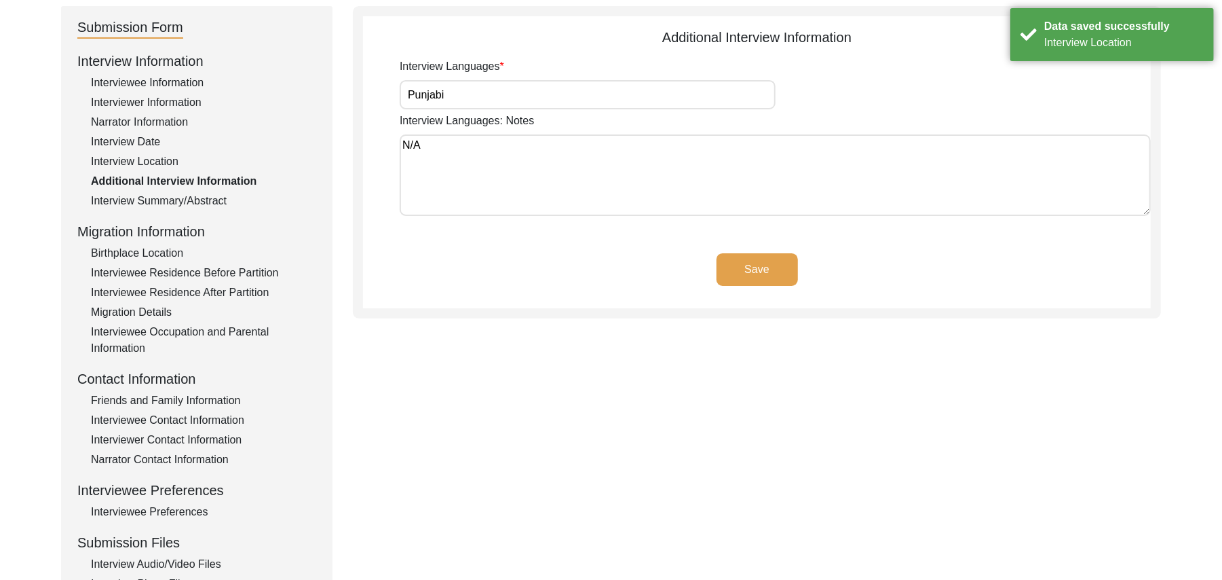
click at [772, 263] on button "Save" at bounding box center [757, 269] width 81 height 33
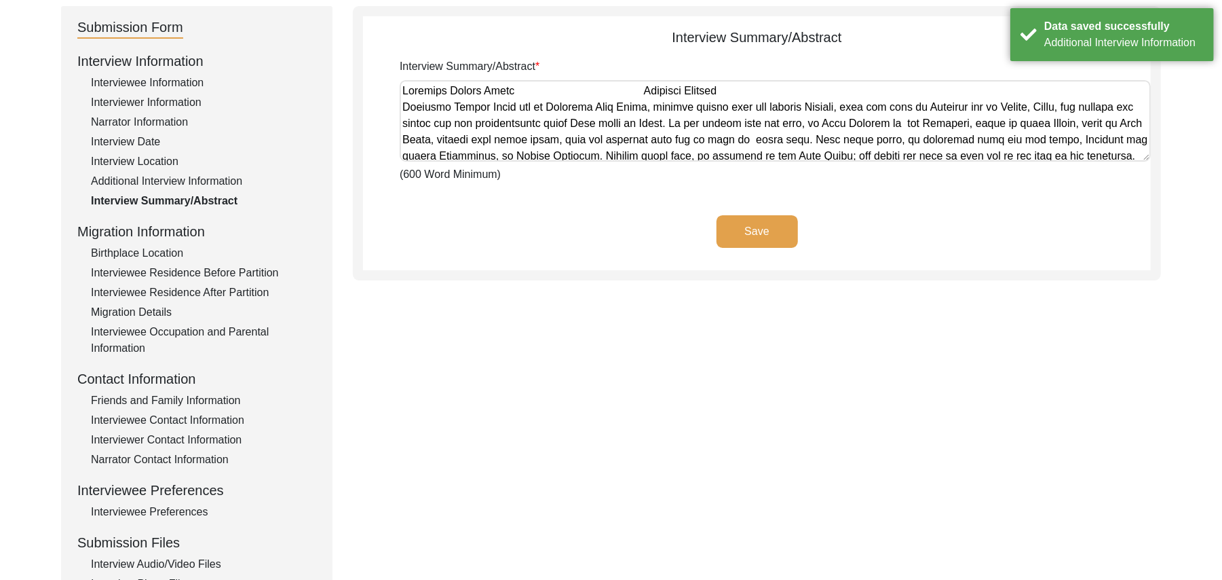
click at [770, 228] on button "Save" at bounding box center [757, 231] width 81 height 33
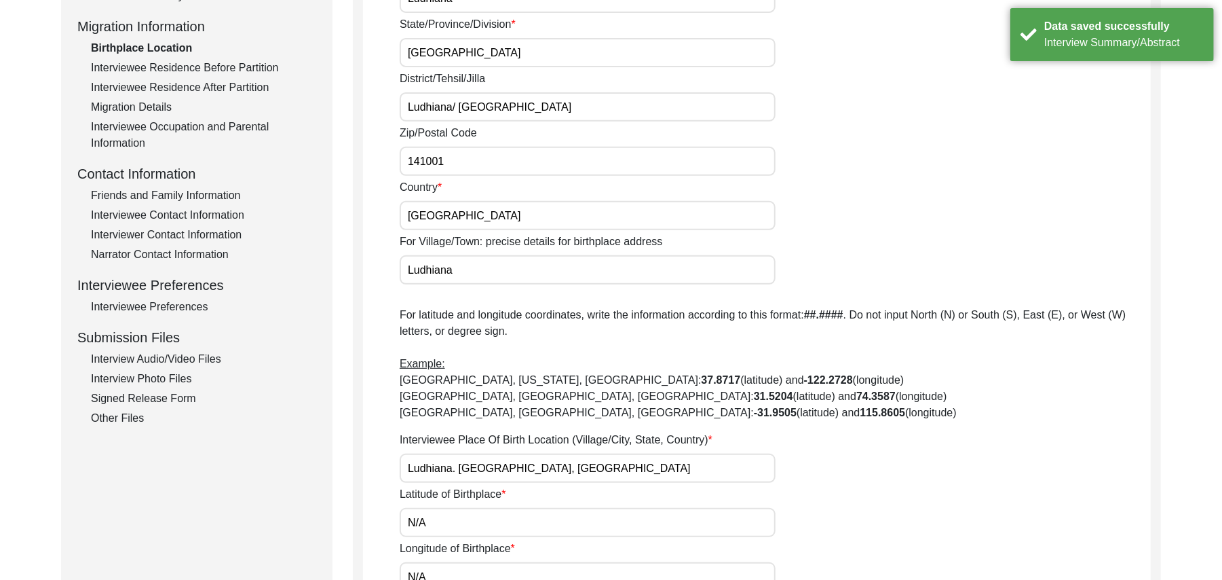
scroll to position [457, 0]
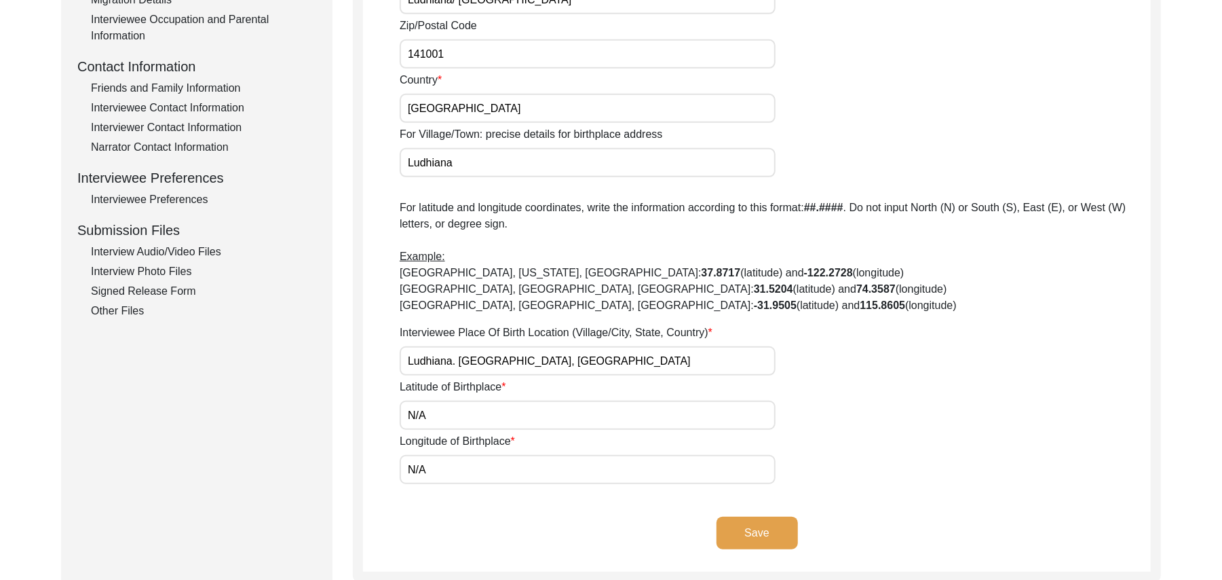
click at [755, 527] on button "Save" at bounding box center [757, 533] width 81 height 33
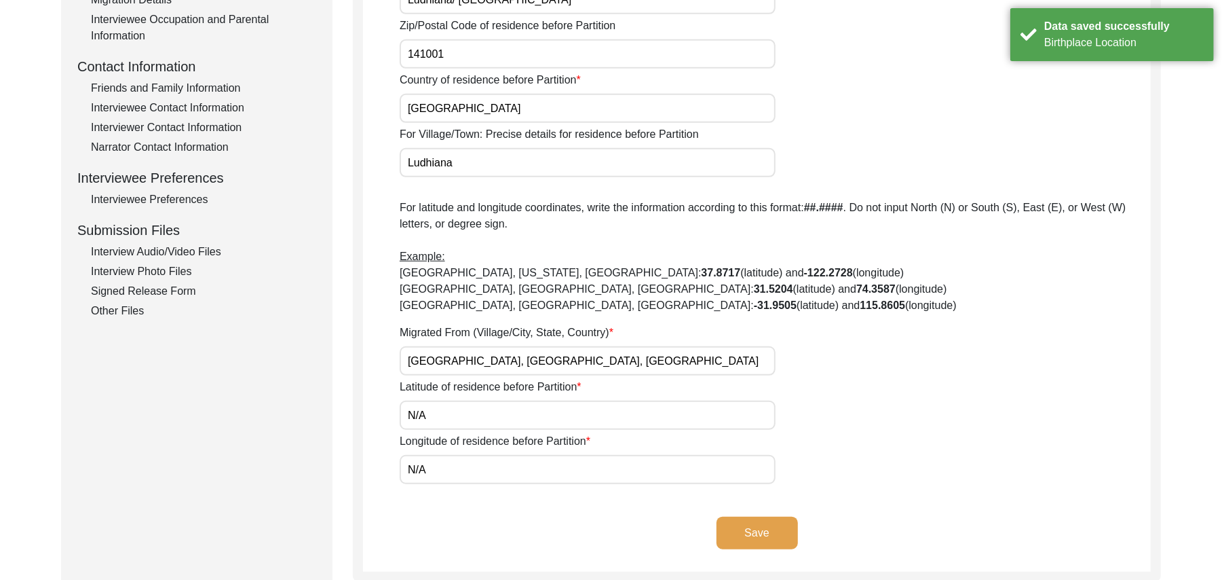
click at [755, 527] on button "Save" at bounding box center [757, 533] width 81 height 33
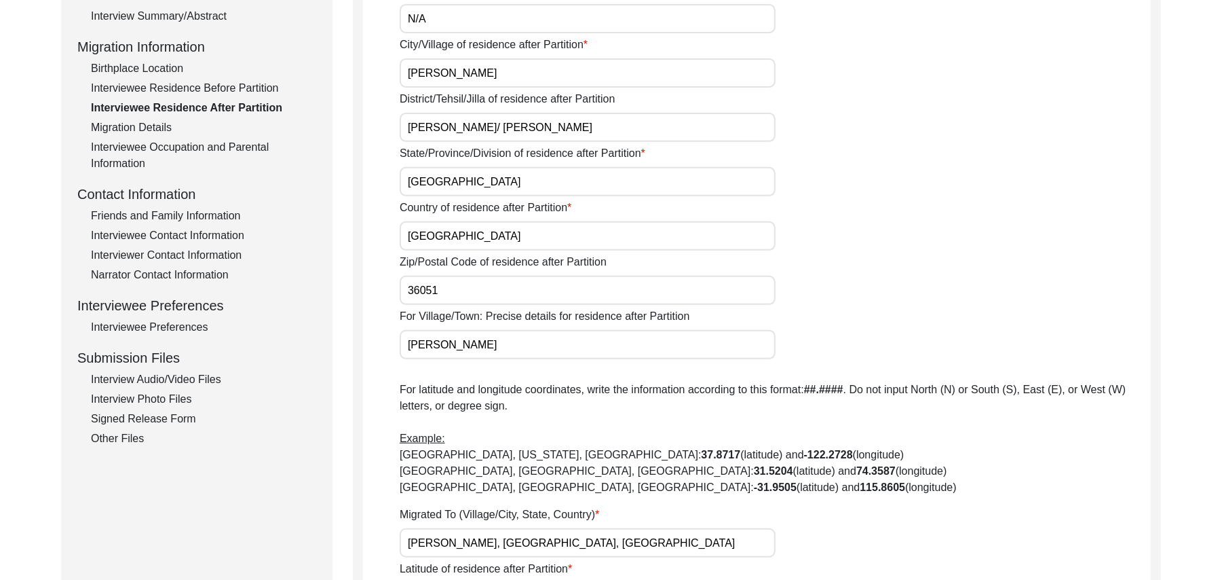
scroll to position [326, 0]
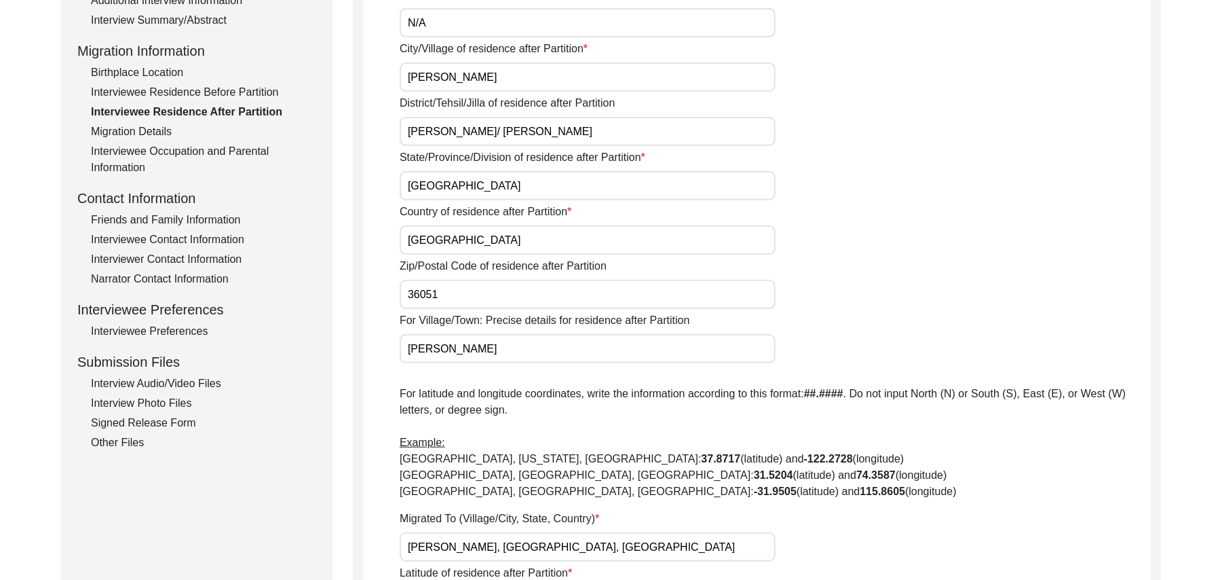
click at [446, 293] on input "36051" at bounding box center [588, 294] width 376 height 29
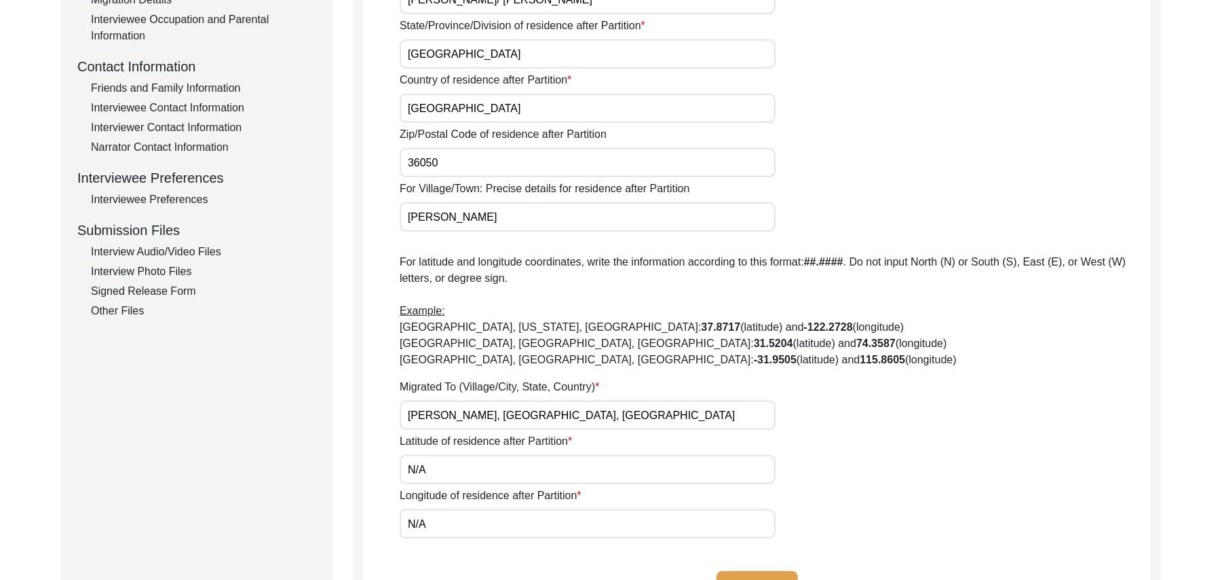
scroll to position [535, 0]
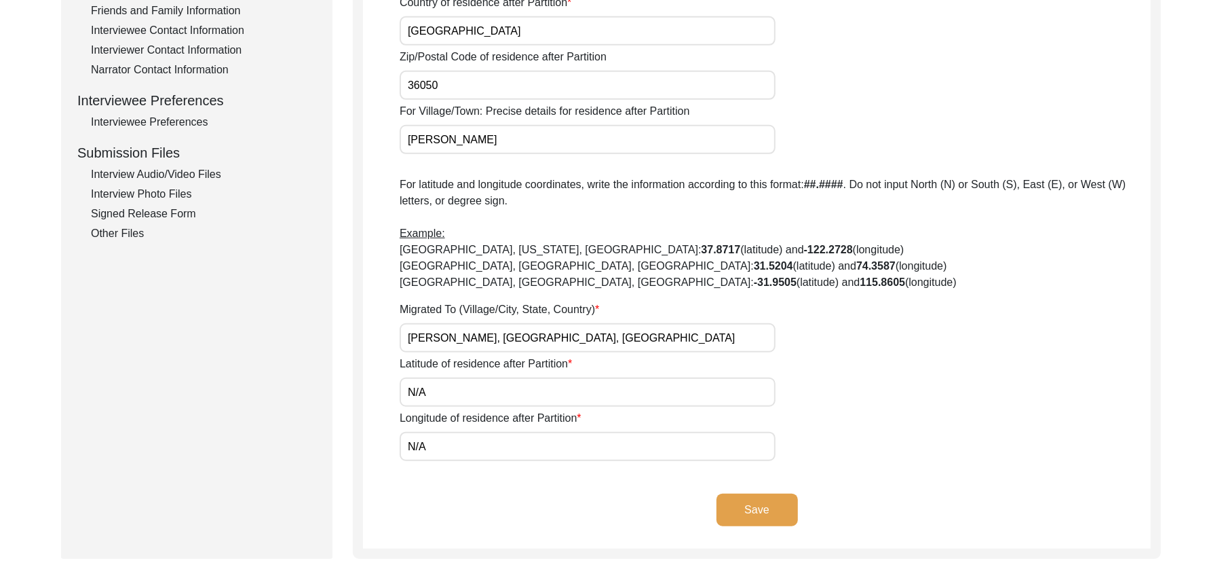
click at [774, 505] on button "Save" at bounding box center [757, 509] width 81 height 33
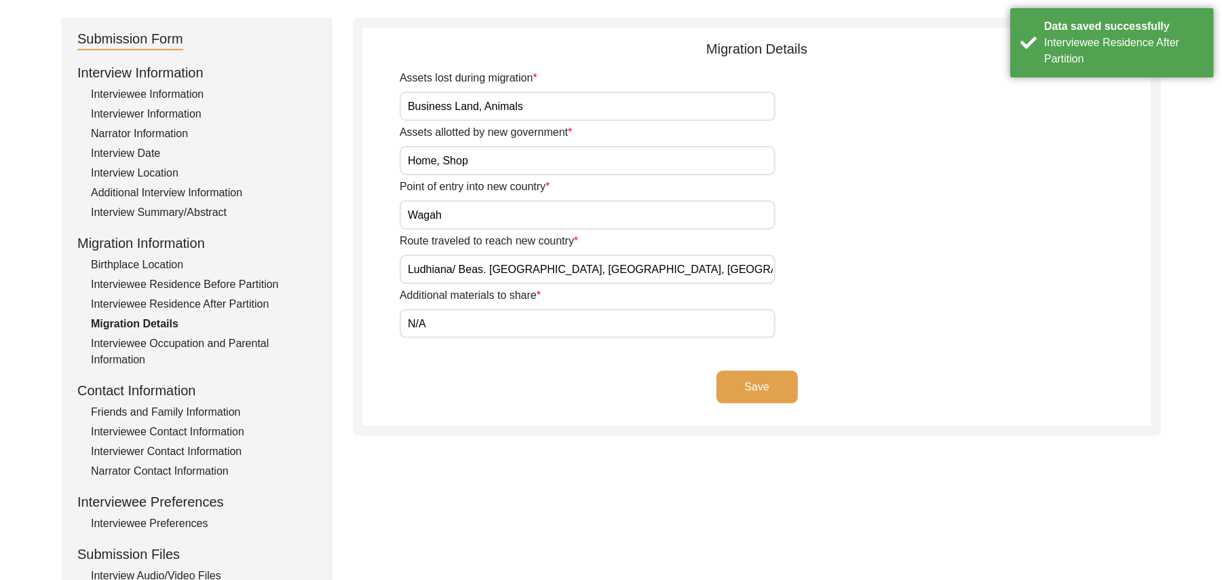
scroll to position [137, 0]
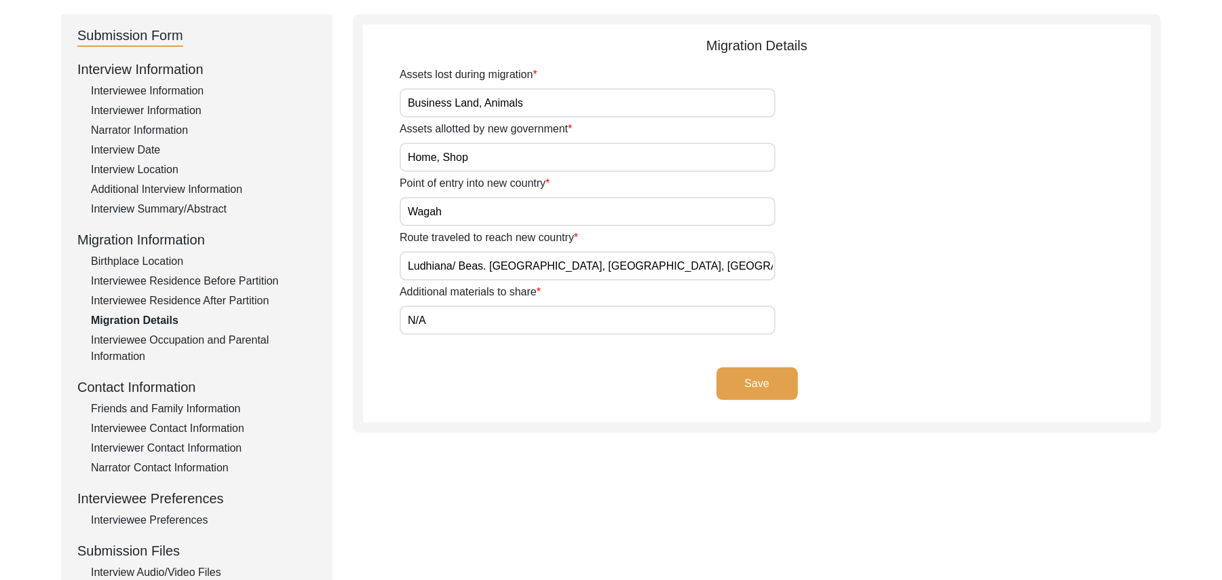
click at [778, 377] on button "Save" at bounding box center [757, 383] width 81 height 33
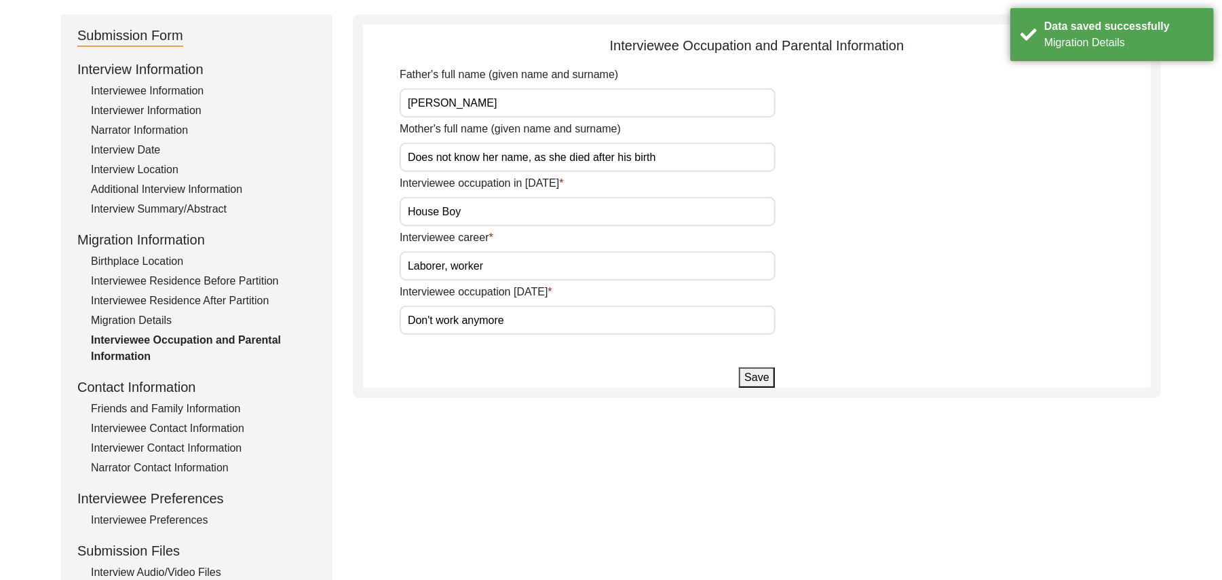
click at [766, 373] on button "Save" at bounding box center [756, 377] width 35 height 20
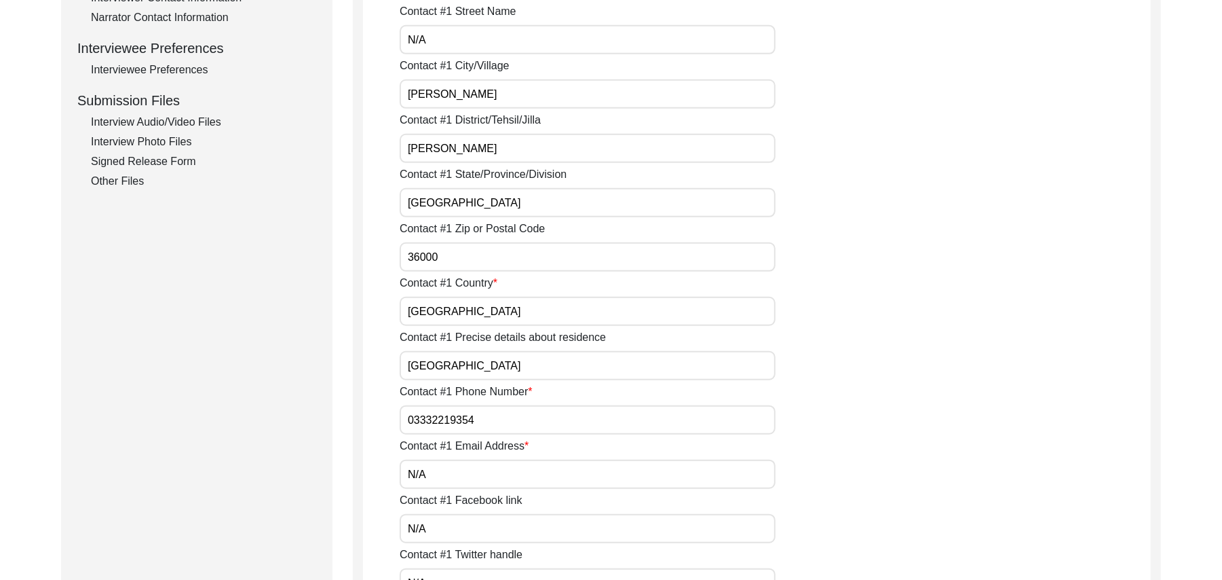
scroll to position [730, 0]
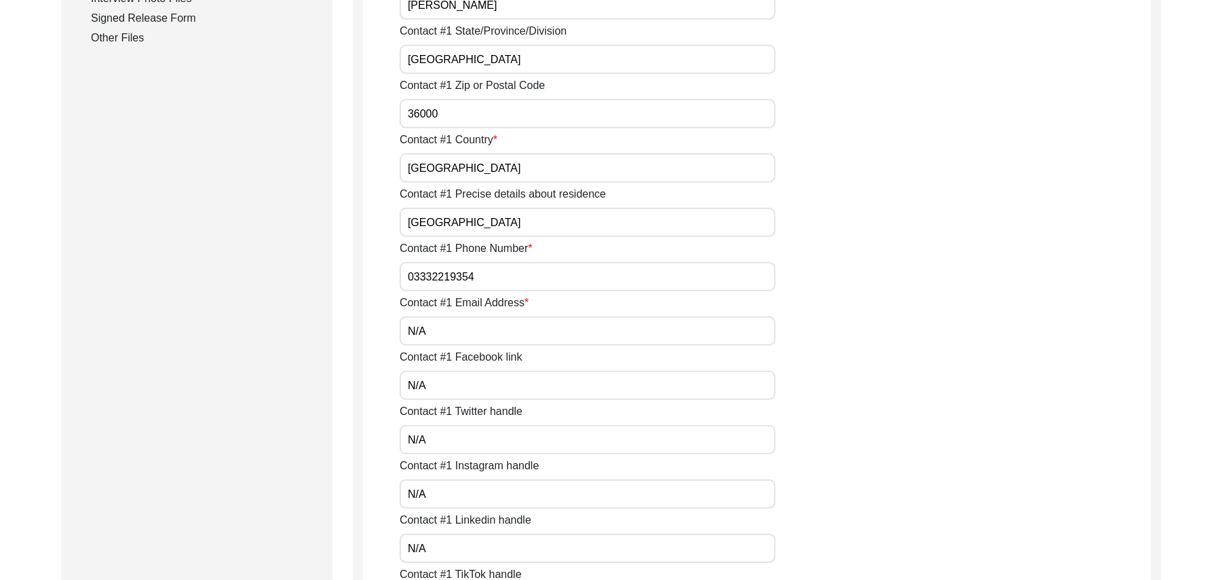
click at [447, 109] on input "36000" at bounding box center [588, 113] width 376 height 29
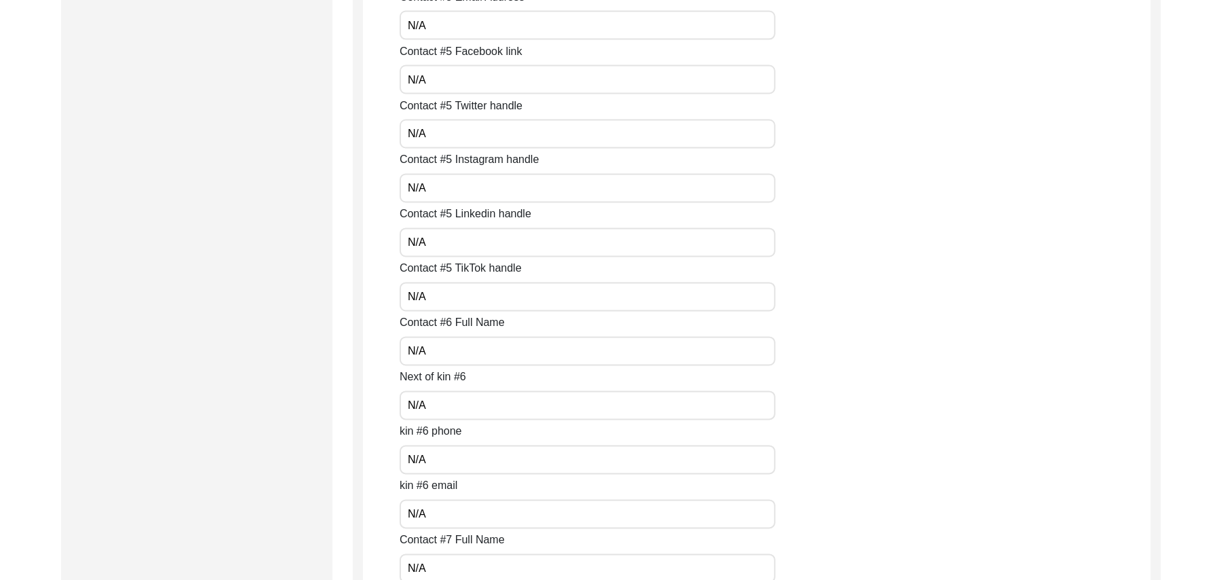
scroll to position [5896, 0]
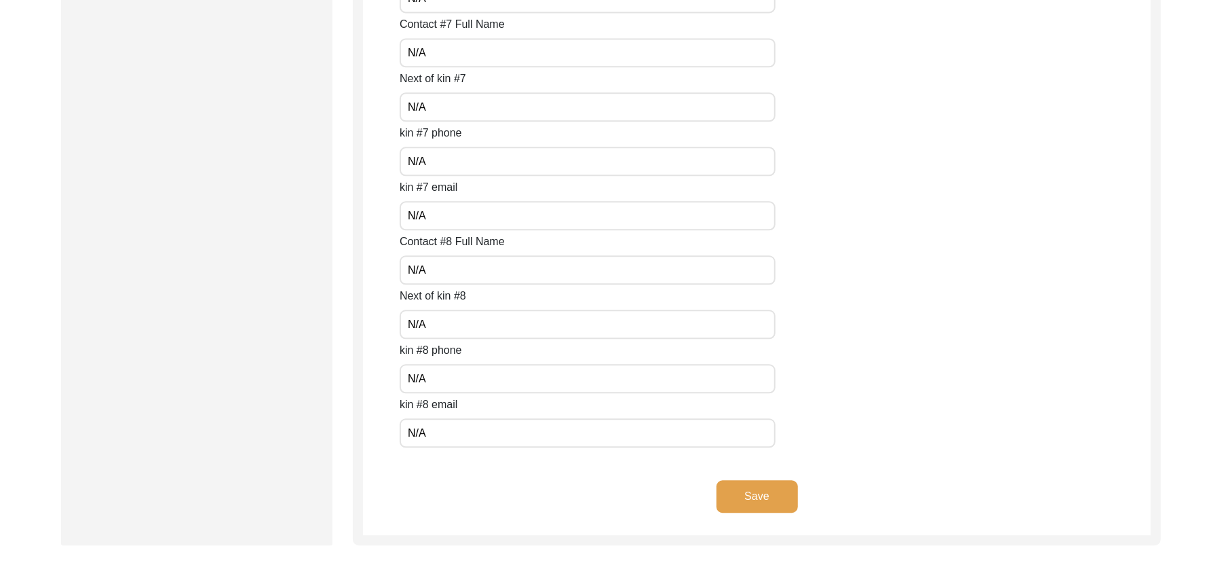
click at [779, 489] on button "Save" at bounding box center [757, 496] width 81 height 33
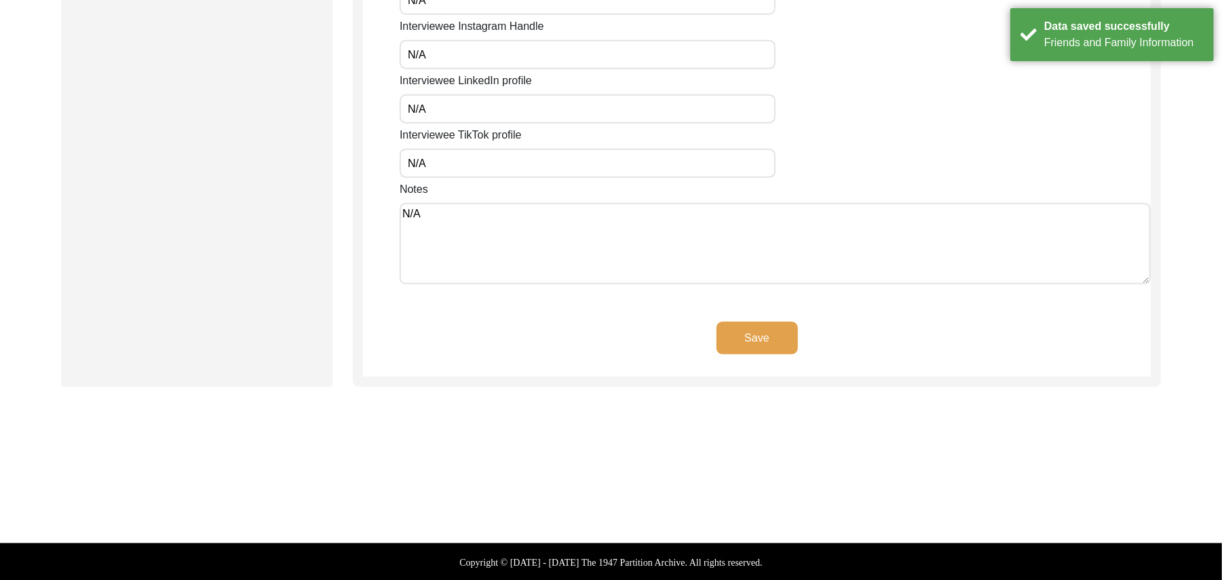
click at [764, 338] on button "Save" at bounding box center [757, 338] width 81 height 33
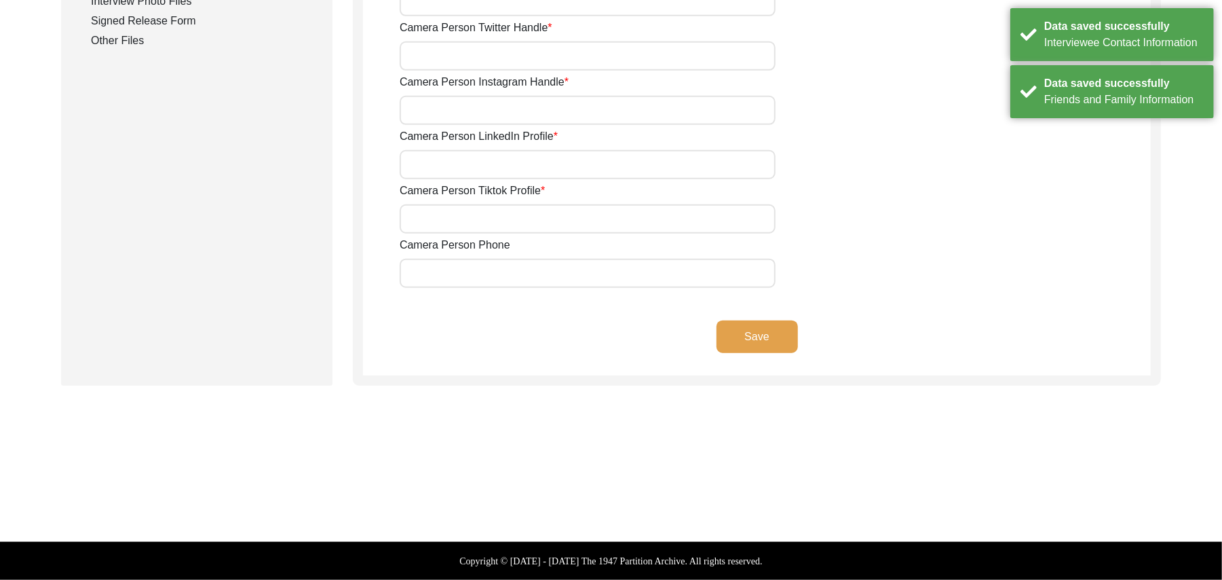
scroll to position [726, 0]
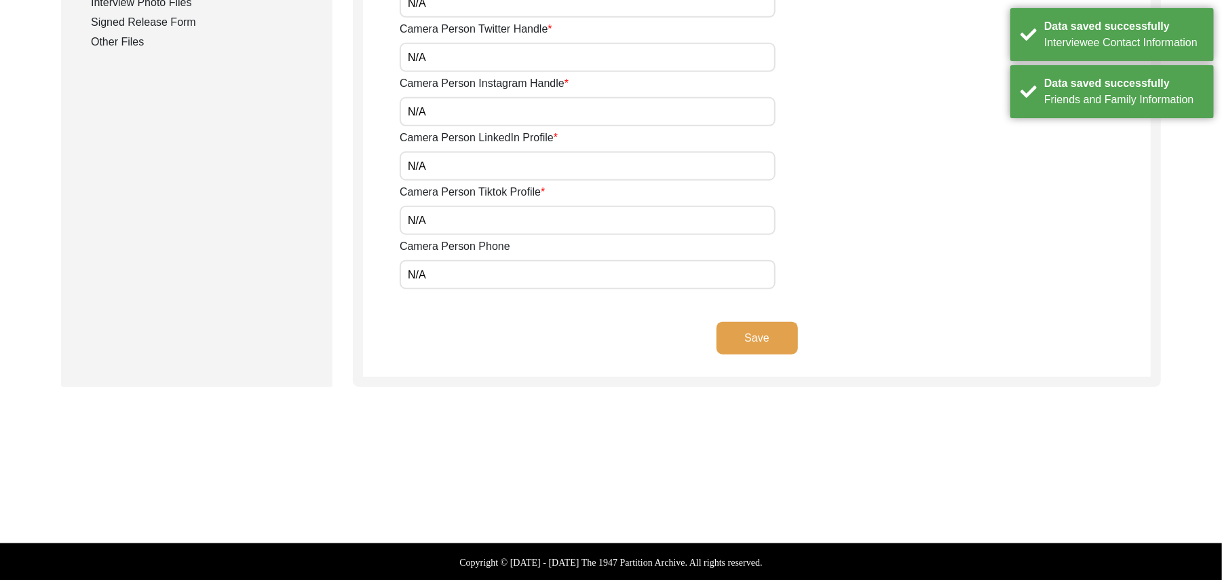
click at [764, 335] on button "Save" at bounding box center [757, 338] width 81 height 33
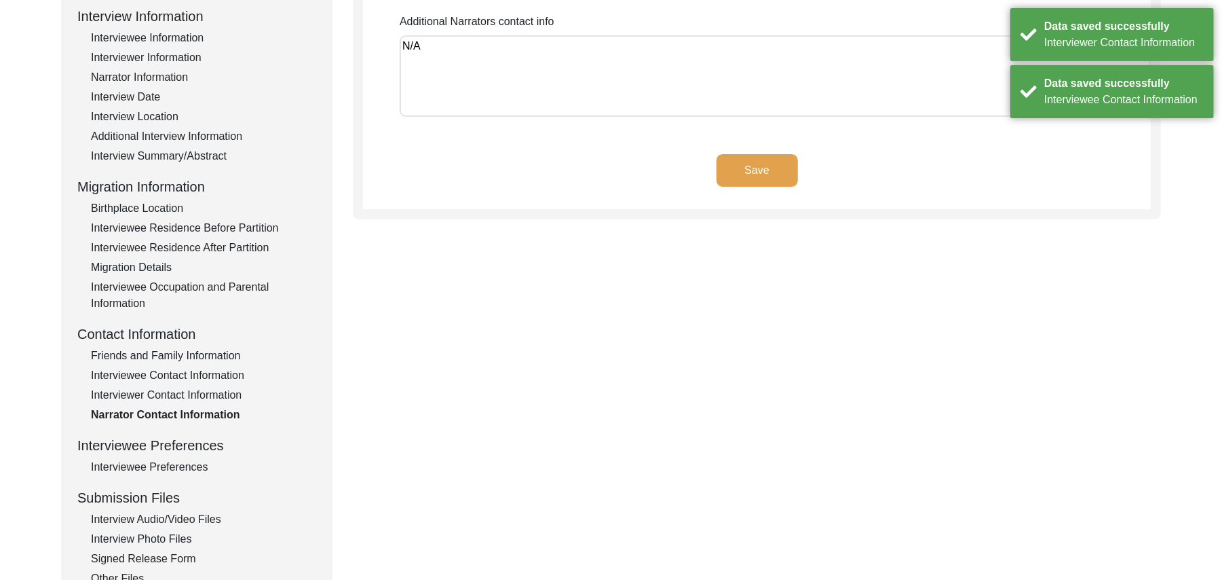
scroll to position [0, 0]
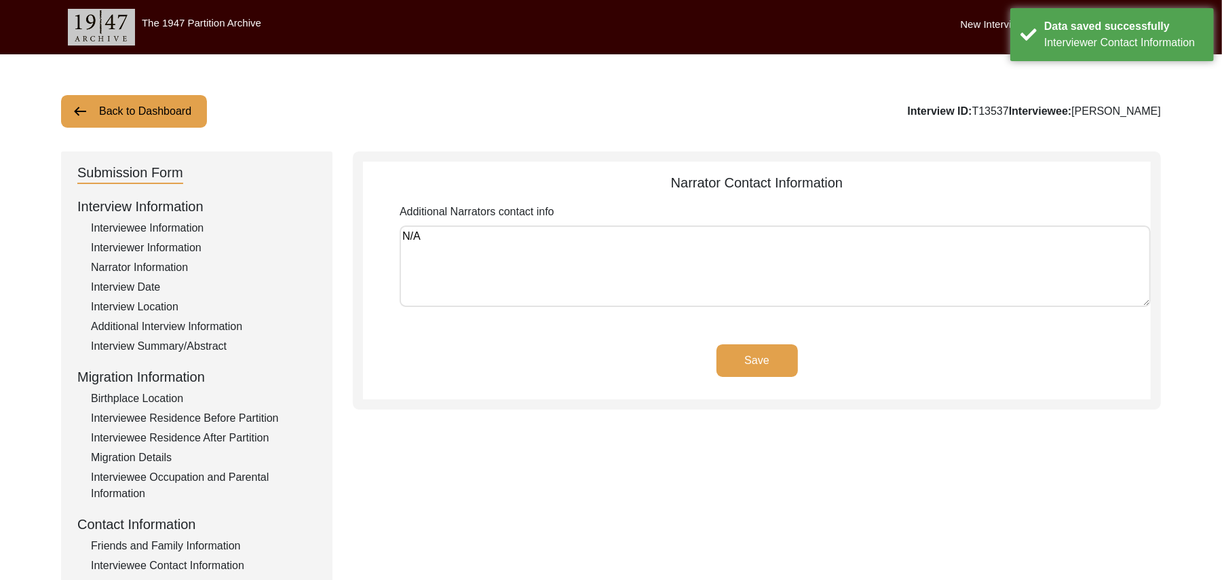
click at [777, 356] on button "Save" at bounding box center [757, 360] width 81 height 33
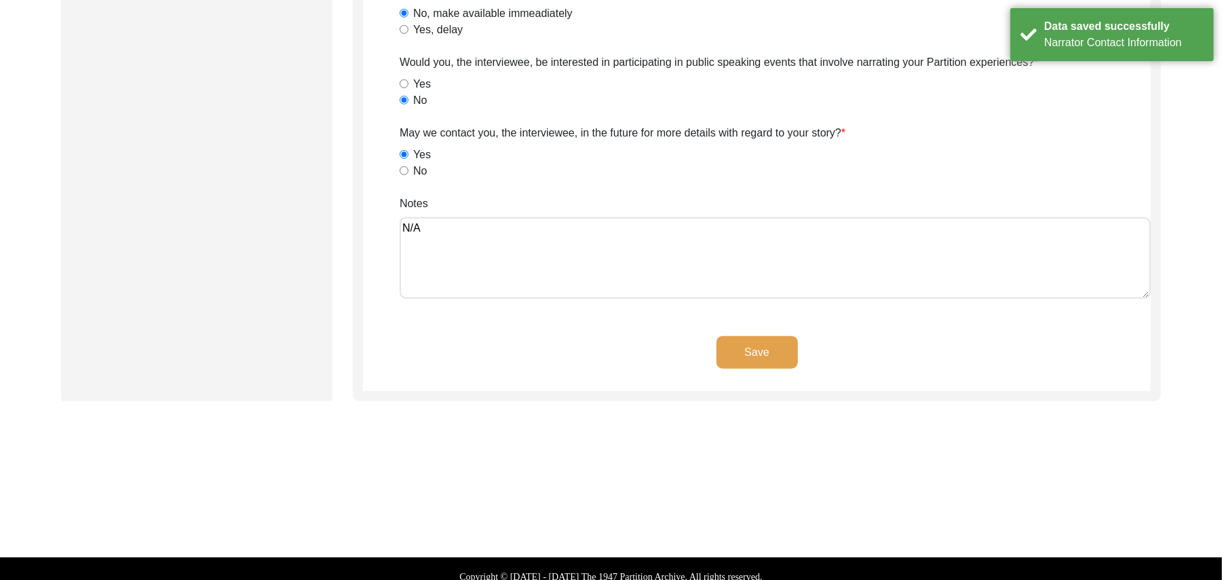
scroll to position [894, 0]
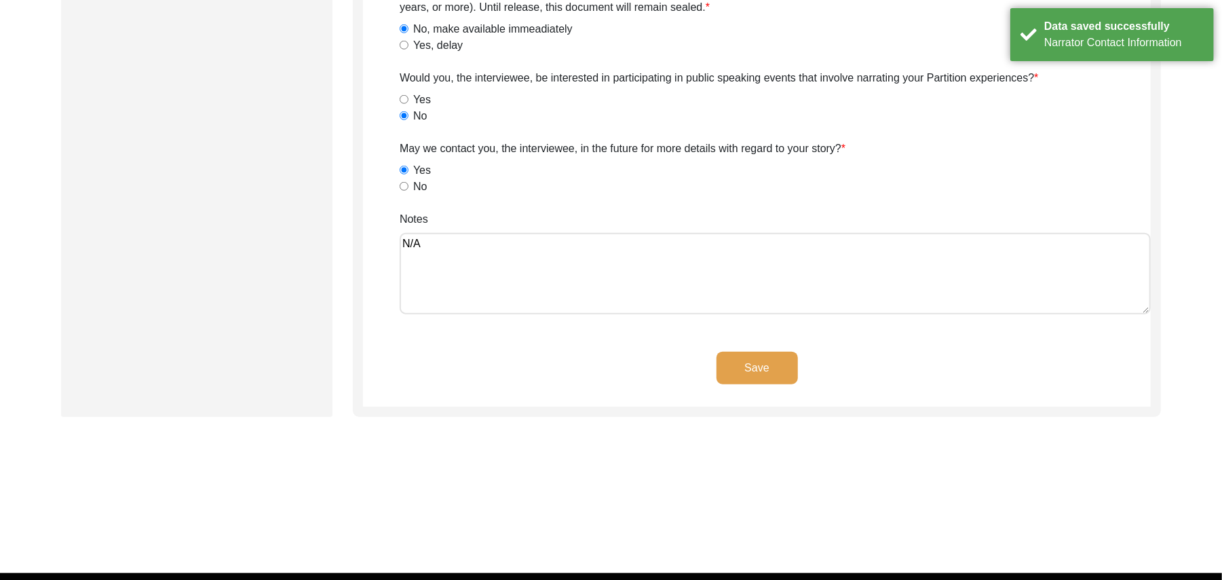
click at [766, 365] on button "Save" at bounding box center [757, 368] width 81 height 33
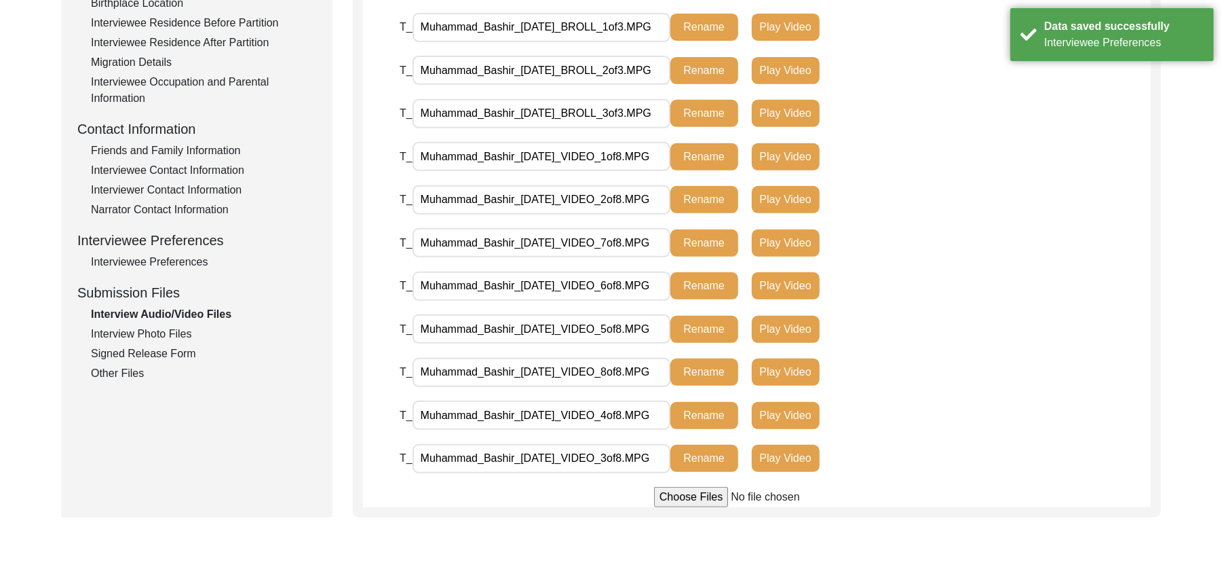
scroll to position [381, 0]
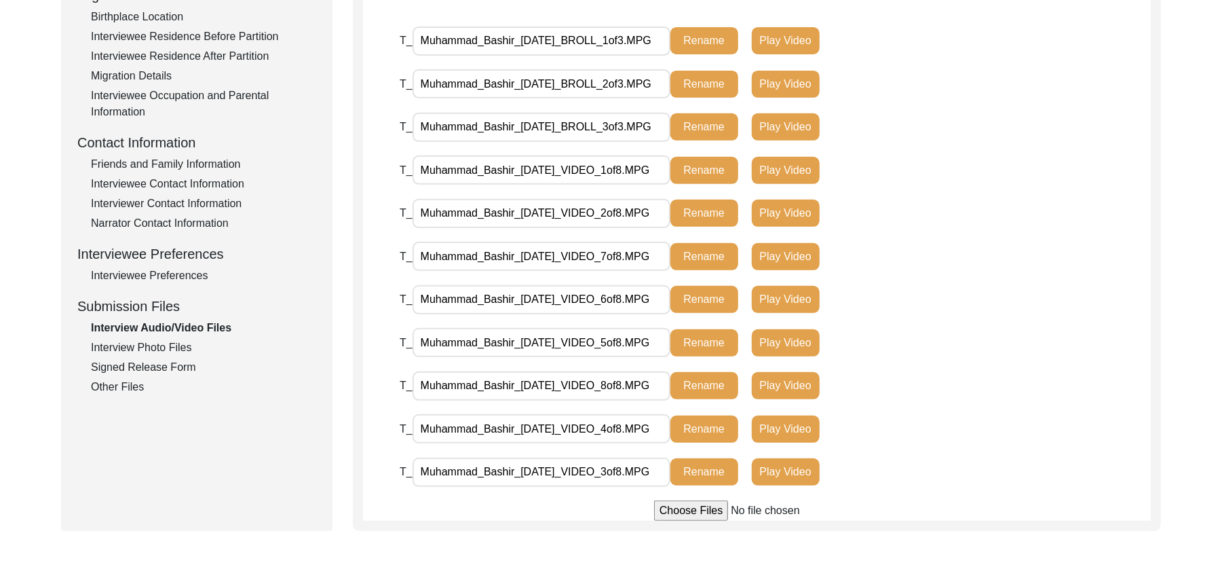
click at [186, 343] on div "Interview Photo Files" at bounding box center [203, 347] width 225 height 16
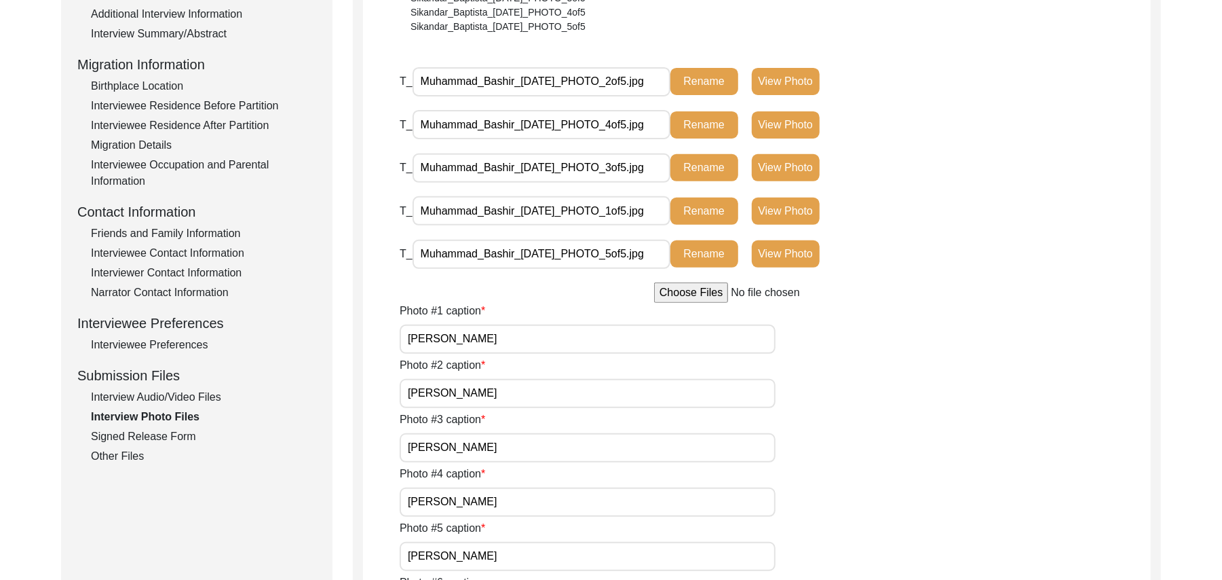
scroll to position [320, 0]
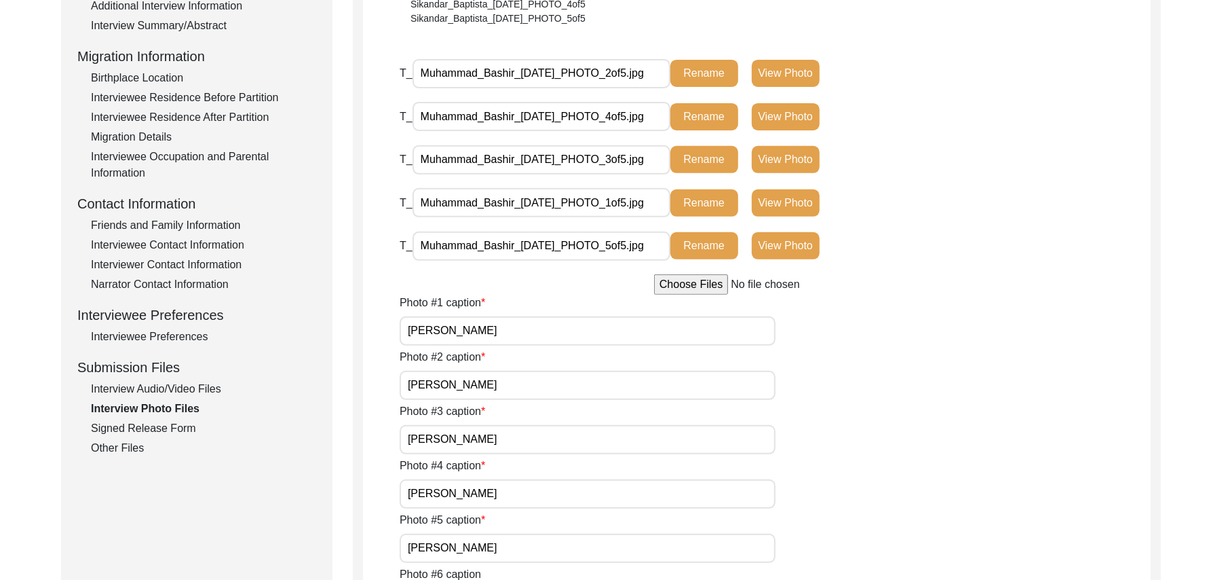
click at [525, 498] on input "[PERSON_NAME]" at bounding box center [588, 493] width 376 height 29
click at [531, 550] on input "[PERSON_NAME]" at bounding box center [588, 548] width 376 height 29
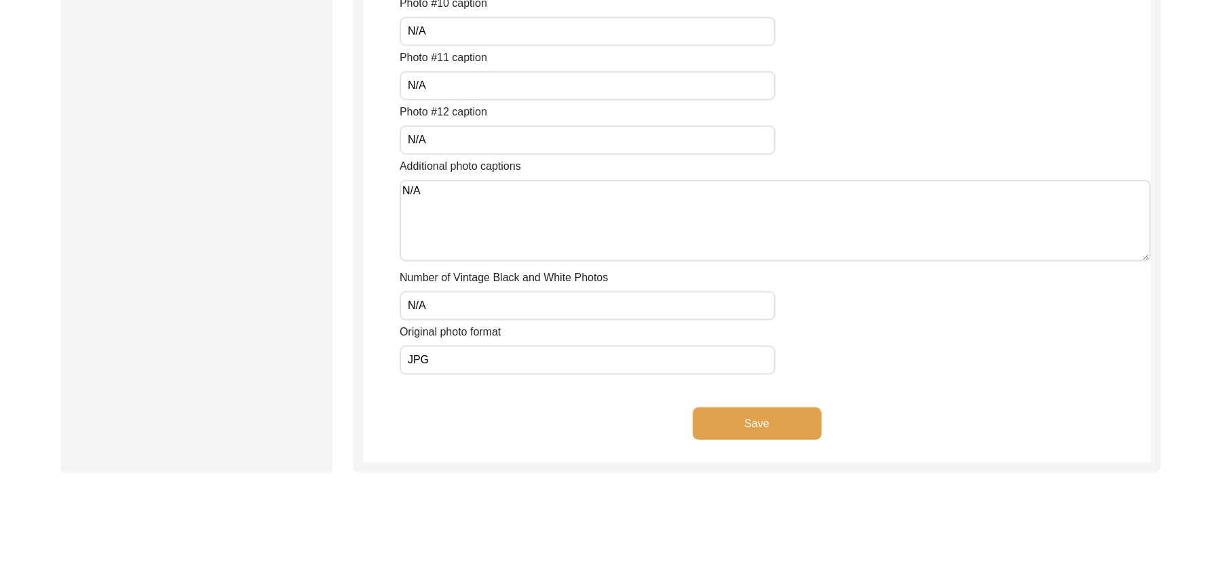
scroll to position [1155, 0]
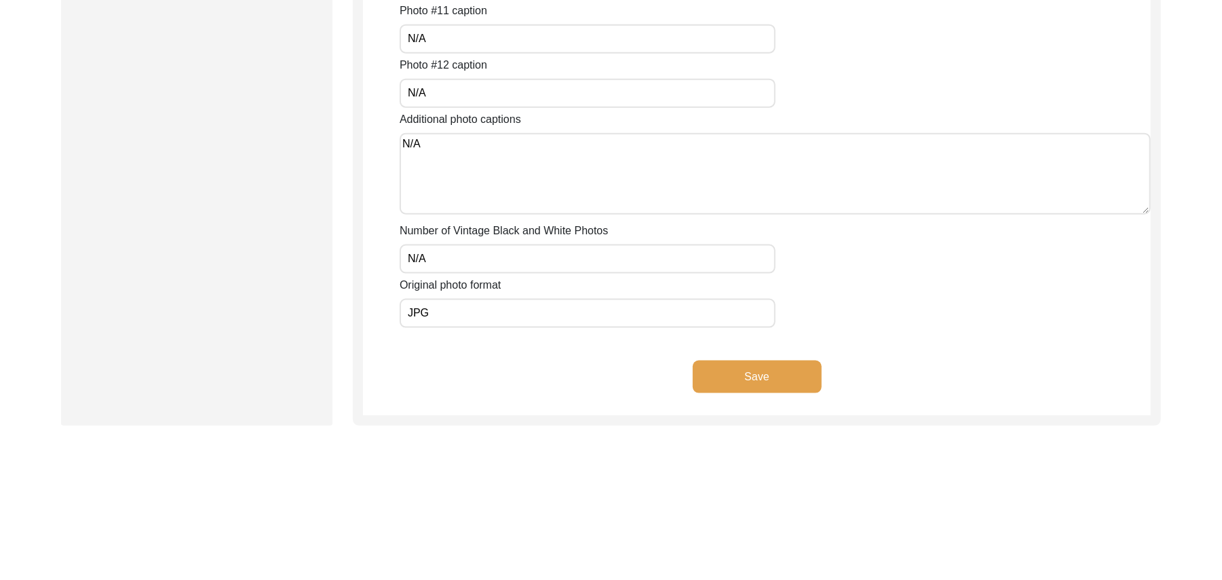
click at [785, 367] on button "Save" at bounding box center [757, 376] width 129 height 33
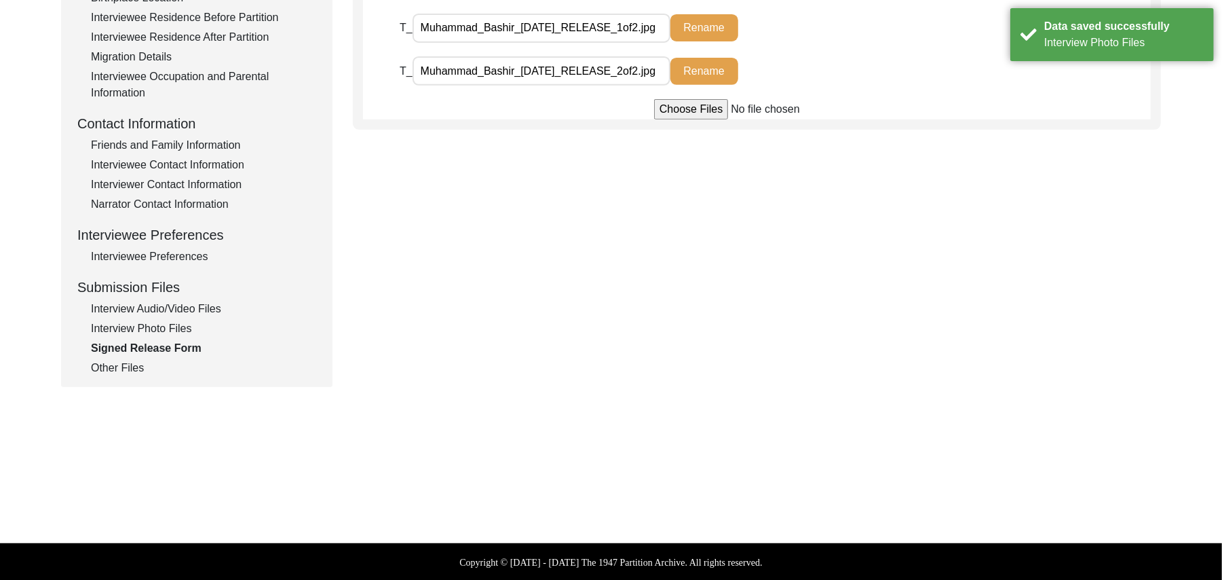
click at [131, 367] on div "Other Files" at bounding box center [203, 368] width 225 height 16
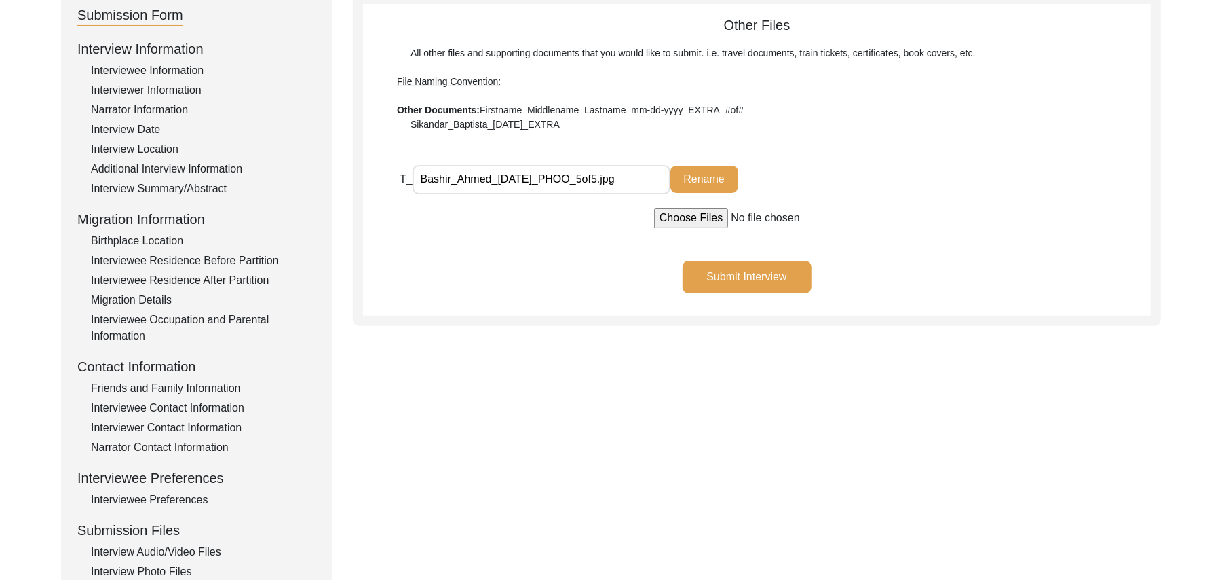
scroll to position [159, 0]
click at [489, 176] on input "Bashir_Ahmed_[DATE]_PHOO_5of5.jpg" at bounding box center [542, 178] width 258 height 29
click at [604, 176] on input "Muhammad_Bashir_[DATE]_PHOO_5of5.jpg" at bounding box center [542, 178] width 258 height 29
click at [702, 175] on button "Rename" at bounding box center [705, 177] width 68 height 27
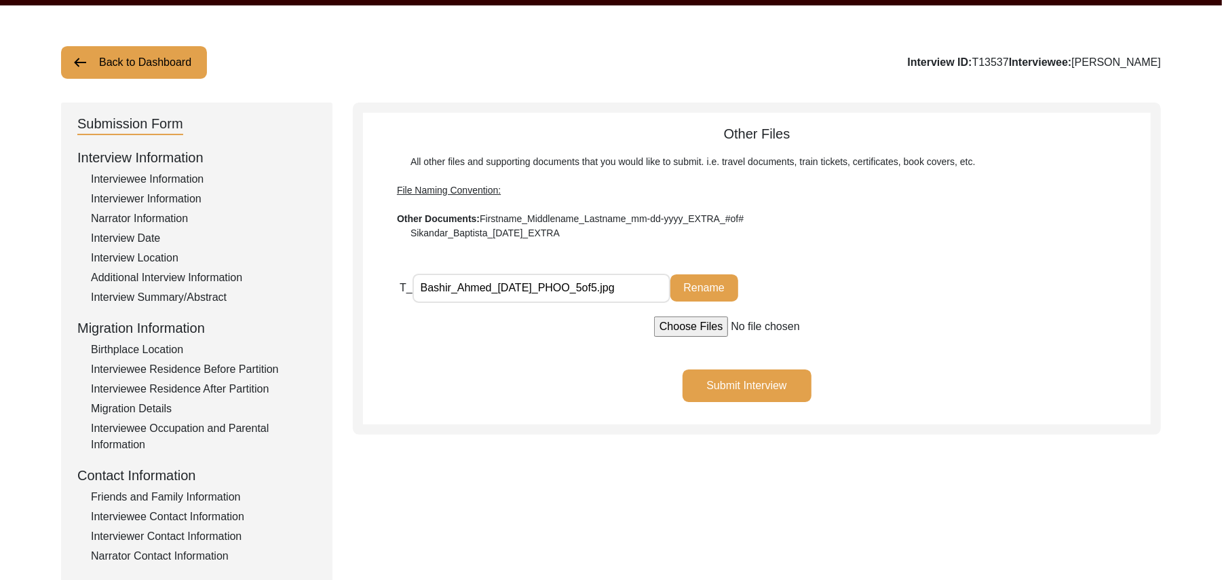
scroll to position [22, 0]
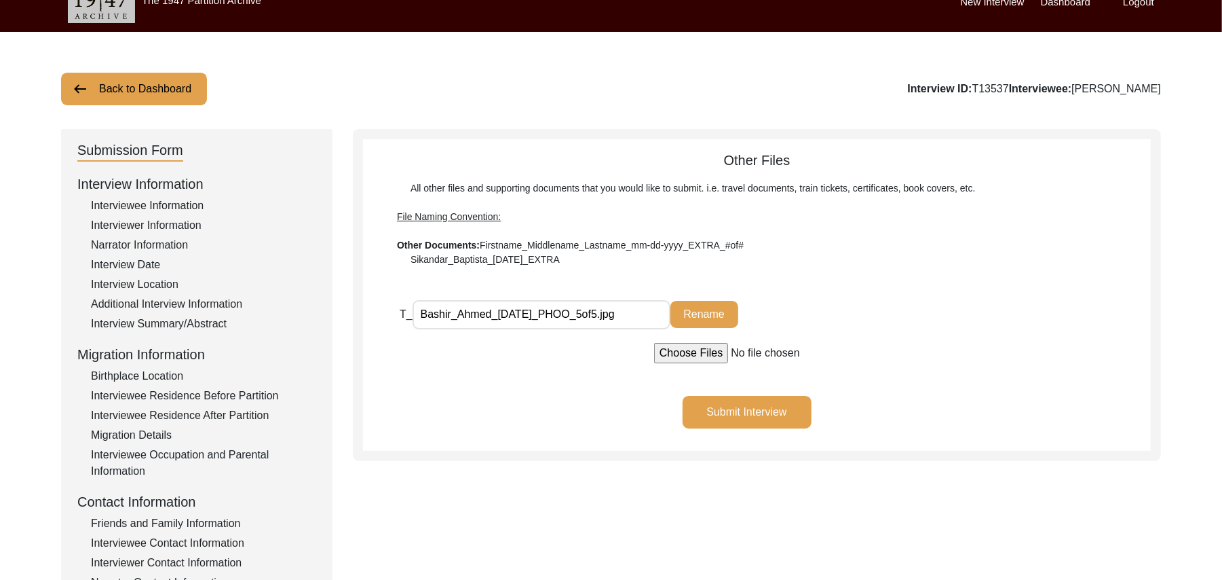
click at [745, 402] on button "Submit Interview" at bounding box center [747, 412] width 129 height 33
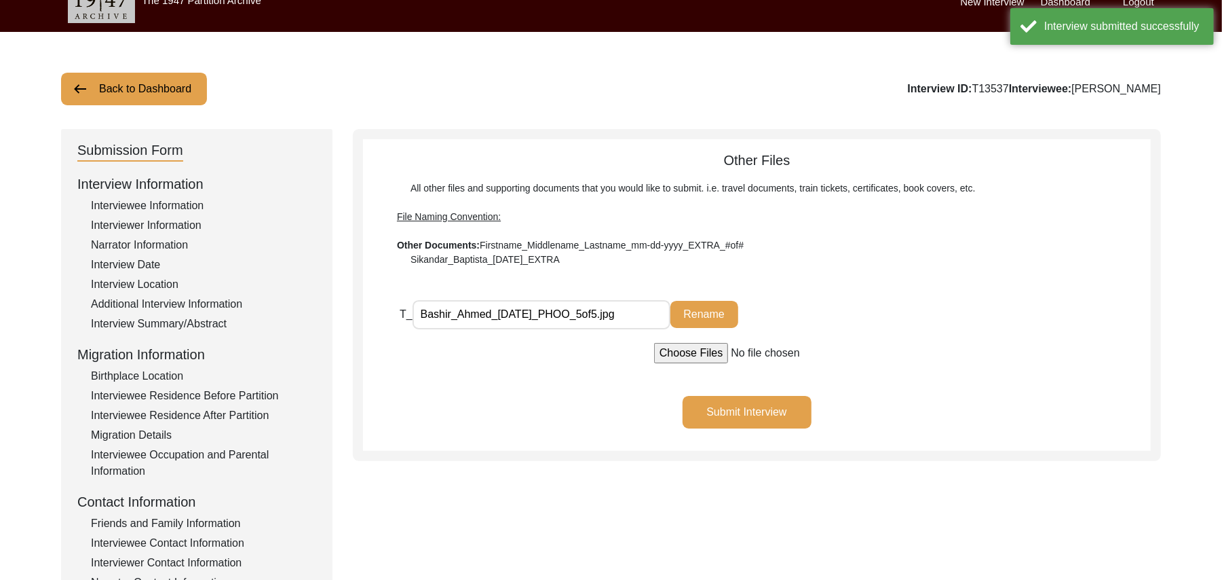
scroll to position [0, 0]
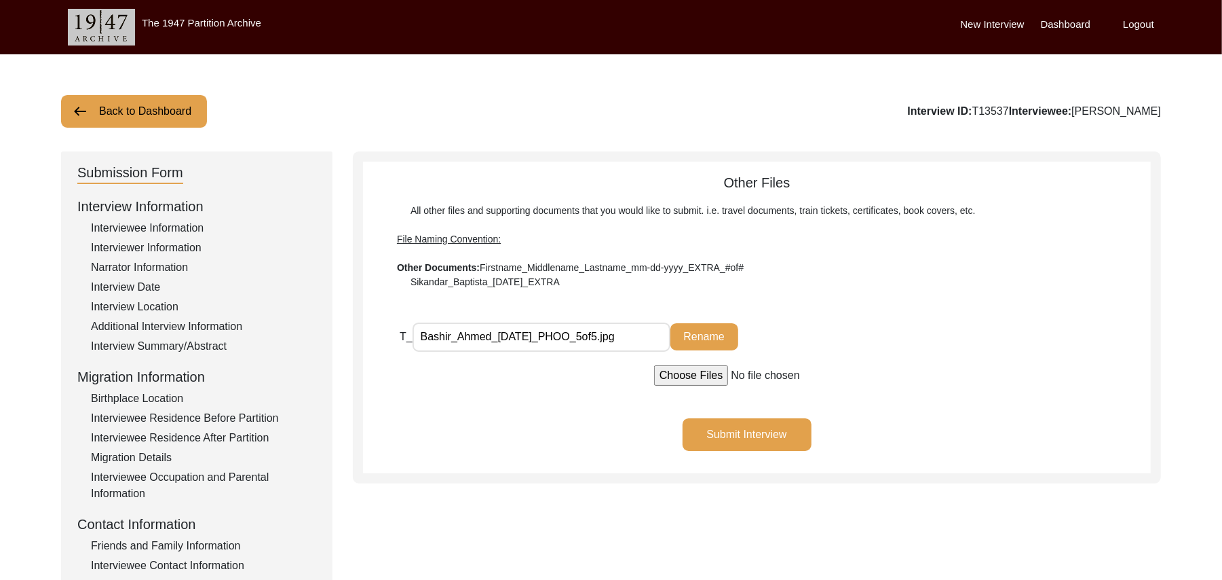
click at [166, 111] on button "Back to Dashboard" at bounding box center [134, 111] width 146 height 33
